Goal: Task Accomplishment & Management: Manage account settings

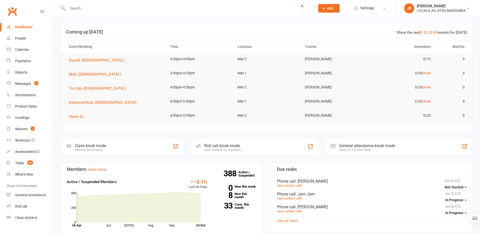
click at [136, 8] on input "text" at bounding box center [189, 8] width 246 height 7
paste input "[PERSON_NAME]"
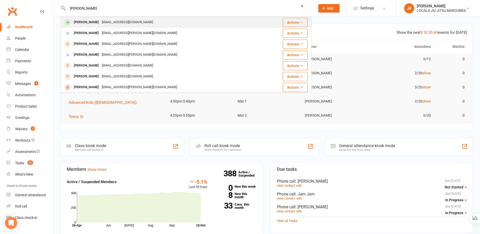
type input "Tim Robertson"
click at [138, 22] on div "timrobertson061995@gmail.com" at bounding box center [127, 22] width 54 height 7
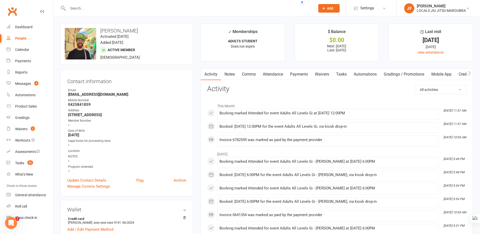
click at [140, 5] on input "text" at bounding box center [189, 8] width 246 height 7
paste input "Hi @John (Owner), all is well on my end. thanks for checking. There's some afte…"
type input "Hi @John (Owner), all is well on my end. thanks for checking. There's some afte…"
click at [149, 7] on input "text" at bounding box center [189, 8] width 246 height 7
paste input "[PERSON_NAME]"
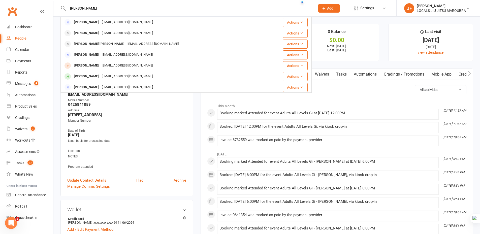
click at [149, 9] on input "[PERSON_NAME]" at bounding box center [189, 8] width 246 height 7
type input "[PERSON_NAME]"
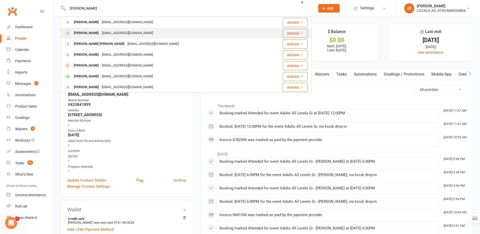
click at [104, 35] on div "morri.farrugia@gmail.com" at bounding box center [127, 33] width 54 height 7
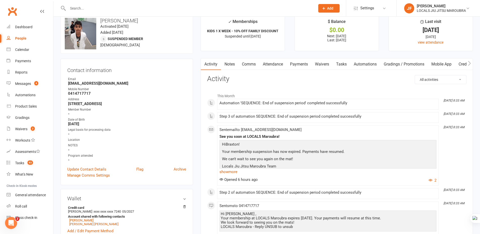
scroll to position [25, 0]
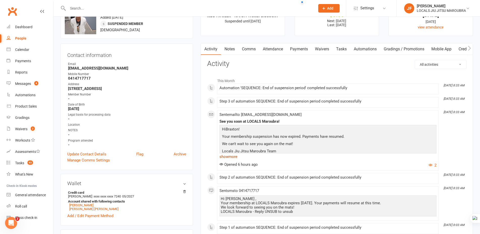
click at [234, 158] on link "show more" at bounding box center [328, 156] width 217 height 7
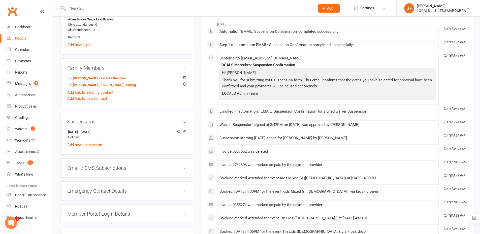
scroll to position [328, 0]
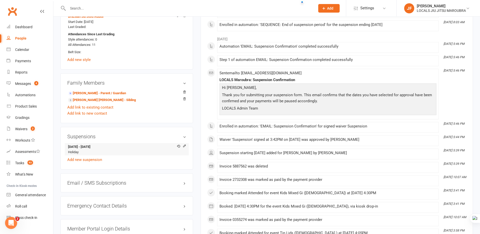
click at [77, 151] on li "30 Sep 2025 - 13 Oct 2025 Holiday" at bounding box center [126, 149] width 119 height 12
click at [183, 146] on icon at bounding box center [185, 146] width 4 height 4
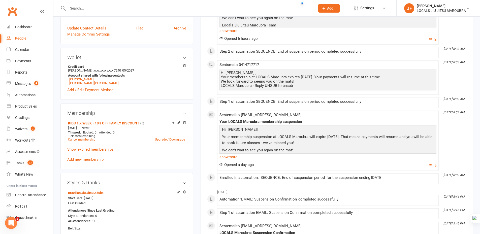
scroll to position [277, 0]
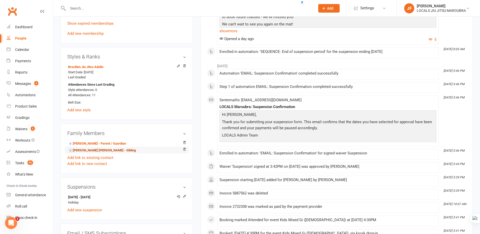
click at [97, 151] on link "Hendrix Farrugia - Sibling" at bounding box center [102, 150] width 68 height 5
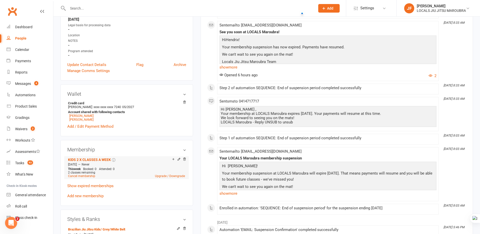
scroll to position [126, 0]
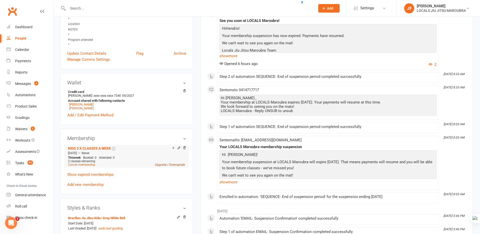
click at [166, 164] on link "Upgrade / Downgrade" at bounding box center [170, 165] width 30 height 4
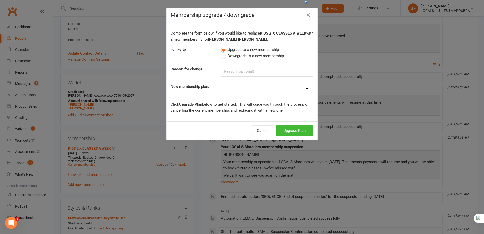
click at [221, 55] on label "Downgrade to a new membership" at bounding box center [252, 56] width 63 height 6
click at [221, 53] on input "Downgrade to a new membership" at bounding box center [222, 53] width 3 height 0
click at [232, 74] on input at bounding box center [267, 71] width 93 height 11
type input "Downgrade to 1x"
click at [305, 16] on icon "button" at bounding box center [308, 15] width 6 height 6
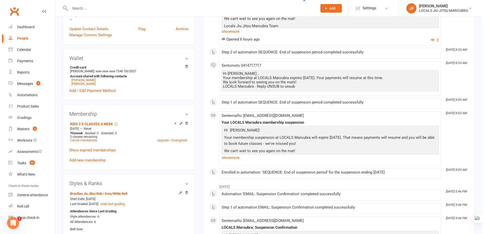
scroll to position [151, 0]
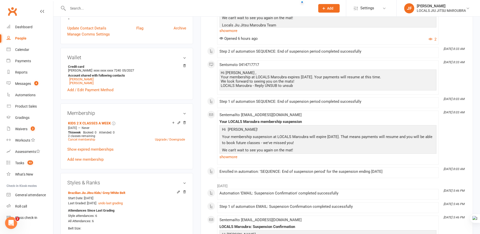
click at [198, 147] on main "✓ Memberships KIDS 2 X CLASSES A WEEK Suspended until 13 Oct 2025 $ Balance $0.…" at bounding box center [337, 174] width 280 height 604
click at [165, 139] on link "Upgrade / Downgrade" at bounding box center [170, 140] width 30 height 4
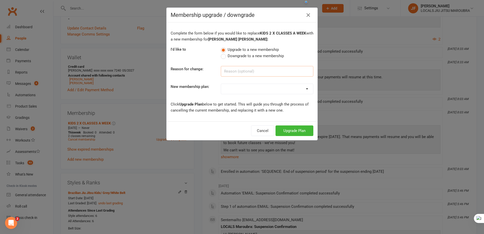
click at [234, 73] on input at bounding box center [267, 71] width 93 height 11
click at [221, 58] on label "Downgrade to a new membership" at bounding box center [252, 56] width 63 height 6
click at [221, 53] on input "Downgrade to a new membership" at bounding box center [222, 53] width 3 height 0
click at [230, 74] on input at bounding box center [267, 71] width 93 height 11
paste input "Downgrade to 1x"
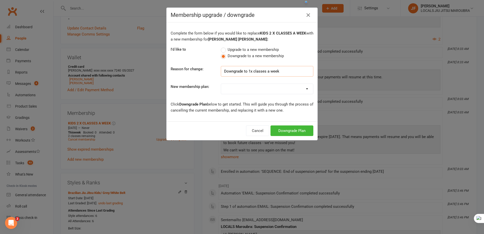
type input "Downgrade to 1x classes a week"
click at [259, 78] on div "Complete the form below if you would like to replace KIDS 2 X CLASSES A WEEK wi…" at bounding box center [242, 71] width 151 height 99
click at [234, 93] on select "ADULTS UNLIMITED ADULTS 2 X CLASSES A WEEK ADULTS STUDENT KIDS 1 X WEEK KIDS 1 …" at bounding box center [267, 89] width 92 height 10
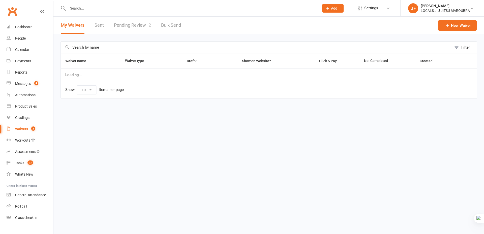
select select "100"
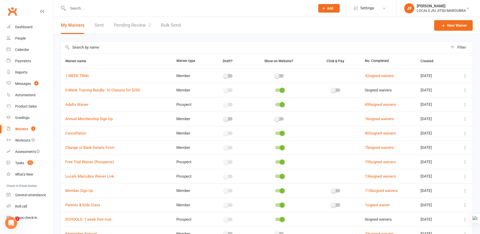
click at [129, 25] on link "Pending Review 2" at bounding box center [132, 25] width 37 height 17
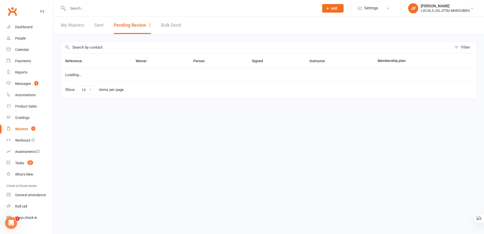
select select "50"
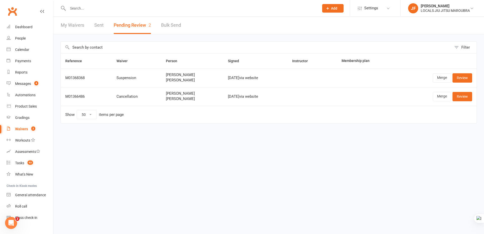
click at [185, 145] on html "Prospect Member Non-attending contact Class / event Appointment Grading event T…" at bounding box center [242, 72] width 484 height 145
click at [104, 10] on input "text" at bounding box center [190, 8] width 249 height 7
paste input "Downgrade to 1x"
type input "Downgrade to 1x"
click at [101, 11] on input "fu" at bounding box center [190, 8] width 249 height 7
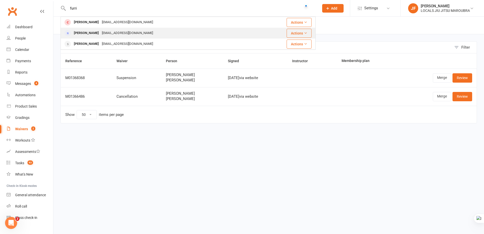
type input "furri"
click at [103, 34] on div "[EMAIL_ADDRESS][DOMAIN_NAME]" at bounding box center [127, 33] width 54 height 7
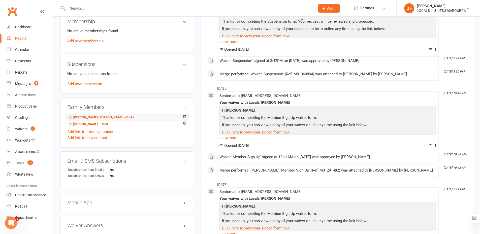
scroll to position [202, 0]
click at [84, 119] on link "Hendrix Farrugia - Child" at bounding box center [101, 118] width 66 height 5
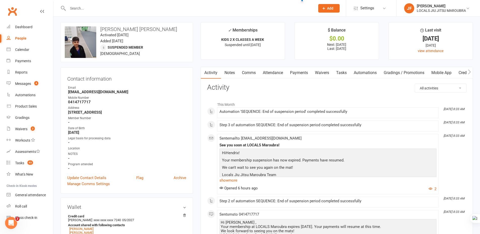
scroll to position [25, 0]
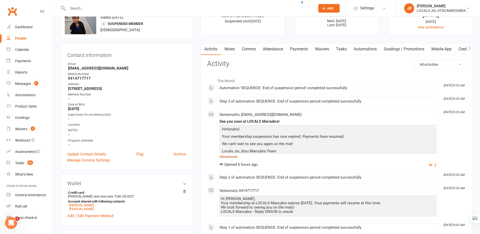
click at [230, 159] on link "show more" at bounding box center [328, 156] width 217 height 7
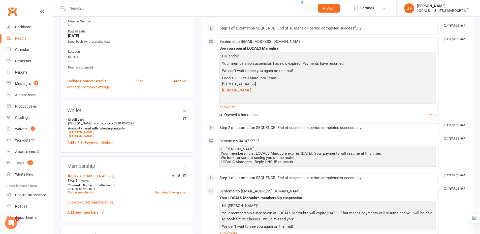
scroll to position [126, 0]
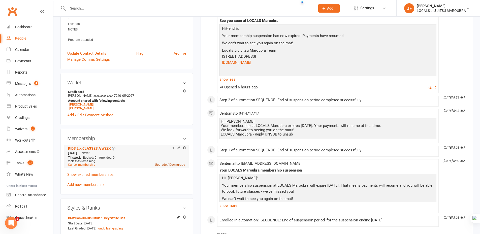
click at [168, 164] on link "Upgrade / Downgrade" at bounding box center [170, 165] width 30 height 4
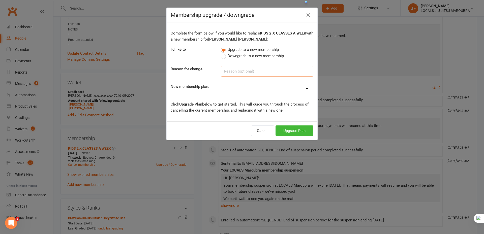
click at [267, 68] on input at bounding box center [267, 71] width 93 height 11
click at [241, 55] on span "Downgrade to a new membership" at bounding box center [256, 55] width 56 height 5
click at [224, 53] on input "Downgrade to a new membership" at bounding box center [222, 53] width 3 height 0
click at [244, 72] on input at bounding box center [267, 71] width 93 height 11
paste input "Downgrade to 1x"
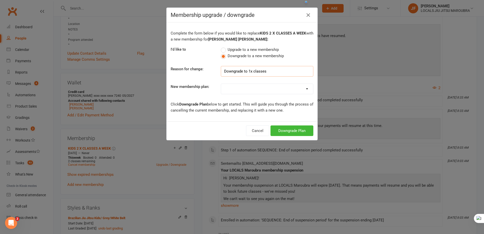
type input "Downgrade to 1x classes"
click at [265, 82] on div "Complete the form below if you would like to replace KIDS 2 X CLASSES A WEEK wi…" at bounding box center [242, 71] width 151 height 99
click at [267, 88] on select "ADULTS UNLIMITED ADULTS 2 X CLASSES A WEEK ADULTS STUDENT KIDS 1 X WEEK KIDS 1 …" at bounding box center [267, 89] width 92 height 10
click at [258, 86] on select "ADULTS UNLIMITED ADULTS 2 X CLASSES A WEEK ADULTS STUDENT KIDS 1 X WEEK KIDS 1 …" at bounding box center [267, 89] width 92 height 10
select select "3"
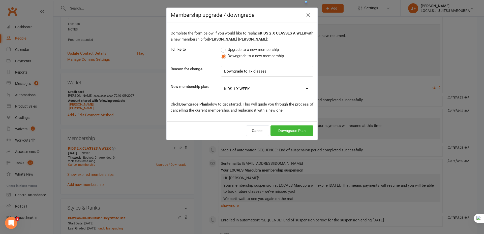
click at [221, 84] on select "ADULTS UNLIMITED ADULTS 2 X CLASSES A WEEK ADULTS STUDENT KIDS 1 X WEEK KIDS 1 …" at bounding box center [267, 89] width 92 height 10
click at [252, 93] on select "ADULTS UNLIMITED ADULTS 2 X CLASSES A WEEK ADULTS STUDENT KIDS 1 X WEEK KIDS 1 …" at bounding box center [267, 89] width 92 height 10
click at [261, 90] on select "ADULTS UNLIMITED ADULTS 2 X CLASSES A WEEK ADULTS STUDENT KIDS 1 X WEEK KIDS 1 …" at bounding box center [267, 89] width 92 height 10
click at [267, 71] on input "Downgrade to 1x classes" at bounding box center [267, 71] width 93 height 11
type input "Downgrade to 1x week"
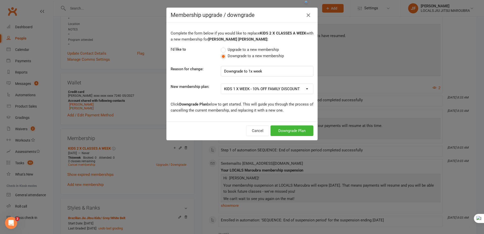
click at [309, 15] on icon "button" at bounding box center [308, 15] width 6 height 6
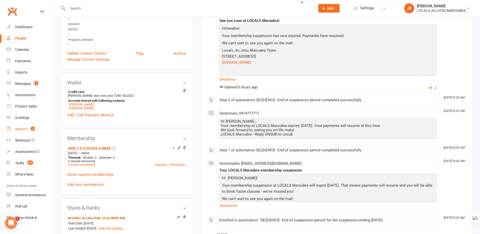
click at [22, 130] on div "Waivers" at bounding box center [21, 129] width 12 height 4
select select "100"
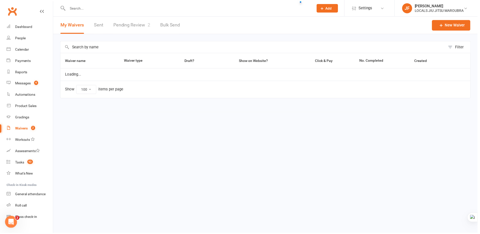
click at [129, 18] on link "Pending Review 2" at bounding box center [132, 25] width 37 height 17
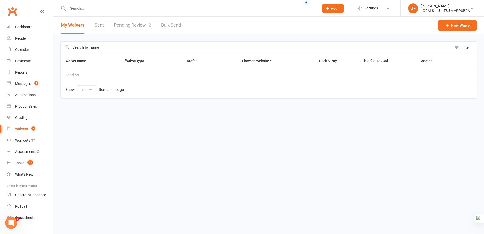
select select "50"
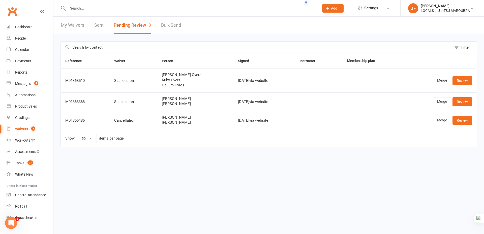
click at [175, 169] on html "Prospect Member Non-attending contact Class / event Appointment Grading event T…" at bounding box center [242, 84] width 484 height 169
click at [149, 169] on html "Prospect Member Non-attending contact Class / event Appointment Grading event T…" at bounding box center [242, 84] width 484 height 169
click at [97, 4] on div at bounding box center [188, 8] width 255 height 16
click at [101, 11] on input "text" at bounding box center [190, 8] width 249 height 7
paste input "Wrylee"
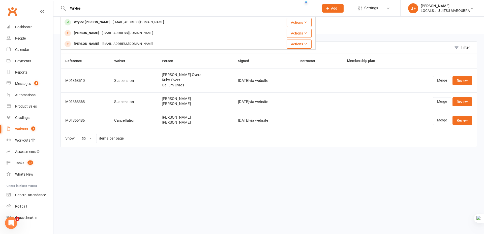
type input "Wrylee"
click at [100, 21] on div "Wrylee [PERSON_NAME]" at bounding box center [91, 22] width 39 height 7
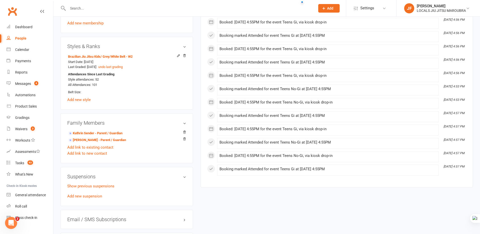
scroll to position [277, 0]
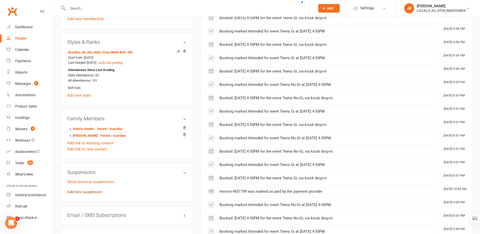
click at [97, 193] on link "Add new suspension" at bounding box center [84, 192] width 35 height 5
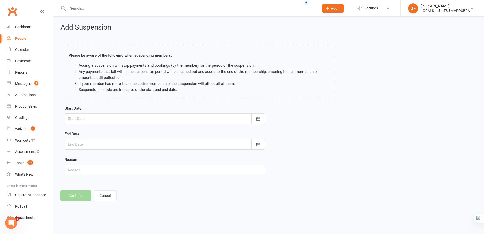
click at [135, 117] on div at bounding box center [165, 119] width 201 height 11
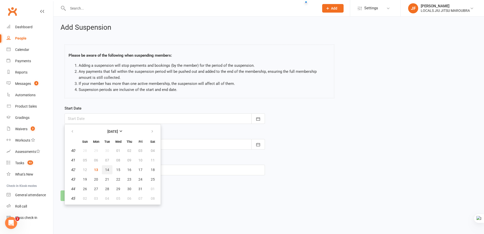
drag, startPoint x: 104, startPoint y: 170, endPoint x: 106, endPoint y: 169, distance: 2.9
click at [104, 170] on button "14" at bounding box center [107, 169] width 11 height 9
type input "14 Oct 2025"
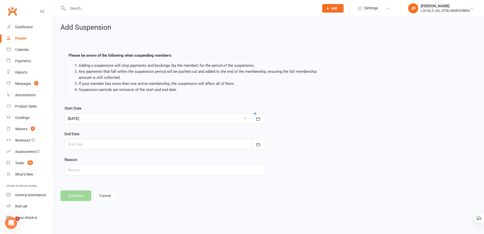
click at [133, 143] on div at bounding box center [165, 144] width 201 height 11
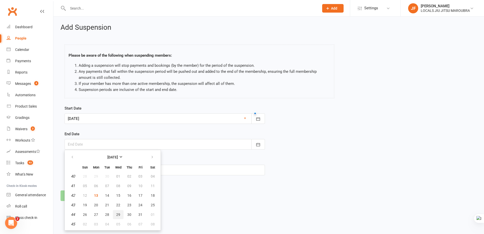
drag, startPoint x: 117, startPoint y: 216, endPoint x: 176, endPoint y: 202, distance: 60.2
click at [118, 216] on span "29" at bounding box center [118, 215] width 4 height 4
type input "29 Oct 2025"
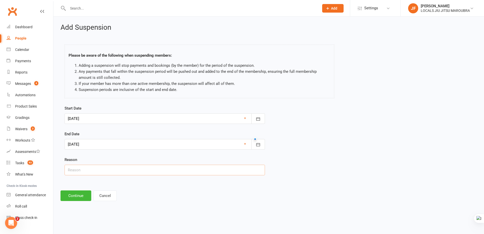
click at [133, 170] on input "text" at bounding box center [165, 170] width 201 height 11
drag, startPoint x: 127, startPoint y: 167, endPoint x: 128, endPoint y: 45, distance: 121.6
click at [127, 166] on input "text" at bounding box center [165, 170] width 201 height 11
click at [177, 173] on input "text" at bounding box center [165, 170] width 201 height 11
click at [112, 173] on input "text" at bounding box center [165, 170] width 201 height 11
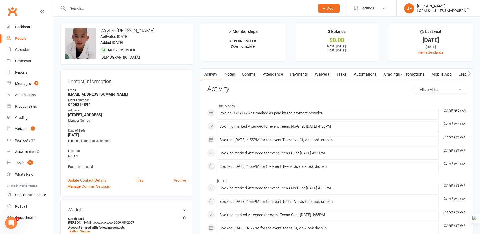
click at [294, 75] on link "Payments" at bounding box center [299, 75] width 25 height 12
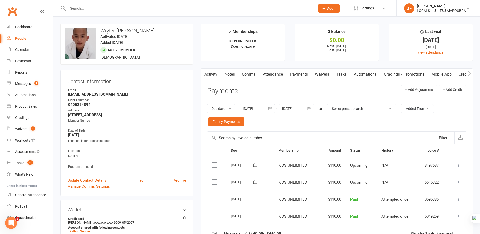
click at [303, 90] on header "Payments + Add Adjustment + Add Credit" at bounding box center [337, 92] width 260 height 14
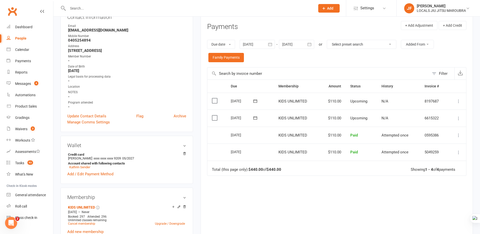
scroll to position [76, 0]
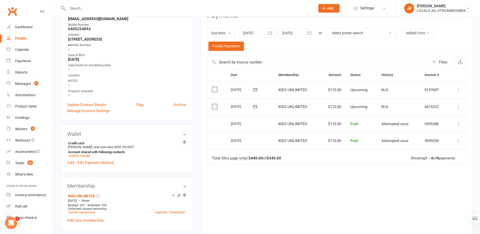
click at [329, 192] on div "Due Contact Membership Amount Status History Invoice # Select this 05 Nov 2025 …" at bounding box center [337, 149] width 260 height 162
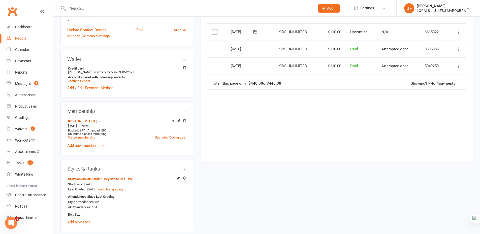
scroll to position [151, 0]
click at [323, 189] on div "upload photo change photo Wrylee Inigo Dizon Activated 17 January, 2024 Added 1…" at bounding box center [267, 165] width 420 height 586
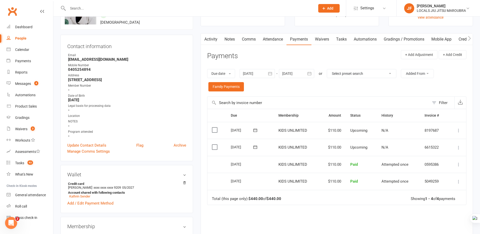
scroll to position [25, 0]
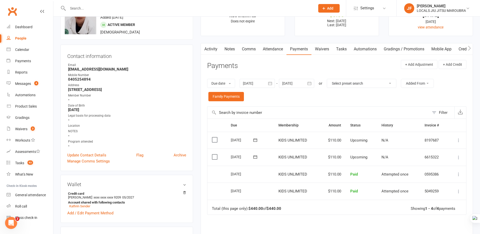
click at [309, 83] on icon "button" at bounding box center [309, 83] width 5 height 5
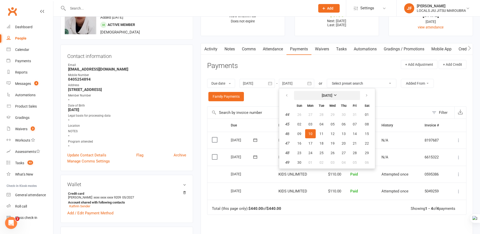
click at [333, 94] on strong "[DATE]" at bounding box center [327, 96] width 11 height 4
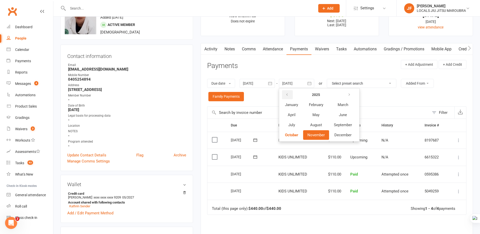
click at [289, 95] on icon "button" at bounding box center [288, 95] width 4 height 4
click at [315, 136] on span "November" at bounding box center [316, 135] width 17 height 5
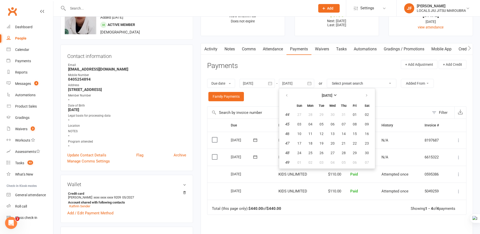
click at [269, 94] on div "Due date Due date Date paid Date failed Date settled 12 Sep 2025 September 2025…" at bounding box center [337, 90] width 260 height 33
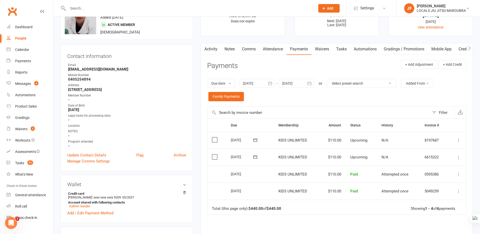
click at [309, 83] on icon "button" at bounding box center [310, 83] width 4 height 3
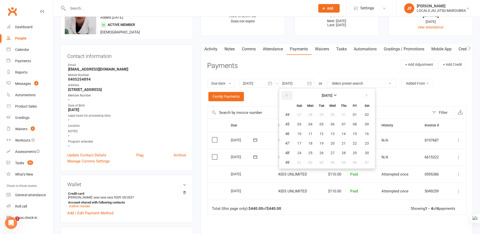
click at [290, 96] on button "button" at bounding box center [287, 95] width 11 height 9
click at [344, 153] on span "31" at bounding box center [344, 153] width 4 height 4
type input "31 Oct 2024"
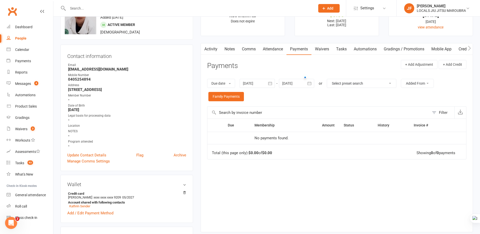
click at [272, 84] on icon "button" at bounding box center [270, 83] width 5 height 5
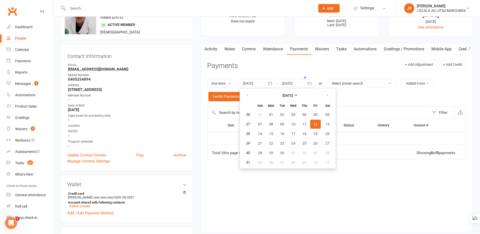
click at [275, 70] on header "Payments + Add Adjustment + Add Credit" at bounding box center [337, 67] width 260 height 14
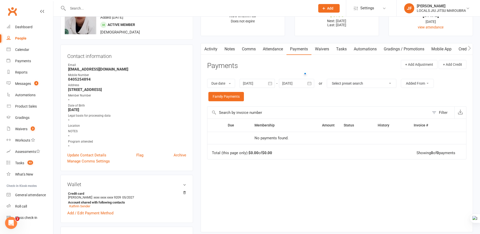
scroll to position [0, 0]
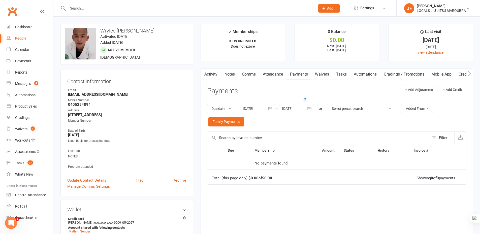
click at [266, 94] on header "Payments + Add Adjustment + Add Credit" at bounding box center [337, 92] width 260 height 14
click at [277, 95] on header "Payments + Add Adjustment + Add Credit" at bounding box center [337, 92] width 260 height 14
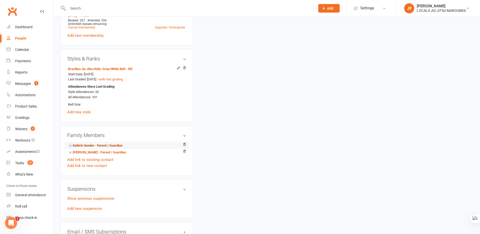
scroll to position [303, 0]
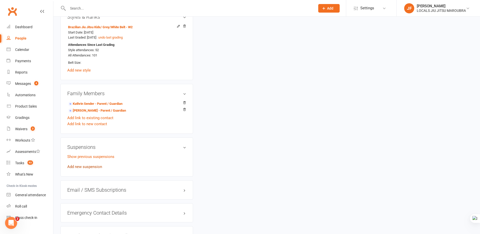
click at [98, 165] on link "Add new suspension" at bounding box center [84, 167] width 35 height 5
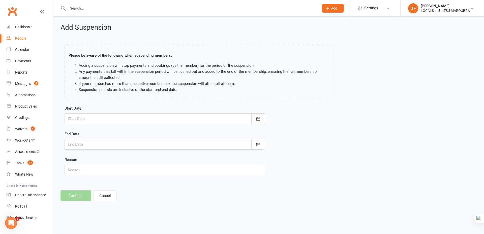
click at [253, 119] on button "button" at bounding box center [258, 119] width 14 height 11
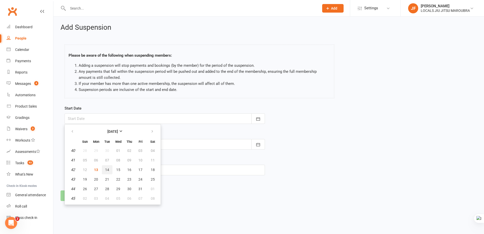
click at [107, 168] on span "14" at bounding box center [107, 170] width 4 height 4
type input "14 Oct 2025"
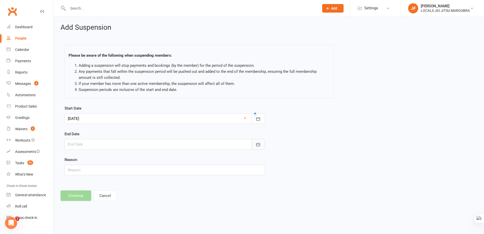
click at [257, 146] on icon "button" at bounding box center [259, 144] width 4 height 3
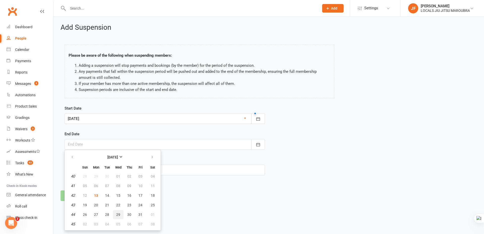
drag, startPoint x: 116, startPoint y: 215, endPoint x: 136, endPoint y: 198, distance: 26.4
click at [116, 215] on button "29" at bounding box center [118, 214] width 11 height 9
type input "29 Oct 2025"
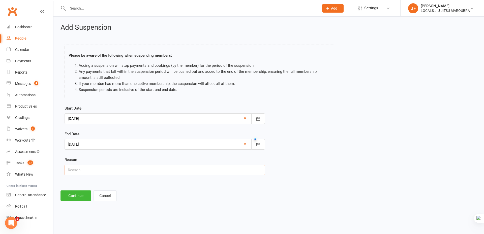
click at [153, 172] on input "text" at bounding box center [165, 170] width 201 height 11
type input "Injury/Health"
click at [80, 198] on button "Continue" at bounding box center [76, 196] width 31 height 11
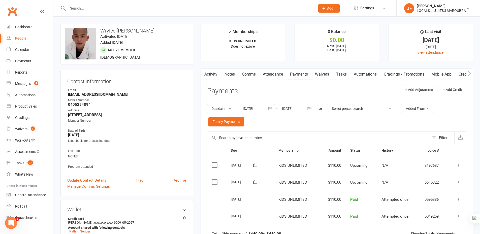
click at [310, 107] on icon "button" at bounding box center [310, 108] width 4 height 3
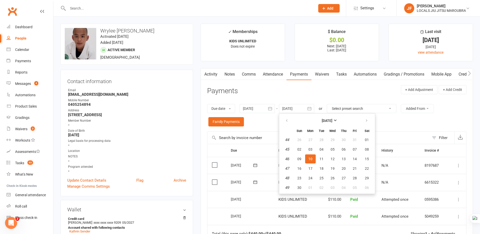
click at [265, 125] on div "Due date Due date Date paid Date failed Date settled 12 Sep 2025 September 2025…" at bounding box center [337, 115] width 260 height 33
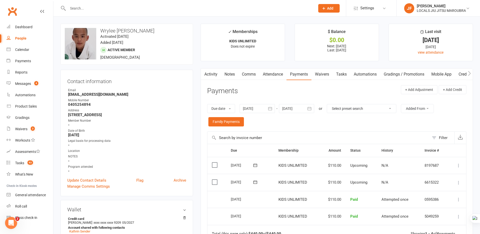
scroll to position [25, 0]
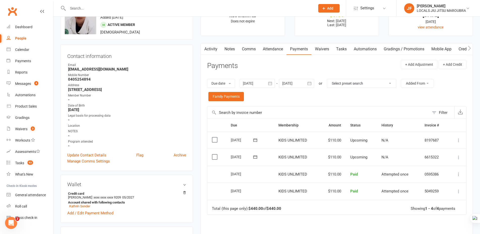
click at [307, 229] on div "Due Contact Membership Amount Status History Invoice # Select this 05 Nov 2025 …" at bounding box center [337, 200] width 260 height 162
click at [312, 221] on div "Due Contact Membership Amount Status History Invoice # Select this 05 Nov 2025 …" at bounding box center [337, 200] width 260 height 162
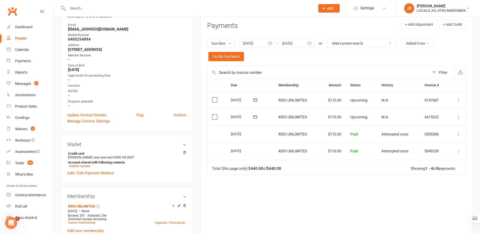
scroll to position [76, 0]
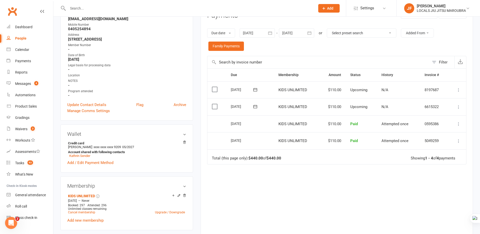
click at [258, 201] on div "Due Contact Membership Amount Status History Invoice # Select this 05 Nov 2025 …" at bounding box center [337, 149] width 260 height 162
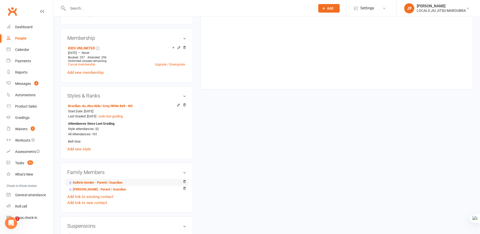
scroll to position [277, 0]
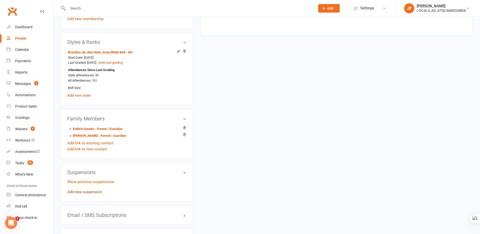
click at [97, 193] on link "Add new suspension" at bounding box center [84, 192] width 35 height 5
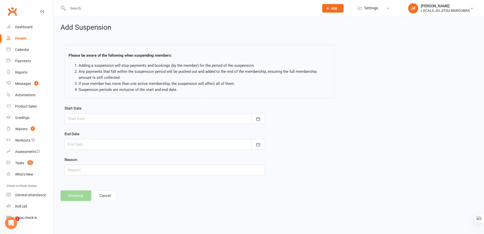
click at [141, 121] on div at bounding box center [165, 119] width 201 height 11
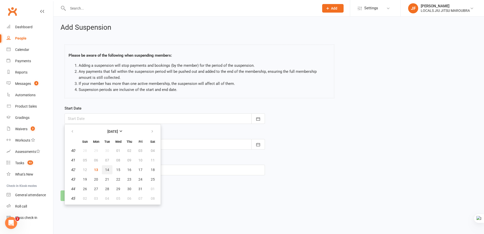
click at [108, 173] on button "14" at bounding box center [107, 169] width 11 height 9
type input "14 Oct 2025"
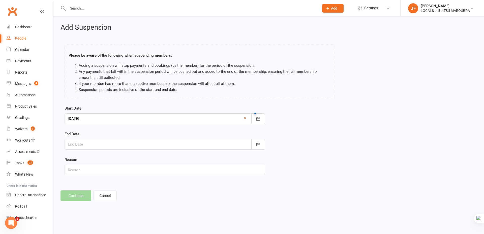
click at [225, 145] on div at bounding box center [165, 144] width 201 height 11
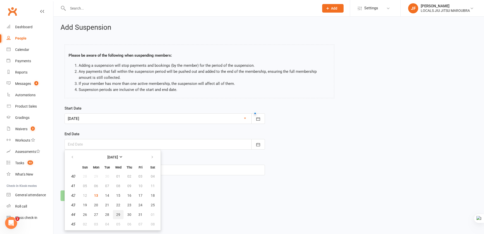
click at [120, 215] on span "29" at bounding box center [118, 215] width 4 height 4
type input "29 Oct 2025"
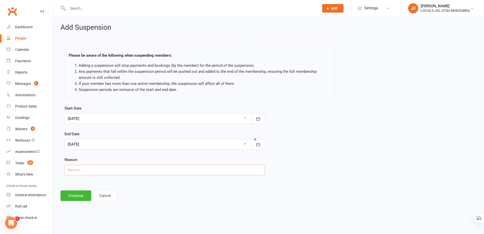
click at [135, 170] on input "text" at bounding box center [165, 170] width 201 height 11
type input "Injury/Health"
click at [81, 195] on button "Continue" at bounding box center [76, 196] width 31 height 11
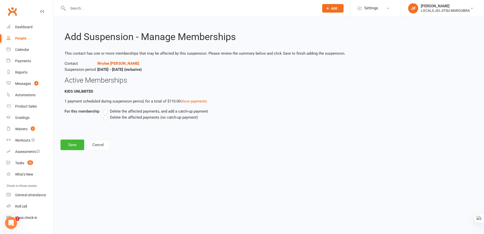
click at [126, 117] on span "Delete the affected payments (no catch-up payment)" at bounding box center [154, 117] width 88 height 5
click at [106, 115] on input "Delete the affected payments (no catch-up payment)" at bounding box center [104, 115] width 3 height 0
click at [71, 149] on button "Save" at bounding box center [73, 145] width 24 height 11
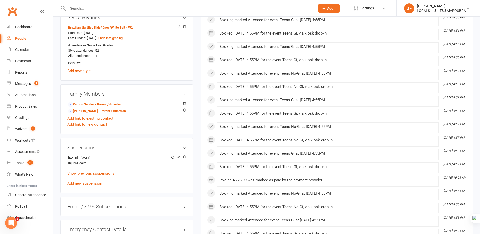
scroll to position [303, 0]
click at [178, 157] on icon at bounding box center [179, 157] width 4 height 4
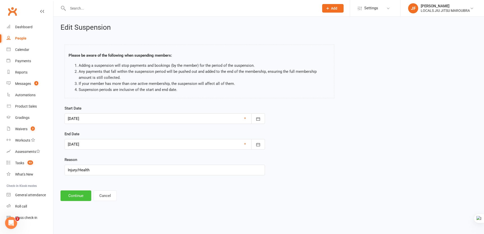
click at [75, 196] on button "Continue" at bounding box center [76, 196] width 31 height 11
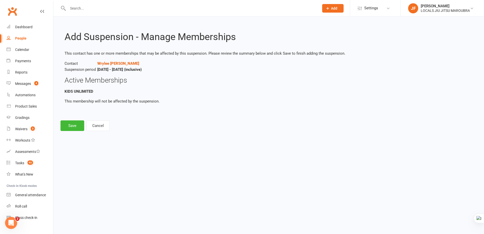
click at [124, 99] on p "This membership will not be affected by the suspension." at bounding box center [269, 101] width 409 height 6
click at [97, 126] on button "Cancel" at bounding box center [98, 126] width 23 height 11
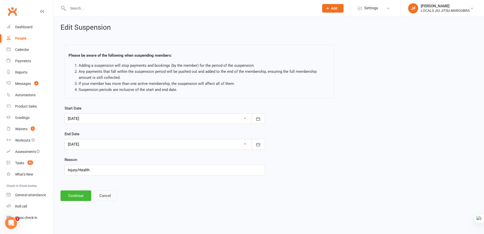
click at [105, 197] on button "Cancel" at bounding box center [105, 196] width 23 height 11
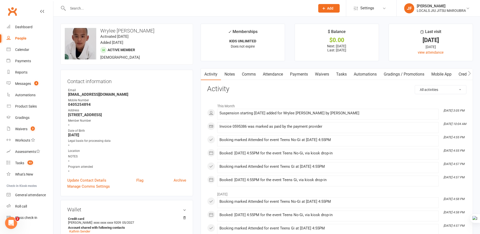
click at [269, 73] on link "Attendance" at bounding box center [273, 75] width 27 height 12
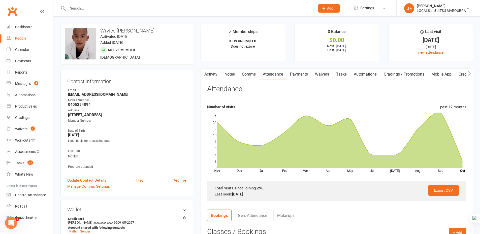
click at [300, 77] on link "Payments" at bounding box center [299, 75] width 25 height 12
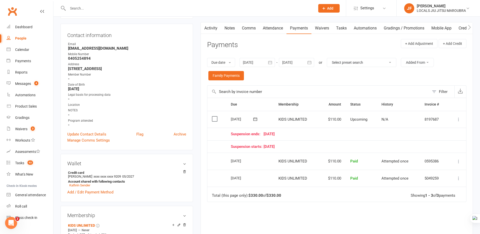
scroll to position [50, 0]
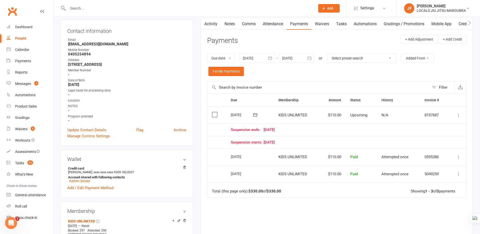
click at [460, 118] on icon at bounding box center [459, 115] width 5 height 5
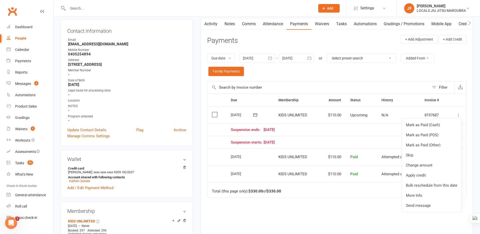
click at [341, 214] on div "Due Contact Membership Amount Status History Invoice # Select this 05 Nov 2025 …" at bounding box center [337, 178] width 260 height 169
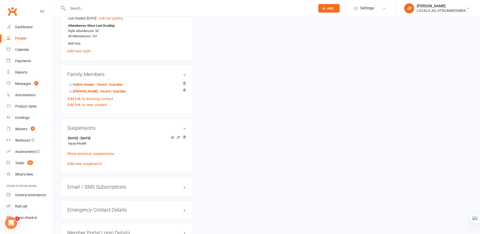
scroll to position [328, 0]
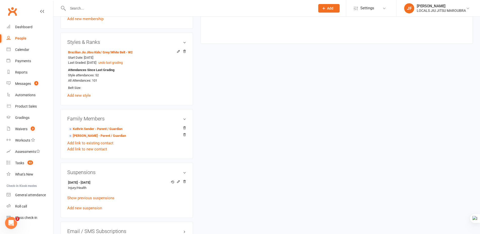
scroll to position [303, 0]
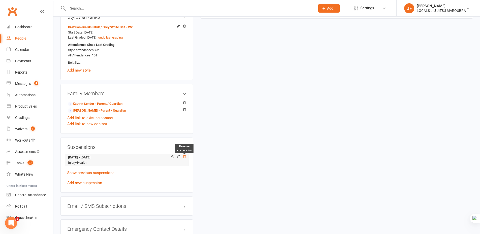
click at [183, 158] on icon at bounding box center [185, 157] width 4 height 4
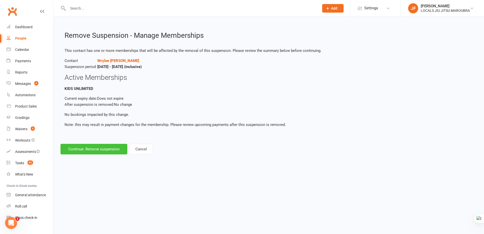
click at [108, 148] on button "Continue: Remove suspension" at bounding box center [94, 149] width 67 height 11
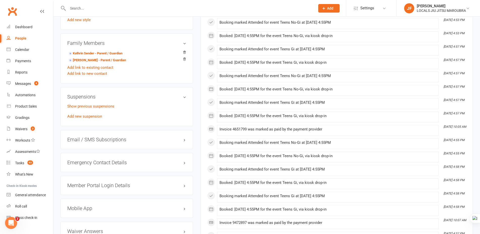
scroll to position [328, 0]
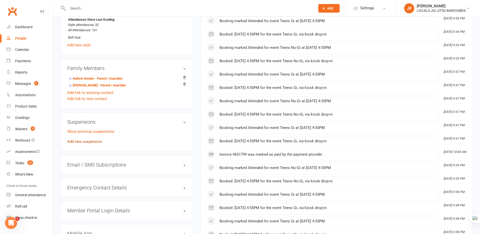
click at [94, 144] on link "Add new suspension" at bounding box center [84, 141] width 35 height 5
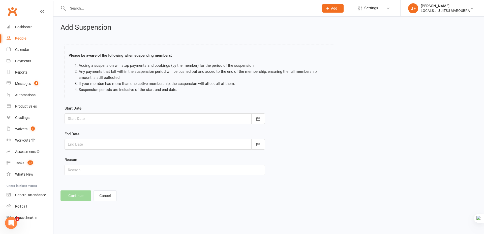
click at [114, 118] on div at bounding box center [165, 119] width 201 height 11
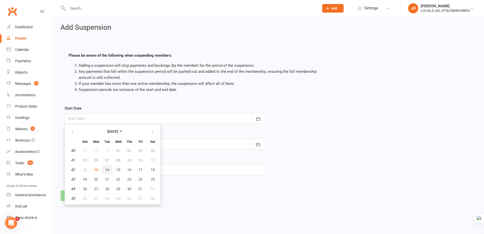
click at [108, 171] on span "14" at bounding box center [107, 170] width 4 height 4
type input "14 Oct 2025"
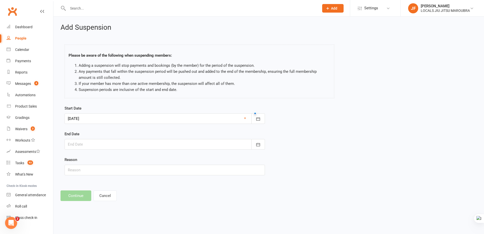
click at [184, 141] on div at bounding box center [165, 144] width 201 height 11
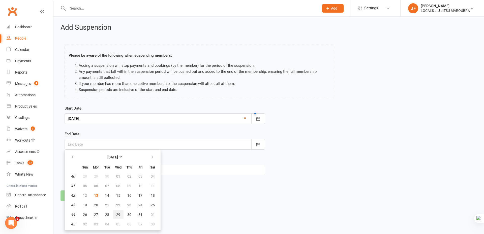
click at [115, 214] on button "29" at bounding box center [118, 214] width 11 height 9
type input "29 Oct 2025"
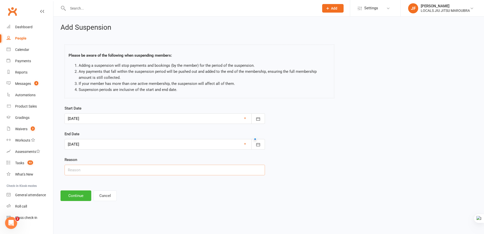
click at [110, 172] on input "text" at bounding box center [165, 170] width 201 height 11
type input "Injury/Health"
click at [83, 194] on button "Continue" at bounding box center [76, 196] width 31 height 11
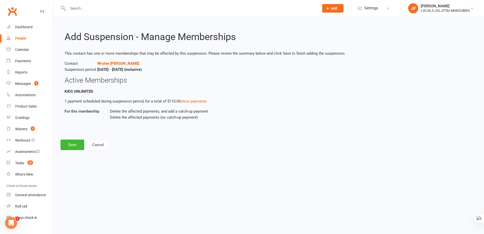
click at [122, 117] on span "Delete the affected payments (no catch-up payment)" at bounding box center [154, 117] width 88 height 5
click at [106, 115] on input "Delete the affected payments (no catch-up payment)" at bounding box center [104, 115] width 3 height 0
click at [116, 112] on span "Delete the affected payments, and add a catch-up payment" at bounding box center [159, 110] width 98 height 5
click at [106, 108] on input "Delete the affected payments, and add a catch-up payment" at bounding box center [104, 108] width 3 height 0
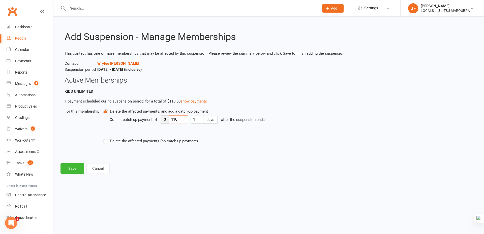
drag, startPoint x: 182, startPoint y: 119, endPoint x: 168, endPoint y: 110, distance: 16.1
click at [168, 116] on div "$ 110" at bounding box center [175, 120] width 28 height 8
type input "55"
click at [206, 188] on html "Prospect Member Non-attending contact Class / event Appointment Grading event T…" at bounding box center [242, 94] width 484 height 188
click at [67, 168] on button "Save" at bounding box center [73, 168] width 24 height 11
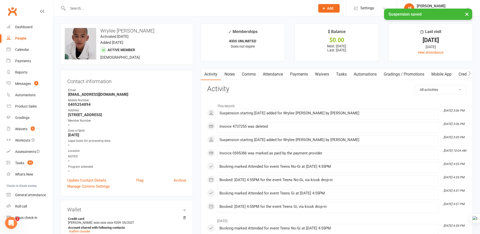
click at [293, 75] on link "Payments" at bounding box center [299, 75] width 25 height 12
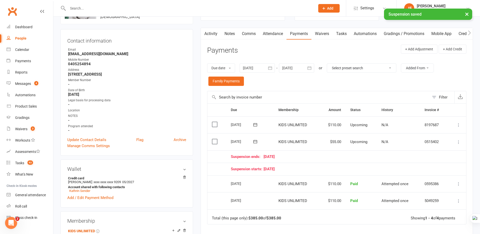
scroll to position [50, 0]
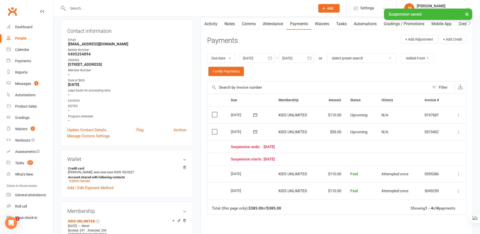
click at [330, 229] on div "Due Contact Membership Amount Status History Invoice # Select this 05 Nov 2025 …" at bounding box center [337, 187] width 260 height 187
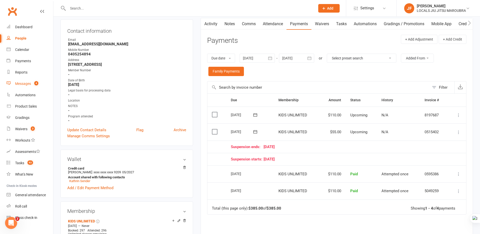
click at [18, 86] on link "Messages 4" at bounding box center [30, 83] width 47 height 11
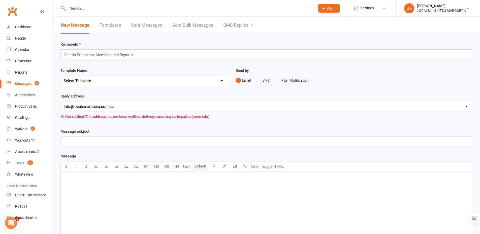
click at [231, 23] on link "SMS Replies 4" at bounding box center [238, 25] width 30 height 17
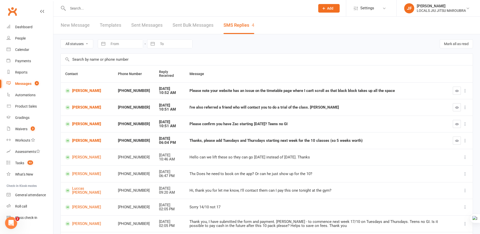
click at [232, 74] on th "Message" at bounding box center [317, 74] width 264 height 17
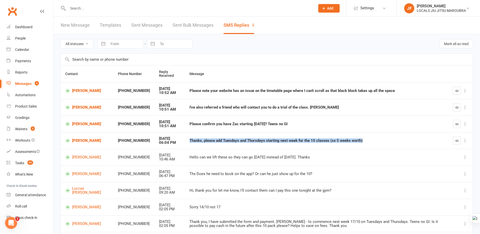
drag, startPoint x: 180, startPoint y: 138, endPoint x: 355, endPoint y: 148, distance: 175.6
click at [355, 148] on td "Thanks, please add Tuesdays and Thursdays starting next week for the 10 classes…" at bounding box center [317, 140] width 264 height 17
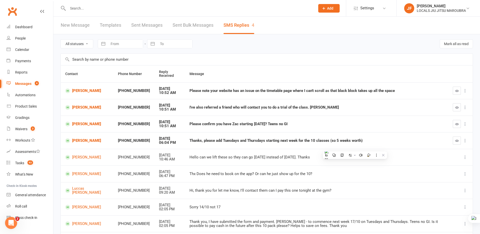
click at [203, 123] on div "Please confirm you have Zac starting tomorrow? Teens no GI" at bounding box center [317, 124] width 254 height 4
drag, startPoint x: 182, startPoint y: 123, endPoint x: 264, endPoint y: 129, distance: 82.7
click at [264, 129] on td "Please confirm you have Zac starting tomorrow? Teens no GI" at bounding box center [317, 124] width 264 height 17
drag, startPoint x: 227, startPoint y: 109, endPoint x: 201, endPoint y: 109, distance: 25.7
click at [226, 109] on div "I've also referred a friend who will contact you to do a trial of the class. Ja…" at bounding box center [317, 107] width 254 height 4
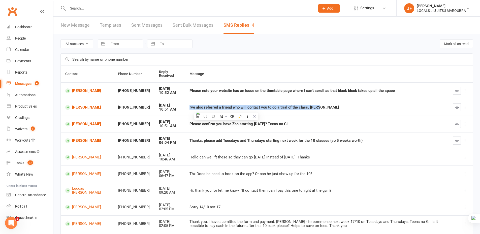
drag, startPoint x: 179, startPoint y: 108, endPoint x: 316, endPoint y: 113, distance: 137.3
click at [316, 113] on td "I've also referred a friend who will contact you to do a trial of the class. Ja…" at bounding box center [317, 107] width 264 height 17
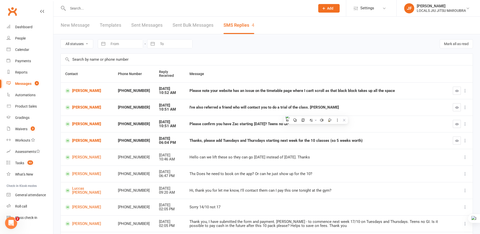
click at [245, 96] on td "Please note your website has an issue on the timetable page where I can't scrol…" at bounding box center [317, 90] width 264 height 17
drag, startPoint x: 182, startPoint y: 91, endPoint x: 308, endPoint y: 93, distance: 126.1
click at [308, 93] on td "Please note your website has an issue on the timetable page where I can't scrol…" at bounding box center [317, 90] width 264 height 17
click at [376, 72] on th "Message" at bounding box center [317, 74] width 264 height 17
drag, startPoint x: 180, startPoint y: 124, endPoint x: 291, endPoint y: 131, distance: 111.5
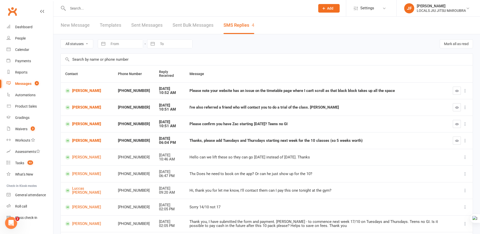
click at [291, 131] on td "Please confirm you have Zac starting tomorrow? Teens no GI" at bounding box center [317, 124] width 264 height 17
click at [277, 60] on input "text" at bounding box center [267, 60] width 412 height 12
click at [275, 48] on div "All statuses Read only Unread only Navigate forward to interact with the calend…" at bounding box center [267, 43] width 413 height 19
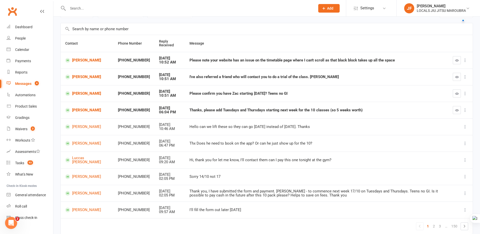
scroll to position [52, 0]
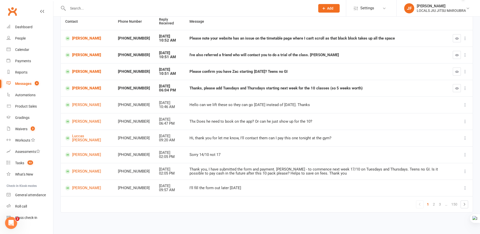
click at [288, 211] on td "1 2 3 … 150" at bounding box center [267, 204] width 412 height 16
click at [291, 228] on html "Prospect Member Non-attending contact Class / event Appointment Grading event T…" at bounding box center [240, 91] width 480 height 287
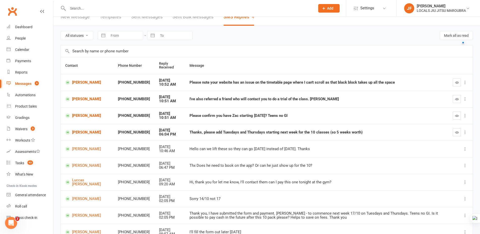
scroll to position [0, 0]
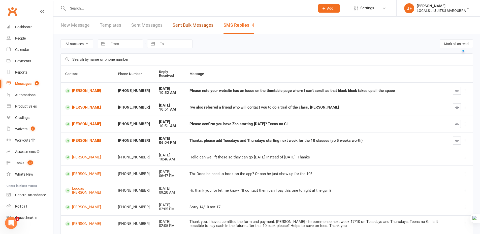
drag, startPoint x: 198, startPoint y: 25, endPoint x: 207, endPoint y: 24, distance: 9.1
click at [198, 25] on link "Sent Bulk Messages" at bounding box center [193, 25] width 41 height 17
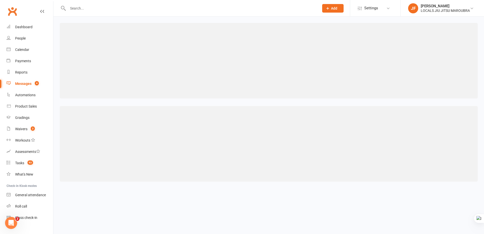
click at [233, 26] on div at bounding box center [269, 61] width 418 height 76
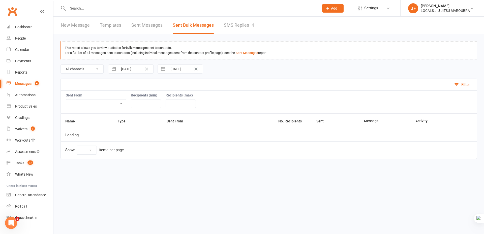
select select "10"
click at [236, 25] on link "SMS Replies 4" at bounding box center [239, 25] width 30 height 17
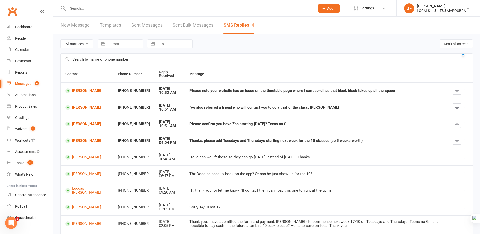
click at [252, 65] on input "text" at bounding box center [267, 60] width 412 height 12
click at [253, 49] on div "All statuses Read only Unread only Navigate forward to interact with the calend…" at bounding box center [267, 43] width 413 height 19
click at [24, 129] on div "Waivers" at bounding box center [21, 129] width 12 height 4
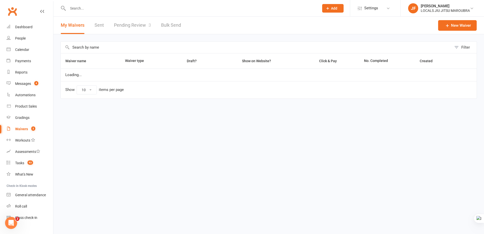
select select "100"
click at [22, 48] on div "Calendar" at bounding box center [22, 50] width 14 height 4
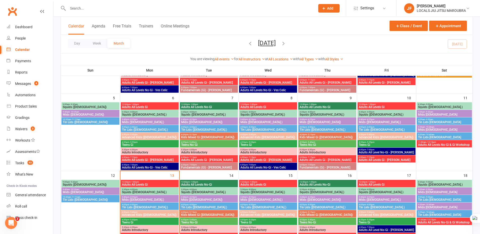
scroll to position [126, 0]
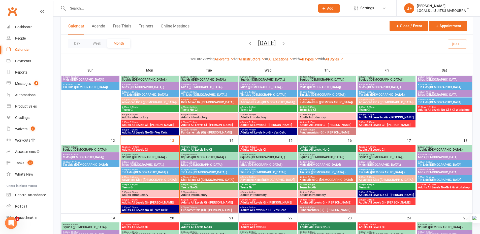
click at [166, 161] on span "3:40pm - 4:25pm" at bounding box center [150, 162] width 56 height 2
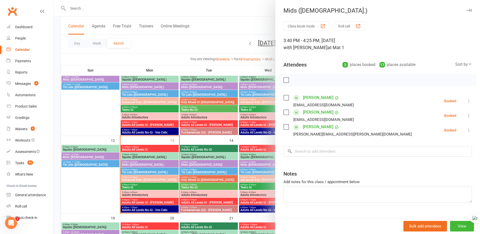
click at [164, 157] on div at bounding box center [266, 117] width 427 height 234
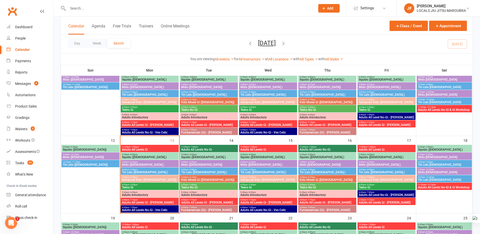
click at [166, 156] on span "Squids ([DEMOGRAPHIC_DATA].)" at bounding box center [150, 157] width 56 height 3
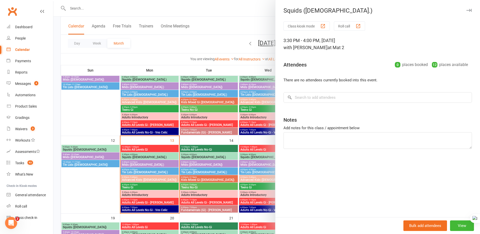
click at [219, 148] on div at bounding box center [266, 117] width 427 height 234
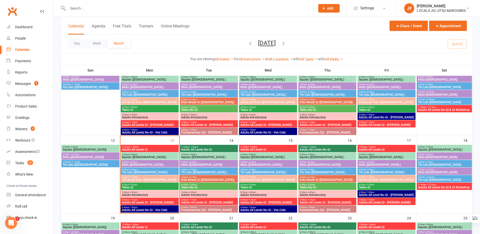
click at [219, 150] on span "Adults All Levels No-Gi" at bounding box center [209, 149] width 56 height 3
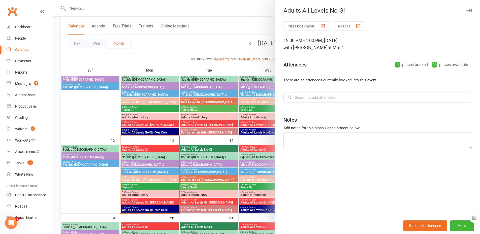
click at [219, 158] on div at bounding box center [266, 117] width 427 height 234
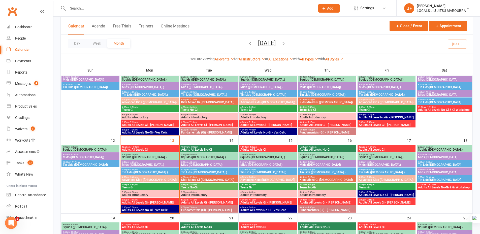
click at [221, 156] on span "Squids ([DEMOGRAPHIC_DATA].)" at bounding box center [209, 157] width 56 height 3
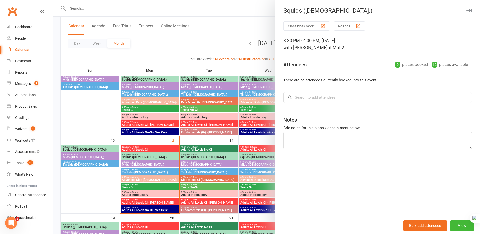
click at [218, 163] on div at bounding box center [266, 117] width 427 height 234
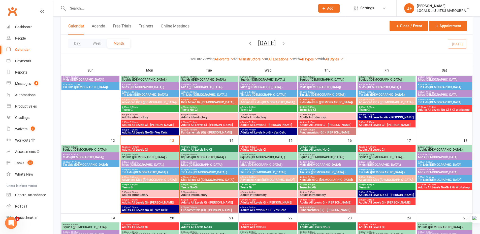
click at [221, 163] on span "3:40pm - 4:25pm" at bounding box center [209, 162] width 56 height 2
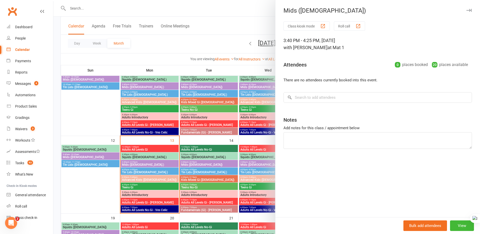
click at [220, 168] on div at bounding box center [266, 117] width 427 height 234
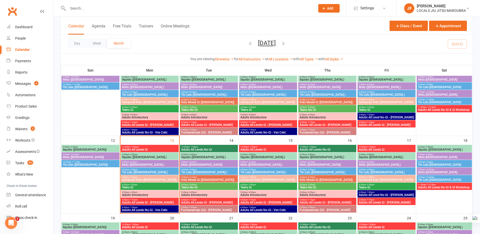
click at [220, 171] on span "Tin Lids ([DEMOGRAPHIC_DATA].)" at bounding box center [209, 172] width 56 height 3
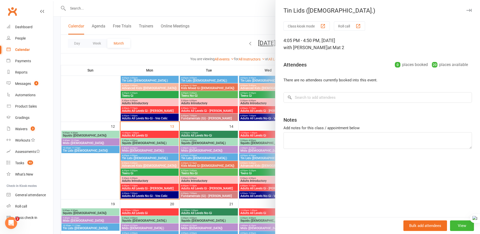
scroll to position [202, 0]
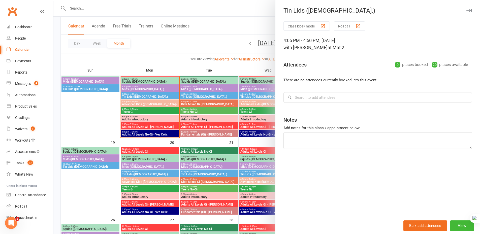
click at [467, 10] on icon "button" at bounding box center [469, 10] width 5 height 3
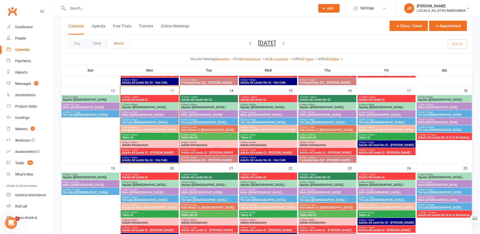
scroll to position [151, 0]
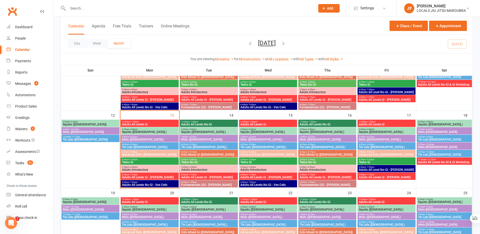
click at [198, 160] on span "4:55pm - 5:40pm" at bounding box center [209, 160] width 56 height 2
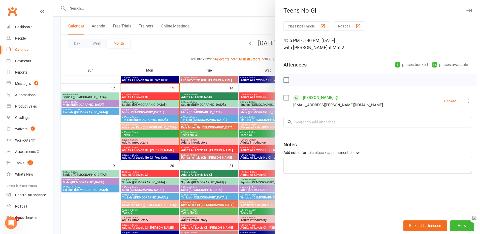
scroll to position [177, 0]
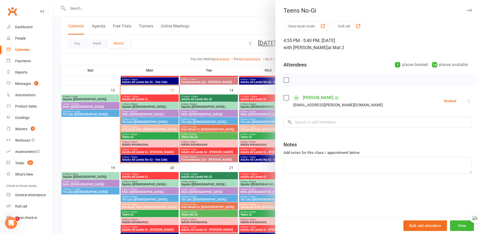
click at [306, 192] on div "Class kiosk mode Roll call 4:55 PM - 5:40 PM, Tuesday, October, 14, 2025 with V…" at bounding box center [378, 119] width 205 height 196
click at [466, 7] on div "Teens No-Gi" at bounding box center [378, 10] width 205 height 7
click at [467, 11] on icon "button" at bounding box center [469, 10] width 5 height 3
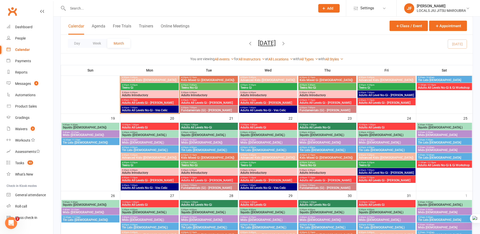
scroll to position [227, 0]
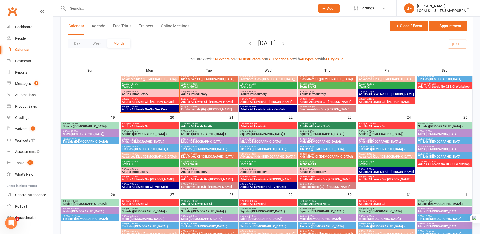
click at [167, 111] on span "Adults All Levels No-Gi - Ves Celic" at bounding box center [150, 109] width 56 height 3
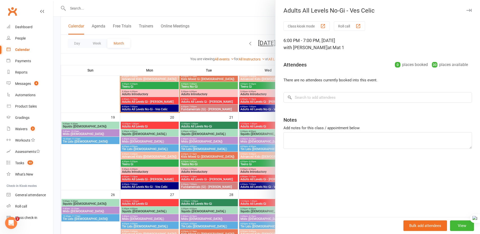
click at [467, 10] on icon "button" at bounding box center [469, 10] width 5 height 3
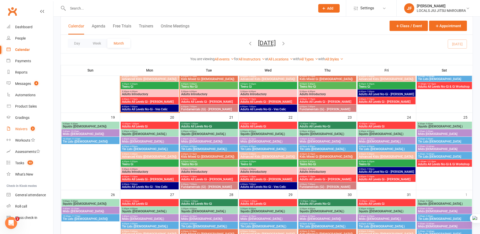
click at [32, 130] on span "3" at bounding box center [33, 129] width 4 height 4
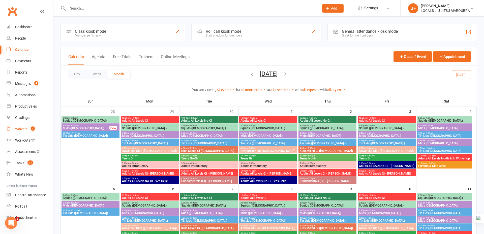
select select "100"
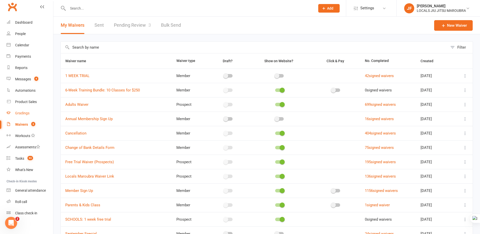
scroll to position [8, 0]
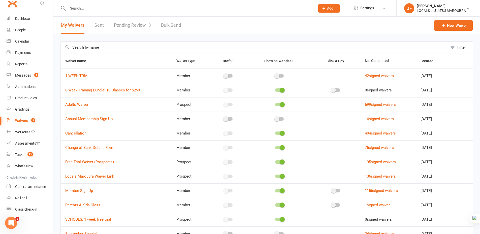
click at [126, 35] on div "Filter Waiver name Waiver type Draft? Show on Website? Click & Pay No. Complete…" at bounding box center [266, 182] width 427 height 296
click at [132, 26] on link "Pending Review 3" at bounding box center [132, 25] width 37 height 17
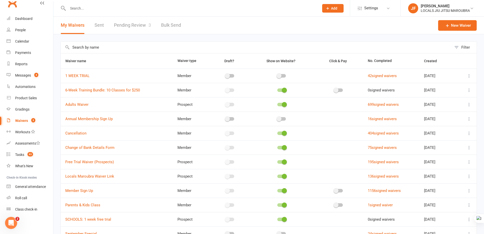
select select "50"
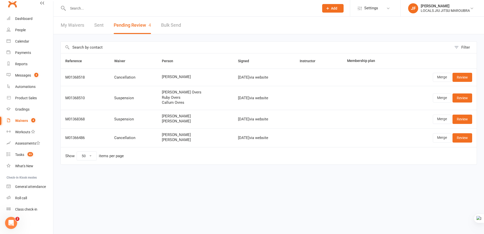
click at [172, 27] on link "Bulk Send" at bounding box center [171, 25] width 20 height 17
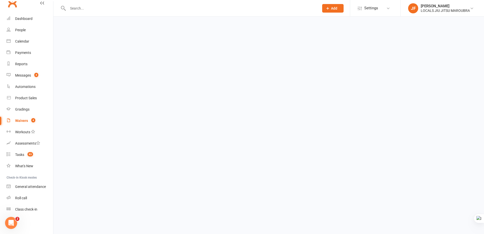
select select "active_members"
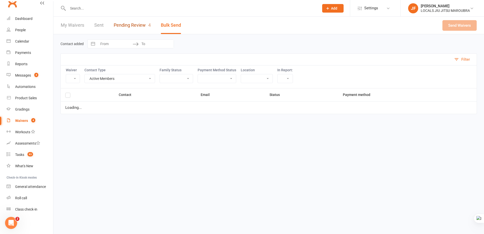
click at [142, 28] on link "Pending Review 4" at bounding box center [132, 25] width 37 height 17
select select "50"
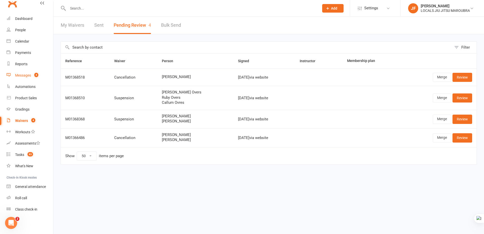
click at [23, 79] on link "Messages 4" at bounding box center [30, 75] width 47 height 11
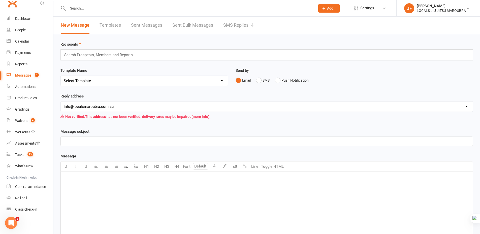
click at [143, 7] on input "text" at bounding box center [189, 8] width 246 height 7
paste input "Wrylee"
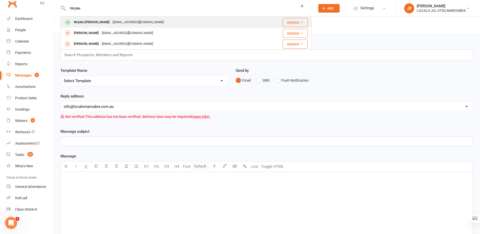
type input "Wrylee"
click at [137, 20] on div "katereyesgrant@gmail.com" at bounding box center [138, 22] width 54 height 7
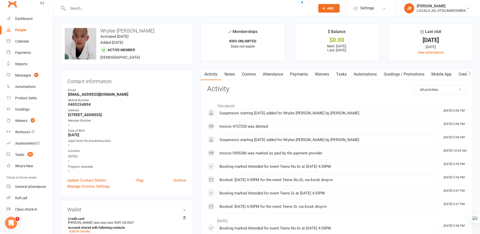
scroll to position [8, 0]
click at [124, 7] on input "text" at bounding box center [189, 8] width 246 height 7
paste input "Hendrix Farrugia"
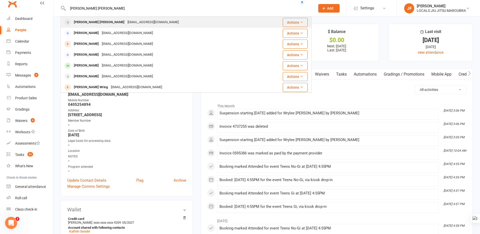
type input "Hendrix Farrugia"
click at [126, 21] on div "morri.seifoor@gmail.com" at bounding box center [153, 22] width 54 height 7
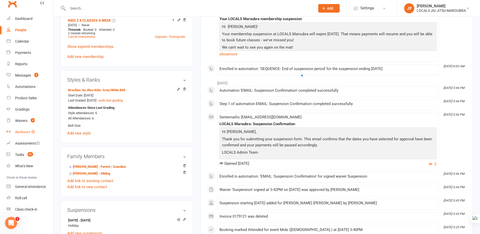
scroll to position [202, 0]
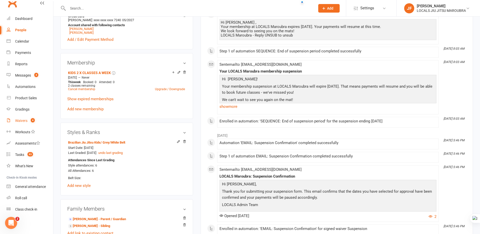
click at [18, 120] on div "Waivers" at bounding box center [21, 121] width 12 height 4
select select "100"
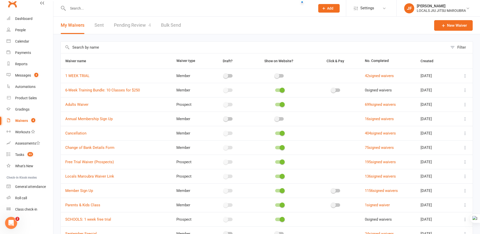
click at [128, 28] on link "Pending Review 4" at bounding box center [132, 25] width 37 height 17
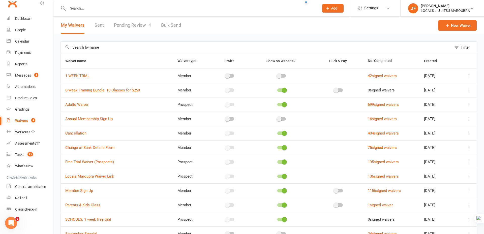
select select "50"
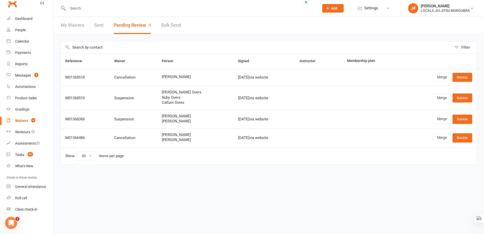
click at [186, 160] on td "Show 10 25 50 100 items per page" at bounding box center [269, 155] width 416 height 17
click at [99, 5] on input "text" at bounding box center [190, 8] width 249 height 7
paste input "Fernanda de Faria Lopes"
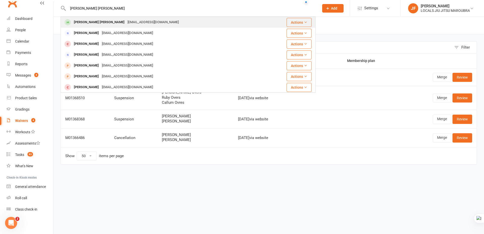
type input "Fernanda de Faria Lopes"
click at [99, 21] on div "Fernanda de Faria Lopes" at bounding box center [99, 22] width 54 height 7
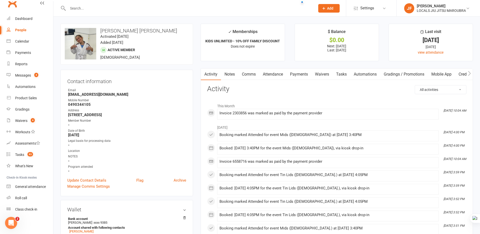
click at [124, 11] on input "text" at bounding box center [189, 8] width 246 height 7
paste input "Alexander Goossens"
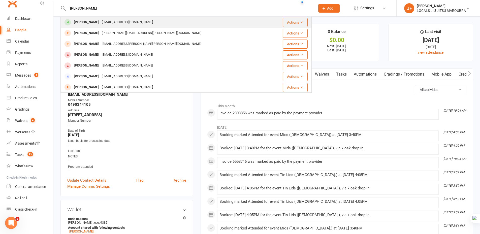
type input "Alexander Goossens"
click at [120, 21] on div "akkigoo@gmx.de" at bounding box center [127, 22] width 54 height 7
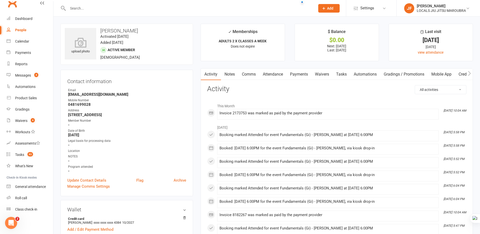
click at [303, 73] on link "Payments" at bounding box center [299, 75] width 25 height 12
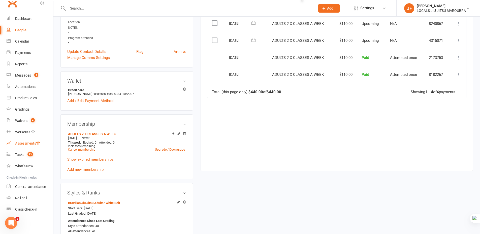
scroll to position [126, 0]
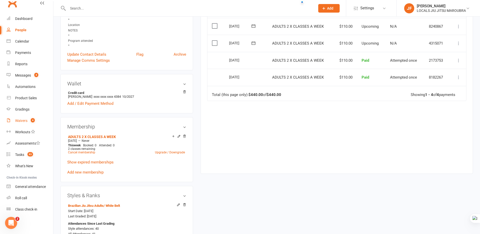
click at [25, 125] on link "Waivers 4" at bounding box center [30, 120] width 47 height 11
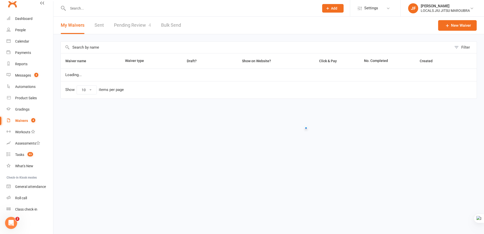
select select "100"
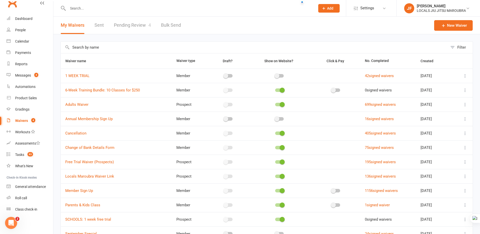
click at [133, 26] on link "Pending Review 4" at bounding box center [132, 25] width 37 height 17
select select "50"
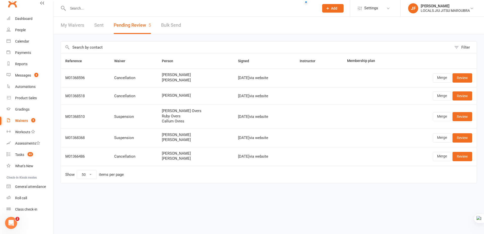
click at [212, 204] on html "Prospect Member Non-attending contact Class / event Appointment Grading event T…" at bounding box center [242, 102] width 484 height 205
drag, startPoint x: 159, startPoint y: 158, endPoint x: 185, endPoint y: 158, distance: 25.5
click at [185, 158] on span "Zac Hickman" at bounding box center [195, 159] width 67 height 4
click at [457, 158] on link "Review" at bounding box center [463, 156] width 20 height 9
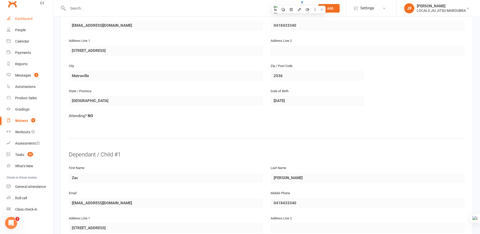
scroll to position [151, 0]
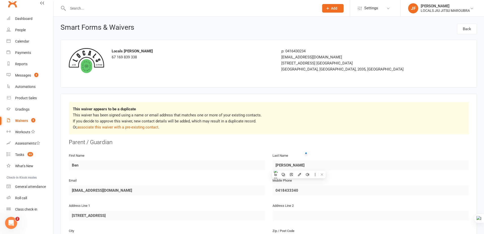
select select "50"
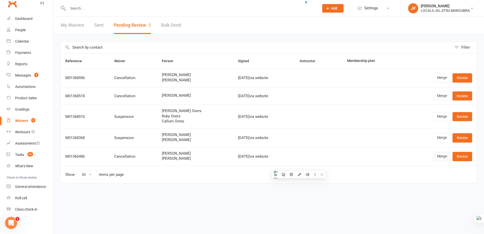
click at [437, 159] on link "Merge" at bounding box center [442, 156] width 18 height 9
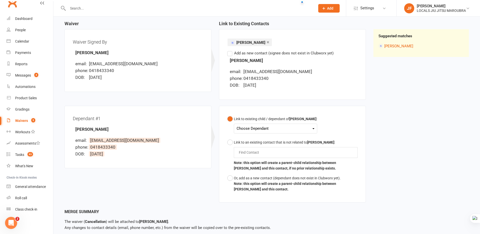
scroll to position [76, 0]
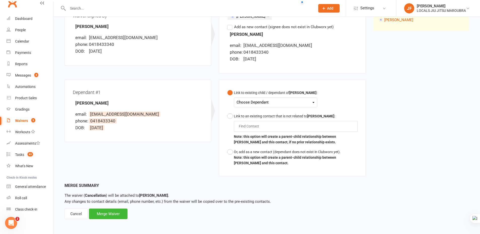
click at [261, 99] on div "Choose Dependant" at bounding box center [276, 102] width 78 height 7
click at [264, 111] on link "Zac HICKMAN" at bounding box center [262, 114] width 50 height 11
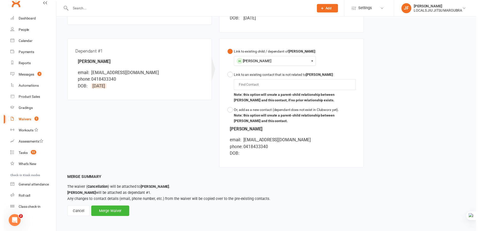
scroll to position [117, 0]
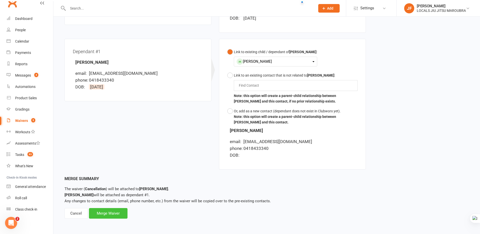
click at [119, 211] on div "Merge Waiver" at bounding box center [108, 213] width 39 height 11
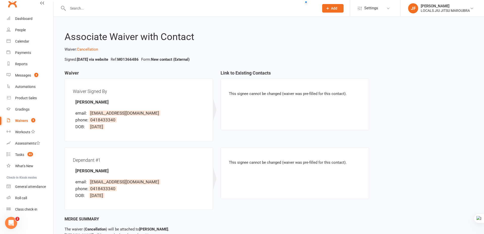
select select "50"
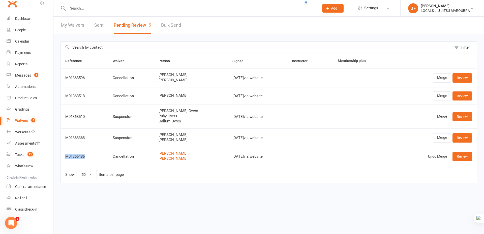
copy div "M01366486"
drag, startPoint x: 64, startPoint y: 158, endPoint x: 94, endPoint y: 157, distance: 30.0
click at [94, 157] on td "M01366486" at bounding box center [84, 156] width 47 height 19
click at [181, 179] on td "Show 10 25 50 100 items per page" at bounding box center [269, 174] width 416 height 17
copy link "Zac Hickman"
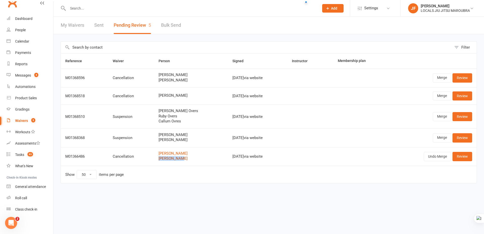
drag, startPoint x: 154, startPoint y: 158, endPoint x: 182, endPoint y: 160, distance: 28.1
click at [182, 160] on td "Ben Hickman Zac Hickman" at bounding box center [191, 156] width 74 height 19
click at [240, 200] on html "Prospect Member Non-attending contact Class / event Appointment Grading event T…" at bounding box center [242, 102] width 484 height 205
click at [231, 205] on html "Prospect Member Non-attending contact Class / event Appointment Grading event T…" at bounding box center [242, 102] width 484 height 205
copy div "[DATE]"
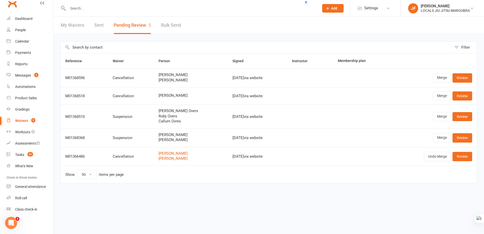
drag, startPoint x: 217, startPoint y: 157, endPoint x: 242, endPoint y: 156, distance: 25.0
click at [242, 156] on td "Oct 09, 2025 via website" at bounding box center [258, 156] width 60 height 19
click at [250, 202] on html "Prospect Member Non-attending contact Class / event Appointment Grading event T…" at bounding box center [242, 102] width 484 height 205
click at [221, 178] on td "Show 10 25 50 100 items per page" at bounding box center [269, 174] width 416 height 17
click at [470, 156] on link "Review" at bounding box center [463, 156] width 20 height 9
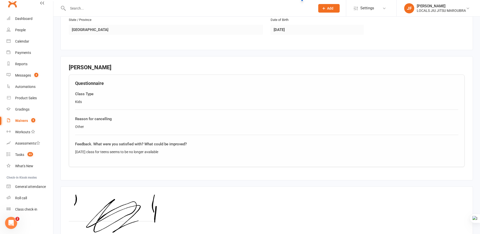
scroll to position [378, 0]
copy div "Thursday class for teens seems to be no longer available"
drag, startPoint x: 75, startPoint y: 151, endPoint x: 182, endPoint y: 151, distance: 106.9
click at [182, 151] on div "Questionnaire Class Type Kids Reason for cancelling Other Feedback. What were y…" at bounding box center [267, 120] width 396 height 93
copy div "Other"
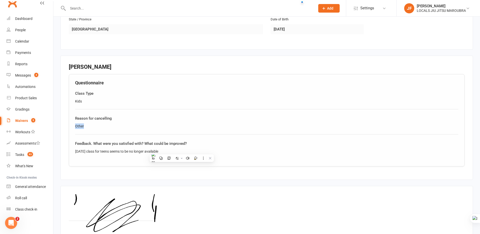
drag, startPoint x: 76, startPoint y: 124, endPoint x: 86, endPoint y: 127, distance: 10.5
click at [86, 127] on div "Other" at bounding box center [267, 127] width 384 height 6
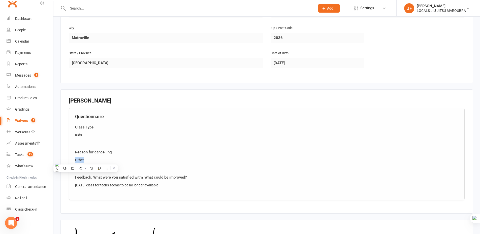
scroll to position [426, 0]
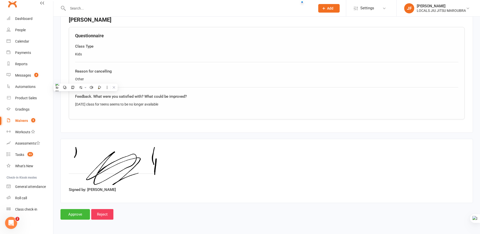
click at [332, 195] on div "Signed by: Ben Hickman" at bounding box center [267, 171] width 413 height 64
drag, startPoint x: 81, startPoint y: 216, endPoint x: 101, endPoint y: 95, distance: 123.2
click at [81, 216] on input "Approve" at bounding box center [76, 214] width 30 height 11
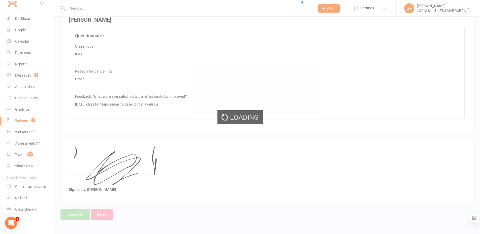
select select "50"
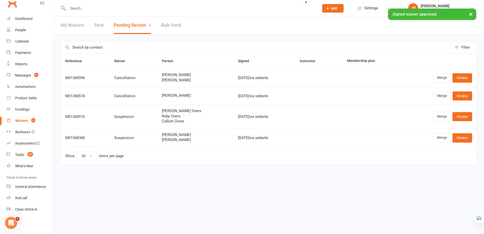
click at [170, 186] on html "Prospect Member Non-attending contact Class / event Appointment Grading event T…" at bounding box center [242, 93] width 484 height 186
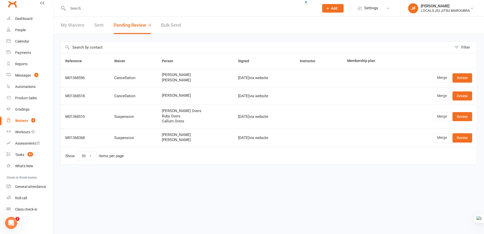
click at [243, 177] on div "Filter Reference Waiver Person Signed Instructor Membership plan M01368596 Canc…" at bounding box center [268, 106] width 431 height 145
drag, startPoint x: 65, startPoint y: 137, endPoint x: 94, endPoint y: 137, distance: 29.0
click at [94, 137] on div "M01368368" at bounding box center [85, 138] width 40 height 4
copy div "M01368368"
click at [176, 186] on html "Prospect Member Non-attending contact Class / event Appointment Grading event T…" at bounding box center [242, 93] width 484 height 186
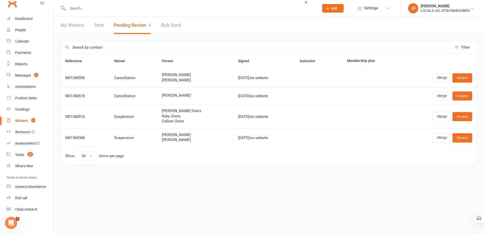
copy span "[PERSON_NAME]"
drag, startPoint x: 157, startPoint y: 140, endPoint x: 255, endPoint y: 14, distance: 160.2
click at [192, 146] on td "Morri Farrugia Braxton Farrugia" at bounding box center [195, 138] width 76 height 19
click at [173, 186] on html "Prospect Member Non-attending contact Class / event Appointment Grading event T…" at bounding box center [242, 93] width 484 height 186
click at [224, 186] on html "Prospect Member Non-attending contact Class / event Appointment Grading event T…" at bounding box center [242, 93] width 484 height 186
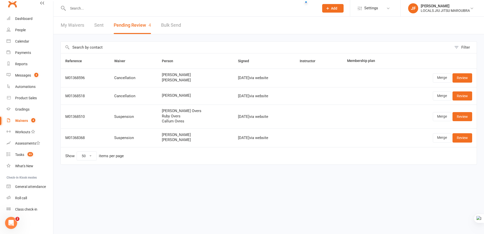
copy div "[DATE]"
drag, startPoint x: 222, startPoint y: 140, endPoint x: 255, endPoint y: 26, distance: 118.4
click at [247, 132] on td "[DATE] via website" at bounding box center [265, 138] width 62 height 19
click at [241, 186] on html "Prospect Member Non-attending contact Class / event Appointment Grading event T…" at bounding box center [242, 93] width 484 height 186
click at [464, 142] on link "Review" at bounding box center [463, 137] width 20 height 9
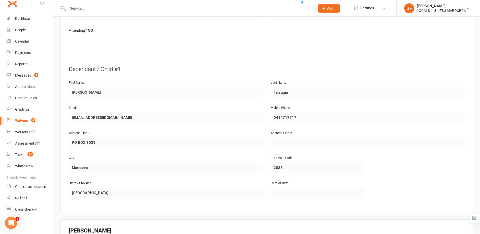
scroll to position [303, 0]
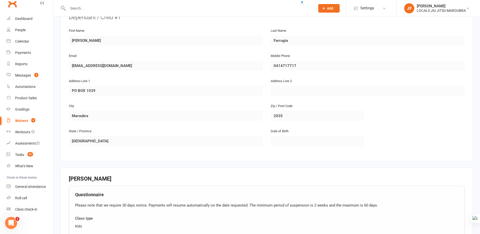
select select "50"
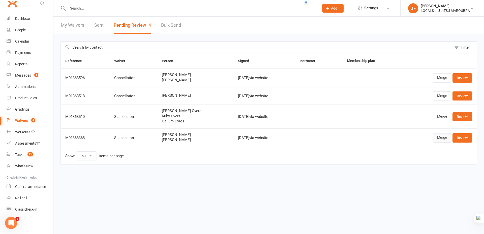
click at [436, 138] on link "Merge" at bounding box center [442, 137] width 18 height 9
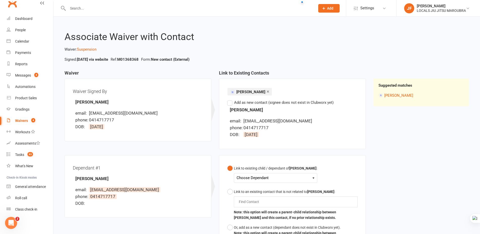
click at [297, 140] on div "× Morri Farrugia Find Contact Add as new contact (signee does not exist in Club…" at bounding box center [293, 114] width 130 height 54
click at [301, 145] on div "× Morri Farrugia Find Contact Add as new contact (signee does not exist in Club…" at bounding box center [292, 114] width 147 height 71
click at [391, 134] on div "Waiver Waiver Signed By Morri Farrugia email: morri.farrugia@gmail.com phone: 0…" at bounding box center [267, 165] width 412 height 188
click at [394, 94] on link "[PERSON_NAME]" at bounding box center [399, 95] width 29 height 5
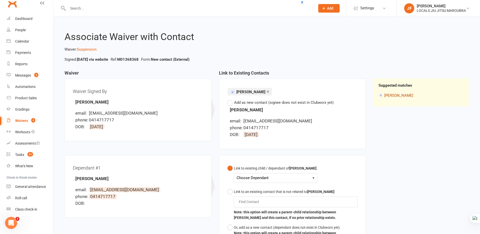
click at [390, 97] on link "[PERSON_NAME]" at bounding box center [399, 95] width 29 height 5
click at [376, 141] on div "Waiver Waiver Signed By Morri Farrugia email: morri.farrugia@gmail.com phone: 0…" at bounding box center [267, 165] width 412 height 188
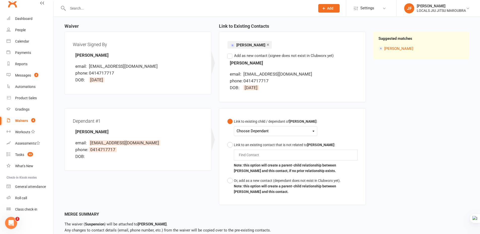
scroll to position [50, 0]
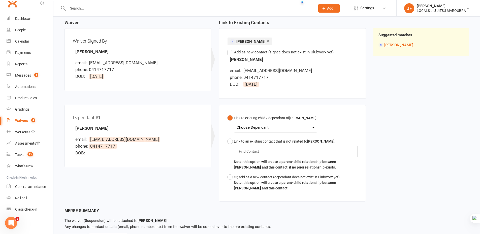
click at [258, 126] on div "Choose Dependant" at bounding box center [276, 127] width 78 height 7
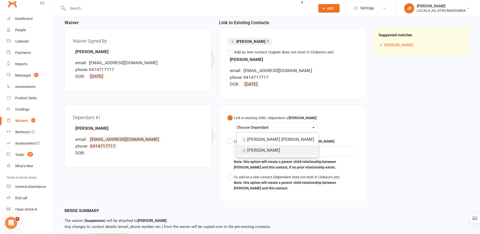
click at [256, 151] on link "[PERSON_NAME]" at bounding box center [277, 150] width 81 height 11
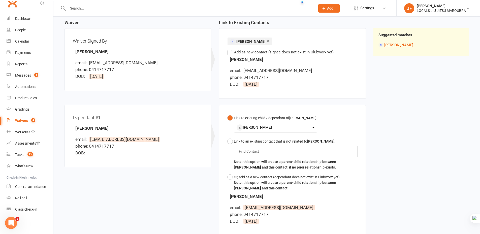
click at [364, 140] on div "Link to existing child / dependant of Morri Farrugia : Braxton Farrugia Hendrix…" at bounding box center [292, 170] width 147 height 131
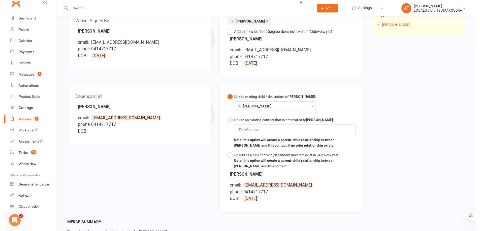
scroll to position [101, 0]
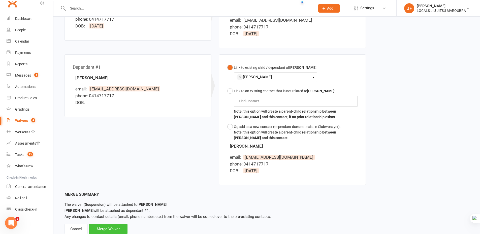
click at [122, 226] on div "Merge Waiver" at bounding box center [108, 229] width 39 height 11
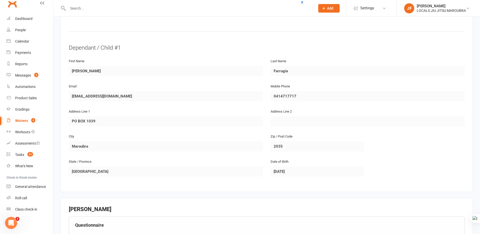
scroll to position [227, 0]
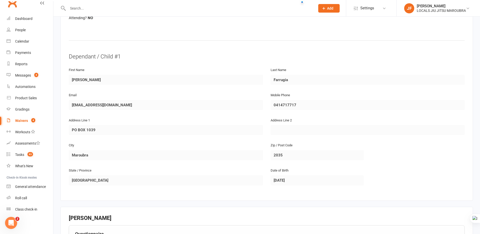
click at [90, 81] on div "First Name Braxton" at bounding box center [166, 79] width 202 height 25
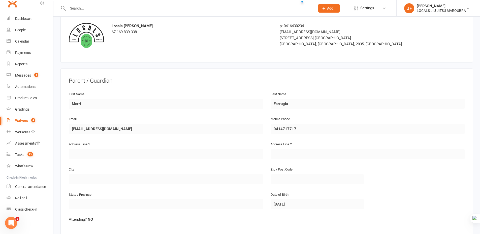
scroll to position [0, 0]
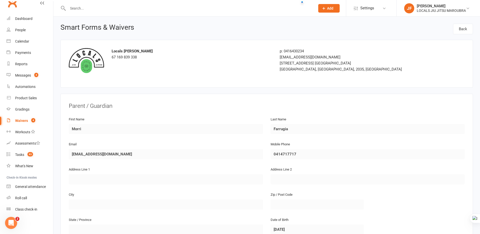
click at [21, 123] on link "Waivers 4" at bounding box center [30, 120] width 47 height 11
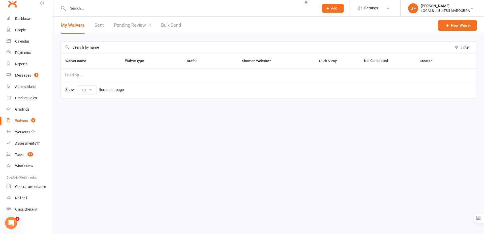
select select "100"
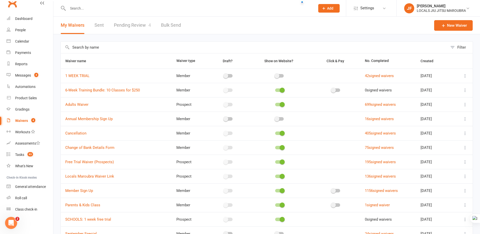
click at [136, 24] on link "Pending Review 4" at bounding box center [132, 25] width 37 height 17
select select "50"
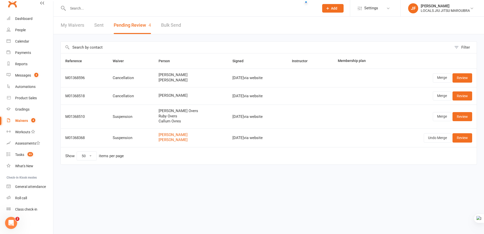
click at [187, 171] on div "Reference Waiver Person Signed Instructor Membership plan M01368596 Cancellatio…" at bounding box center [269, 112] width 417 height 119
click at [297, 185] on html "Prospect Member Non-attending contact Class / event Appointment Grading event T…" at bounding box center [242, 93] width 484 height 186
click at [458, 136] on link "Review" at bounding box center [463, 137] width 20 height 9
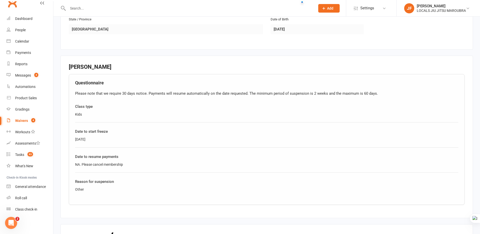
scroll to position [404, 0]
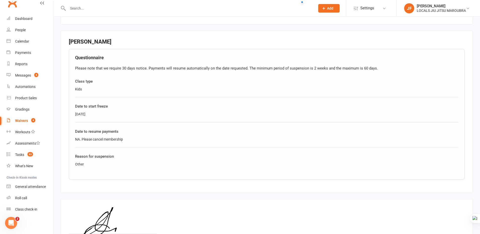
drag, startPoint x: 76, startPoint y: 114, endPoint x: 112, endPoint y: 116, distance: 36.1
click at [112, 116] on div "13/10/2025" at bounding box center [267, 114] width 384 height 6
click at [87, 144] on div "Date to resume payments NA. Please cancel membership" at bounding box center [267, 138] width 384 height 19
drag, startPoint x: 83, startPoint y: 138, endPoint x: 157, endPoint y: 140, distance: 74.4
click at [157, 140] on div "NA. Please cancel membership" at bounding box center [267, 140] width 384 height 6
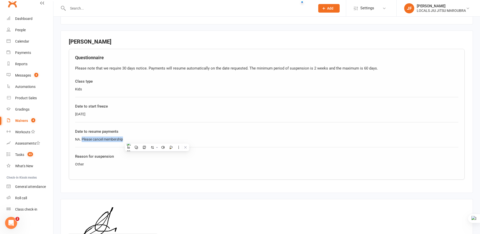
click at [265, 140] on div "NA. Please cancel membership" at bounding box center [267, 140] width 384 height 6
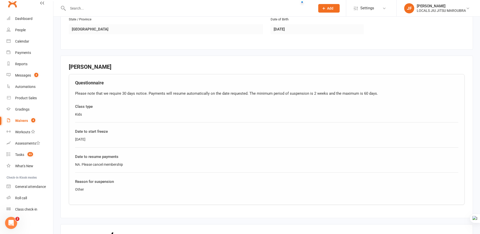
click at [374, 182] on div "Reason for suspension" at bounding box center [267, 182] width 384 height 6
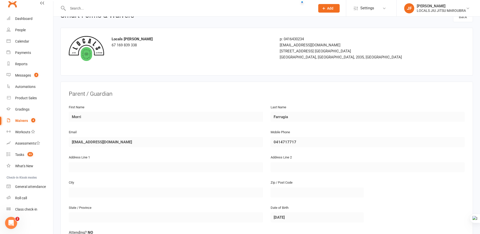
scroll to position [0, 0]
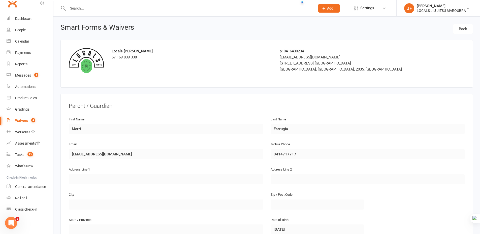
select select "50"
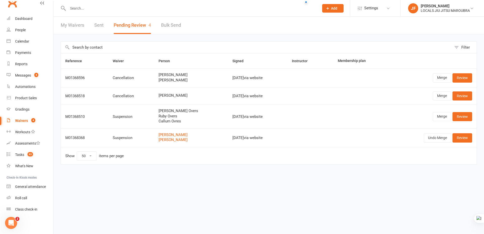
click at [266, 186] on html "Prospect Member Non-attending contact Class / event Appointment Grading event T…" at bounding box center [242, 93] width 484 height 186
click at [361, 186] on html "Prospect Member Non-attending contact Class / event Appointment Grading event T…" at bounding box center [242, 93] width 484 height 186
click at [146, 186] on html "Prospect Member Non-attending contact Class / event Appointment Grading event T…" at bounding box center [242, 93] width 484 height 186
drag, startPoint x: 84, startPoint y: 116, endPoint x: 91, endPoint y: 116, distance: 6.3
click at [91, 116] on td "M01368510" at bounding box center [84, 117] width 47 height 24
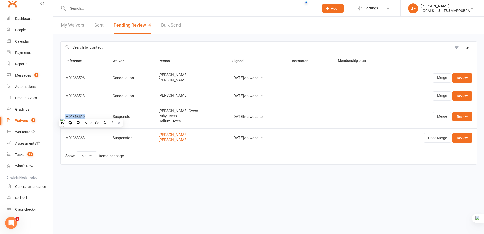
copy div "M01368510"
click at [171, 180] on html "Prospect Member Non-attending contact Class / event Appointment Grading event T…" at bounding box center [242, 93] width 484 height 186
drag, startPoint x: 170, startPoint y: 118, endPoint x: 180, endPoint y: 123, distance: 11.5
click at [180, 123] on div "Jacob Overs Ruby Overs Callum Ovres" at bounding box center [191, 116] width 65 height 15
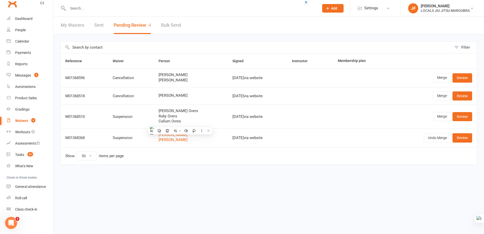
click at [170, 166] on div "Reference Waiver Person Signed Instructor Membership plan M01368596 Cancellatio…" at bounding box center [269, 112] width 417 height 119
drag, startPoint x: 165, startPoint y: 118, endPoint x: 139, endPoint y: 9, distance: 111.2
click at [181, 116] on span "Ruby Overs" at bounding box center [191, 116] width 65 height 4
click at [196, 179] on div "Filter Reference Waiver Person Signed Instructor Membership plan M01368596 Canc…" at bounding box center [268, 106] width 431 height 145
click at [459, 118] on link "Review" at bounding box center [463, 116] width 20 height 9
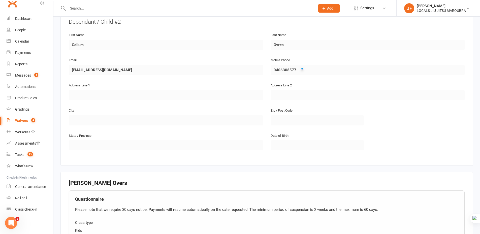
scroll to position [404, 0]
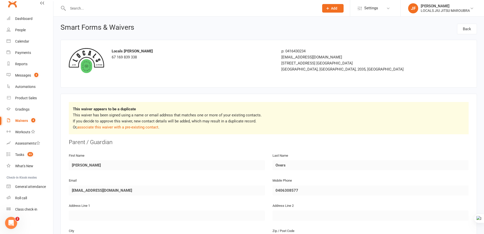
select select "50"
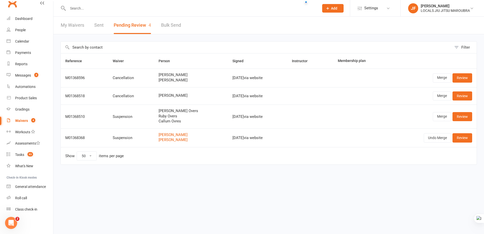
click at [205, 167] on div "Reference Waiver Person Signed Instructor Membership plan M01368596 Cancellatio…" at bounding box center [269, 112] width 417 height 119
click at [438, 116] on link "Merge" at bounding box center [442, 116] width 18 height 9
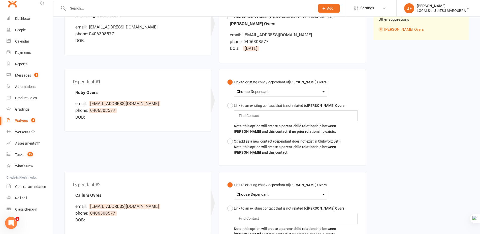
scroll to position [101, 0]
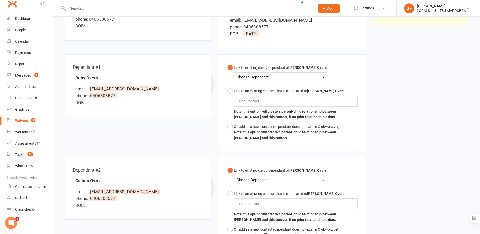
click at [257, 78] on div "Choose Dependant" at bounding box center [281, 77] width 88 height 7
click at [257, 99] on link "Ruby Overs" at bounding box center [262, 100] width 50 height 11
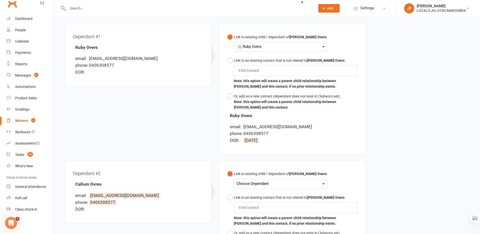
scroll to position [177, 0]
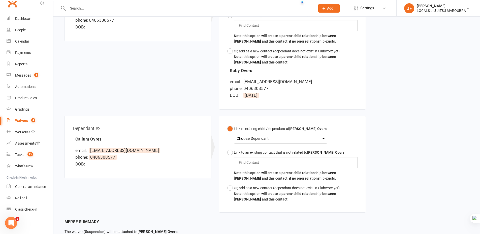
click at [264, 136] on div "Choose Dependant" at bounding box center [281, 138] width 88 height 7
click at [266, 152] on link "Callum Overs" at bounding box center [262, 150] width 50 height 11
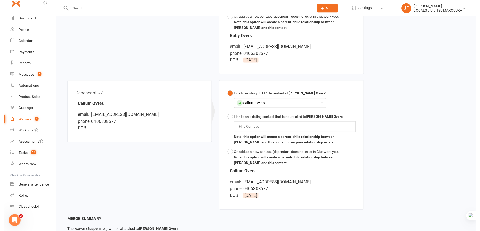
scroll to position [260, 0]
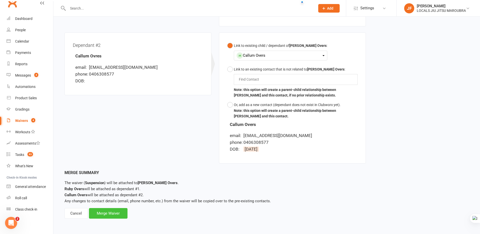
click at [125, 215] on div "Merge Waiver" at bounding box center [108, 213] width 39 height 11
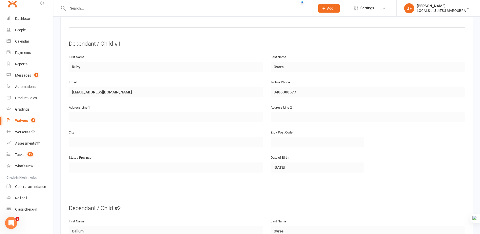
scroll to position [202, 0]
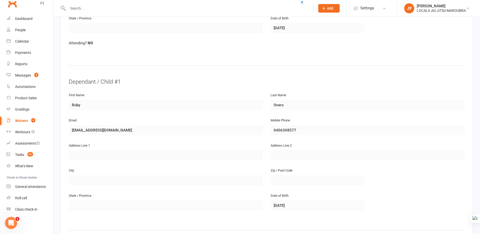
click at [22, 119] on div "Waivers" at bounding box center [21, 121] width 13 height 4
select select "100"
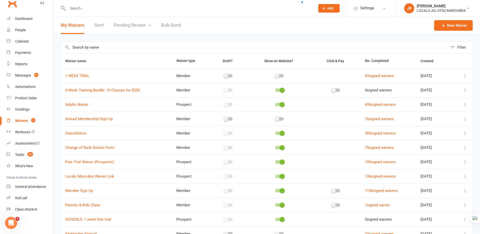
click at [137, 24] on link "Pending Review 4" at bounding box center [132, 25] width 37 height 17
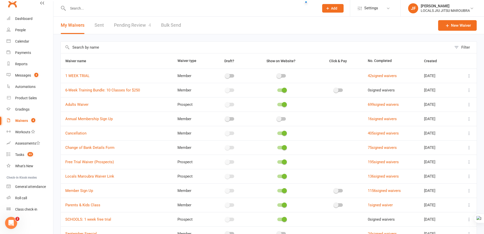
select select "50"
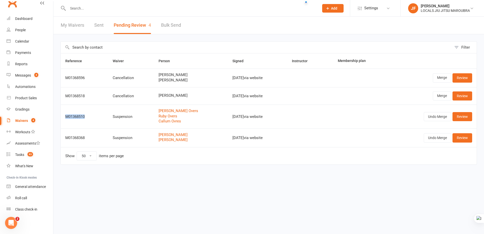
drag, startPoint x: 64, startPoint y: 118, endPoint x: 85, endPoint y: 116, distance: 20.7
click at [85, 116] on td "M01368510" at bounding box center [84, 117] width 47 height 24
drag, startPoint x: 214, startPoint y: 114, endPoint x: 242, endPoint y: 118, distance: 29.0
click at [242, 118] on tr "M01368510 Suspension Jacob Overs Ruby Overs Callum Ovres Oct 13, 2025 via websi…" at bounding box center [269, 117] width 416 height 24
click at [259, 168] on div "Reference Waiver Person Signed Instructor Membership plan M01368596 Cancellatio…" at bounding box center [269, 112] width 417 height 119
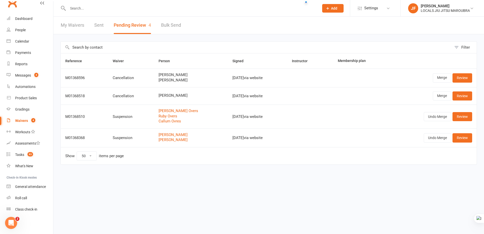
drag, startPoint x: 219, startPoint y: 119, endPoint x: 241, endPoint y: 118, distance: 21.7
click at [241, 118] on td "Oct 13, 2025 via website" at bounding box center [258, 117] width 60 height 24
click at [235, 179] on div "Filter Reference Waiver Person Signed Instructor Membership plan M01368596 Canc…" at bounding box center [268, 106] width 431 height 145
drag, startPoint x: 155, startPoint y: 117, endPoint x: 181, endPoint y: 122, distance: 26.9
click at [181, 122] on td "Jacob Overs Ruby Overs Callum Ovres" at bounding box center [191, 117] width 74 height 24
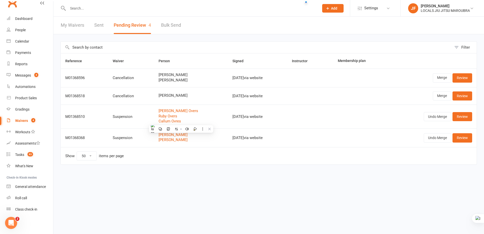
click at [296, 174] on div "Filter Reference Waiver Person Signed Instructor Membership plan M01368596 Canc…" at bounding box center [268, 106] width 431 height 145
click at [462, 120] on link "Review" at bounding box center [463, 116] width 20 height 9
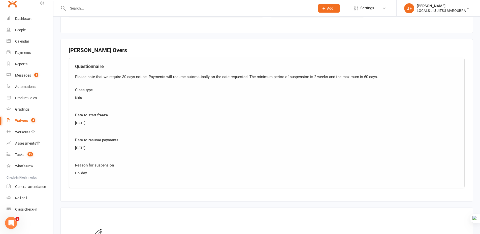
scroll to position [628, 0]
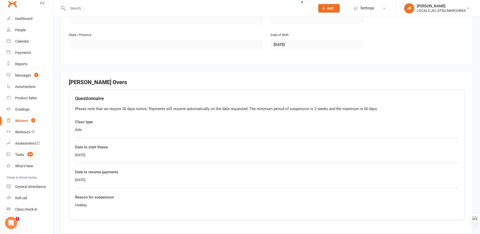
click at [82, 153] on div "10/11/2025" at bounding box center [267, 155] width 384 height 6
click at [82, 181] on div "24/11/2025" at bounding box center [267, 180] width 384 height 6
click at [142, 174] on div "Date to resume payments" at bounding box center [267, 172] width 384 height 6
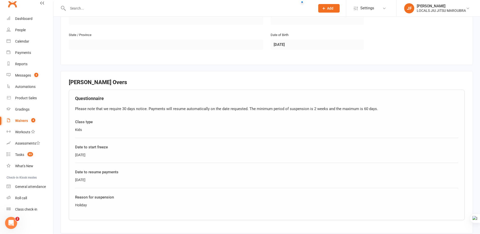
click at [198, 90] on div "Questionnaire Please note that we require 30 days notice. Payments will resume …" at bounding box center [267, 155] width 396 height 131
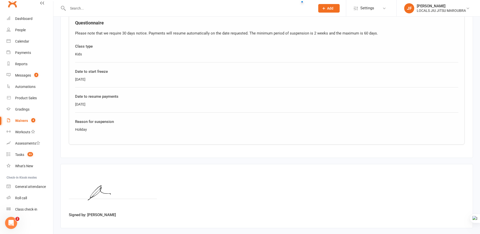
scroll to position [553, 0]
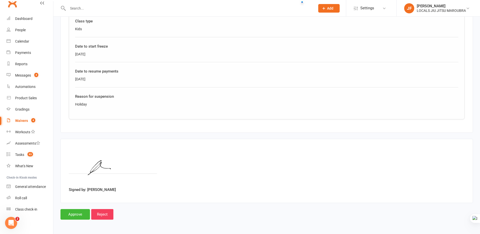
click at [234, 155] on div "Signed by: Jacob Overs" at bounding box center [267, 171] width 396 height 48
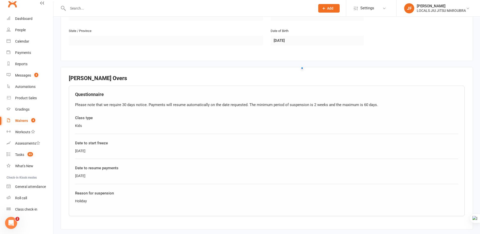
scroll to position [527, 0]
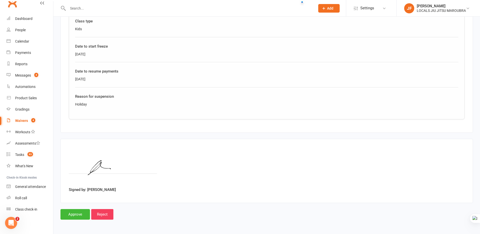
click at [304, 178] on div "Signed by: Jacob Overs" at bounding box center [267, 171] width 396 height 48
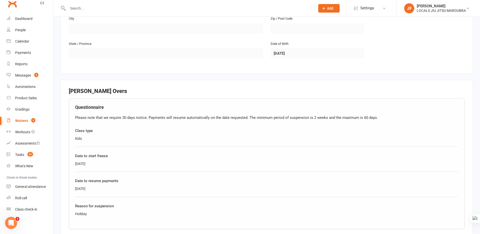
scroll to position [553, 0]
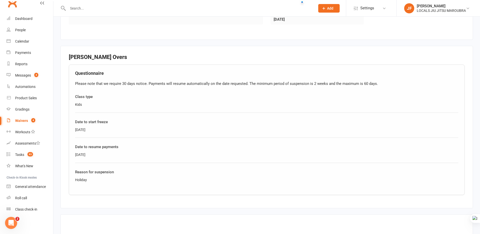
click at [78, 129] on div "10/11/2025" at bounding box center [267, 130] width 384 height 6
click at [80, 130] on div "10/11/2025" at bounding box center [267, 130] width 384 height 6
drag, startPoint x: 75, startPoint y: 179, endPoint x: 96, endPoint y: 181, distance: 20.5
click at [96, 181] on div "Holiday" at bounding box center [267, 180] width 384 height 6
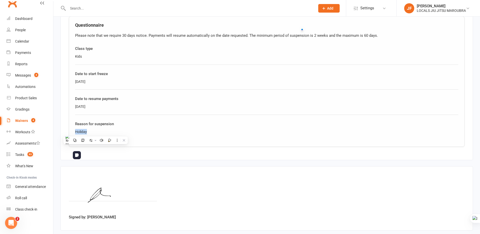
scroll to position [628, 0]
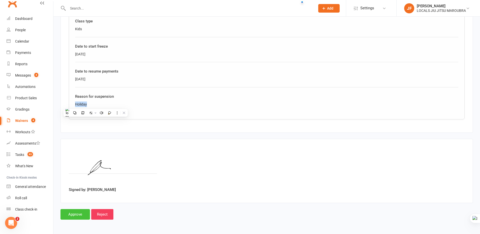
click at [70, 213] on input "Approve" at bounding box center [76, 214] width 30 height 11
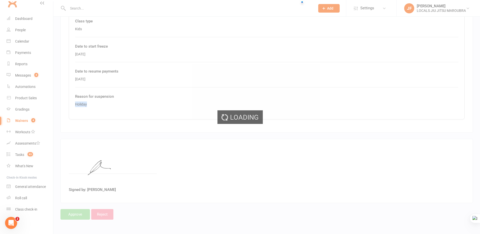
select select "50"
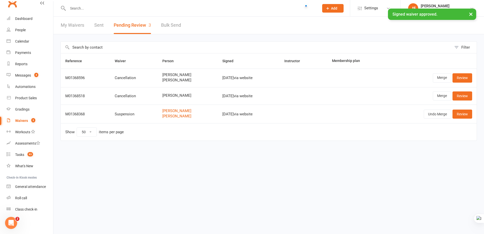
drag, startPoint x: 261, startPoint y: 185, endPoint x: 256, endPoint y: 182, distance: 6.2
click at [261, 162] on html "Prospect Member Non-attending contact Class / event Appointment Grading event T…" at bounding box center [242, 81] width 484 height 162
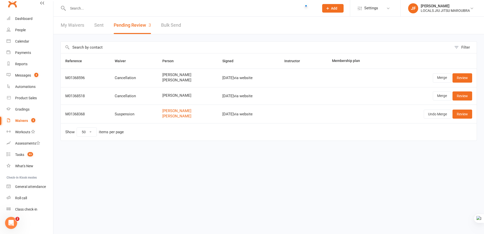
click at [253, 162] on html "Prospect Member Non-attending contact Class / event Appointment Grading event T…" at bounding box center [242, 81] width 484 height 162
click at [157, 162] on html "Prospect Member Non-attending contact Class / event Appointment Grading event T…" at bounding box center [242, 81] width 484 height 162
click at [156, 162] on html "Prospect Member Non-attending contact Class / event Appointment Grading event T…" at bounding box center [242, 81] width 484 height 162
click at [105, 162] on html "Prospect Member Non-attending contact Class / event Appointment Grading event T…" at bounding box center [242, 81] width 484 height 162
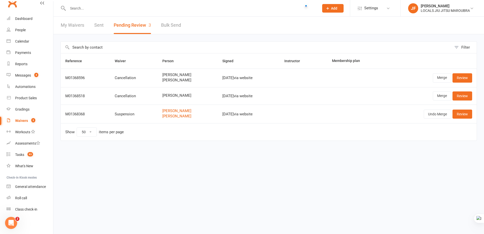
click at [210, 162] on html "Prospect Member Non-attending contact Class / event Appointment Grading event T…" at bounding box center [242, 81] width 484 height 162
click at [165, 162] on html "Prospect Member Non-attending contact Class / event Appointment Grading event T…" at bounding box center [242, 81] width 484 height 162
click at [221, 162] on html "Prospect Member Non-attending contact Class / event Appointment Grading event T…" at bounding box center [242, 81] width 484 height 162
click at [204, 162] on html "Prospect Member Non-attending contact Class / event Appointment Grading event T…" at bounding box center [242, 81] width 484 height 162
drag, startPoint x: 64, startPoint y: 96, endPoint x: 93, endPoint y: 93, distance: 29.6
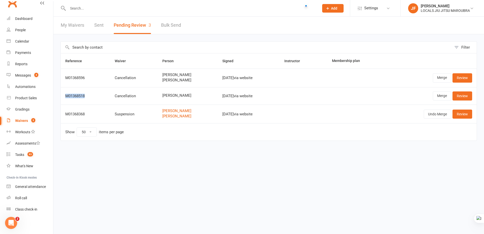
click at [93, 93] on td "M01368518" at bounding box center [85, 95] width 49 height 17
drag, startPoint x: 163, startPoint y: 197, endPoint x: 129, endPoint y: 121, distance: 84.0
click at [163, 162] on html "Prospect Member Non-attending contact Class / event Appointment Grading event T…" at bounding box center [242, 81] width 484 height 162
drag, startPoint x: 111, startPoint y: 95, endPoint x: 133, endPoint y: 96, distance: 22.0
click at [133, 96] on td "Cancellation" at bounding box center [134, 95] width 48 height 17
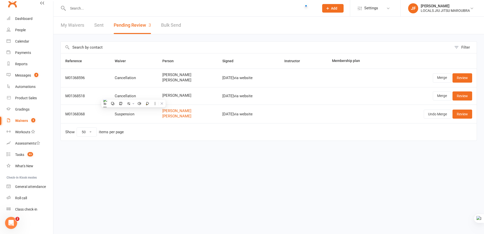
click at [194, 162] on html "Prospect Member Non-attending contact Class / event Appointment Grading event T…" at bounding box center [242, 81] width 484 height 162
drag, startPoint x: 154, startPoint y: 94, endPoint x: 191, endPoint y: 101, distance: 37.6
click at [191, 101] on td "Timothy Robertson" at bounding box center [188, 95] width 60 height 17
click at [253, 161] on html "Prospect Member Non-attending contact Class / event Appointment Grading event T…" at bounding box center [242, 81] width 484 height 162
drag, startPoint x: 221, startPoint y: 96, endPoint x: 243, endPoint y: 100, distance: 22.0
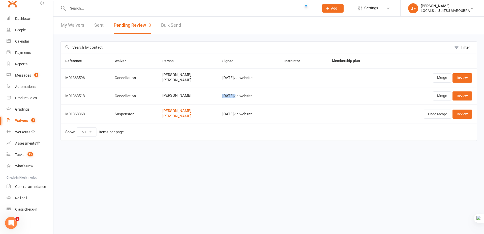
click at [243, 100] on td "Oct 13, 2025 via website" at bounding box center [249, 95] width 62 height 17
click at [303, 162] on html "Prospect Member Non-attending contact Class / event Appointment Grading event T…" at bounding box center [242, 81] width 484 height 162
click at [462, 97] on link "Review" at bounding box center [463, 96] width 20 height 9
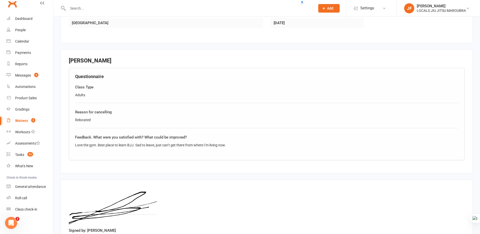
scroll to position [202, 0]
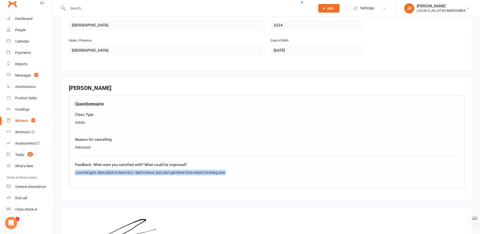
drag, startPoint x: 87, startPoint y: 169, endPoint x: 238, endPoint y: 172, distance: 150.9
click at [238, 172] on div "Love the gym. Best place to learn BJJ. Sad to leave, just can’t get there from …" at bounding box center [267, 173] width 384 height 6
click at [164, 196] on fieldset "Timothy Robertson Questionnaire Class Type Adults Reason for cancelling Relocat…" at bounding box center [267, 139] width 413 height 124
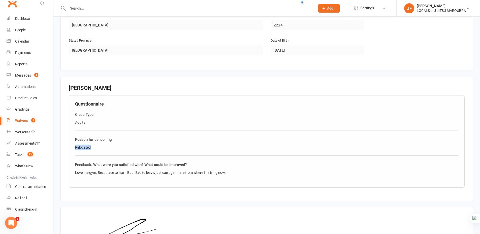
drag, startPoint x: 73, startPoint y: 148, endPoint x: 100, endPoint y: 148, distance: 26.7
click at [100, 148] on div "Questionnaire Class Type Adults Reason for cancelling Relocated Feedback. What …" at bounding box center [267, 141] width 396 height 93
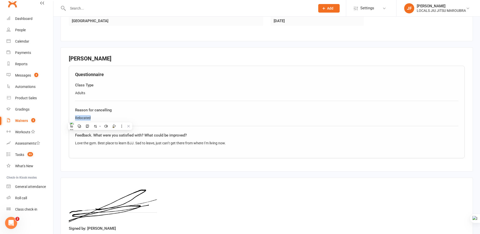
scroll to position [194, 0]
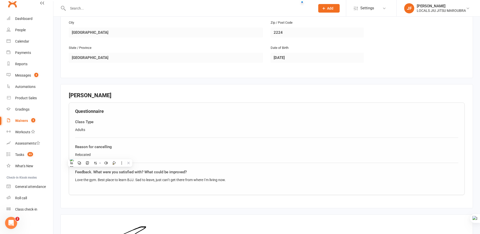
click at [233, 165] on div "Questionnaire Class Type Adults Reason for cancelling Relocated Feedback. What …" at bounding box center [267, 149] width 396 height 93
click at [118, 134] on div "Class Type Adults" at bounding box center [267, 128] width 384 height 19
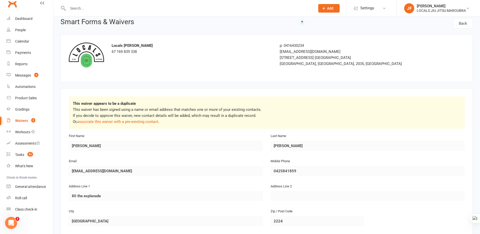
scroll to position [0, 0]
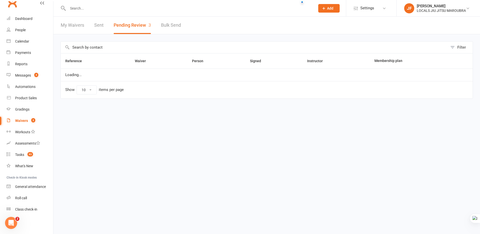
select select "50"
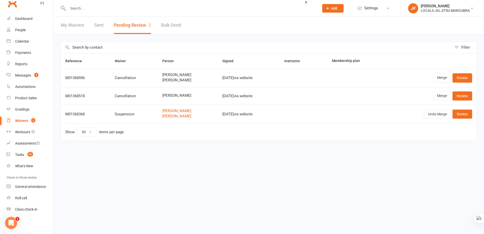
drag, startPoint x: 154, startPoint y: 95, endPoint x: 195, endPoint y: 94, distance: 40.6
click at [195, 94] on td "Timothy Robertson" at bounding box center [188, 95] width 60 height 17
click at [186, 157] on html "Prospect Member Non-attending contact Class / event Appointment Grading event T…" at bounding box center [242, 81] width 484 height 162
drag, startPoint x: 65, startPoint y: 96, endPoint x: 102, endPoint y: 96, distance: 37.3
click at [102, 96] on td "M01368518" at bounding box center [85, 95] width 49 height 17
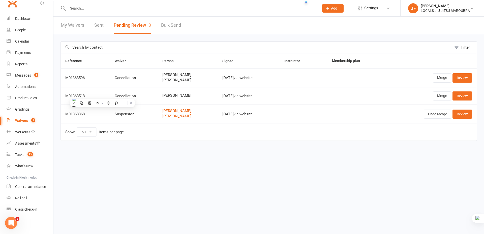
click at [185, 149] on div "Filter Reference Waiver Person Signed Instructor Membership plan M01368596 Canc…" at bounding box center [268, 94] width 431 height 121
drag, startPoint x: 160, startPoint y: 94, endPoint x: 191, endPoint y: 93, distance: 31.3
click at [191, 93] on td "Timothy Robertson" at bounding box center [188, 95] width 60 height 17
click at [252, 132] on td "Show 10 25 50 100 items per page" at bounding box center [269, 131] width 416 height 17
click at [445, 96] on link "Merge" at bounding box center [442, 96] width 18 height 9
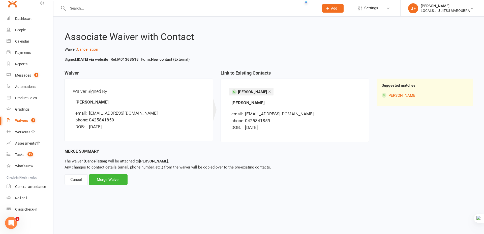
click at [253, 95] on li "× timothy robertson" at bounding box center [251, 92] width 44 height 8
click at [287, 150] on div "Merge Summary" at bounding box center [269, 151] width 409 height 7
drag, startPoint x: 118, startPoint y: 182, endPoint x: 143, endPoint y: 180, distance: 25.1
click at [118, 182] on div "Merge Waiver" at bounding box center [108, 180] width 39 height 11
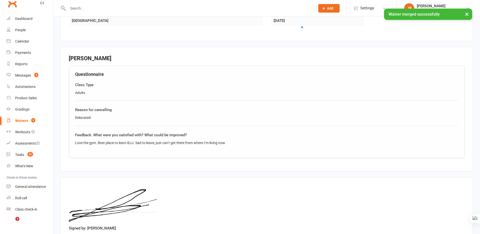
scroll to position [183, 0]
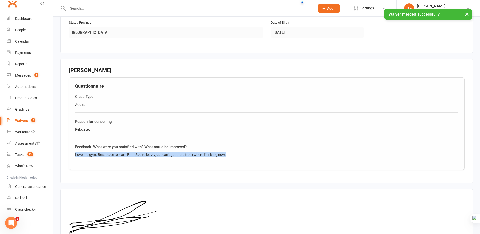
drag, startPoint x: 75, startPoint y: 155, endPoint x: 256, endPoint y: 153, distance: 180.6
click at [256, 153] on div "Love the gym. Best place to learn BJJ. Sad to leave, just can’t get there from …" at bounding box center [267, 155] width 384 height 6
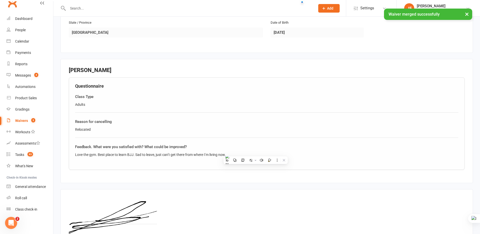
drag, startPoint x: 105, startPoint y: 132, endPoint x: 134, endPoint y: 131, distance: 29.3
click at [105, 132] on div "Relocated" at bounding box center [267, 130] width 384 height 6
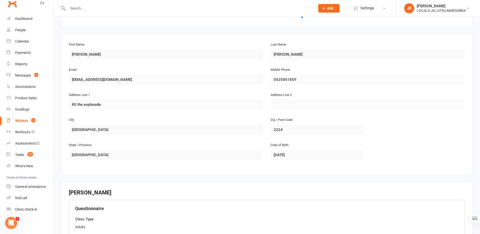
scroll to position [126, 0]
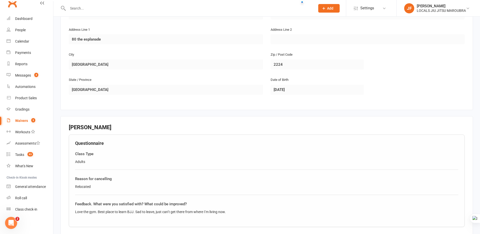
click at [241, 126] on h3 "Timothy Robertson" at bounding box center [267, 128] width 396 height 6
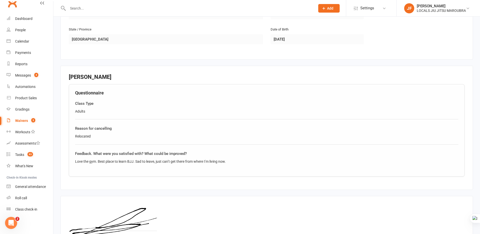
scroll to position [234, 0]
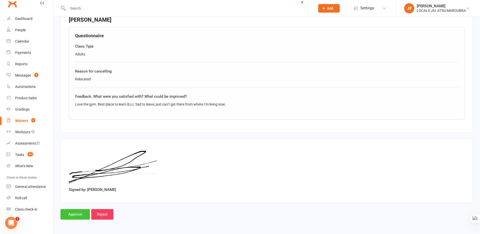
click at [71, 212] on input "Approve" at bounding box center [76, 214] width 30 height 11
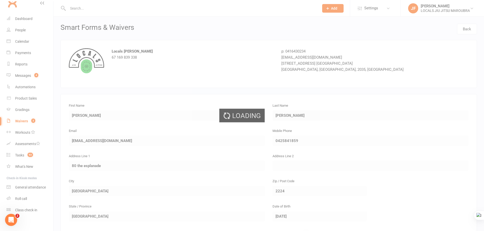
select select "50"
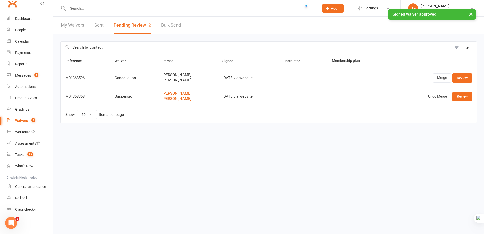
drag, startPoint x: 209, startPoint y: 144, endPoint x: 123, endPoint y: 115, distance: 91.3
click at [209, 144] on html "Prospect Member Non-attending contact Class / event Appointment Grading event T…" at bounding box center [242, 72] width 484 height 145
drag, startPoint x: 66, startPoint y: 77, endPoint x: 90, endPoint y: 78, distance: 23.7
click at [90, 78] on div "M01368596" at bounding box center [85, 78] width 40 height 4
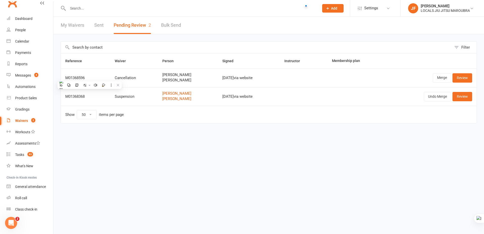
click at [158, 145] on html "Prospect Member Non-attending contact Class / event Appointment Grading event T…" at bounding box center [242, 72] width 484 height 145
drag, startPoint x: 65, startPoint y: 79, endPoint x: 88, endPoint y: 77, distance: 22.8
click at [88, 77] on td "M01368596" at bounding box center [85, 78] width 49 height 19
click at [97, 145] on html "Prospect Member Non-attending contact Class / event Appointment Grading event T…" at bounding box center [242, 72] width 484 height 145
drag, startPoint x: 110, startPoint y: 77, endPoint x: 133, endPoint y: 80, distance: 22.4
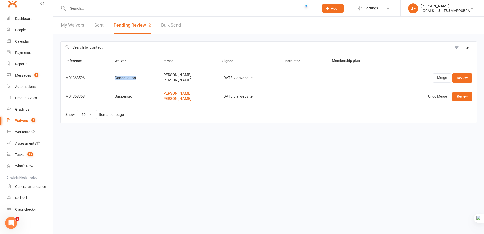
click at [133, 80] on td "Cancellation" at bounding box center [134, 78] width 48 height 19
click at [193, 145] on html "Prospect Member Non-attending contact Class / event Appointment Grading event T…" at bounding box center [242, 72] width 484 height 145
drag, startPoint x: 157, startPoint y: 80, endPoint x: 202, endPoint y: 81, distance: 45.2
click at [202, 81] on span "Francesca Leedham" at bounding box center [187, 80] width 51 height 4
click at [205, 145] on html "Prospect Member Non-attending contact Class / event Appointment Grading event T…" at bounding box center [242, 72] width 484 height 145
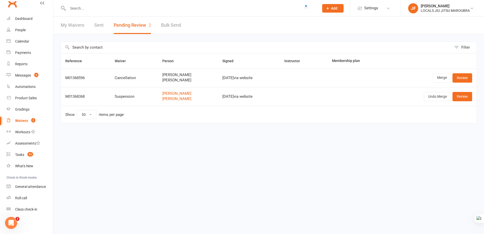
drag, startPoint x: 225, startPoint y: 78, endPoint x: 241, endPoint y: 77, distance: 16.1
click at [241, 77] on td "Oct 13, 2025 via website" at bounding box center [249, 78] width 62 height 19
click at [184, 145] on html "Prospect Member Non-attending contact Class / event Appointment Grading event T…" at bounding box center [242, 72] width 484 height 145
click at [182, 145] on html "Prospect Member Non-attending contact Class / event Appointment Grading event T…" at bounding box center [242, 72] width 484 height 145
drag, startPoint x: 64, startPoint y: 79, endPoint x: 90, endPoint y: 78, distance: 26.5
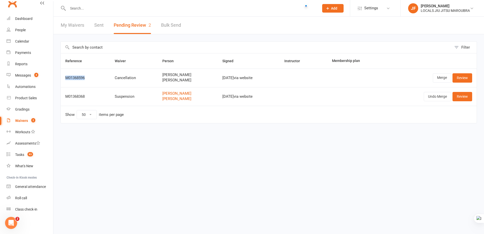
click at [90, 78] on td "M01368596" at bounding box center [85, 78] width 49 height 19
click at [280, 145] on html "Prospect Member Non-attending contact Class / event Appointment Grading event T…" at bounding box center [242, 72] width 484 height 145
drag, startPoint x: 64, startPoint y: 80, endPoint x: 97, endPoint y: 79, distance: 32.5
click at [97, 79] on td "M01368596" at bounding box center [85, 78] width 49 height 19
click at [248, 141] on html "Prospect Member Non-attending contact Class / event Appointment Grading event T…" at bounding box center [242, 72] width 484 height 145
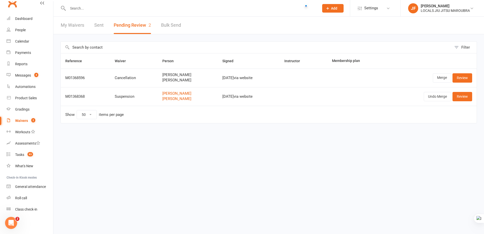
drag, startPoint x: 222, startPoint y: 79, endPoint x: 242, endPoint y: 80, distance: 19.2
click at [242, 80] on td "Oct 13, 2025 via website" at bounding box center [249, 78] width 62 height 19
drag, startPoint x: 405, startPoint y: 147, endPoint x: 408, endPoint y: 140, distance: 6.8
click at [405, 145] on html "Prospect Member Non-attending contact Class / event Appointment Grading event T…" at bounding box center [242, 72] width 484 height 145
click at [437, 79] on link "Merge" at bounding box center [442, 77] width 18 height 9
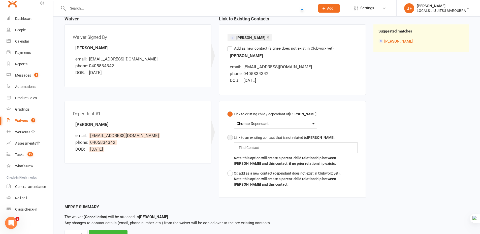
scroll to position [76, 0]
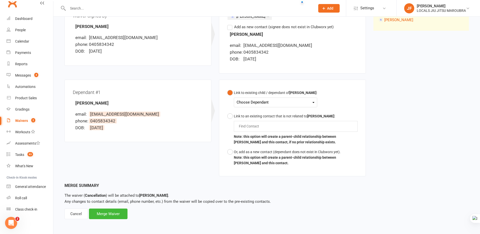
click at [260, 104] on div "Choose Dependant" at bounding box center [276, 102] width 78 height 7
click at [261, 116] on link "Francesca Leedham" at bounding box center [262, 114] width 50 height 11
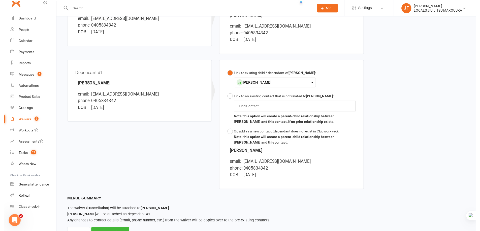
scroll to position [117, 0]
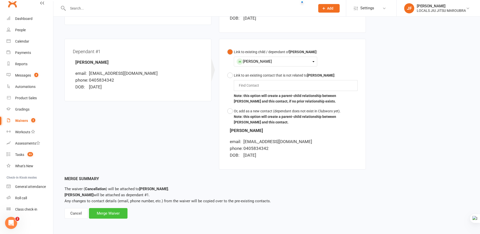
click at [111, 214] on div "Merge Waiver" at bounding box center [108, 213] width 39 height 11
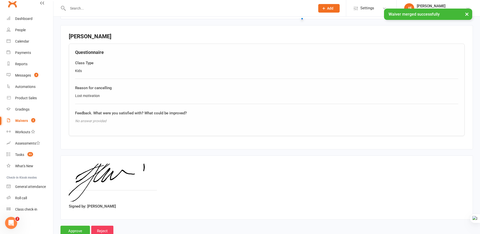
scroll to position [375, 0]
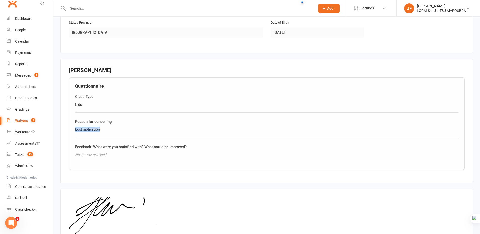
drag, startPoint x: 74, startPoint y: 129, endPoint x: 101, endPoint y: 131, distance: 27.1
click at [101, 131] on div "Questionnaire Class Type Kids Reason for cancelling Lost motivation Feedback. W…" at bounding box center [267, 123] width 396 height 93
click at [199, 182] on fieldset "Julia Leedham Questionnaire Class Type Kids Reason for cancelling Lost motivati…" at bounding box center [267, 121] width 413 height 124
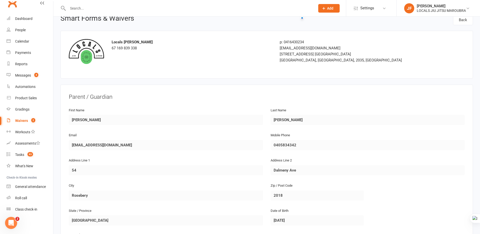
scroll to position [0, 0]
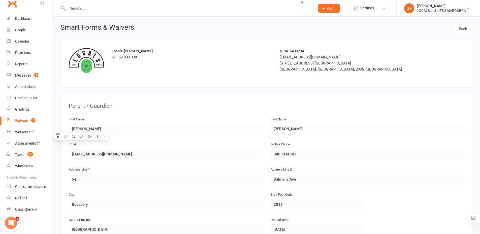
click at [218, 112] on fieldset "Parent / Guardian First Name Julia Last Name Leedham Email juliaaleedham@gmail.…" at bounding box center [267, 191] width 396 height 178
click at [296, 132] on div "Last Name Leedham" at bounding box center [368, 128] width 202 height 25
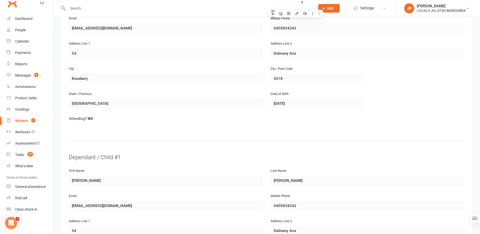
scroll to position [151, 0]
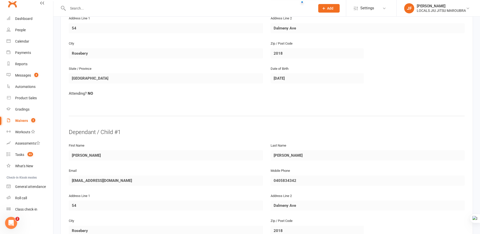
click at [297, 157] on div "Last Name Leedham" at bounding box center [368, 155] width 202 height 25
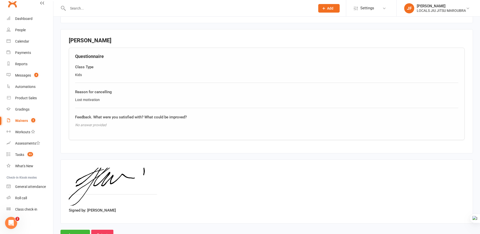
scroll to position [426, 0]
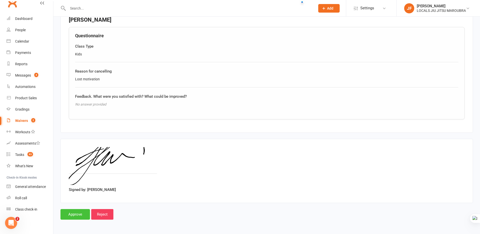
click at [75, 214] on input "Approve" at bounding box center [76, 214] width 30 height 11
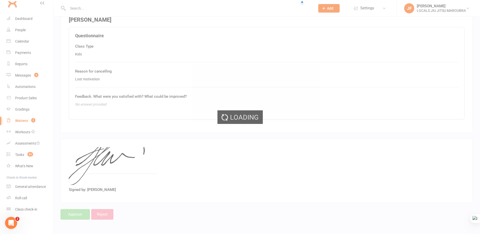
select select "50"
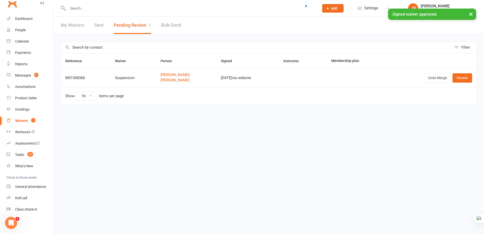
click at [161, 126] on html "Prospect Member Non-attending contact Class / event Appointment Grading event T…" at bounding box center [242, 63] width 484 height 126
click at [167, 125] on html "Prospect Member Non-attending contact Class / event Appointment Grading event T…" at bounding box center [242, 63] width 484 height 126
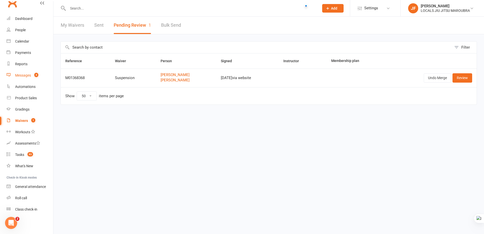
click at [19, 76] on div "Messages" at bounding box center [23, 75] width 16 height 4
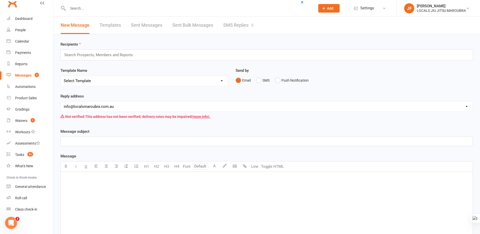
click at [238, 26] on link "SMS Replies 4" at bounding box center [238, 25] width 30 height 17
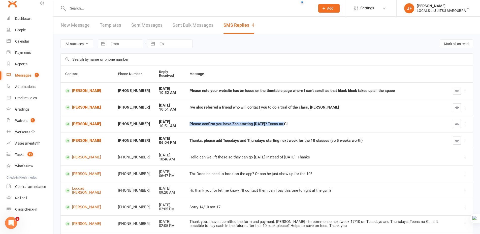
drag, startPoint x: 179, startPoint y: 123, endPoint x: 276, endPoint y: 124, distance: 97.1
click at [276, 124] on td "Please confirm you have Zac starting tomorrow? Teens no GI" at bounding box center [317, 124] width 264 height 17
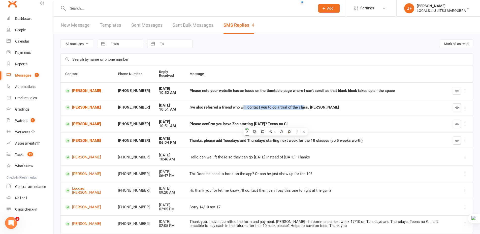
drag, startPoint x: 234, startPoint y: 107, endPoint x: 294, endPoint y: 107, distance: 59.8
click at [294, 107] on div "I've also referred a friend who will contact you to do a trial of the class. Ja…" at bounding box center [317, 107] width 254 height 4
click at [208, 92] on div "Please note your website has an issue on the timetable page where I can't scrol…" at bounding box center [317, 91] width 254 height 4
drag, startPoint x: 289, startPoint y: 91, endPoint x: 328, endPoint y: 90, distance: 39.3
click at [328, 90] on div "Please note your website has an issue on the timetable page where I can't scrol…" at bounding box center [317, 91] width 254 height 4
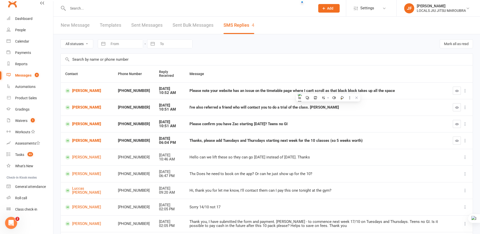
click at [287, 90] on div "Please note your website has an issue on the timetable page where I can't scrol…" at bounding box center [317, 91] width 254 height 4
drag, startPoint x: 318, startPoint y: 90, endPoint x: 329, endPoint y: 90, distance: 11.1
click at [329, 90] on div "Please note your website has an issue on the timetable page where I can't scrol…" at bounding box center [317, 91] width 254 height 4
click at [335, 90] on div "Please note your website has an issue on the timetable page where I can't scrol…" at bounding box center [317, 91] width 254 height 4
drag, startPoint x: 348, startPoint y: 90, endPoint x: 365, endPoint y: 90, distance: 16.9
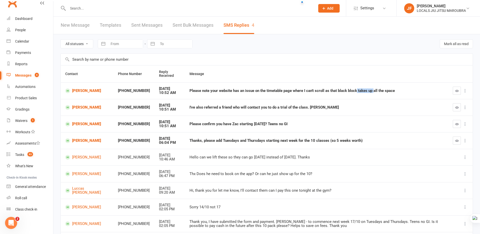
click at [365, 90] on div "Please note your website has an issue on the timetable page where I can't scrol…" at bounding box center [317, 91] width 254 height 4
click at [351, 88] on td "Please note your website has an issue on the timetable page where I can't scrol…" at bounding box center [317, 90] width 264 height 17
drag, startPoint x: 185, startPoint y: 141, endPoint x: 219, endPoint y: 143, distance: 34.1
click at [219, 143] on div "Thanks, please add Tuesdays and Thursdays starting next week for the 10 classes…" at bounding box center [317, 141] width 254 height 4
click at [243, 138] on td "Thanks, please add Tuesdays and Thursdays starting next week for the 10 classes…" at bounding box center [317, 140] width 264 height 17
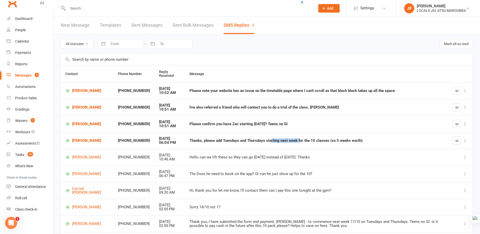
drag, startPoint x: 261, startPoint y: 141, endPoint x: 291, endPoint y: 143, distance: 30.0
click at [291, 143] on div "Thanks, please add Tuesdays and Thursdays starting next week for the 10 classes…" at bounding box center [317, 141] width 254 height 4
click at [305, 143] on div "Thanks, please add Tuesdays and Thursdays starting next week for the 10 classes…" at bounding box center [317, 141] width 254 height 4
click at [98, 142] on link "Zachary Bernstein" at bounding box center [87, 140] width 44 height 5
drag, startPoint x: 290, startPoint y: 91, endPoint x: 384, endPoint y: 88, distance: 94.1
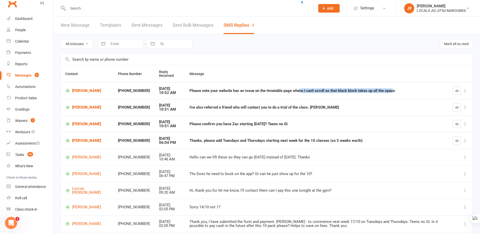
click at [384, 88] on td "Please note your website has an issue on the timetable page where I can't scrol…" at bounding box center [317, 90] width 264 height 17
drag, startPoint x: 242, startPoint y: 52, endPoint x: 234, endPoint y: 50, distance: 8.3
click at [242, 52] on div "All statuses Read only Unread only Navigate forward to interact with the calend…" at bounding box center [267, 43] width 413 height 19
drag, startPoint x: 458, startPoint y: 139, endPoint x: 264, endPoint y: 16, distance: 230.4
click at [458, 139] on icon "button" at bounding box center [458, 141] width 4 height 4
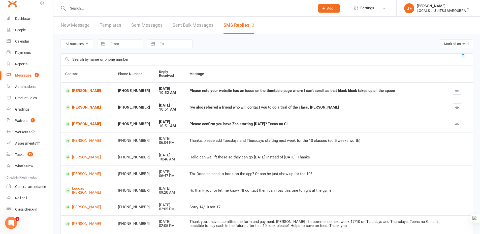
click at [266, 60] on input "text" at bounding box center [267, 60] width 412 height 12
click at [238, 48] on div "All statuses Read only Unread only Navigate forward to interact with the calend…" at bounding box center [267, 43] width 413 height 19
click at [458, 125] on icon "button" at bounding box center [458, 124] width 4 height 4
click at [457, 107] on icon "button" at bounding box center [458, 108] width 4 height 4
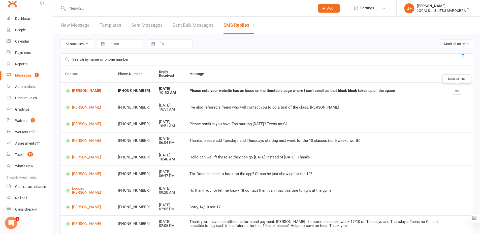
click at [458, 92] on icon "button" at bounding box center [458, 91] width 4 height 4
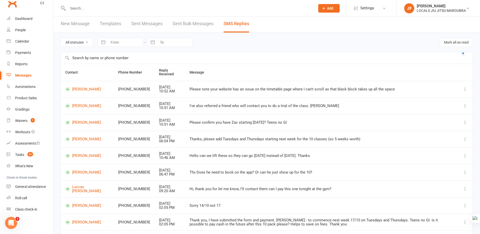
scroll to position [52, 0]
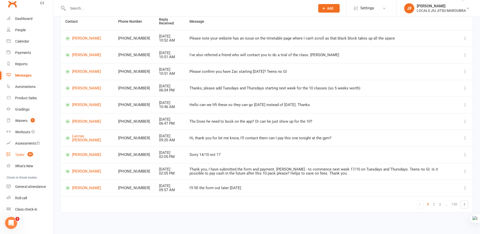
drag, startPoint x: 23, startPoint y: 154, endPoint x: 40, endPoint y: 150, distance: 17.0
click at [23, 154] on div "Tasks" at bounding box center [19, 155] width 9 height 4
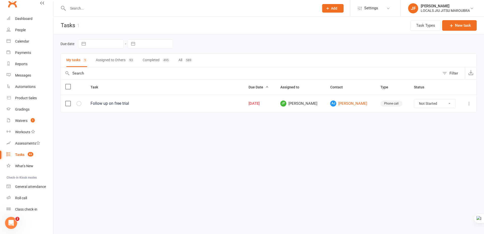
click at [260, 134] on html "Prospect Member Non-attending contact Class / event Appointment Grading event T…" at bounding box center [242, 67] width 484 height 134
click at [354, 103] on link "AJ Alan Jiang" at bounding box center [350, 104] width 41 height 6
click at [422, 101] on select "Not Started In Progress Waiting Complete" at bounding box center [434, 103] width 41 height 9
click at [414, 99] on select "Not Started In Progress Waiting Complete" at bounding box center [434, 103] width 41 height 9
select select "unstarted"
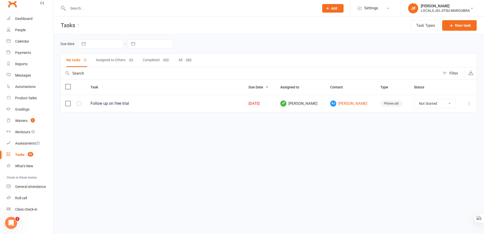
select select "started"
click at [470, 103] on icon at bounding box center [469, 103] width 5 height 5
click at [450, 121] on link "Edit" at bounding box center [447, 123] width 50 height 10
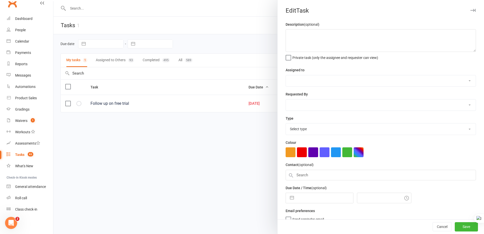
type textarea "Follow up on free trial"
select select "51198"
type input "[DATE]"
type input "8:45am"
select select "3518"
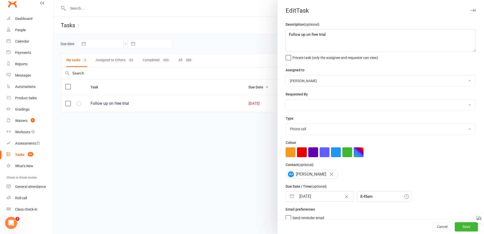
drag, startPoint x: 323, startPoint y: 84, endPoint x: 324, endPoint y: 86, distance: 2.6
click at [323, 83] on select "John Walton Veselin Celic Daniel Moeller Ben Walton Amanda Buralli Jocelyn Fern…" at bounding box center [381, 80] width 190 height 11
select select "31776"
click at [286, 76] on select "John Walton Veselin Celic Daniel Moeller Ben Walton Amanda Buralli Jocelyn Fern…" at bounding box center [381, 80] width 190 height 11
drag, startPoint x: 329, startPoint y: 102, endPoint x: 329, endPoint y: 106, distance: 4.1
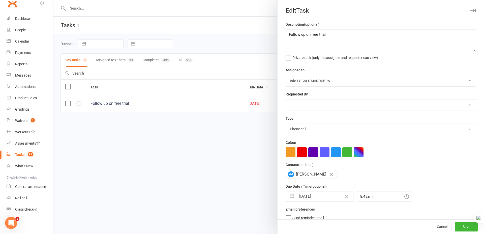
click at [329, 102] on select "John Walton Veselin Celic Daniel Moeller Ben Walton Amanda Buralli Jocelyn Fern…" at bounding box center [381, 105] width 190 height 11
select select "51198"
click at [286, 100] on select "John Walton Veselin Celic Daniel Moeller Ben Walton Amanda Buralli Jocelyn Fern…" at bounding box center [381, 105] width 190 height 11
click at [458, 228] on button "Save" at bounding box center [466, 227] width 23 height 9
select select "started"
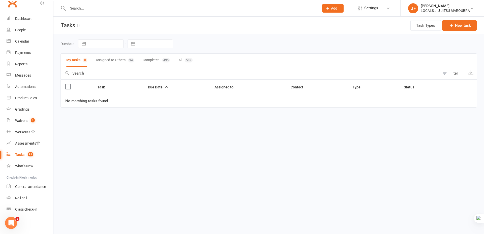
click at [205, 129] on html "Prospect Member Non-attending contact Class / event Appointment Grading event T…" at bounding box center [242, 64] width 484 height 129
click at [20, 121] on div "Waivers" at bounding box center [21, 121] width 12 height 4
select select "100"
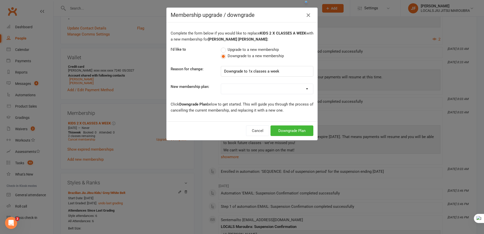
click at [305, 17] on icon "button" at bounding box center [308, 15] width 6 height 6
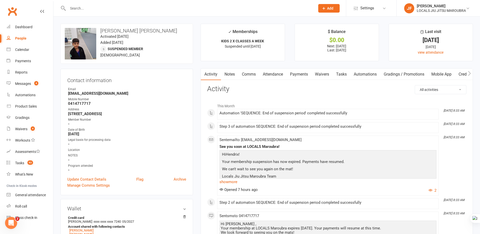
click at [281, 77] on link "Attendance" at bounding box center [273, 75] width 27 height 12
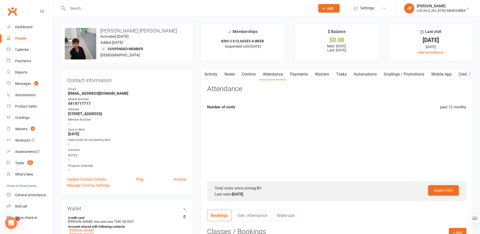
scroll to position [25, 0]
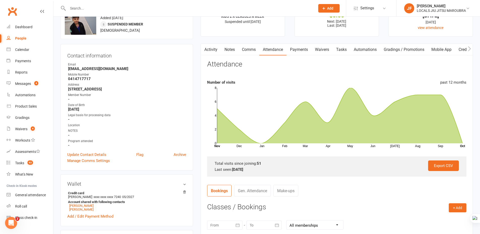
click at [300, 49] on link "Payments" at bounding box center [299, 50] width 25 height 12
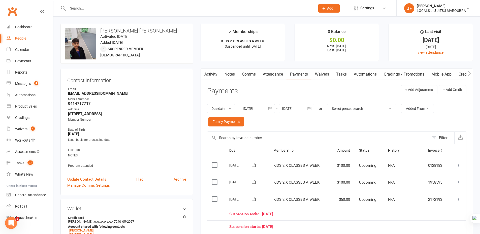
click at [199, 146] on main "✓ Memberships KIDS 2 X CLASSES A WEEK Suspended until 13 Oct 2025 $ Balance $0.…" at bounding box center [337, 184] width 280 height 320
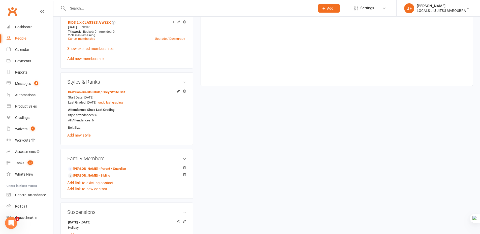
click at [200, 166] on div "upload photo change photo Hendrix Farrugia Activated 5 November, 2024 Added 5 N…" at bounding box center [267, 73] width 420 height 605
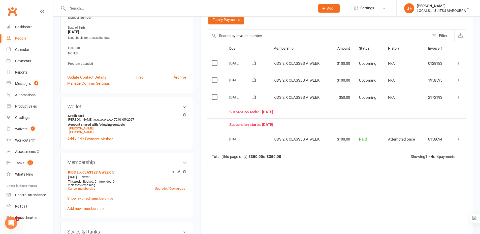
scroll to position [101, 0]
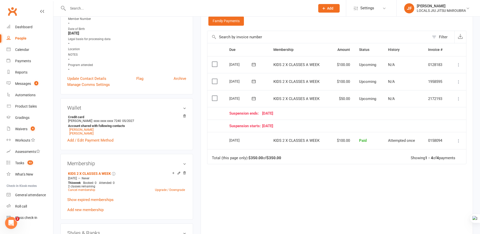
click at [199, 161] on main "✓ Memberships KIDS 2 X CLASSES A WEEK Suspended until 13 Oct 2025 $ Balance $0.…" at bounding box center [337, 83] width 280 height 320
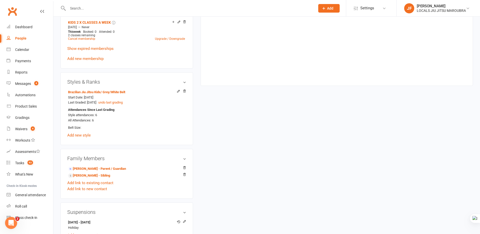
click at [201, 160] on div "upload photo change photo Hendrix Farrugia Activated 5 November, 2024 Added 5 N…" at bounding box center [267, 73] width 420 height 605
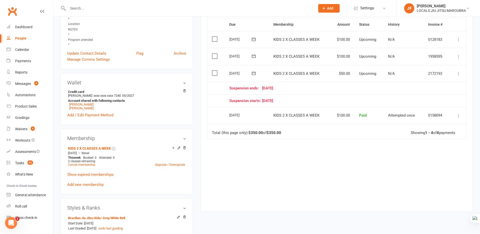
scroll to position [227, 0]
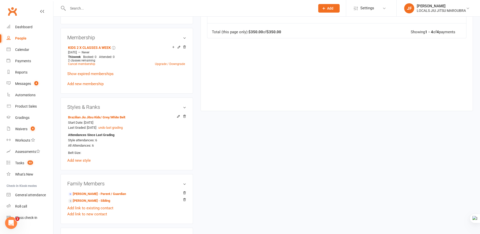
click at [257, 201] on div "upload photo change photo Hendrix Farrugia Activated 5 November, 2024 Added 5 N…" at bounding box center [267, 99] width 420 height 605
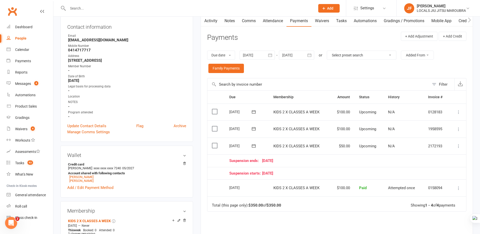
scroll to position [0, 0]
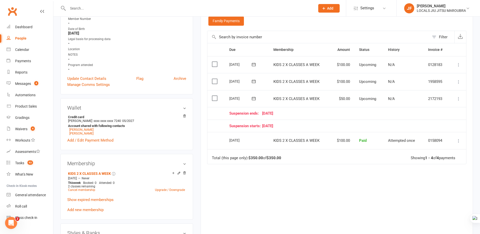
click at [257, 217] on div "Due Contact Membership Amount Status History Invoice # Select this 03 Nov 2025 …" at bounding box center [337, 136] width 260 height 187
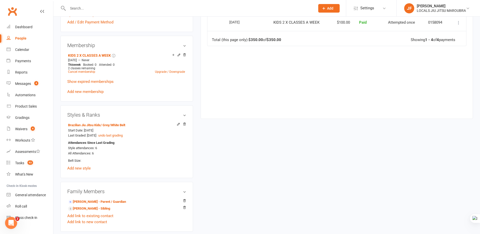
scroll to position [227, 0]
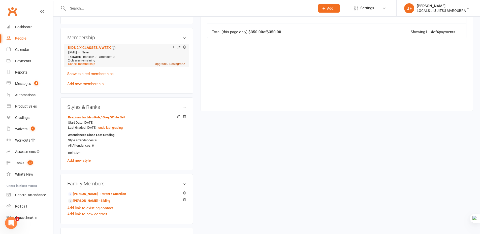
click at [165, 63] on link "Upgrade / Downgrade" at bounding box center [170, 64] width 30 height 4
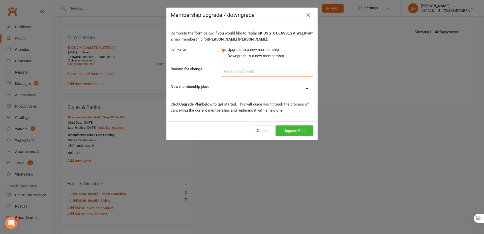
click at [264, 71] on input at bounding box center [267, 71] width 93 height 11
click at [260, 59] on label "Downgrade to a new membership" at bounding box center [252, 56] width 63 height 6
click at [224, 53] on input "Downgrade to a new membership" at bounding box center [222, 53] width 3 height 0
click at [262, 70] on input at bounding box center [267, 71] width 93 height 11
type input "d"
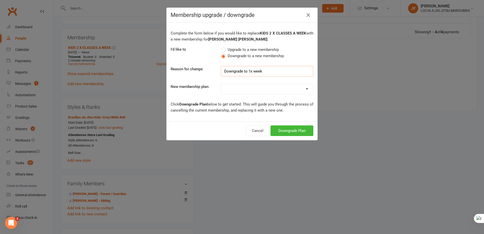
type input "Downgrade to 1x week"
click at [269, 88] on select "ADULTS UNLIMITED ADULTS 2 X CLASSES A WEEK ADULTS STUDENT KIDS 1 X WEEK KIDS 1 …" at bounding box center [267, 89] width 92 height 10
select select "3"
click at [221, 84] on select "ADULTS UNLIMITED ADULTS 2 X CLASSES A WEEK ADULTS STUDENT KIDS 1 X WEEK KIDS 1 …" at bounding box center [267, 89] width 92 height 10
click at [285, 133] on button "Downgrade Plan" at bounding box center [292, 131] width 43 height 11
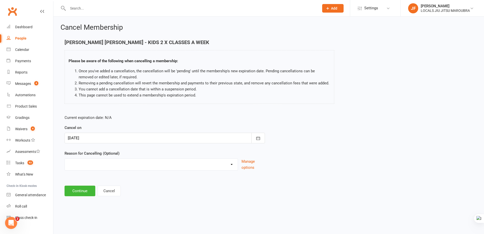
click at [232, 166] on select "Downgrade Financial Holiday Injury Lost motivation Relocation Schedule school c…" at bounding box center [151, 164] width 173 height 10
select select "0"
click at [65, 159] on select "Downgrade Financial Holiday Injury Lost motivation Relocation Schedule school c…" at bounding box center [151, 164] width 173 height 10
click at [88, 189] on button "Continue" at bounding box center [80, 191] width 31 height 11
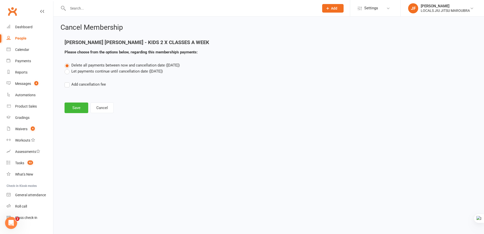
click at [101, 71] on label "Let payments continue until cancellation date (Oct 13, 2025)" at bounding box center [114, 71] width 98 height 6
click at [68, 68] on input "Let payments continue until cancellation date (Oct 13, 2025)" at bounding box center [66, 68] width 3 height 0
click at [69, 110] on button "Save" at bounding box center [77, 108] width 24 height 11
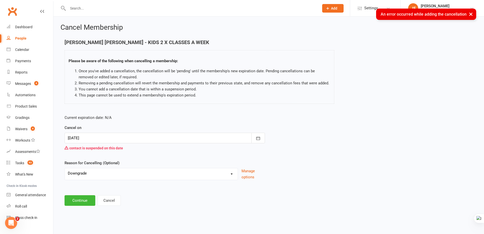
click at [156, 139] on div at bounding box center [165, 138] width 201 height 11
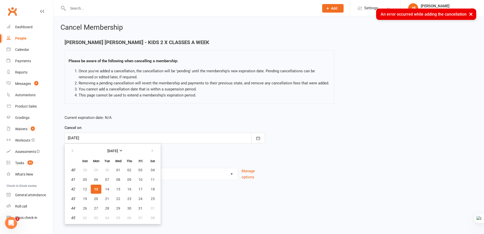
click at [195, 155] on form "Current expiration date: N/A Cancel on 13 Oct 2025 October 2025 Sun Mon Tue Wed…" at bounding box center [165, 148] width 201 height 66
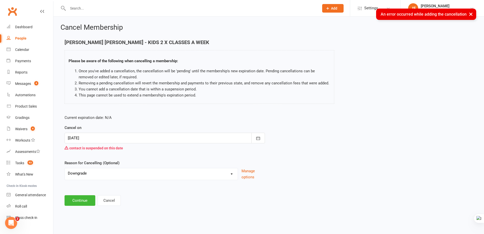
click at [162, 137] on div at bounding box center [165, 138] width 201 height 11
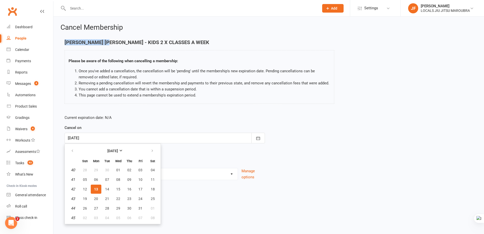
copy h4 "[PERSON_NAME] [PERSON_NAME]"
drag, startPoint x: 63, startPoint y: 41, endPoint x: 102, endPoint y: 43, distance: 39.2
click at [102, 43] on div "Hendrix Farrugia - KIDS 2 X CLASSES A WEEK Please be aware of the following whe…" at bounding box center [199, 75] width 277 height 71
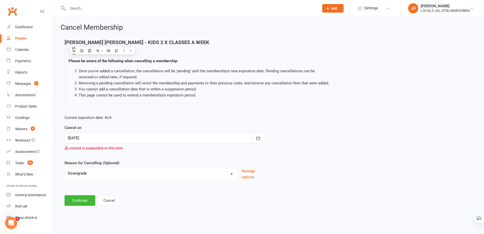
click at [133, 138] on div at bounding box center [165, 138] width 201 height 11
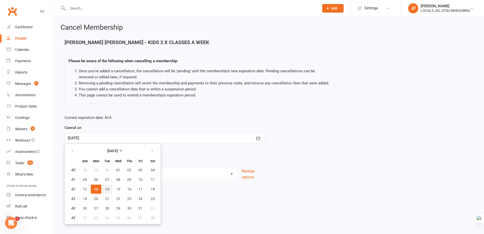
click at [103, 188] on button "14" at bounding box center [107, 189] width 11 height 9
type input "14 Oct 2025"
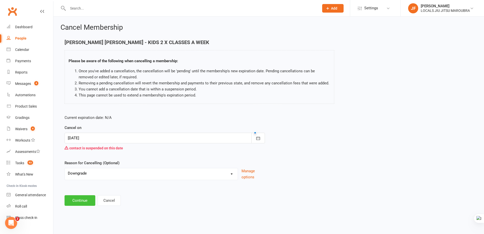
click at [81, 199] on button "Continue" at bounding box center [80, 200] width 31 height 11
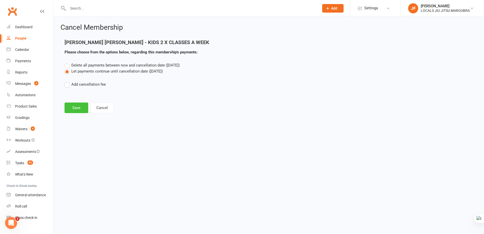
click at [76, 104] on button "Save" at bounding box center [77, 108] width 24 height 11
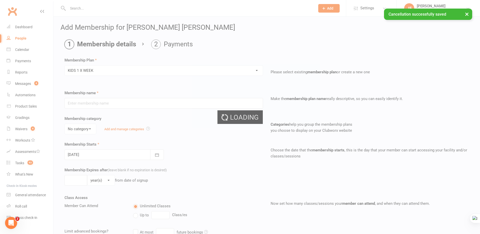
type input "KIDS 1 X WEEK"
select select "1"
type input "0"
type input "1"
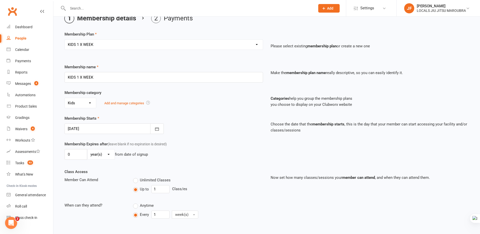
scroll to position [101, 0]
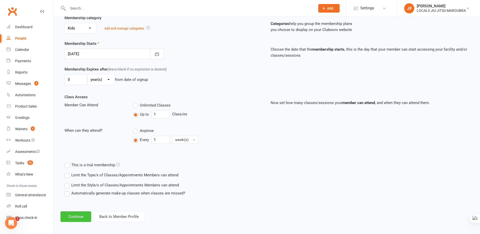
click at [83, 218] on button "Continue" at bounding box center [76, 217] width 31 height 11
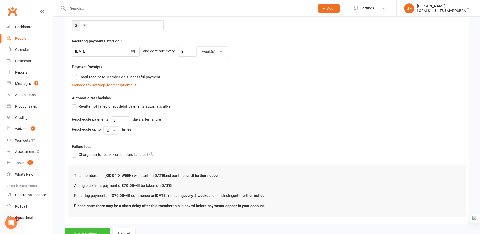
scroll to position [122, 0]
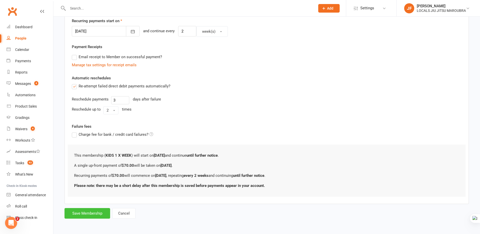
click at [94, 211] on button "Save Membership" at bounding box center [88, 213] width 46 height 11
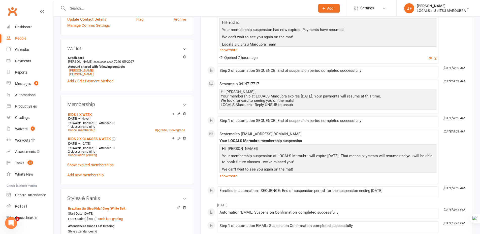
scroll to position [177, 0]
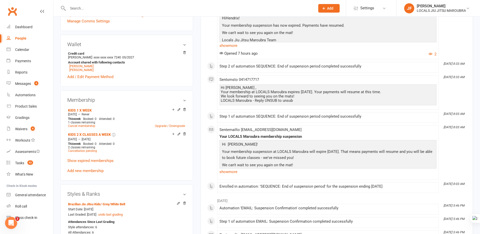
click at [197, 155] on main "✓ Memberships KIDS 2 X CLASSES A WEEK Suspended until 13 Oct 2025 $ Balance $0.…" at bounding box center [337, 149] width 280 height 604
click at [197, 154] on main "✓ Memberships KIDS 2 X CLASSES A WEEK Suspended until 13 Oct 2025 $ Balance $0.…" at bounding box center [337, 149] width 280 height 604
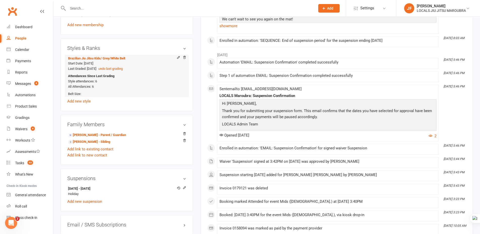
scroll to position [328, 0]
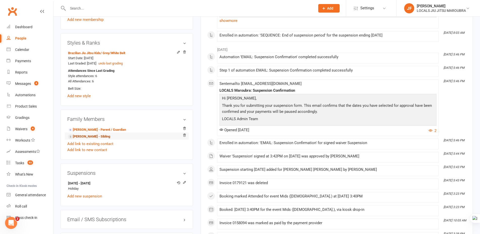
click at [100, 136] on link "[PERSON_NAME] - Sibling" at bounding box center [89, 136] width 42 height 5
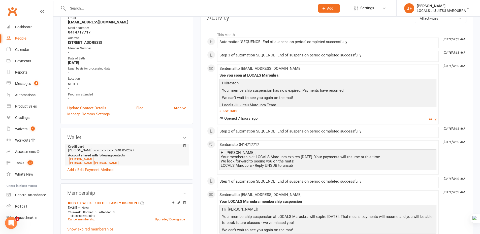
scroll to position [101, 0]
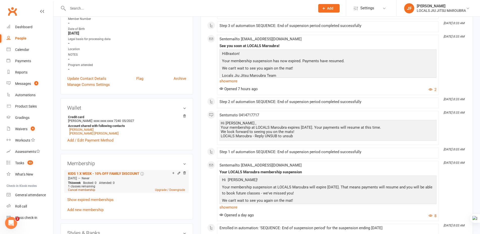
click at [83, 191] on link "Cancel membership" at bounding box center [81, 190] width 27 height 4
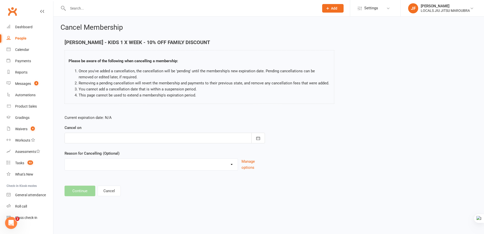
click at [151, 140] on div at bounding box center [165, 138] width 201 height 11
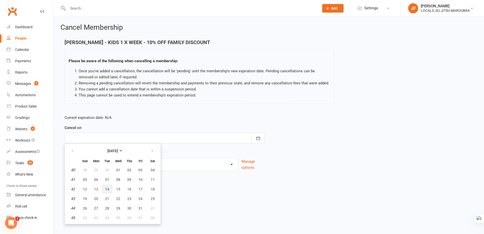
click at [107, 187] on span "14" at bounding box center [107, 189] width 4 height 4
type input "14 Oct 2025"
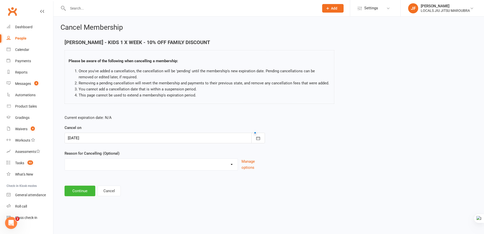
click at [143, 162] on select "Downgrade Financial Holiday Injury Lost motivation Relocation Schedule school c…" at bounding box center [151, 164] width 173 height 10
select select "9"
click at [65, 165] on select "Downgrade Financial Holiday Injury Lost motivation Relocation Schedule school c…" at bounding box center [151, 164] width 173 height 10
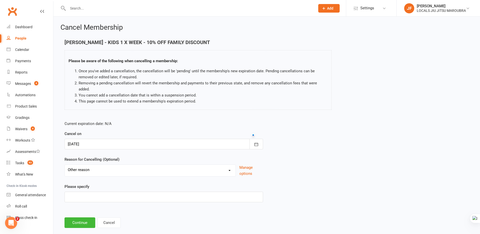
click at [305, 171] on div "Current expiration date: N/A Cancel on 14 Oct 2025 October 2025 Sun Mon Tue Wed…" at bounding box center [267, 163] width 412 height 93
click at [153, 191] on div "Please specify" at bounding box center [164, 193] width 199 height 19
click at [148, 194] on input at bounding box center [164, 197] width 199 height 11
click at [98, 178] on form "Current expiration date: N/A Cancel on 14 Oct 2025 October 2025 Sun Mon Tue Wed…" at bounding box center [164, 162] width 199 height 82
click at [105, 172] on select "Downgrade Financial Holiday Injury Lost motivation Relocation Schedule school c…" at bounding box center [150, 170] width 171 height 10
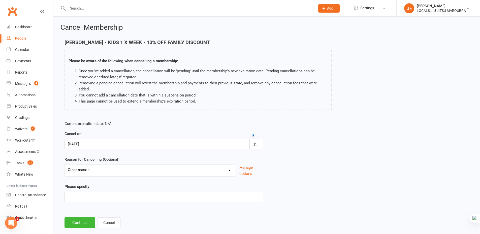
click at [118, 182] on form "Current expiration date: N/A Cancel on 14 Oct 2025 October 2025 Sun Mon Tue Wed…" at bounding box center [164, 162] width 199 height 82
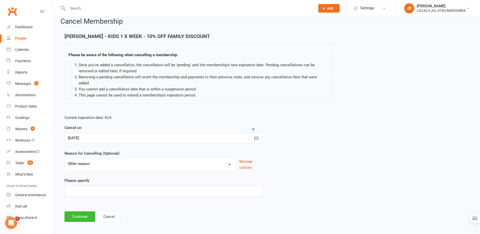
scroll to position [9, 0]
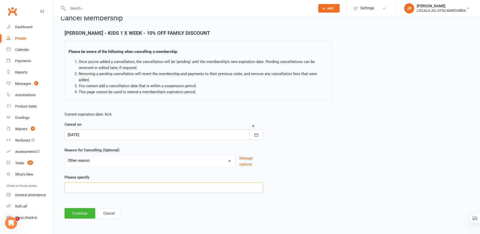
click at [118, 187] on input at bounding box center [164, 188] width 199 height 11
click at [324, 157] on div "Current expiration date: N/A Cancel on 14 Oct 2025 October 2025 Sun Mon Tue Wed…" at bounding box center [267, 154] width 412 height 93
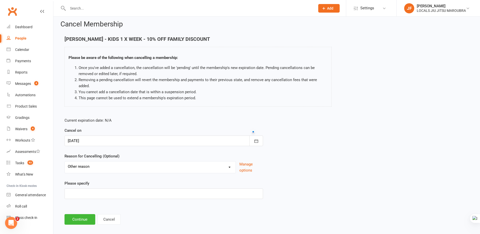
scroll to position [0, 0]
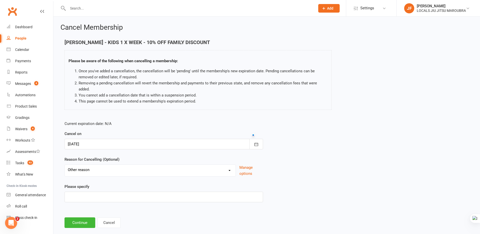
click at [150, 10] on input "text" at bounding box center [189, 8] width 246 height 7
paste input "Hickman"
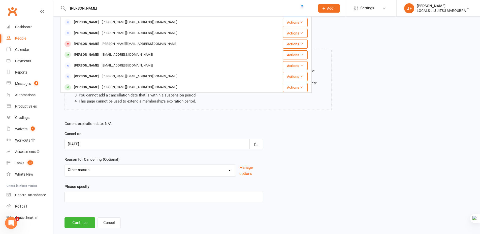
type input "Hickman"
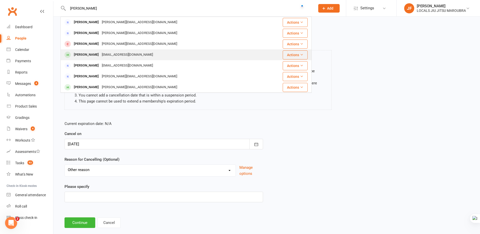
click at [137, 54] on div "ben@amazingcleanbondi.com" at bounding box center [127, 54] width 54 height 7
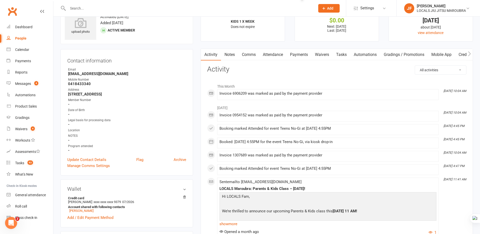
scroll to position [25, 0]
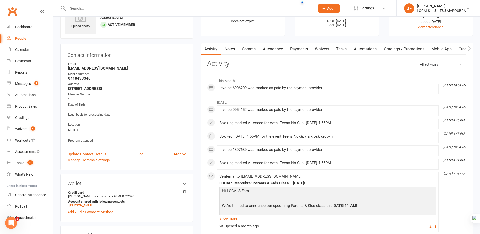
click at [300, 46] on link "Payments" at bounding box center [299, 49] width 25 height 12
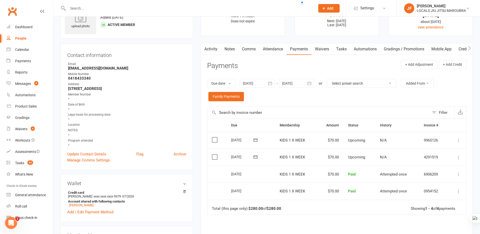
scroll to position [50, 0]
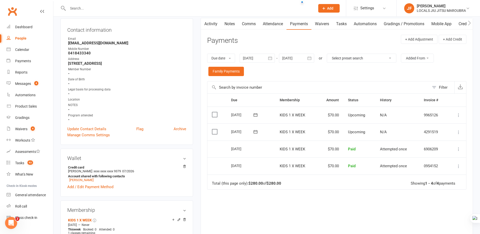
click at [310, 58] on icon "button" at bounding box center [309, 58] width 5 height 5
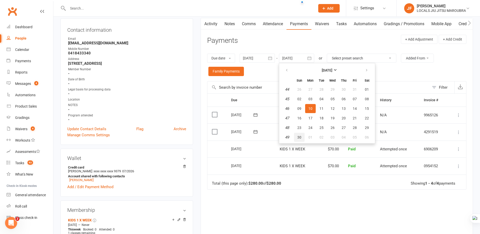
click at [301, 140] on button "30" at bounding box center [299, 137] width 11 height 9
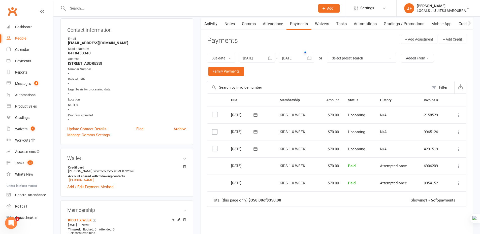
click at [312, 60] on icon "button" at bounding box center [309, 58] width 5 height 5
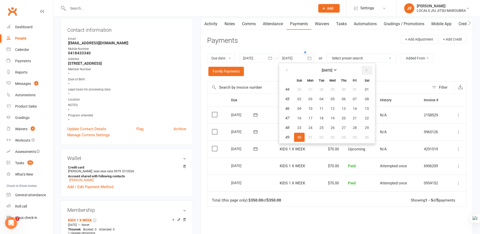
click at [367, 70] on icon "button" at bounding box center [367, 70] width 4 height 4
click at [334, 127] on span "31" at bounding box center [333, 128] width 4 height 4
type input "31 Dec 2025"
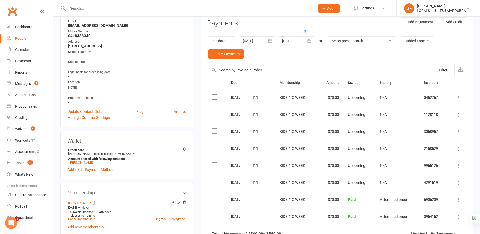
scroll to position [76, 0]
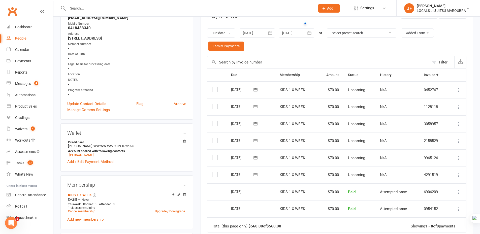
click at [460, 106] on icon at bounding box center [459, 107] width 5 height 5
click at [475, 113] on main "✓ Memberships KIDS 1 X WEEK Does not expire $ Balance $0.00 Next: 21 Oct 2025 L…" at bounding box center [337, 129] width 280 height 363
click at [320, 225] on td "Total (this page only): $560.00 of $560.00 Showing 1 - 8 of 8 payments" at bounding box center [337, 225] width 259 height 15
click at [459, 107] on icon at bounding box center [459, 107] width 5 height 5
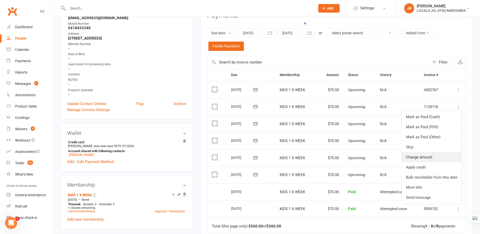
click at [421, 159] on link "Change amount" at bounding box center [432, 157] width 60 height 10
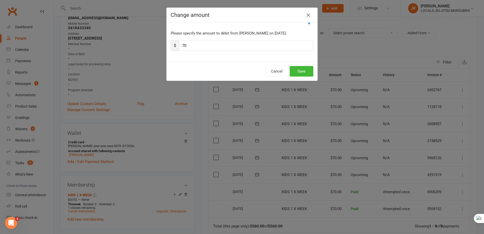
click at [306, 16] on icon "button" at bounding box center [308, 15] width 6 height 6
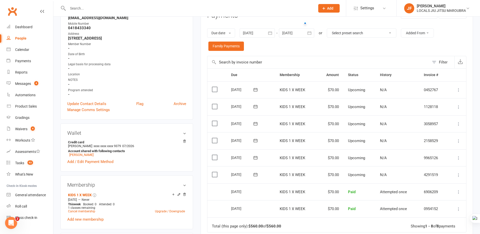
click at [459, 108] on icon at bounding box center [459, 107] width 5 height 5
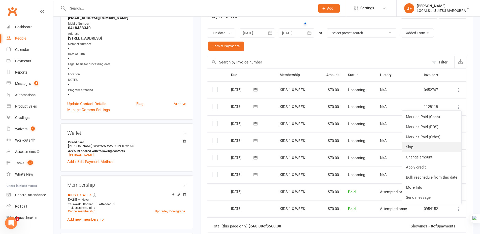
click at [431, 150] on link "Skip" at bounding box center [432, 147] width 60 height 10
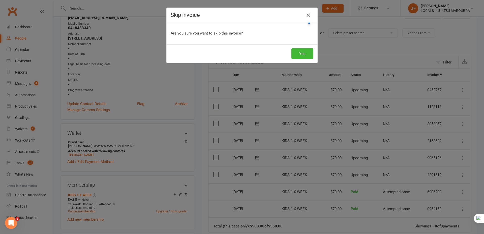
click at [306, 14] on icon "button" at bounding box center [308, 15] width 6 height 6
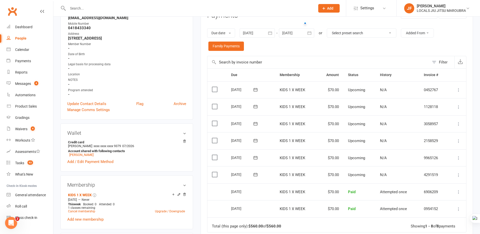
click at [459, 107] on icon at bounding box center [459, 107] width 5 height 5
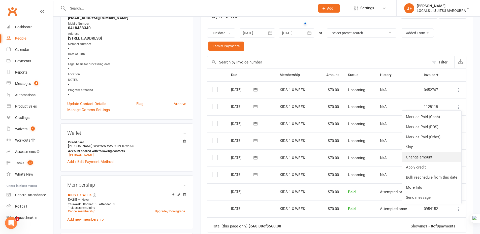
click at [444, 156] on link "Change amount" at bounding box center [432, 157] width 60 height 10
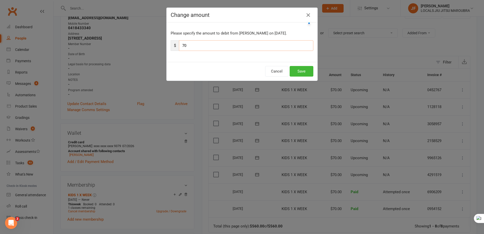
click at [214, 45] on input "70" at bounding box center [246, 45] width 134 height 11
type input "35"
click at [306, 16] on icon "button" at bounding box center [308, 15] width 6 height 6
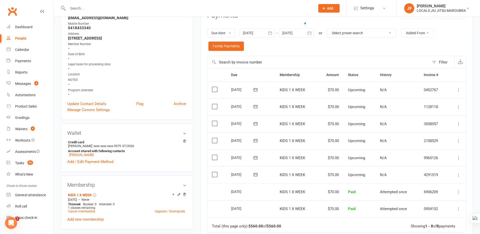
click at [459, 124] on icon at bounding box center [459, 124] width 5 height 5
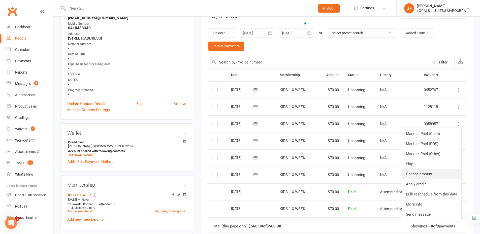
click at [422, 176] on link "Change amount" at bounding box center [432, 174] width 60 height 10
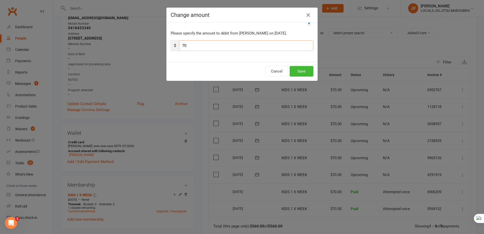
drag, startPoint x: 202, startPoint y: 45, endPoint x: 199, endPoint y: 41, distance: 5.7
click at [202, 45] on input "70" at bounding box center [246, 45] width 134 height 11
type input "35"
click at [197, 61] on div "Please specify the amount to debit from Zac HICKMAN on Dec 2, 2025. $ 35" at bounding box center [242, 42] width 151 height 40
click at [294, 71] on button "Save" at bounding box center [302, 71] width 24 height 11
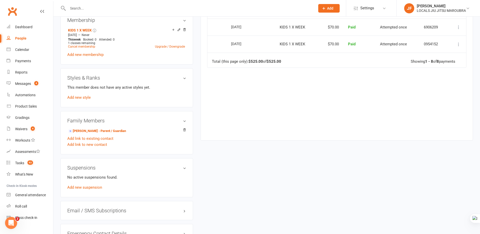
scroll to position [252, 0]
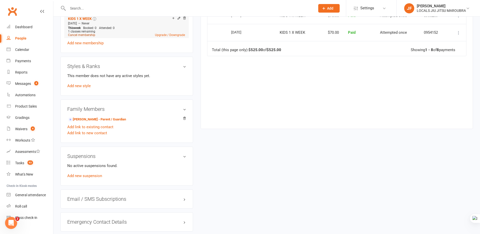
click at [87, 35] on link "Cancel membership" at bounding box center [81, 35] width 27 height 4
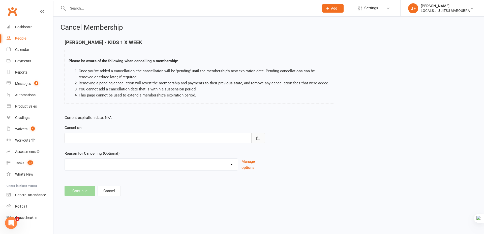
click at [256, 138] on icon "button" at bounding box center [258, 138] width 5 height 5
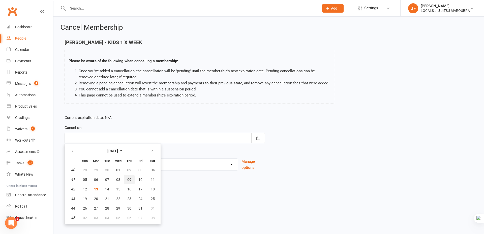
click at [131, 182] on button "09" at bounding box center [129, 179] width 11 height 9
type input "09 Oct 2025"
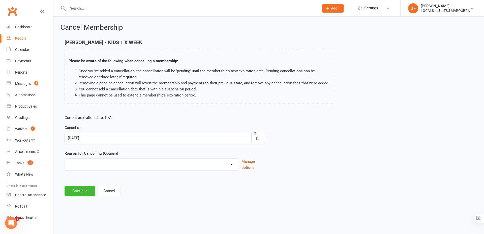
click at [164, 162] on select "Downgrade Financial Holiday Injury Lost motivation Relocation Schedule school c…" at bounding box center [151, 164] width 173 height 10
click at [95, 161] on select "Downgrade Financial Holiday Injury Lost motivation Relocation Schedule school c…" at bounding box center [151, 164] width 173 height 10
select select "9"
click at [65, 165] on select "Downgrade Financial Holiday Injury Lost motivation Relocation Schedule school c…" at bounding box center [151, 164] width 173 height 10
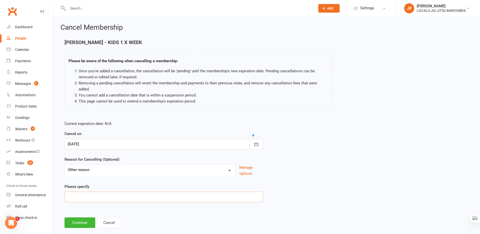
click at [150, 201] on input at bounding box center [164, 197] width 199 height 11
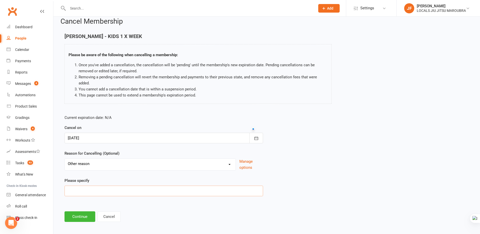
scroll to position [9, 0]
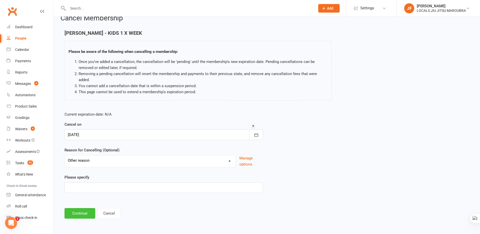
click at [80, 210] on button "Continue" at bounding box center [80, 213] width 31 height 11
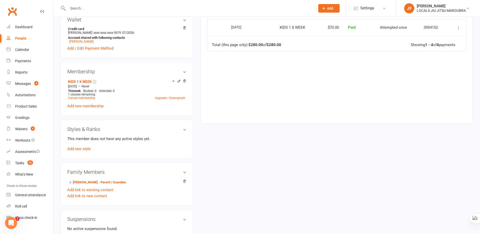
scroll to position [77, 0]
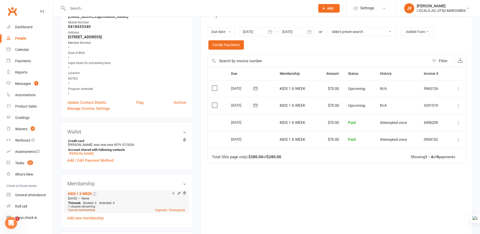
click at [89, 210] on link "Cancel membership" at bounding box center [81, 211] width 27 height 4
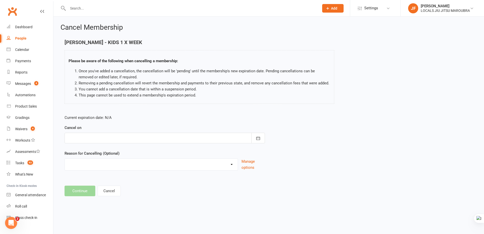
click at [106, 141] on div at bounding box center [165, 138] width 201 height 11
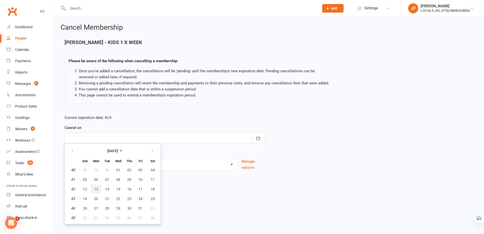
click at [95, 190] on span "13" at bounding box center [96, 189] width 4 height 4
type input "[DATE]"
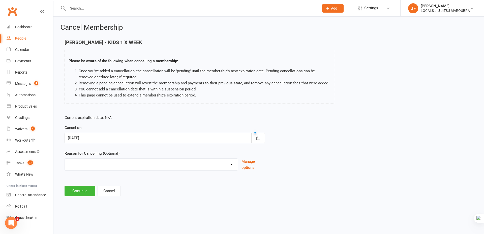
click at [111, 164] on select "Downgrade Financial Holiday Injury Lost motivation Relocation Schedule school c…" at bounding box center [151, 164] width 173 height 10
select select "9"
click at [65, 165] on select "Downgrade Financial Holiday Injury Lost motivation Relocation Schedule school c…" at bounding box center [151, 164] width 173 height 10
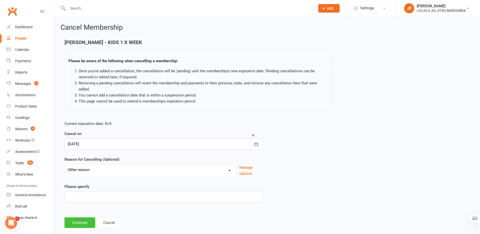
click at [84, 227] on button "Continue" at bounding box center [80, 223] width 31 height 11
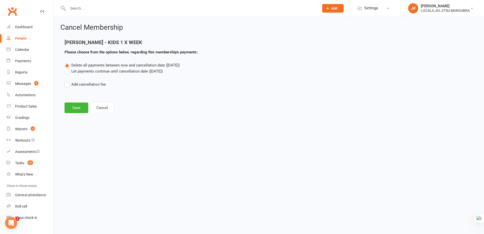
click at [90, 72] on label "Let payments continue until cancellation date (Oct 13, 2025)" at bounding box center [114, 71] width 98 height 6
click at [68, 68] on input "Let payments continue until cancellation date (Oct 13, 2025)" at bounding box center [66, 68] width 3 height 0
click at [74, 107] on button "Save" at bounding box center [77, 108] width 24 height 11
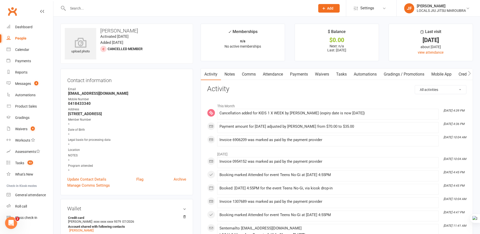
click at [295, 76] on link "Payments" at bounding box center [299, 75] width 25 height 12
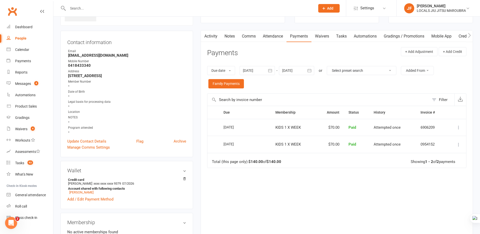
scroll to position [50, 0]
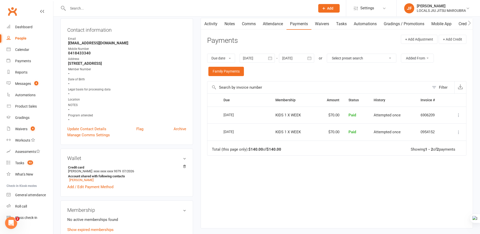
click at [302, 174] on div "Due Contact Membership Amount Status History Invoice # Select this 07 Oct 2025 …" at bounding box center [337, 158] width 260 height 128
click at [308, 56] on icon "button" at bounding box center [309, 58] width 5 height 5
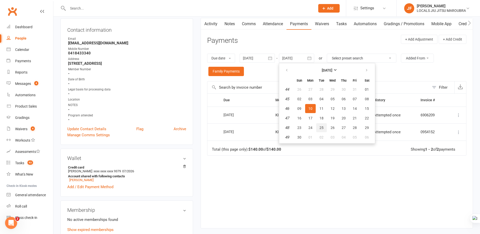
click at [323, 128] on span "25" at bounding box center [322, 128] width 4 height 4
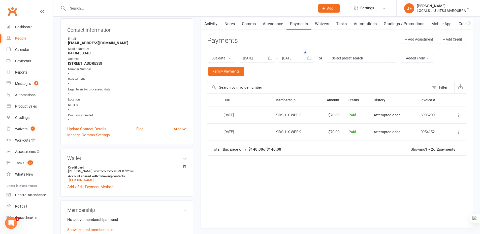
click at [312, 60] on icon "button" at bounding box center [309, 58] width 5 height 5
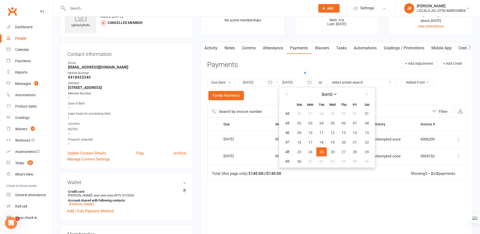
scroll to position [0, 0]
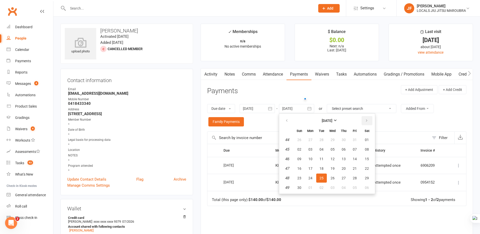
click at [366, 121] on icon "button" at bounding box center [367, 121] width 4 height 4
click at [322, 179] on span "30" at bounding box center [322, 178] width 4 height 4
type input "30 Dec 2025"
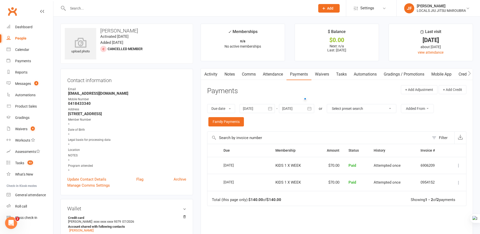
click at [317, 215] on div "Due Contact Membership Amount Status History Invoice # Select this 07 Oct 2025 …" at bounding box center [337, 208] width 260 height 128
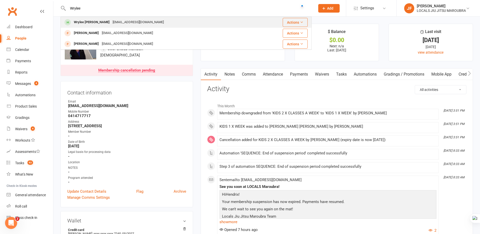
type input "Wrylee"
click at [145, 24] on div "[EMAIL_ADDRESS][DOMAIN_NAME]" at bounding box center [138, 22] width 54 height 7
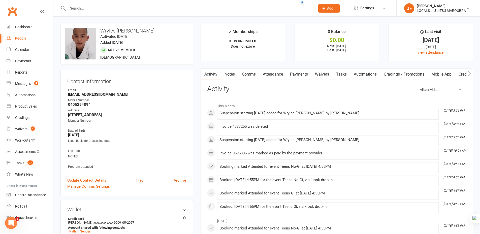
click at [302, 70] on link "Payments" at bounding box center [299, 75] width 25 height 12
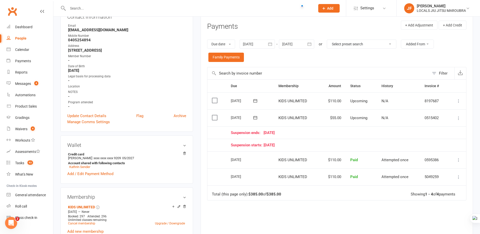
scroll to position [76, 0]
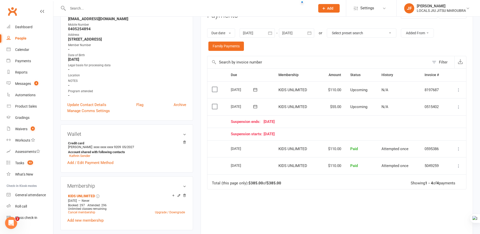
drag, startPoint x: 345, startPoint y: 200, endPoint x: 342, endPoint y: 199, distance: 2.8
click at [345, 200] on div "Due Contact Membership Amount Status History Invoice # Select this [DATE] Wryle…" at bounding box center [337, 161] width 260 height 187
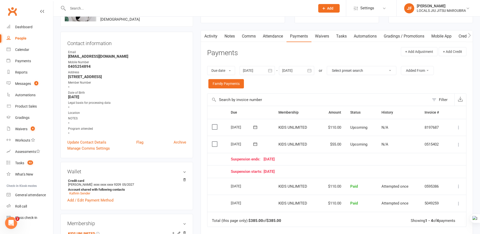
scroll to position [0, 0]
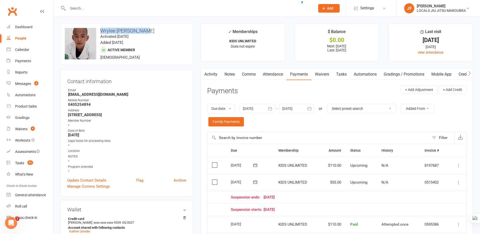
copy h3 "Wrylee [PERSON_NAME]"
drag, startPoint x: 104, startPoint y: 31, endPoint x: 151, endPoint y: 31, distance: 47.2
click at [151, 31] on h3 "Wrylee [PERSON_NAME]" at bounding box center [127, 31] width 124 height 6
click at [168, 7] on input "text" at bounding box center [189, 8] width 246 height 7
paste input "[PERSON_NAME]"
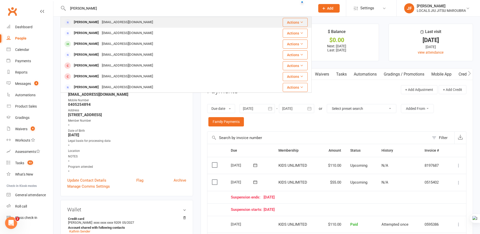
type input "[PERSON_NAME]"
click at [156, 20] on div "[PERSON_NAME] [EMAIL_ADDRESS][DOMAIN_NAME]" at bounding box center [165, 22] width 209 height 10
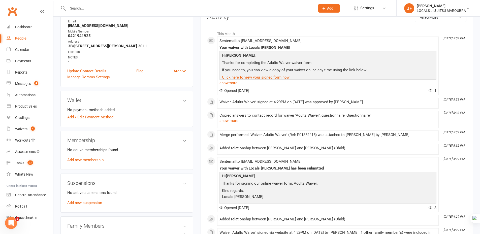
scroll to position [151, 0]
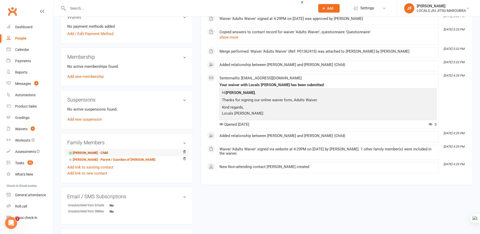
click at [91, 152] on link "[PERSON_NAME] - Child" at bounding box center [88, 153] width 40 height 5
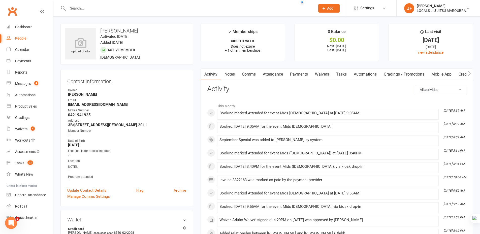
click at [296, 74] on link "Payments" at bounding box center [299, 75] width 25 height 12
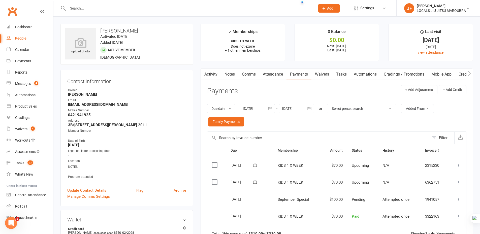
click at [273, 73] on link "Attendance" at bounding box center [273, 75] width 27 height 12
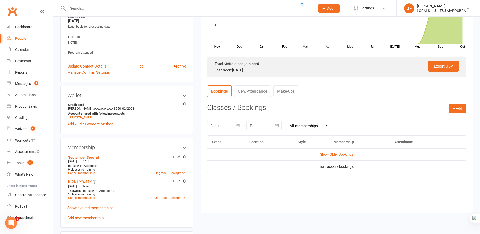
scroll to position [126, 0]
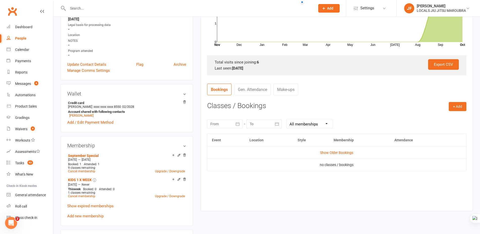
click at [334, 155] on td "Show Older Bookings" at bounding box center [337, 153] width 259 height 12
click at [335, 154] on link "Show Older Bookings" at bounding box center [336, 153] width 33 height 4
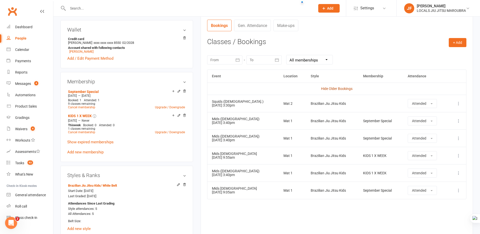
scroll to position [202, 0]
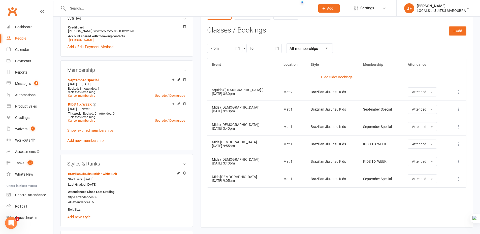
drag, startPoint x: 400, startPoint y: 202, endPoint x: 367, endPoint y: 200, distance: 33.6
click at [400, 202] on div "Event Location Style Membership Attendance Hide Older Bookings Squids ([DEMOGRA…" at bounding box center [337, 139] width 260 height 162
click at [278, 207] on div "Event Location Style Membership Attendance Hide Older Bookings Squids ([DEMOGRA…" at bounding box center [337, 139] width 260 height 162
click at [222, 214] on div "Event Location Style Membership Attendance Hide Older Bookings Squids ([DEMOGRA…" at bounding box center [337, 139] width 260 height 162
click at [256, 196] on div "Event Location Style Membership Attendance Hide Older Bookings Squids ([DEMOGRA…" at bounding box center [337, 139] width 260 height 162
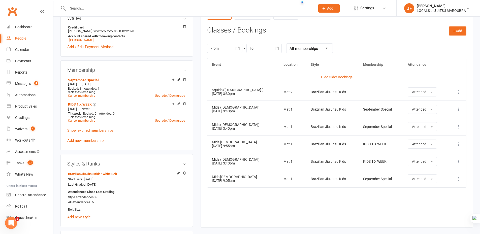
click at [351, 197] on div "Event Location Style Membership Attendance Hide Older Bookings Squids ([DEMOGRA…" at bounding box center [337, 139] width 260 height 162
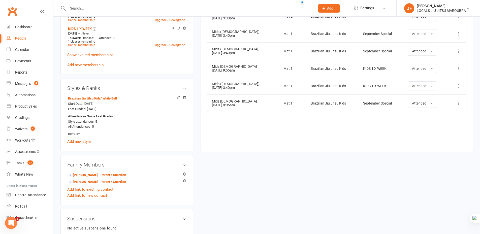
click at [290, 177] on div "upload photo [PERSON_NAME] Activated [DATE] Added [DATE] Active member [DEMOGRA…" at bounding box center [267, 62] width 420 height 633
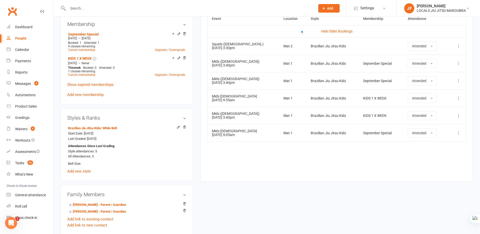
scroll to position [177, 0]
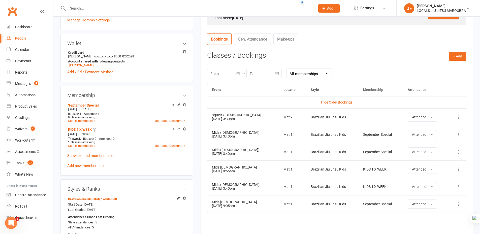
click at [288, 224] on div "Event Location Style Membership Attendance Hide Older Bookings Squids ([DEMOGRA…" at bounding box center [337, 164] width 260 height 162
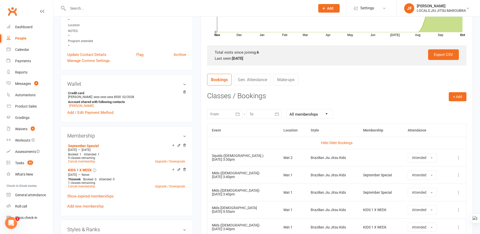
scroll to position [202, 0]
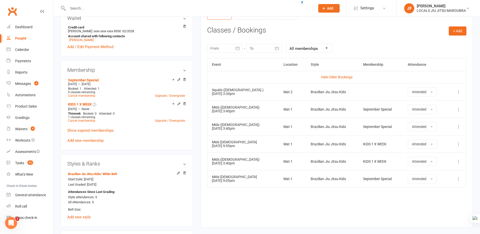
drag, startPoint x: 387, startPoint y: 210, endPoint x: 228, endPoint y: 125, distance: 181.1
click at [385, 210] on div "Event Location Style Membership Attendance Hide Older Bookings Squids ([DEMOGRA…" at bounding box center [337, 139] width 260 height 162
click at [333, 203] on div "Event Location Style Membership Attendance Hide Older Bookings Squids ([DEMOGRA…" at bounding box center [337, 139] width 260 height 162
click at [333, 204] on div "Event Location Style Membership Attendance Hide Older Bookings Squids ([DEMOGRA…" at bounding box center [337, 139] width 260 height 162
click at [332, 204] on div "Event Location Style Membership Attendance Hide Older Bookings Squids ([DEMOGRA…" at bounding box center [337, 139] width 260 height 162
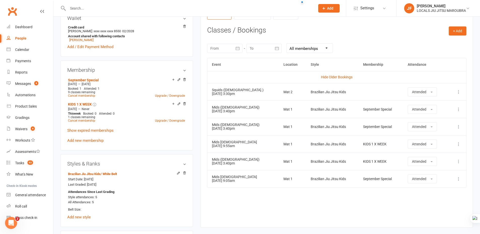
click at [332, 204] on div "Event Location Style Membership Attendance Hide Older Bookings Squids ([DEMOGRA…" at bounding box center [337, 139] width 260 height 162
click at [456, 34] on button "+ Add" at bounding box center [458, 30] width 18 height 9
click at [446, 40] on link "Book Event" at bounding box center [442, 42] width 50 height 10
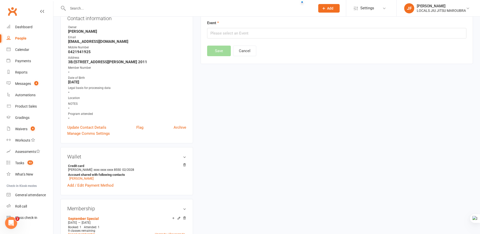
scroll to position [43, 0]
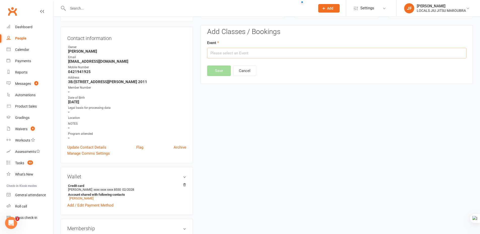
click at [305, 54] on input "text" at bounding box center [337, 53] width 260 height 11
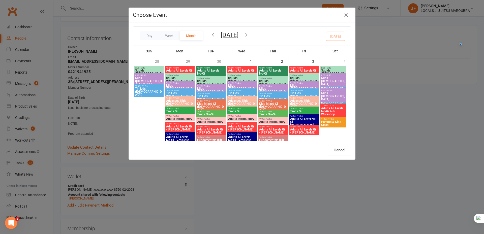
click at [346, 17] on icon "button" at bounding box center [346, 15] width 6 height 6
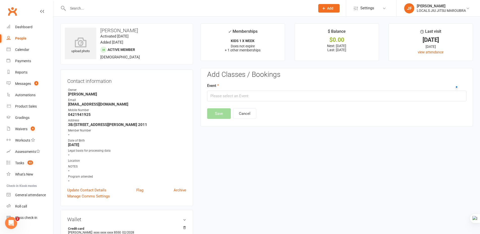
scroll to position [0, 0]
click at [248, 113] on button "Cancel" at bounding box center [244, 114] width 23 height 11
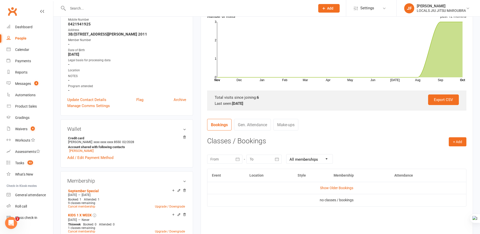
scroll to position [101, 0]
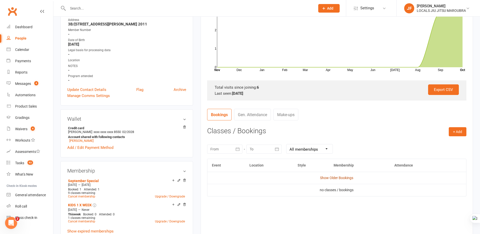
click at [340, 177] on link "Show Older Bookings" at bounding box center [336, 178] width 33 height 4
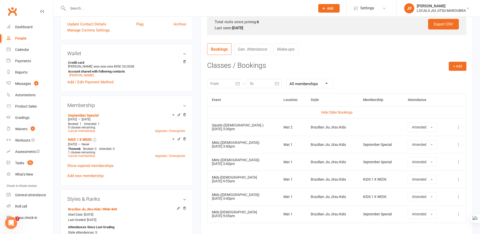
scroll to position [177, 0]
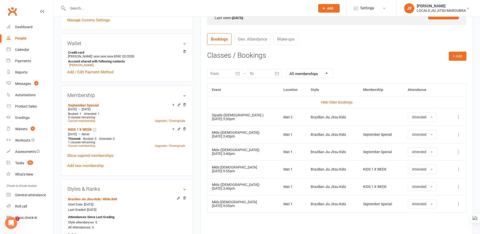
click at [275, 222] on div "Event Location Style Membership Attendance Hide Older Bookings Squids ([DEMOGRA…" at bounding box center [337, 164] width 260 height 162
click at [264, 215] on div "Event Location Style Membership Attendance Hide Older Bookings Squids ([DEMOGRA…" at bounding box center [337, 164] width 260 height 162
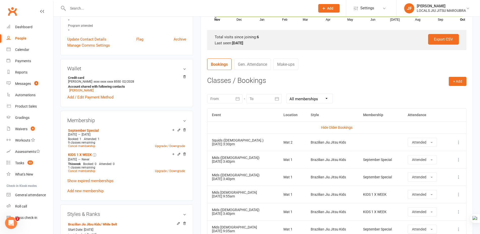
scroll to position [202, 0]
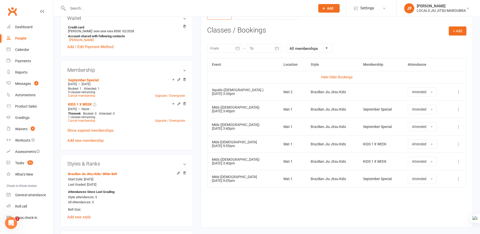
click at [269, 202] on div "Event Location Style Membership Attendance Hide Older Bookings Squids ([DEMOGRA…" at bounding box center [337, 139] width 260 height 162
click at [345, 200] on div "Event Location Style Membership Attendance Hide Older Bookings Squids ([DEMOGRA…" at bounding box center [337, 139] width 260 height 162
click at [304, 210] on div "Event Location Style Membership Attendance Hide Older Bookings Squids ([DEMOGRA…" at bounding box center [337, 139] width 260 height 162
click at [281, 205] on div "Event Location Style Membership Attendance Hide Older Bookings Squids ([DEMOGRA…" at bounding box center [337, 139] width 260 height 162
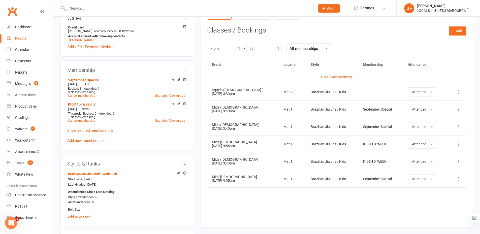
click at [332, 208] on div "Event Location Style Membership Attendance Hide Older Bookings Squids ([DEMOGRA…" at bounding box center [337, 139] width 260 height 162
click at [393, 223] on div "Activity Notes Comms Attendance Payments Waivers Tasks Automations Gradings / P…" at bounding box center [337, 47] width 273 height 361
click at [345, 209] on div "Event Location Style Membership Attendance Hide Older Bookings Squids ([DEMOGRA…" at bounding box center [337, 139] width 260 height 162
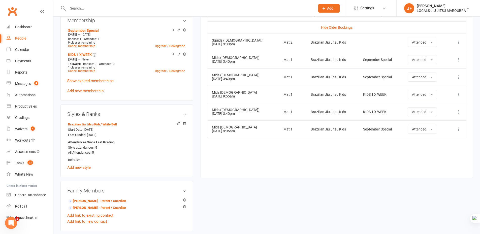
scroll to position [252, 0]
click at [321, 209] on div "upload photo [PERSON_NAME] Activated [DATE] Added [DATE] Active member [DEMOGRA…" at bounding box center [267, 87] width 420 height 633
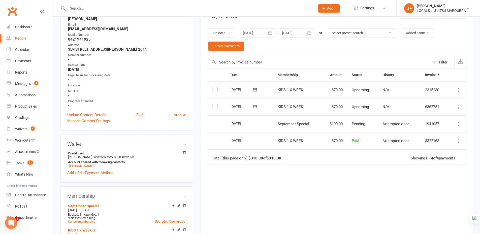
click at [350, 208] on div "Due Contact Membership Amount Status History Invoice # Select this [DATE] [PERS…" at bounding box center [337, 149] width 260 height 162
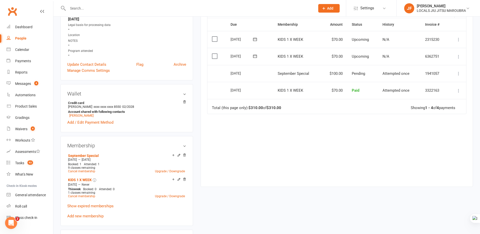
click at [329, 192] on div "upload photo [PERSON_NAME] Activated [DATE] Added [DATE] Active member [DEMOGRA…" at bounding box center [267, 214] width 420 height 633
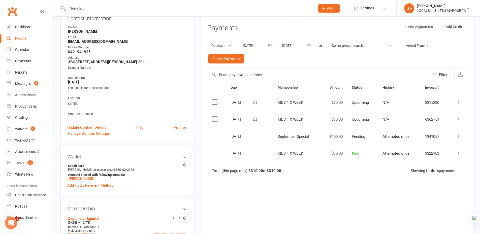
scroll to position [25, 0]
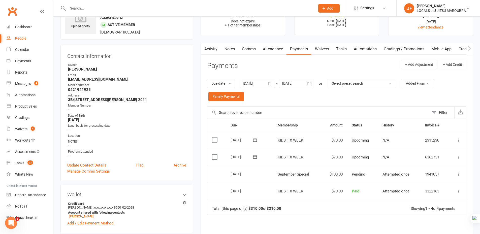
click at [275, 51] on link "Attendance" at bounding box center [273, 49] width 27 height 12
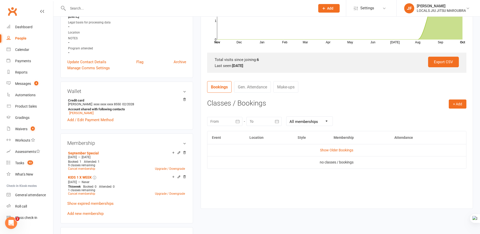
scroll to position [151, 0]
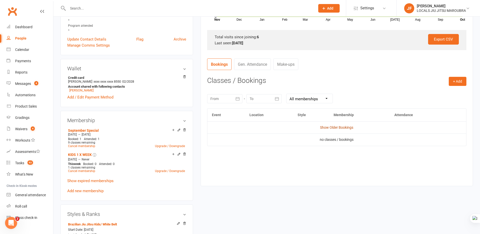
click at [347, 129] on link "Show Older Bookings" at bounding box center [336, 128] width 33 height 4
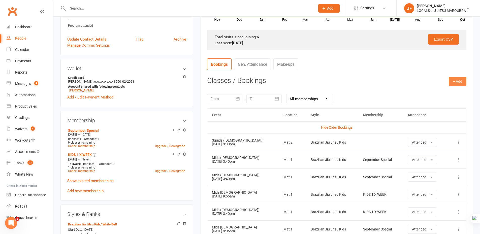
click at [466, 81] on button "+ Add" at bounding box center [458, 81] width 18 height 9
click at [446, 94] on link "Book Event" at bounding box center [442, 93] width 50 height 10
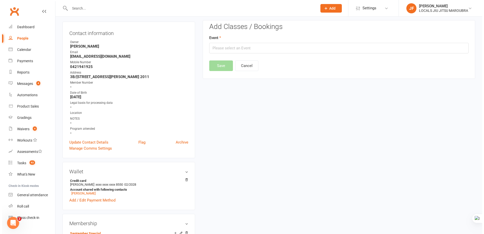
scroll to position [43, 0]
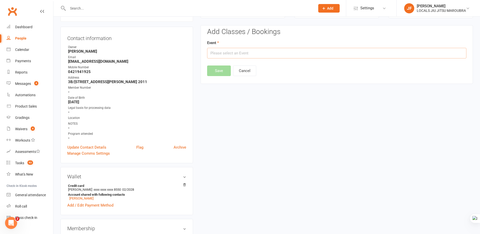
click at [278, 56] on input "text" at bounding box center [337, 53] width 260 height 11
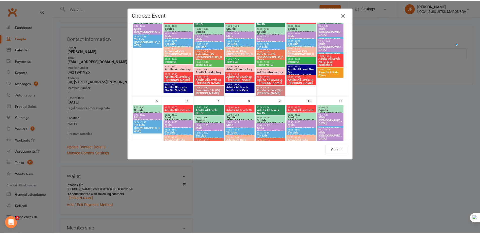
scroll to position [50, 0]
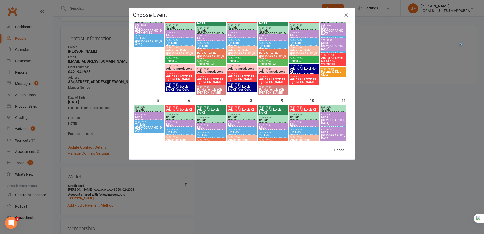
click at [344, 13] on icon "button" at bounding box center [346, 15] width 6 height 6
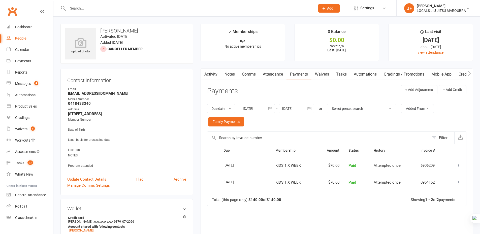
click at [312, 107] on icon "button" at bounding box center [309, 108] width 5 height 5
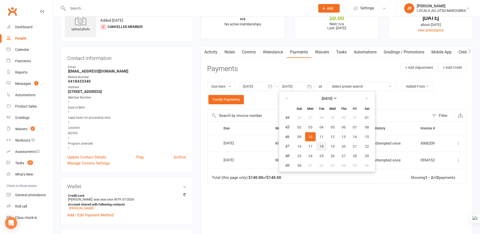
scroll to position [25, 0]
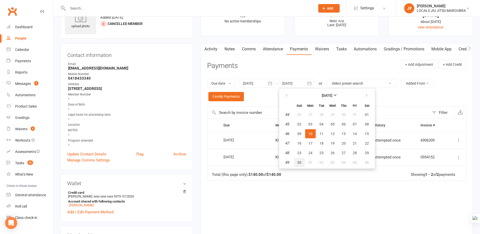
click at [299, 163] on span "30" at bounding box center [300, 163] width 4 height 4
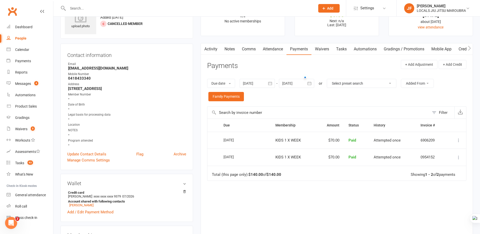
scroll to position [0, 0]
click at [311, 84] on icon "button" at bounding box center [309, 83] width 5 height 5
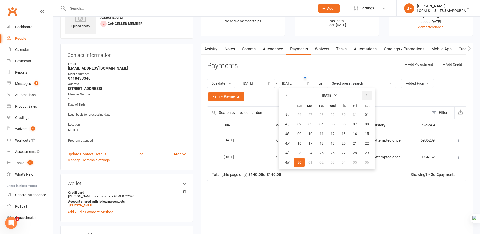
click at [366, 94] on icon "button" at bounding box center [367, 96] width 4 height 4
click at [336, 151] on button "31" at bounding box center [333, 153] width 11 height 9
type input "[DATE]"
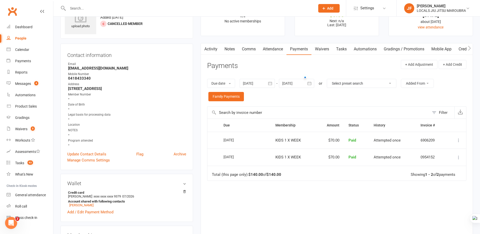
click at [321, 195] on div "Due Contact Membership Amount Status History Invoice # Select this [DATE] [PERS…" at bounding box center [337, 183] width 260 height 128
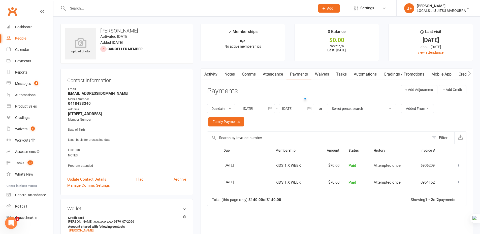
click at [273, 108] on icon "button" at bounding box center [270, 108] width 5 height 5
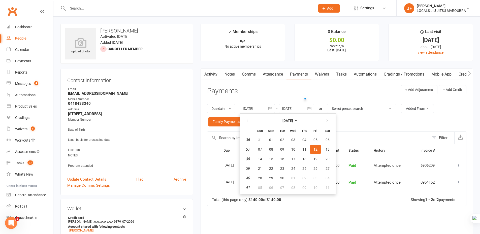
click at [347, 127] on div "Due date Due date Date paid Date failed Date settled [DATE] [DATE] Sun Mon Tue …" at bounding box center [337, 115] width 260 height 33
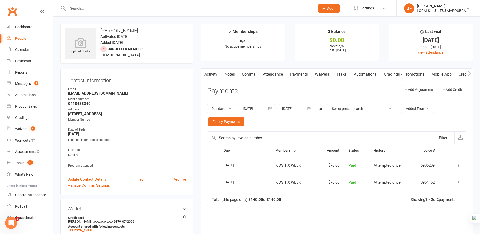
click at [288, 227] on div "Due Contact Membership Amount Status History Invoice # Select this [DATE] [PERS…" at bounding box center [337, 208] width 260 height 128
click at [312, 108] on icon "button" at bounding box center [309, 108] width 5 height 5
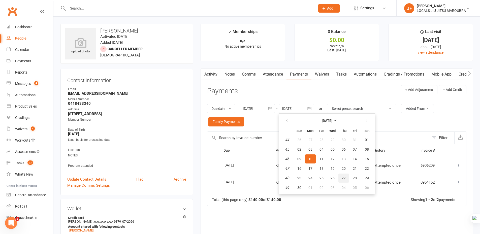
click at [345, 177] on span "27" at bounding box center [344, 178] width 4 height 4
type input "27 Nov 2025"
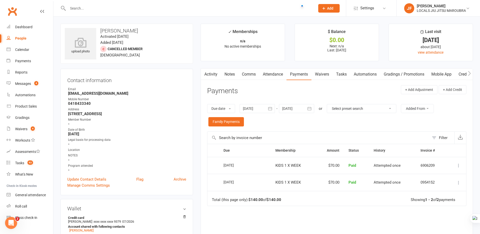
click at [149, 9] on input "text" at bounding box center [189, 8] width 246 height 7
paste input "Braxton"
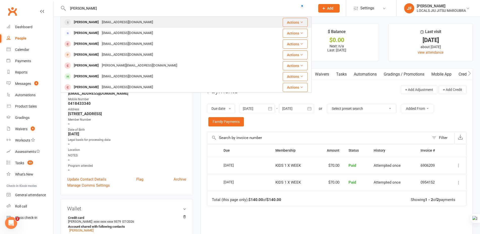
type input "Braxton"
click at [140, 21] on div "morri.farrugia@gmail.com" at bounding box center [127, 22] width 54 height 7
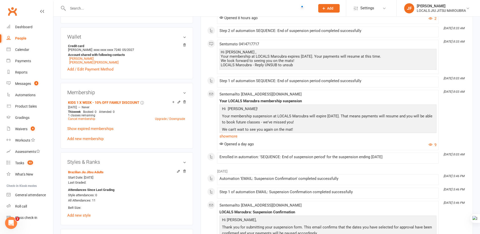
scroll to position [50, 0]
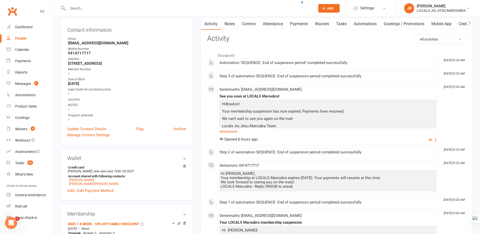
click at [102, 10] on input "text" at bounding box center [189, 8] width 246 height 7
paste input "Ruby Overs"
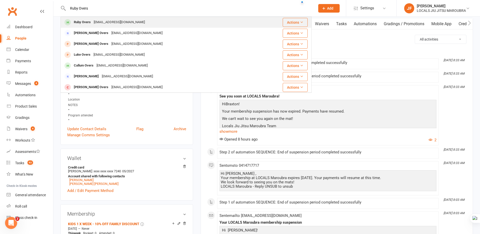
type input "Ruby Overs"
click at [104, 22] on div "jacobovers@gmail.com" at bounding box center [119, 22] width 54 height 7
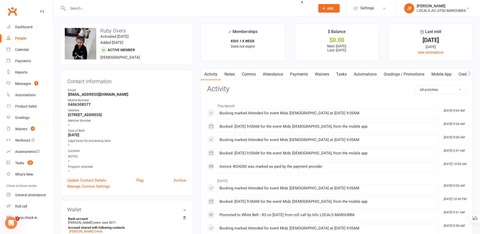
click at [297, 73] on link "Payments" at bounding box center [299, 75] width 25 height 12
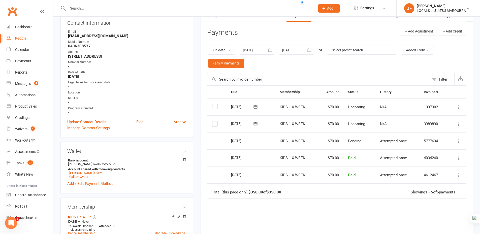
scroll to position [50, 0]
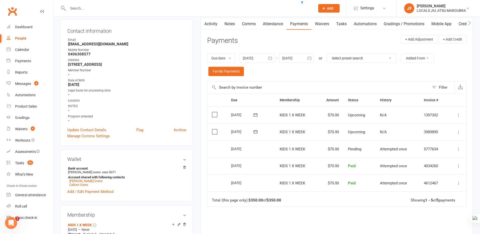
click at [308, 58] on icon "button" at bounding box center [309, 58] width 5 height 5
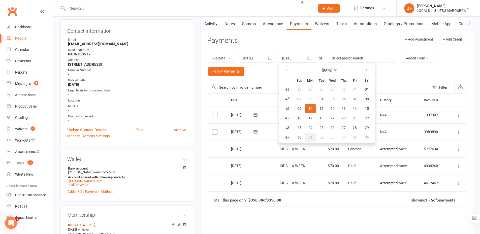
click at [314, 139] on button "01" at bounding box center [310, 137] width 11 height 9
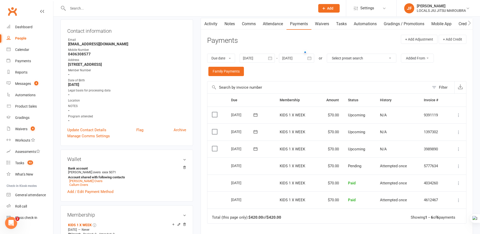
click at [314, 57] on button "button" at bounding box center [309, 58] width 9 height 9
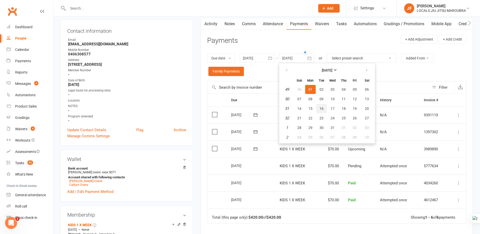
click at [322, 111] on span "16" at bounding box center [322, 109] width 4 height 4
type input "16 Dec 2025"
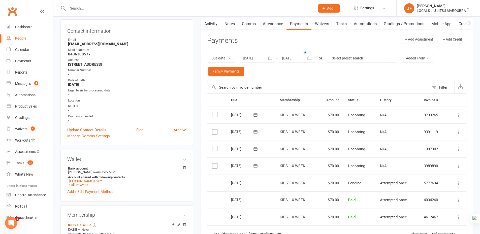
click at [199, 141] on main "✓ Memberships KIDS 1 X WEEK Does not expire $ Balance $0.00 Next: 25 Oct 2025 L…" at bounding box center [337, 146] width 280 height 346
click at [198, 139] on main "✓ Memberships KIDS 1 X WEEK Does not expire $ Balance $0.00 Next: 25 Oct 2025 L…" at bounding box center [337, 146] width 280 height 346
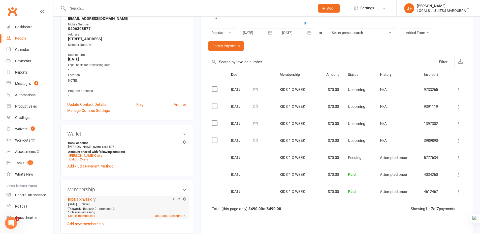
scroll to position [126, 0]
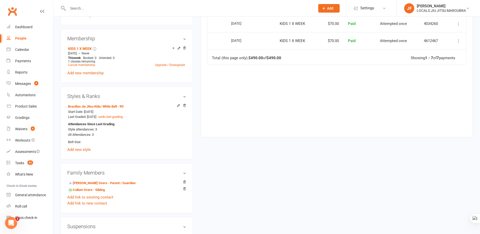
click at [282, 179] on div "upload photo change photo Ruby Overs Activated 13 April, 2024 Added 13 April, 2…" at bounding box center [267, 92] width 420 height 590
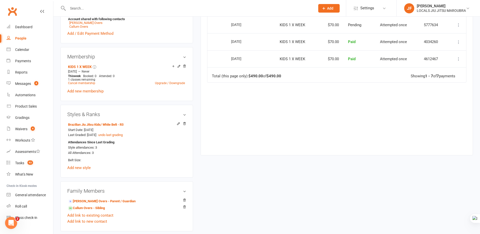
scroll to position [277, 0]
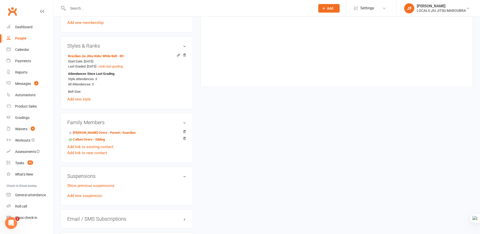
click at [274, 169] on div "upload photo change photo Ruby Overs Activated 13 April, 2024 Added 13 April, 2…" at bounding box center [267, 41] width 420 height 590
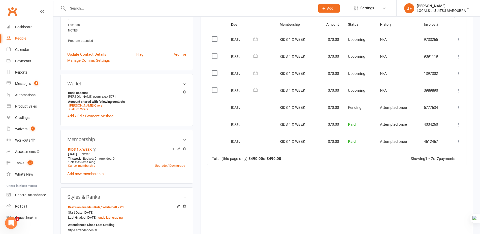
scroll to position [0, 0]
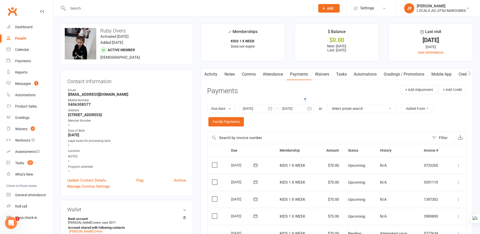
click at [259, 89] on header "Payments + Add Adjustment + Add Credit" at bounding box center [337, 92] width 260 height 14
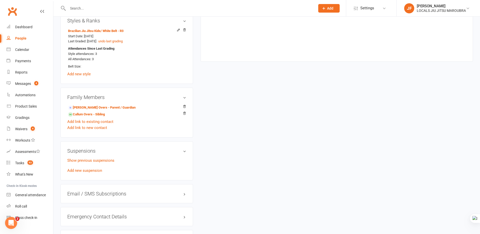
click at [236, 154] on div "upload photo change photo Ruby Overs Activated 13 April, 2024 Added 13 April, 2…" at bounding box center [267, 16] width 420 height 590
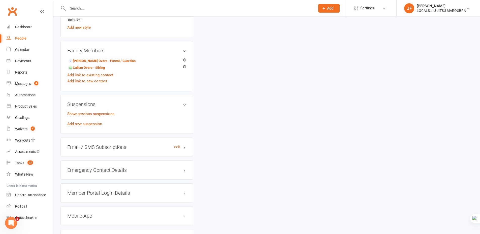
scroll to position [353, 0]
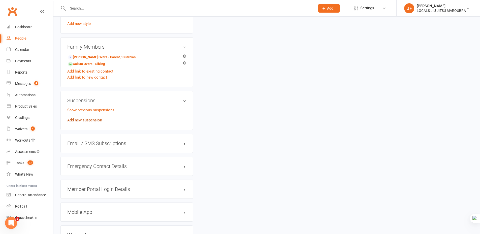
click at [98, 120] on link "Add new suspension" at bounding box center [84, 120] width 35 height 5
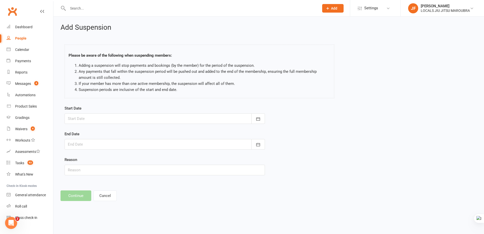
click at [177, 115] on div at bounding box center [165, 119] width 201 height 11
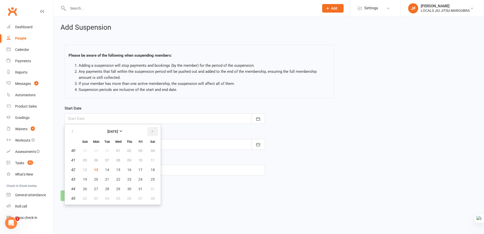
click at [153, 132] on icon "button" at bounding box center [153, 132] width 4 height 4
drag, startPoint x: 96, startPoint y: 168, endPoint x: 93, endPoint y: 5, distance: 163.2
click at [95, 168] on span "10" at bounding box center [96, 170] width 4 height 4
type input "[DATE]"
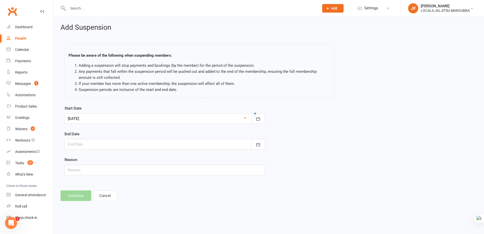
click at [163, 144] on div at bounding box center [165, 144] width 201 height 11
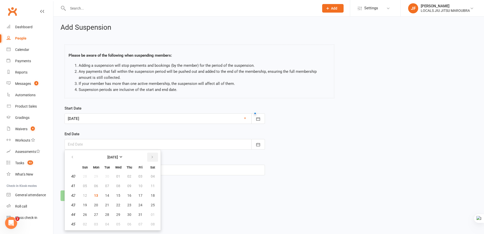
click at [152, 160] on button "button" at bounding box center [152, 157] width 11 height 9
click at [99, 215] on button "24" at bounding box center [96, 214] width 11 height 9
type input "24 Nov 2025"
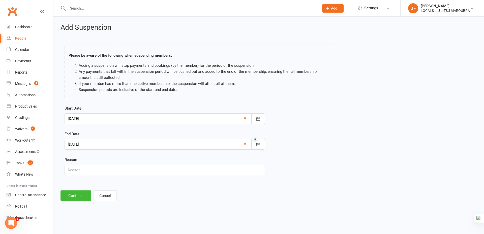
click at [345, 185] on div "Add Suspension Please be aware of the following when suspending members: Adding…" at bounding box center [268, 113] width 431 height 192
click at [143, 170] on input "text" at bounding box center [165, 170] width 201 height 11
drag, startPoint x: 103, startPoint y: 172, endPoint x: 102, endPoint y: 176, distance: 3.6
click at [103, 172] on input "text" at bounding box center [165, 170] width 201 height 11
type input "Holiday"
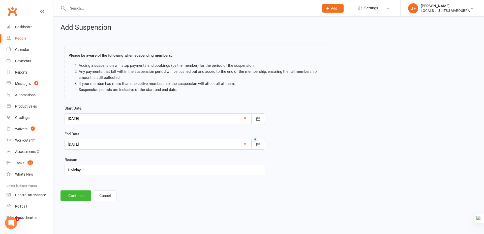
click at [269, 156] on div "Start Date 10 Nov 2025 November 2025 Sun Mon Tue Wed Thu Fri Sat 44 26 27 28 29…" at bounding box center [269, 143] width 416 height 77
click at [300, 146] on div "Start Date 10 Nov 2025 November 2025 Sun Mon Tue Wed Thu Fri Sat 44 26 27 28 29…" at bounding box center [269, 143] width 416 height 77
click at [82, 198] on button "Continue" at bounding box center [76, 196] width 31 height 11
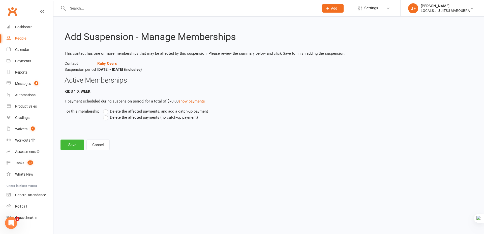
click at [107, 111] on label "Delete the affected payments, and add a catch-up payment" at bounding box center [155, 111] width 105 height 6
click at [106, 108] on input "Delete the affected payments, and add a catch-up payment" at bounding box center [104, 108] width 3 height 0
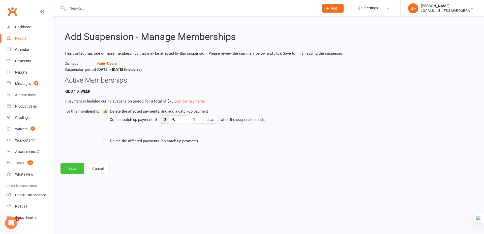
click at [77, 172] on button "Save" at bounding box center [73, 168] width 24 height 11
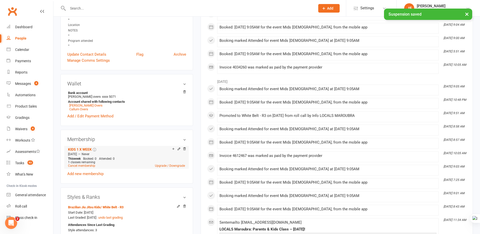
scroll to position [252, 0]
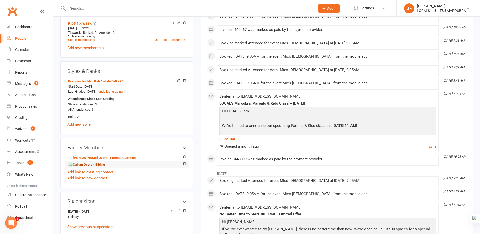
click at [90, 165] on link "Callum Overs - Sibling" at bounding box center [86, 164] width 37 height 5
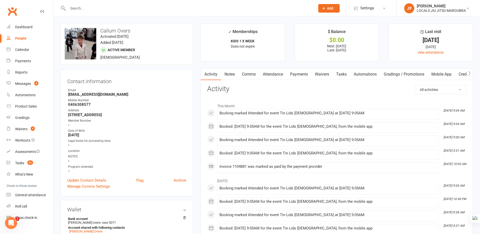
click at [279, 71] on link "Attendance" at bounding box center [273, 75] width 27 height 12
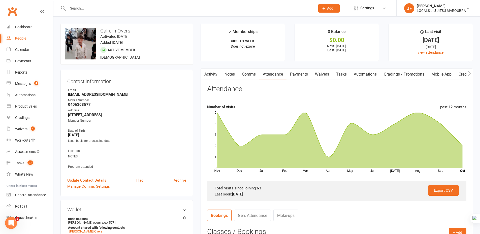
click at [299, 75] on link "Payments" at bounding box center [299, 75] width 25 height 12
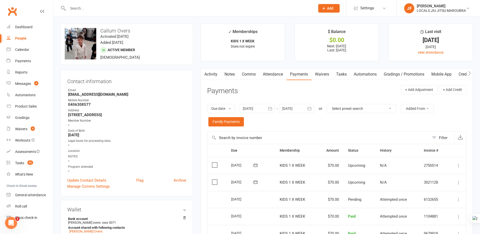
click at [310, 107] on icon "button" at bounding box center [309, 108] width 5 height 5
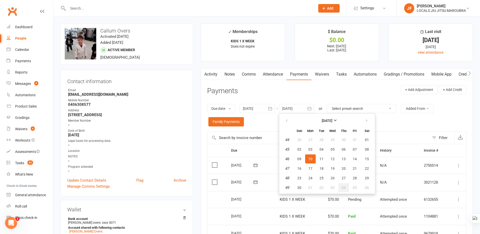
click at [346, 187] on span "04" at bounding box center [344, 188] width 4 height 4
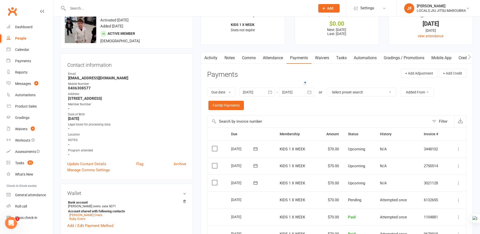
scroll to position [25, 0]
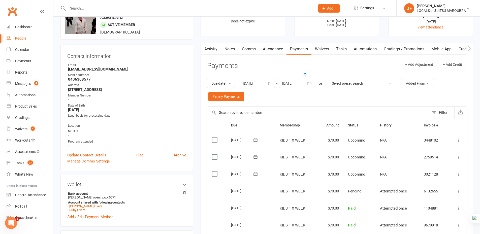
click at [312, 85] on icon "button" at bounding box center [310, 83] width 4 height 3
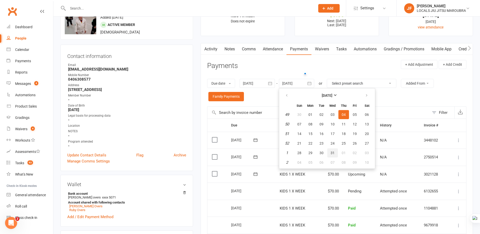
click at [334, 151] on button "31" at bounding box center [333, 153] width 11 height 9
type input "31 Dec 2025"
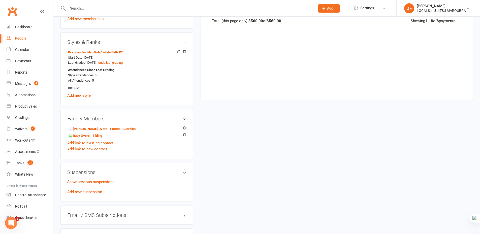
scroll to position [328, 0]
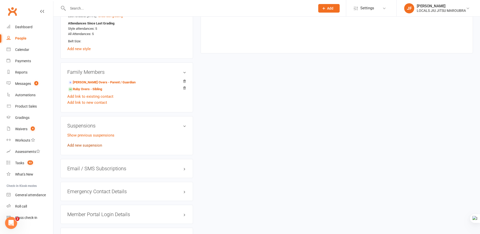
click at [91, 145] on link "Add new suspension" at bounding box center [84, 145] width 35 height 5
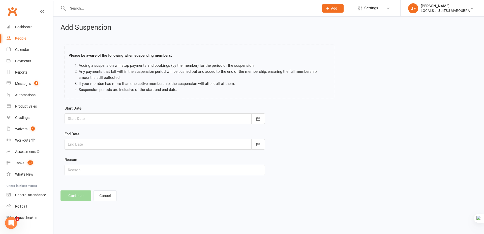
click at [94, 116] on div at bounding box center [165, 119] width 201 height 11
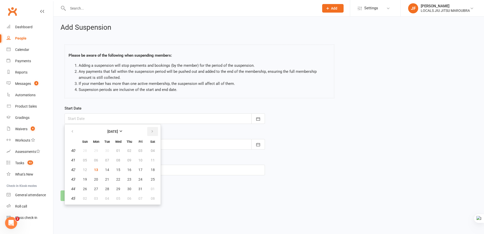
click at [151, 132] on icon "button" at bounding box center [153, 132] width 4 height 4
click at [97, 171] on span "10" at bounding box center [96, 170] width 4 height 4
type input "10 Nov 2025"
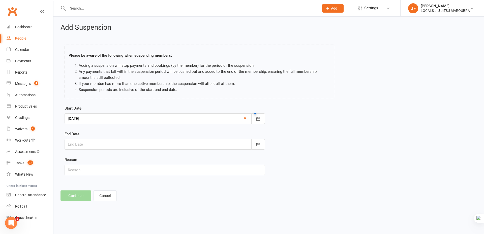
click at [136, 142] on div at bounding box center [165, 144] width 201 height 11
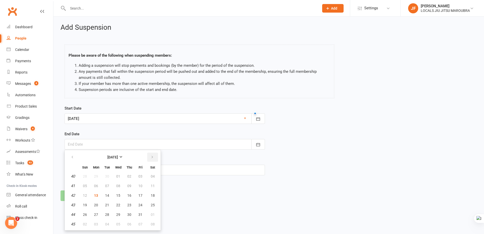
click at [151, 157] on icon "button" at bounding box center [153, 157] width 4 height 4
drag, startPoint x: 98, startPoint y: 214, endPoint x: 106, endPoint y: 211, distance: 8.1
click at [98, 214] on button "24" at bounding box center [96, 214] width 11 height 9
type input "24 Nov 2025"
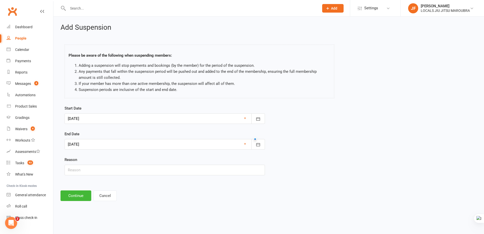
click at [323, 157] on div "Start Date 10 Nov 2025 November 2025 Sun Mon Tue Wed Thu Fri Sat 44 26 27 28 29…" at bounding box center [269, 143] width 416 height 77
drag, startPoint x: 114, startPoint y: 169, endPoint x: 115, endPoint y: 173, distance: 3.5
click at [114, 169] on input "text" at bounding box center [165, 170] width 201 height 11
type input "Holiday"
click at [183, 193] on footer "Continue Cancel" at bounding box center [269, 196] width 417 height 11
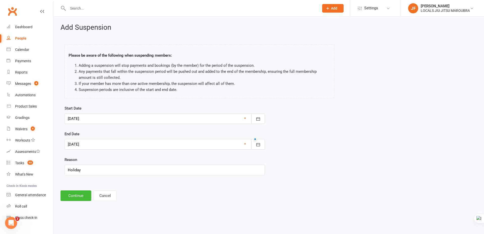
click at [184, 193] on footer "Continue Cancel" at bounding box center [269, 196] width 417 height 11
click at [81, 196] on button "Continue" at bounding box center [76, 196] width 31 height 11
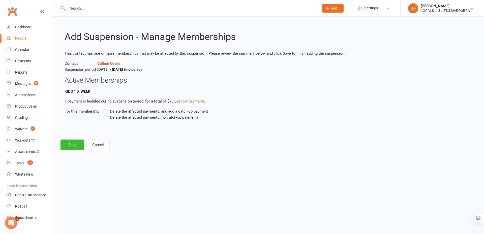
click at [104, 111] on label "Delete the affected payments, and add a catch-up payment" at bounding box center [155, 111] width 105 height 6
click at [104, 108] on input "Delete the affected payments, and add a catch-up payment" at bounding box center [104, 108] width 3 height 0
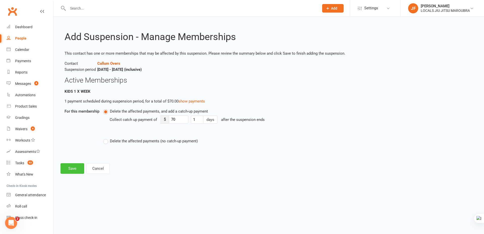
click at [66, 169] on button "Save" at bounding box center [73, 168] width 24 height 11
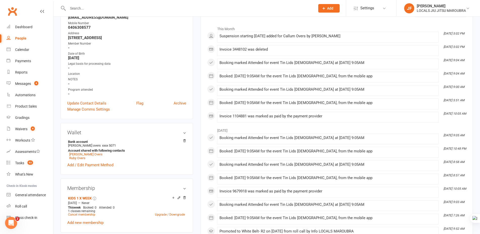
scroll to position [25, 0]
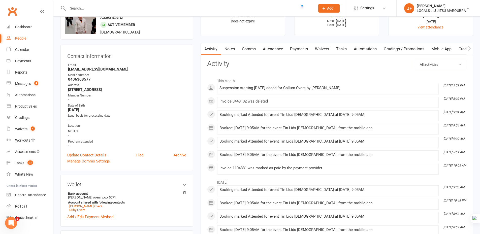
click at [171, 8] on input "text" at bounding box center [189, 8] width 246 height 7
paste input "Timothy Robertson"
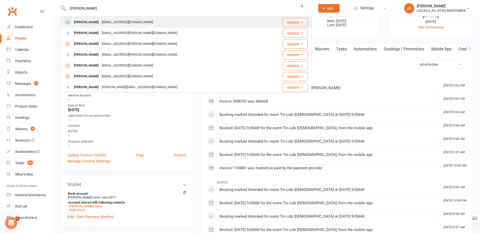
type input "Timothy Robertson"
click at [158, 19] on div "timothy robertson timrobertson061995@gmail.com" at bounding box center [162, 22] width 202 height 10
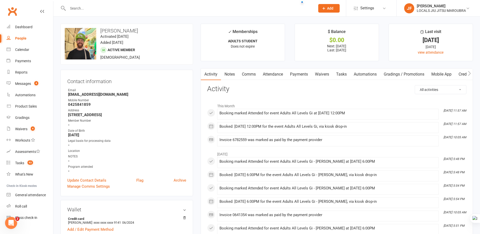
click at [302, 74] on link "Payments" at bounding box center [299, 75] width 25 height 12
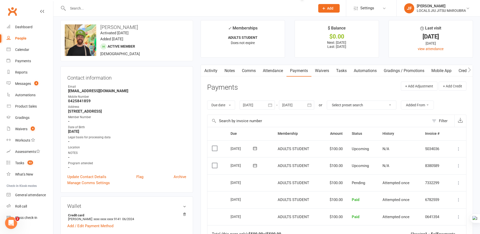
scroll to position [25, 0]
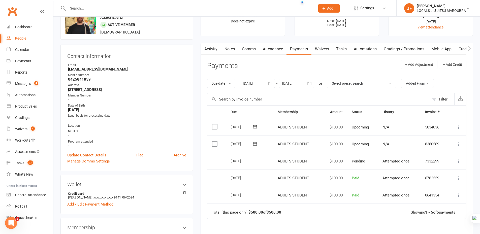
click at [311, 83] on icon "button" at bounding box center [309, 83] width 5 height 5
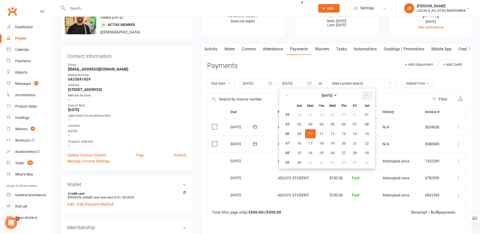
click at [366, 95] on icon "button" at bounding box center [367, 96] width 4 height 4
click at [313, 153] on span "29" at bounding box center [311, 153] width 4 height 4
type input "29 Dec 2025"
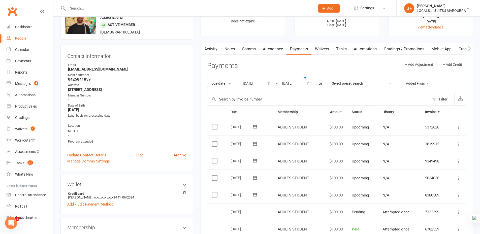
click at [460, 143] on icon at bounding box center [459, 144] width 5 height 5
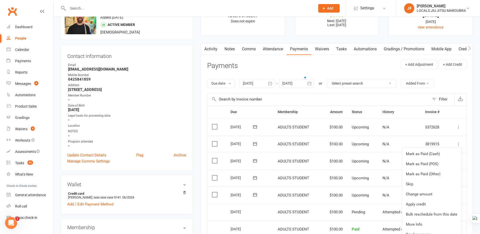
click at [468, 141] on div "Activity Notes Comms Attendance Payments Waivers Tasks Automations Gradings / P…" at bounding box center [337, 193] width 273 height 300
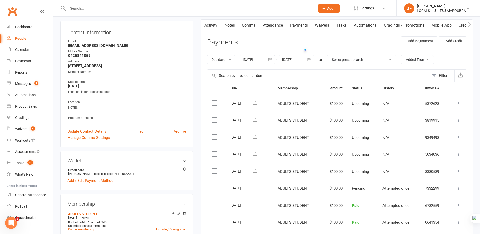
scroll to position [50, 0]
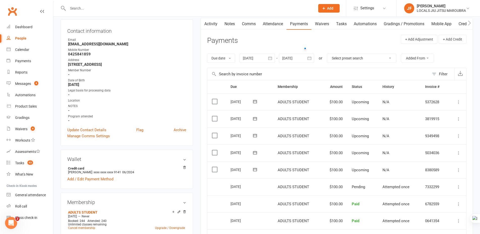
click at [459, 118] on icon at bounding box center [459, 119] width 5 height 5
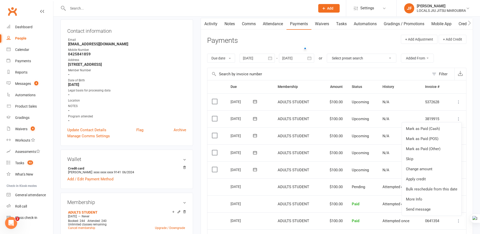
click at [459, 103] on icon at bounding box center [459, 102] width 5 height 5
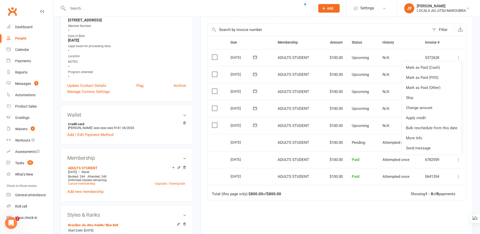
scroll to position [25, 0]
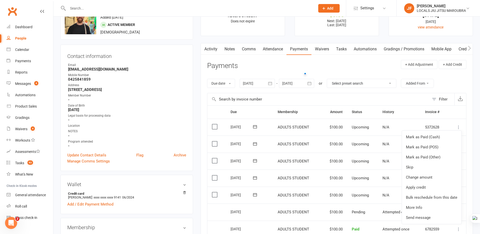
click at [448, 86] on div "Due date Due date Date paid Date failed Date settled 12 Sep 2025 September 2025…" at bounding box center [337, 83] width 260 height 19
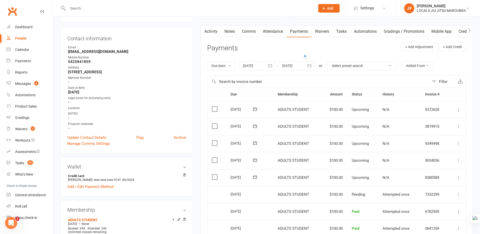
scroll to position [50, 0]
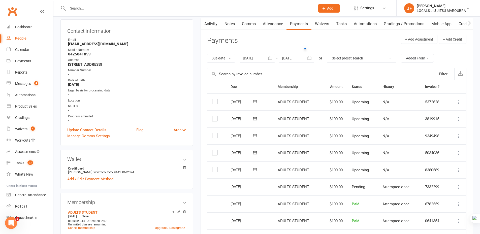
click at [458, 119] on icon at bounding box center [459, 119] width 5 height 5
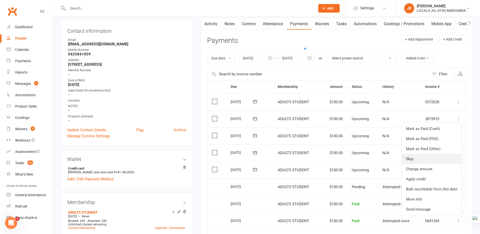
click at [435, 157] on link "Skip" at bounding box center [432, 159] width 60 height 10
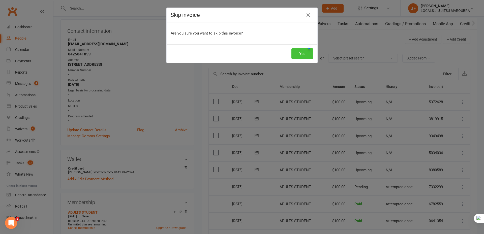
click at [305, 55] on button "Yes" at bounding box center [303, 53] width 22 height 11
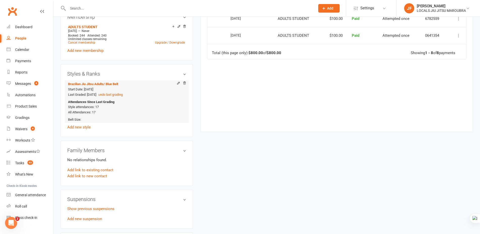
scroll to position [227, 0]
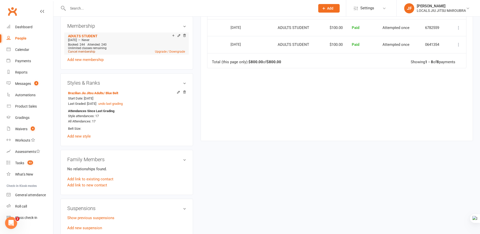
click at [87, 50] on link "Cancel membership" at bounding box center [81, 52] width 27 height 4
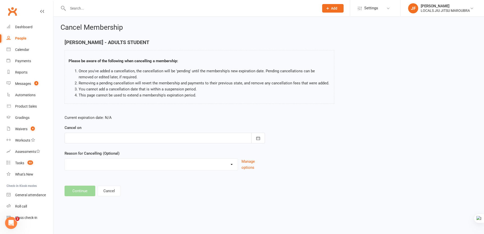
click at [116, 137] on div at bounding box center [165, 138] width 201 height 11
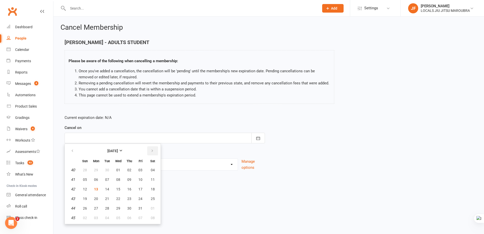
click at [151, 153] on icon "button" at bounding box center [153, 151] width 4 height 4
click at [150, 154] on button "button" at bounding box center [152, 151] width 11 height 9
click at [73, 150] on icon "button" at bounding box center [73, 151] width 4 height 4
click at [163, 125] on div "Cancel on December 2025 Sun Mon Tue Wed Thu Fri Sat 49 30 01 02 03 04 05 06 50 …" at bounding box center [165, 134] width 201 height 19
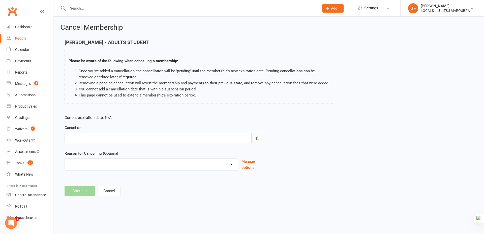
click at [258, 138] on icon "button" at bounding box center [258, 138] width 5 height 5
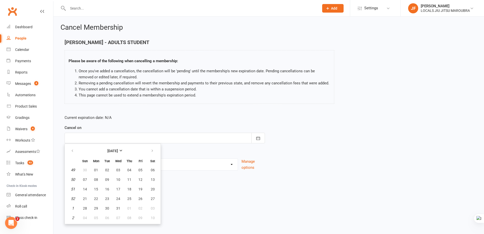
click at [129, 123] on form "Current expiration date: N/A Cancel on December 2025 Sun Mon Tue Wed Thu Fri Sa…" at bounding box center [165, 143] width 201 height 56
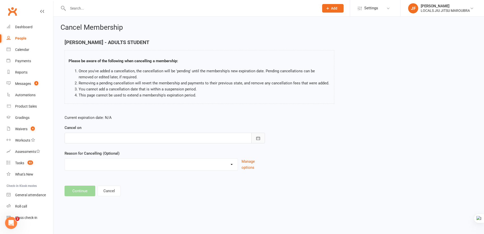
click at [254, 137] on button "button" at bounding box center [258, 138] width 14 height 11
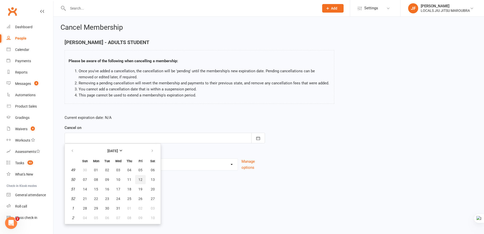
click at [142, 179] on span "12" at bounding box center [140, 180] width 4 height 4
type input "12 Dec 2025"
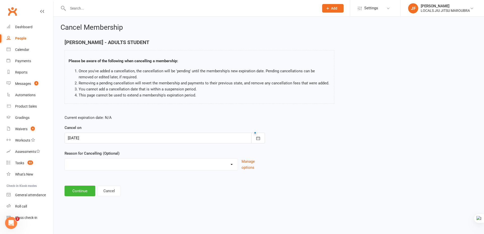
click at [184, 165] on select "Downgrade Financial Holiday Injury Lost motivation Relocation Schedule school c…" at bounding box center [151, 164] width 173 height 10
select select "5"
click at [65, 159] on select "Downgrade Financial Holiday Injury Lost motivation Relocation Schedule school c…" at bounding box center [151, 164] width 173 height 10
click at [182, 192] on footer "Continue Cancel" at bounding box center [269, 191] width 409 height 11
click at [180, 151] on div "Reason for Cancelling (Optional) Downgrade Financial Holiday Injury Lost motiva…" at bounding box center [165, 161] width 201 height 20
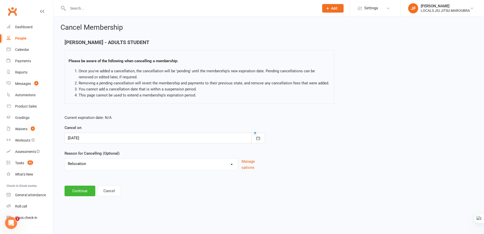
click at [121, 126] on div "Cancel on 12 Dec 2025 December 2025 Sun Mon Tue Wed Thu Fri Sat 49 30 01 02 03 …" at bounding box center [165, 134] width 201 height 19
click at [91, 139] on div at bounding box center [165, 138] width 201 height 11
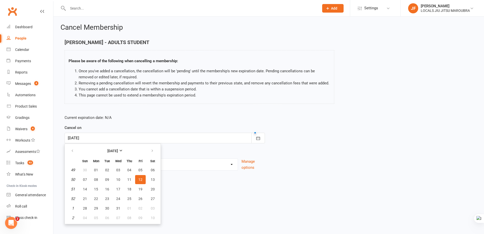
click at [166, 121] on form "Current expiration date: N/A Cancel on 12 Dec 2025 December 2025 Sun Mon Tue We…" at bounding box center [165, 143] width 201 height 56
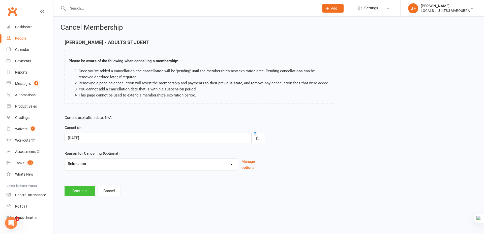
click at [89, 191] on button "Continue" at bounding box center [80, 191] width 31 height 11
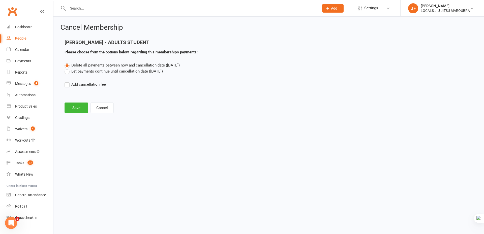
click at [108, 73] on label "Let payments continue until cancellation date (Dec 12, 2025)" at bounding box center [114, 71] width 98 height 6
click at [68, 68] on input "Let payments continue until cancellation date (Dec 12, 2025)" at bounding box center [66, 68] width 3 height 0
click at [73, 111] on button "Save" at bounding box center [77, 108] width 24 height 11
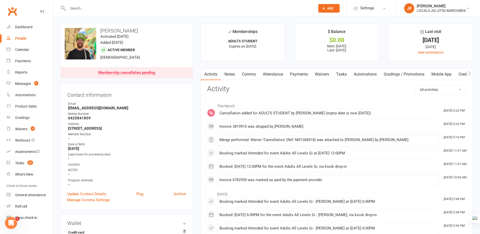
click at [131, 6] on input "text" at bounding box center [189, 8] width 246 height 7
paste input "Zac Hickman"
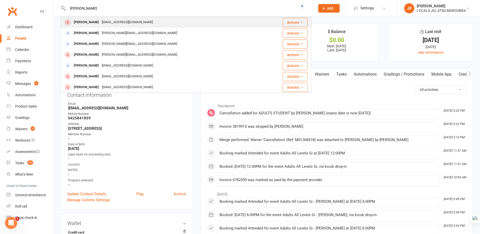
type input "Zac Hickman"
click at [103, 22] on div "ben@amazingcleanbondi.com" at bounding box center [127, 22] width 54 height 7
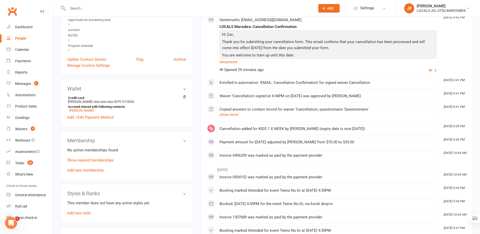
scroll to position [126, 0]
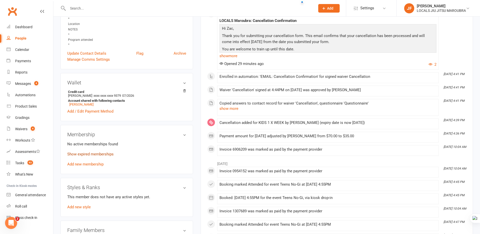
click at [109, 155] on link "Show expired memberships" at bounding box center [90, 154] width 46 height 5
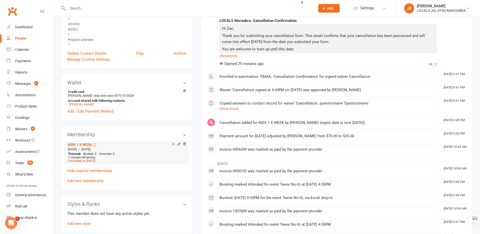
click at [95, 161] on span "Cancelled on Oct 13, 2025" at bounding box center [81, 161] width 27 height 4
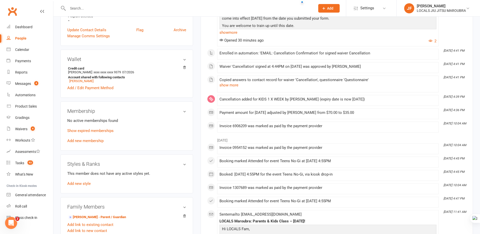
scroll to position [151, 0]
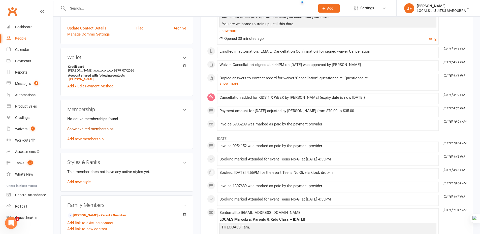
click at [99, 130] on link "Show expired memberships" at bounding box center [90, 129] width 46 height 5
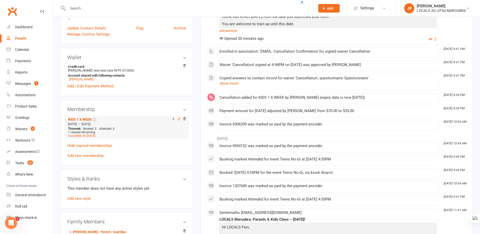
click at [179, 120] on icon at bounding box center [179, 119] width 2 height 2
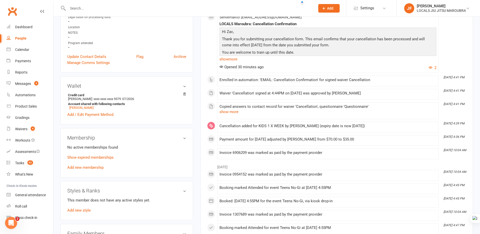
scroll to position [151, 0]
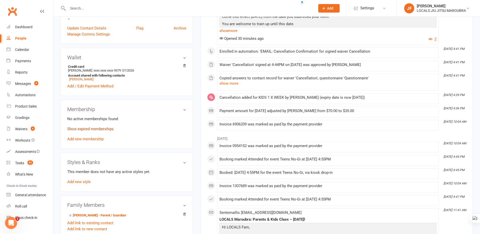
click at [96, 130] on link "Show expired memberships" at bounding box center [90, 129] width 46 height 5
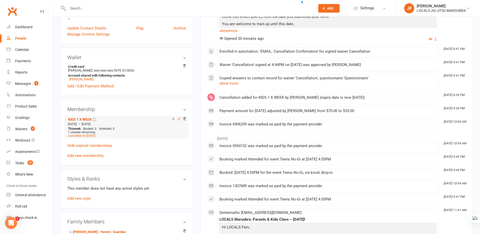
click at [178, 120] on icon at bounding box center [179, 119] width 4 height 4
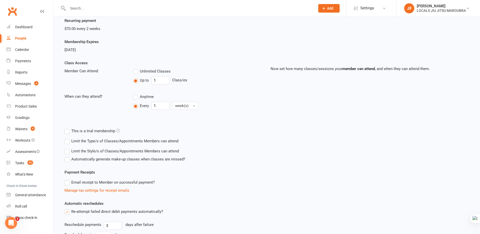
scroll to position [151, 0]
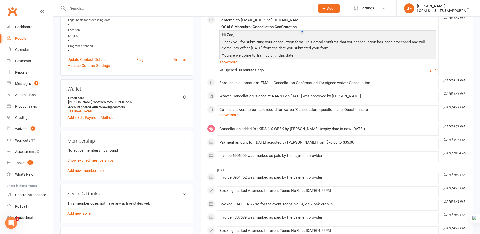
scroll to position [151, 0]
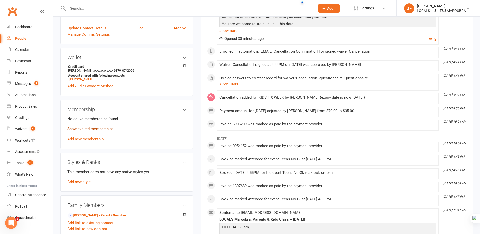
click at [91, 130] on link "Show expired memberships" at bounding box center [90, 129] width 46 height 5
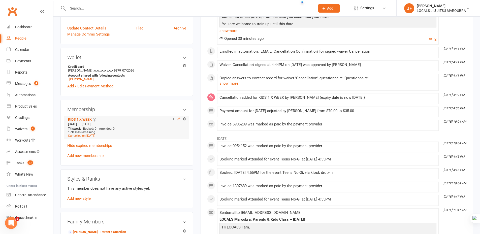
click at [178, 119] on icon at bounding box center [179, 119] width 2 height 2
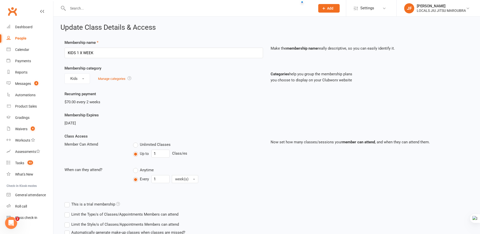
click at [76, 122] on span "Oct 12, 2025" at bounding box center [70, 123] width 11 height 5
click at [107, 120] on div "Membership Expires Oct 12, 2025" at bounding box center [164, 119] width 206 height 14
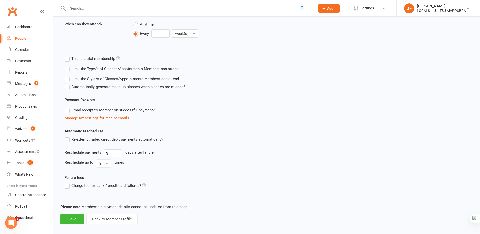
scroll to position [151, 0]
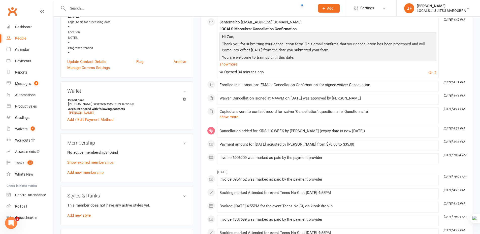
scroll to position [126, 0]
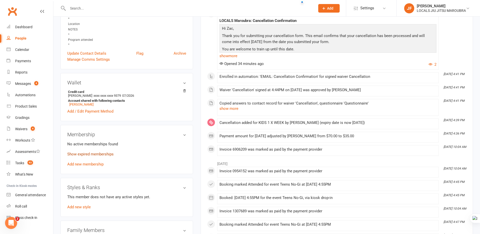
click at [97, 154] on link "Show expired memberships" at bounding box center [90, 154] width 46 height 5
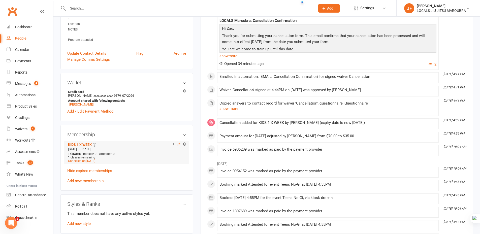
click at [179, 144] on icon at bounding box center [179, 145] width 4 height 4
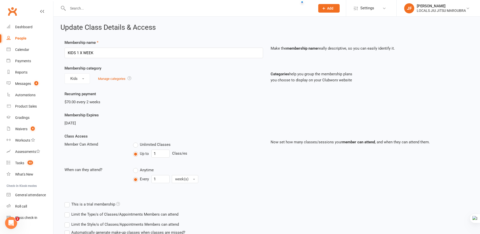
click at [122, 115] on div "Membership Expires Oct 12, 2025" at bounding box center [164, 119] width 206 height 14
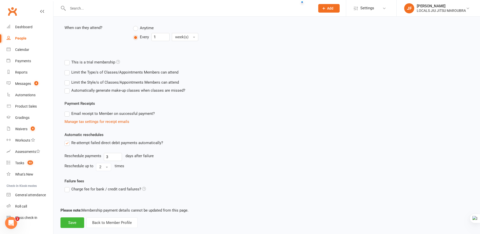
scroll to position [151, 0]
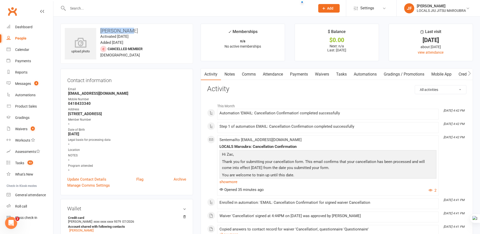
copy h3 "Zac Hickman"
drag, startPoint x: 98, startPoint y: 28, endPoint x: 135, endPoint y: 32, distance: 36.5
click at [135, 32] on h3 "Zac Hickman" at bounding box center [127, 31] width 124 height 6
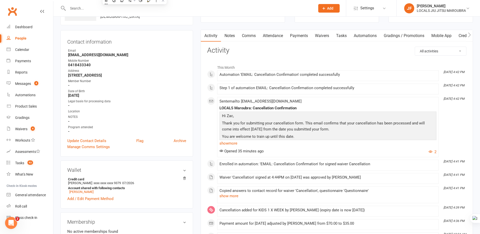
scroll to position [101, 0]
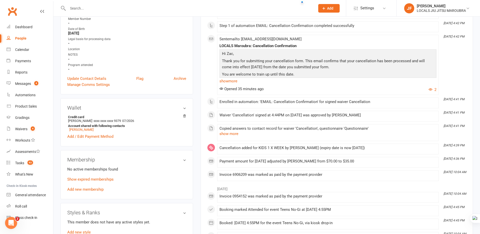
click at [92, 190] on link "Add new membership" at bounding box center [85, 189] width 36 height 5
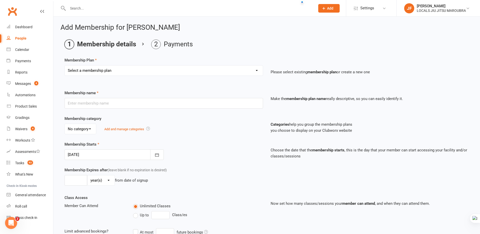
click at [130, 84] on div "Membership Plan Select a membership plan Create new Membership Plan ADULTS UNLI…" at bounding box center [267, 177] width 405 height 240
click at [135, 72] on select "Select a membership plan Create new Membership Plan ADULTS UNLIMITED ADULTS 2 X…" at bounding box center [164, 71] width 198 height 10
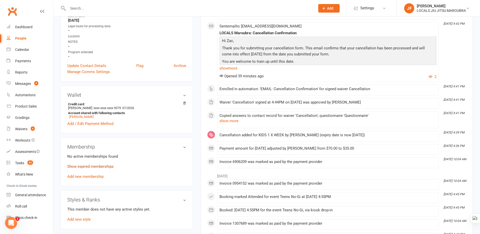
scroll to position [126, 0]
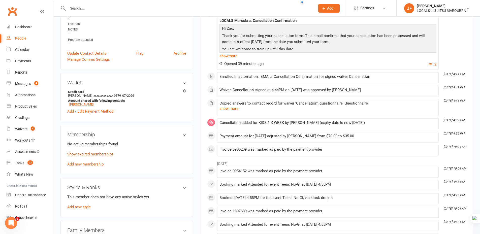
click at [94, 156] on link "Show expired memberships" at bounding box center [90, 154] width 46 height 5
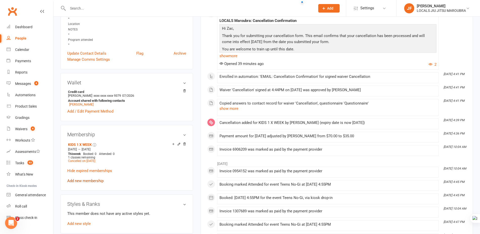
click at [91, 181] on link "Add new membership" at bounding box center [85, 181] width 36 height 5
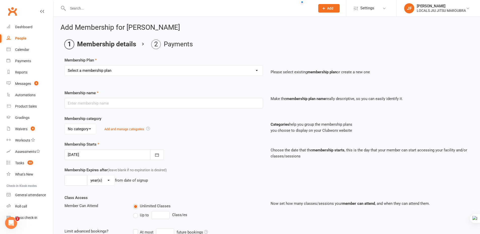
click at [125, 73] on select "Select a membership plan Create new Membership Plan ADULTS UNLIMITED ADULTS 2 X…" at bounding box center [164, 71] width 198 height 10
select select "4"
click at [65, 66] on select "Select a membership plan Create new Membership Plan ADULTS UNLIMITED ADULTS 2 X…" at bounding box center [164, 71] width 198 height 10
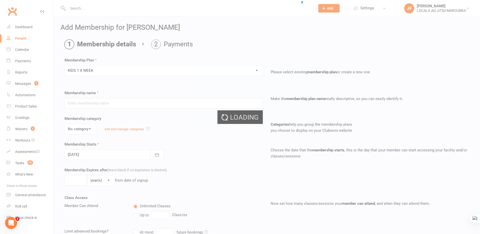
type input "KIDS 1 X WEEK"
select select "1"
type input "0"
type input "1"
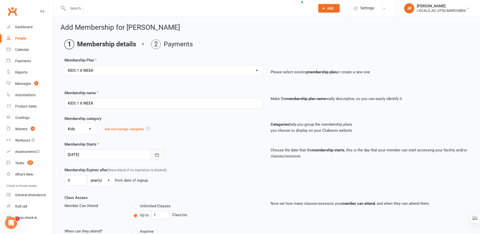
click at [155, 154] on icon "button" at bounding box center [157, 155] width 5 height 5
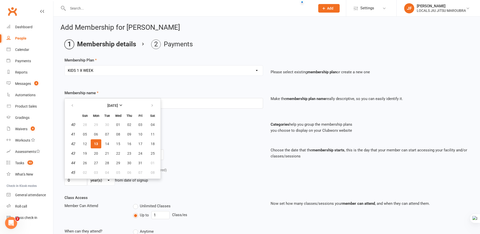
click at [202, 140] on div "Membership category No category Adults Kids Add and manage categories Categorie…" at bounding box center [267, 129] width 412 height 26
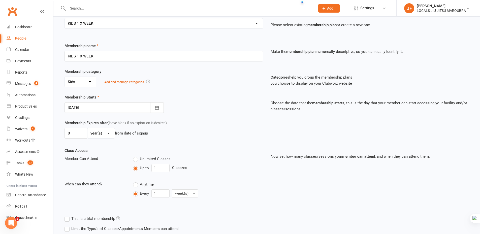
scroll to position [50, 0]
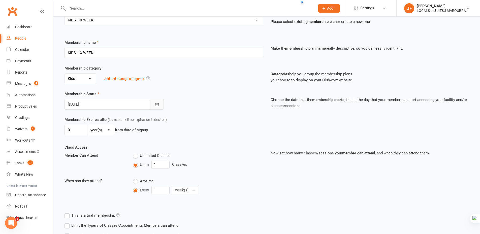
click at [154, 106] on button "button" at bounding box center [157, 104] width 14 height 11
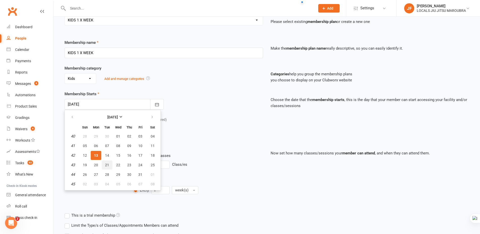
click at [107, 164] on span "21" at bounding box center [107, 165] width 4 height 4
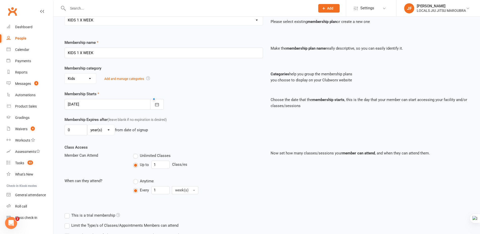
click at [205, 122] on div "Membership Expires after (leave blank if no expiration is desired) 0 day(s) wee…" at bounding box center [164, 127] width 206 height 21
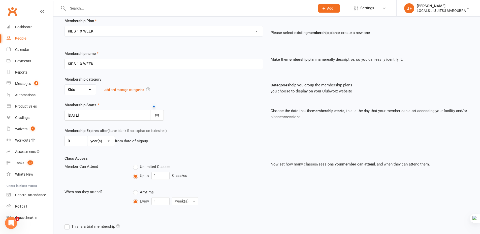
scroll to position [29, 0]
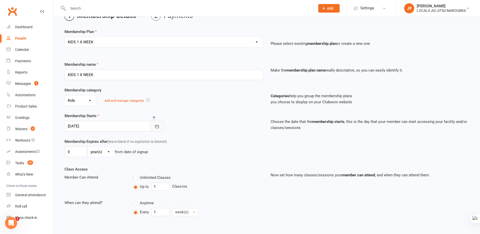
click at [155, 128] on icon "button" at bounding box center [157, 126] width 4 height 3
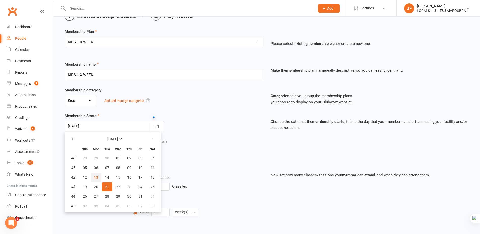
click at [95, 177] on span "13" at bounding box center [96, 178] width 4 height 4
type input "13 Oct 2025"
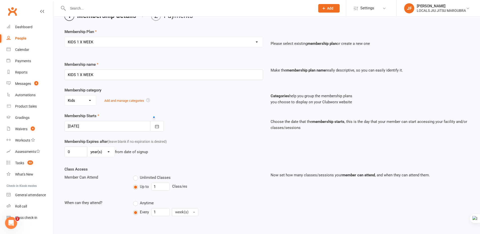
click at [220, 128] on div "Membership Starts 13 Oct 2025 October 2025 Sun Mon Tue Wed Thu Fri Sat 40 28 29…" at bounding box center [164, 122] width 206 height 19
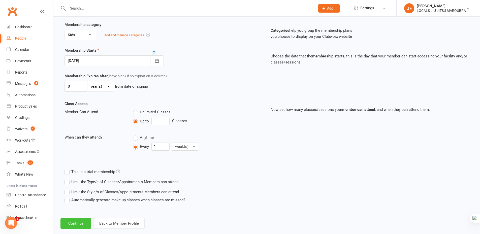
scroll to position [103, 0]
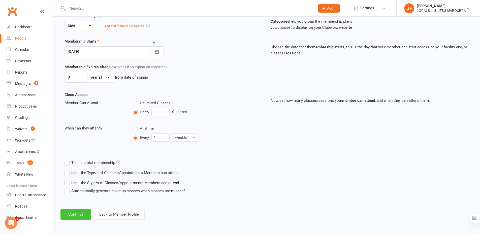
click at [78, 216] on button "Continue" at bounding box center [76, 214] width 31 height 11
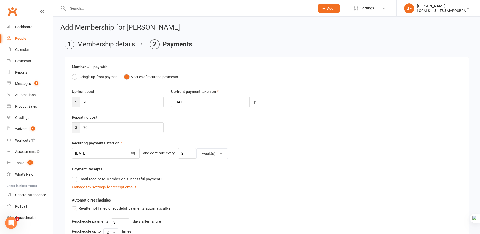
click at [208, 102] on div at bounding box center [217, 102] width 92 height 11
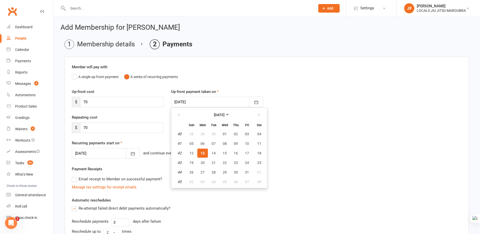
click at [301, 118] on div "Repeating cost $ 70" at bounding box center [267, 128] width 398 height 26
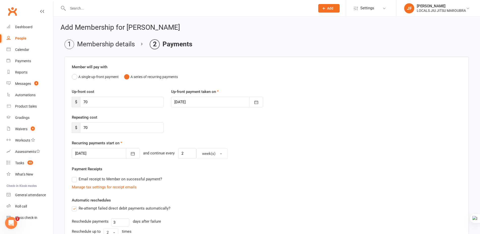
click at [200, 102] on div at bounding box center [217, 102] width 92 height 11
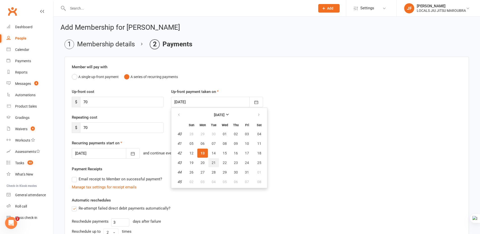
click at [215, 163] on span "21" at bounding box center [214, 163] width 4 height 4
type input "21 Oct 2025"
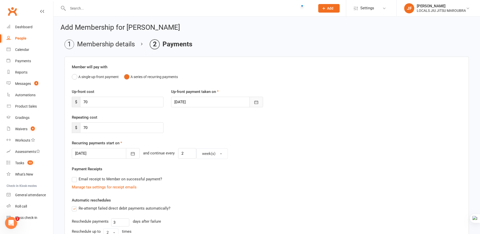
click at [257, 105] on button "button" at bounding box center [257, 102] width 14 height 11
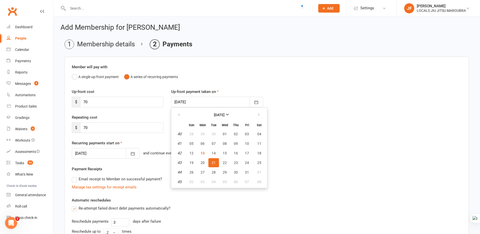
click at [328, 146] on div "Recurring payments start on 27 Oct 2025 October 2025 Sun Mon Tue Wed Thu Fri Sa…" at bounding box center [267, 149] width 390 height 19
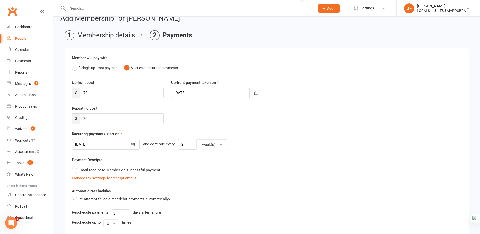
scroll to position [14, 0]
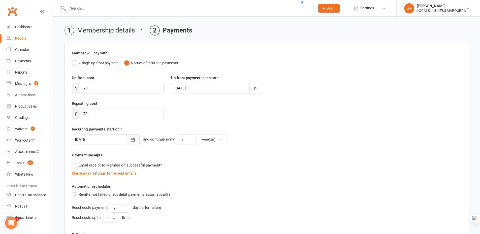
click at [130, 138] on icon "button" at bounding box center [132, 139] width 5 height 5
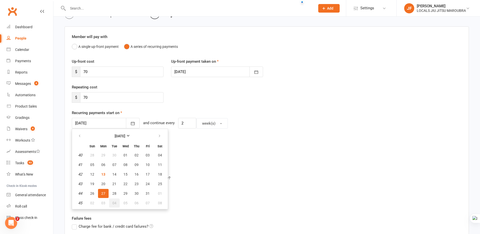
scroll to position [39, 0]
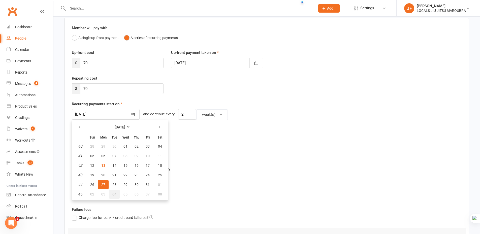
click at [115, 196] on span "04" at bounding box center [114, 194] width 4 height 4
type input "04 Nov 2025"
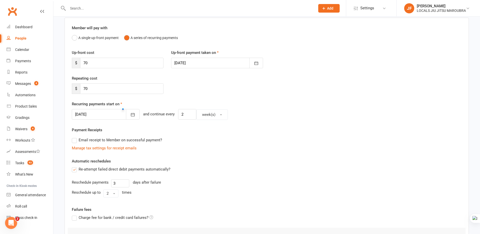
click at [289, 137] on div "Email receipt to Member on successful payment?" at bounding box center [265, 140] width 394 height 10
drag, startPoint x: 256, startPoint y: 132, endPoint x: 251, endPoint y: 132, distance: 4.4
click at [256, 132] on div "Payment Receipts Email receipt to Member on successful payment? Manage tax sett…" at bounding box center [267, 139] width 390 height 24
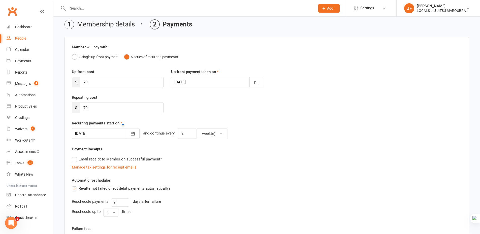
scroll to position [0, 0]
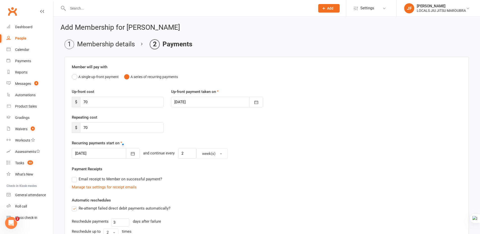
click at [257, 134] on div "Repeating cost $ 70" at bounding box center [267, 128] width 398 height 26
click at [287, 137] on div "Repeating cost $ 70" at bounding box center [267, 128] width 398 height 26
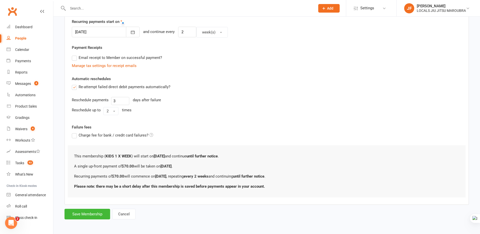
scroll to position [122, 0]
click at [102, 215] on button "Save Membership" at bounding box center [88, 213] width 46 height 11
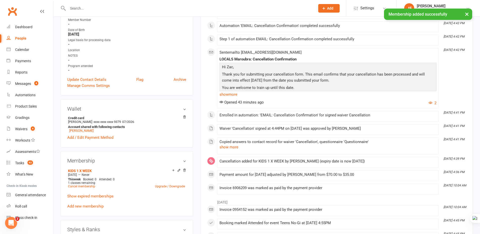
scroll to position [126, 0]
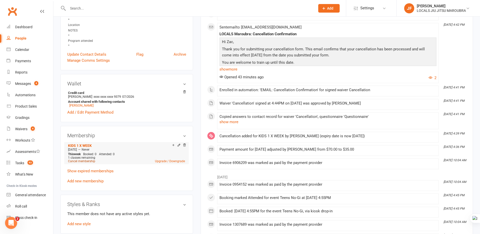
click at [90, 161] on link "Cancel membership" at bounding box center [81, 162] width 27 height 4
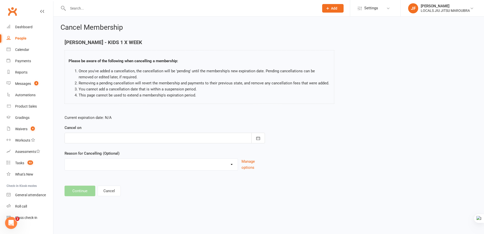
click at [120, 140] on div at bounding box center [165, 138] width 201 height 11
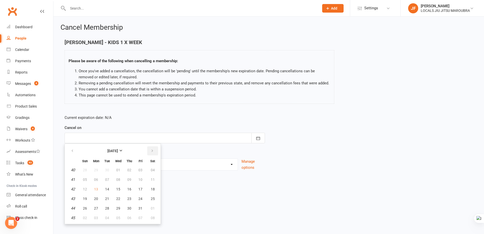
click at [151, 153] on icon "button" at bounding box center [153, 151] width 4 height 4
click at [94, 180] on span "08" at bounding box center [96, 180] width 4 height 4
type input "08 Dec 2025"
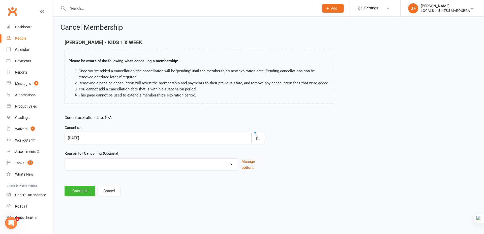
click at [123, 167] on select "Downgrade Financial Holiday Injury Lost motivation Relocation Schedule school c…" at bounding box center [151, 164] width 173 height 10
click at [126, 167] on select "Downgrade Financial Holiday Injury Lost motivation Relocation Schedule school c…" at bounding box center [151, 164] width 173 height 10
select select "9"
click at [65, 165] on select "Downgrade Financial Holiday Injury Lost motivation Relocation Schedule school c…" at bounding box center [151, 164] width 173 height 10
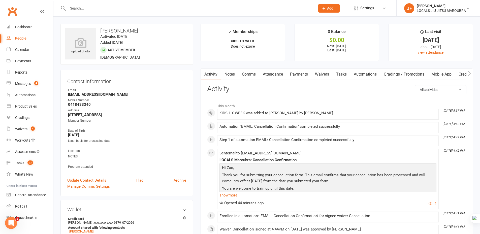
click at [297, 74] on link "Payments" at bounding box center [299, 75] width 25 height 12
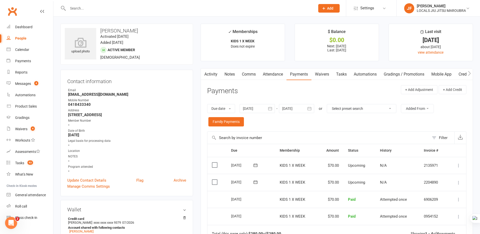
click at [309, 109] on icon "button" at bounding box center [309, 108] width 5 height 5
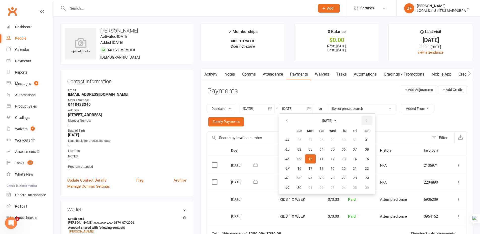
click at [370, 120] on button "button" at bounding box center [367, 120] width 11 height 9
click at [324, 171] on button "23" at bounding box center [322, 168] width 11 height 9
type input "23 Dec 2025"
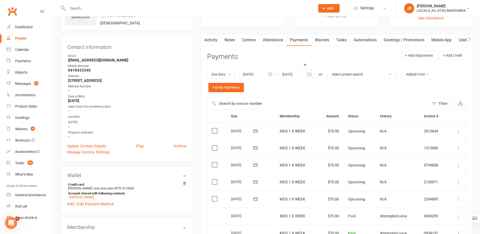
scroll to position [25, 0]
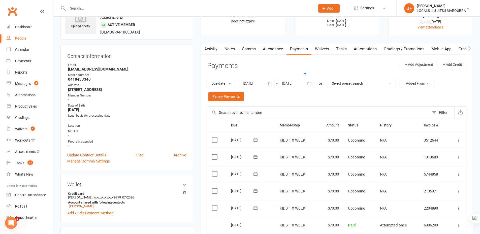
click at [458, 158] on icon at bounding box center [459, 157] width 5 height 5
click at [425, 209] on link "Change amount" at bounding box center [432, 208] width 60 height 10
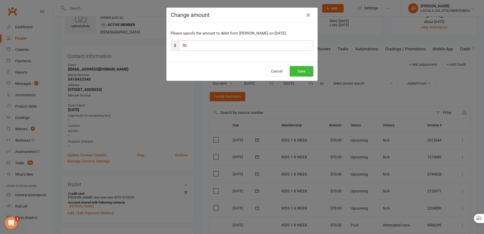
drag, startPoint x: 191, startPoint y: 43, endPoint x: 178, endPoint y: 43, distance: 13.6
click at [179, 43] on input "70" at bounding box center [246, 45] width 134 height 11
type input "35"
click at [293, 71] on button "Save" at bounding box center [302, 71] width 24 height 11
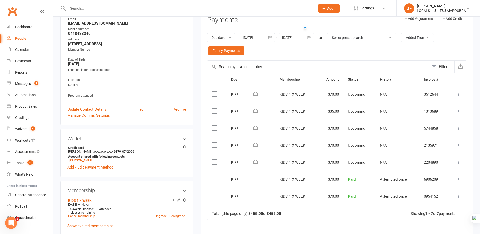
scroll to position [101, 0]
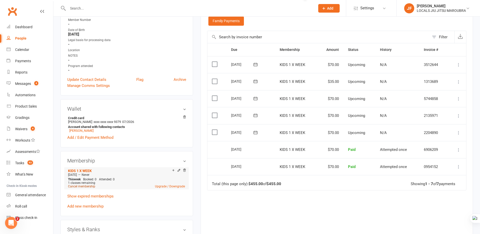
click at [83, 186] on link "Cancel membership" at bounding box center [81, 187] width 27 height 4
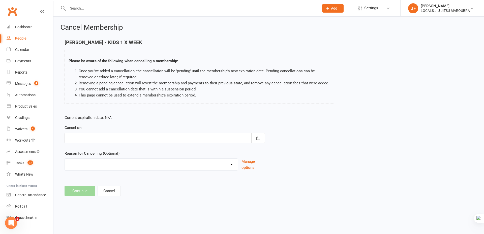
click at [113, 139] on div at bounding box center [165, 138] width 201 height 11
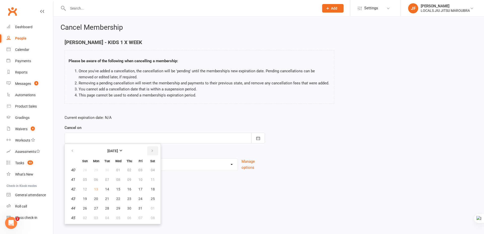
click at [152, 151] on icon "button" at bounding box center [153, 151] width 4 height 4
click at [153, 151] on icon "button" at bounding box center [153, 151] width 4 height 4
click at [97, 178] on span "08" at bounding box center [96, 180] width 4 height 4
type input "08 Dec 2025"
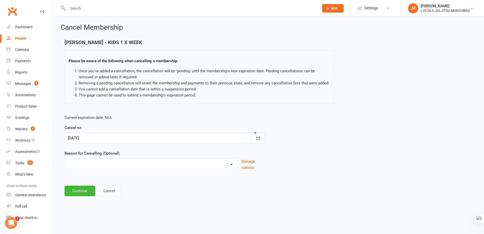
click at [166, 160] on select "Downgrade Financial Holiday Injury Lost motivation Relocation Schedule school c…" at bounding box center [151, 164] width 173 height 10
select select "9"
click at [65, 165] on select "Downgrade Financial Holiday Injury Lost motivation Relocation Schedule school c…" at bounding box center [151, 164] width 173 height 10
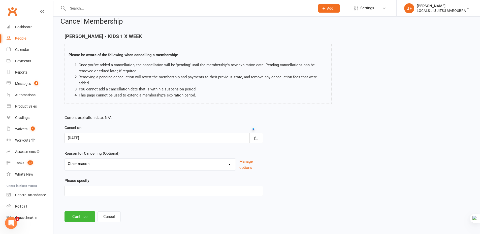
scroll to position [9, 0]
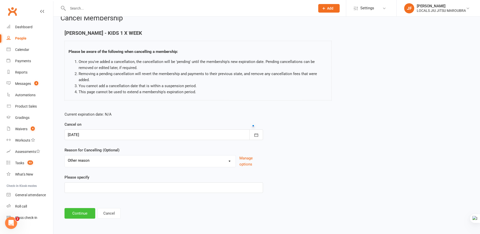
click at [78, 214] on button "Continue" at bounding box center [80, 213] width 31 height 11
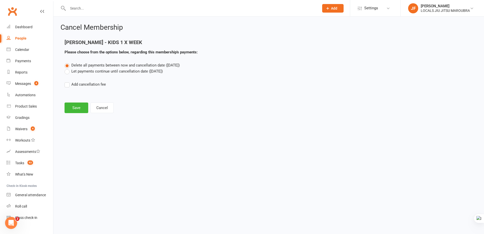
click at [86, 72] on label "Let payments continue until cancellation date (Dec 8, 2025)" at bounding box center [114, 71] width 98 height 6
click at [68, 68] on input "Let payments continue until cancellation date (Dec 8, 2025)" at bounding box center [66, 68] width 3 height 0
click at [77, 107] on button "Save" at bounding box center [77, 108] width 24 height 11
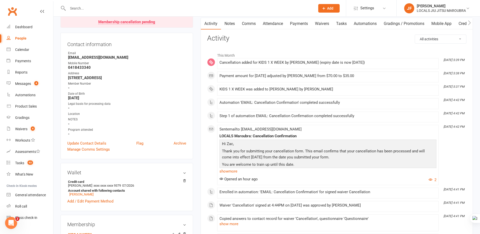
scroll to position [25, 0]
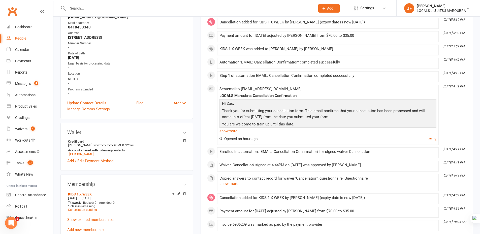
scroll to position [0, 0]
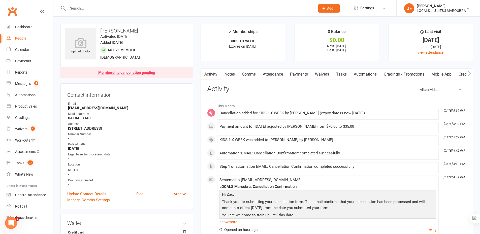
click at [150, 8] on input "text" at bounding box center [189, 8] width 246 height 7
paste input "Leedham"
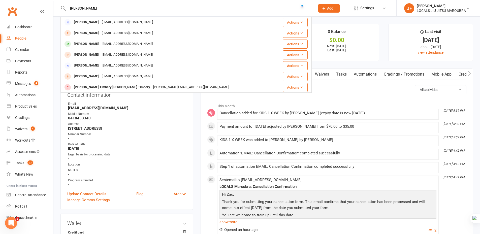
type input "Leedham"
click at [118, 21] on div "juliaaleedham@gmail.com" at bounding box center [127, 22] width 54 height 7
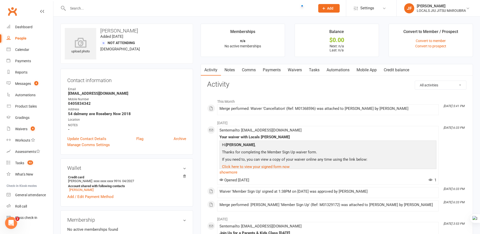
click at [160, 11] on input "text" at bounding box center [189, 8] width 246 height 7
paste input "Leedham"
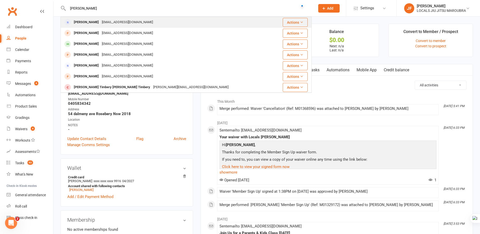
type input "Leedham"
click at [113, 23] on div "juliaaleedham@gmail.com" at bounding box center [127, 22] width 54 height 7
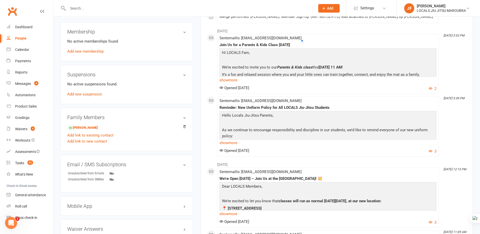
scroll to position [227, 0]
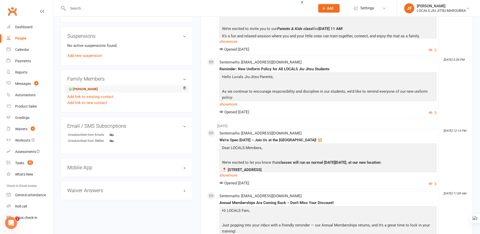
click at [96, 88] on link "Francesca Leedham - Child" at bounding box center [83, 89] width 30 height 5
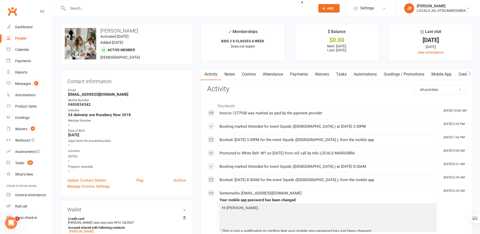
click at [273, 74] on link "Attendance" at bounding box center [273, 75] width 27 height 12
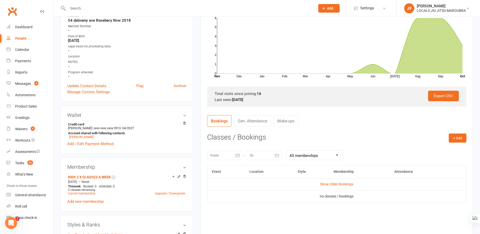
scroll to position [126, 0]
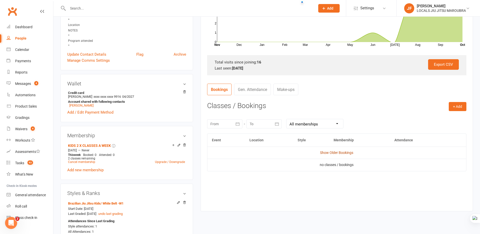
click at [328, 152] on link "Show Older Bookings" at bounding box center [336, 153] width 33 height 4
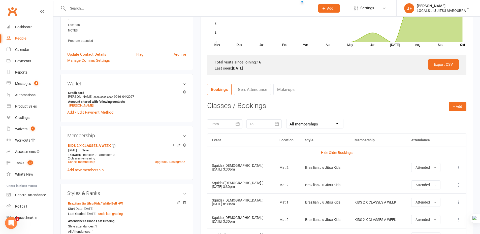
scroll to position [0, 0]
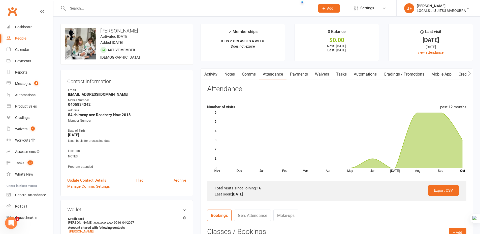
click at [293, 76] on link "Payments" at bounding box center [299, 75] width 25 height 12
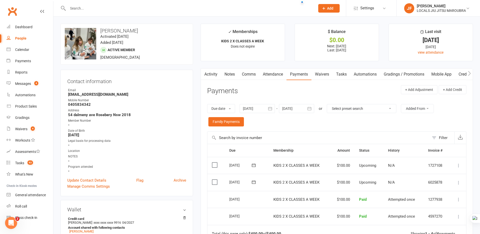
click at [311, 108] on icon "button" at bounding box center [309, 108] width 5 height 5
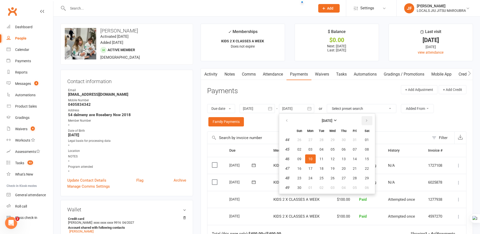
click at [370, 121] on button "button" at bounding box center [367, 120] width 11 height 9
click at [331, 175] on button "31" at bounding box center [333, 178] width 11 height 9
type input "31 Dec 2025"
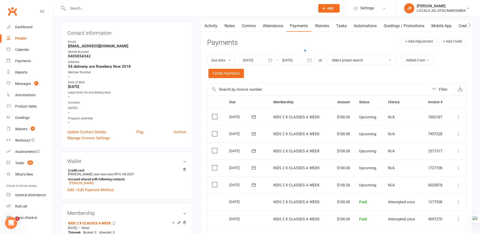
scroll to position [50, 0]
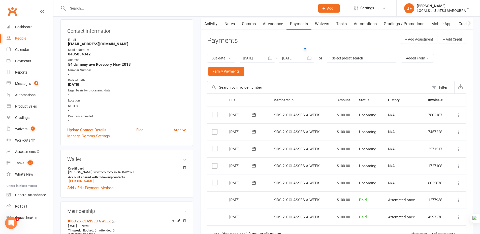
click at [459, 133] on icon at bounding box center [459, 132] width 5 height 5
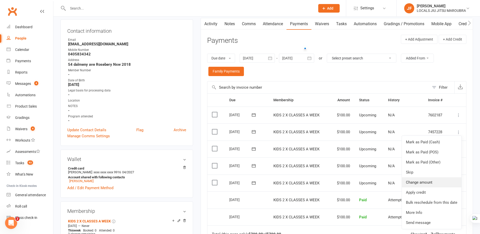
click at [434, 181] on link "Change amount" at bounding box center [432, 183] width 60 height 10
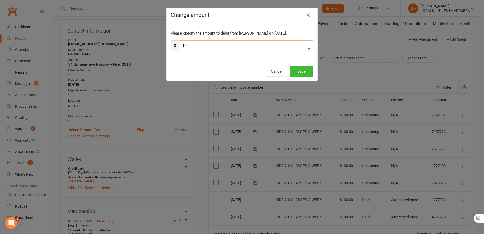
drag, startPoint x: 202, startPoint y: 45, endPoint x: 179, endPoint y: 45, distance: 23.0
click at [179, 45] on input "100" at bounding box center [246, 45] width 134 height 11
type input "50"
click at [307, 18] on icon "button" at bounding box center [308, 15] width 6 height 6
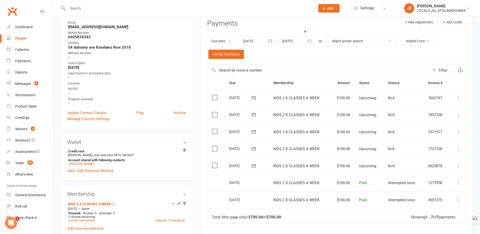
scroll to position [76, 0]
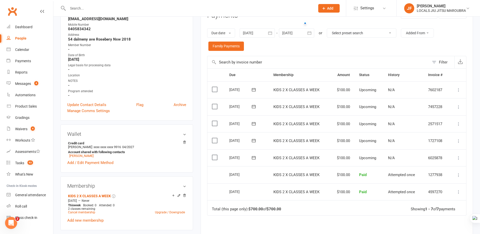
click at [341, 230] on div "Due Contact Membership Amount Status History Invoice # Select this 18 Dec 2025 …" at bounding box center [337, 174] width 260 height 213
click at [319, 234] on div "Due Contact Membership Amount Status History Invoice # Select this 18 Dec 2025 …" at bounding box center [337, 174] width 260 height 213
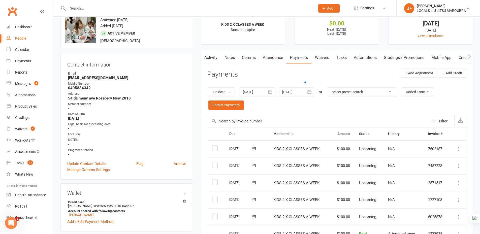
scroll to position [25, 0]
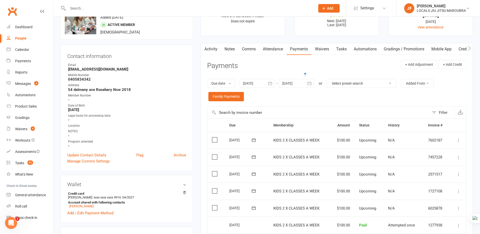
click at [199, 171] on main "✓ Memberships KIDS 2 X CLASSES A WEEK Does not expire $ Balance $0.00 Next: 23 …" at bounding box center [337, 171] width 280 height 346
click at [204, 178] on div "Activity Notes Comms Attendance Payments Waivers Tasks Automations Gradings / P…" at bounding box center [337, 191] width 273 height 296
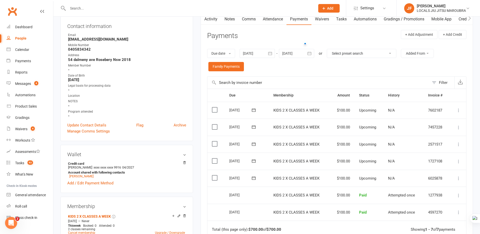
scroll to position [126, 0]
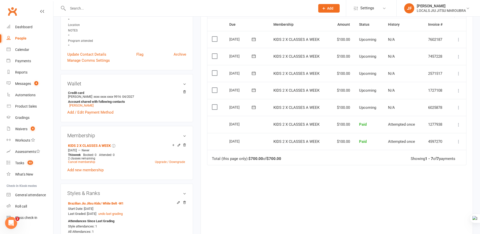
click at [352, 201] on div "Due Contact Membership Amount Status History Invoice # Select this 18 Dec 2025 …" at bounding box center [337, 124] width 260 height 213
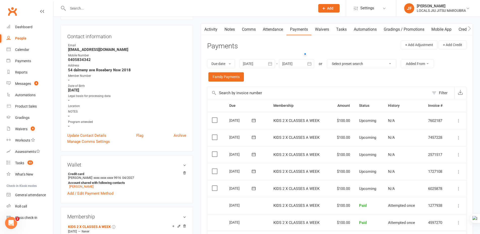
scroll to position [76, 0]
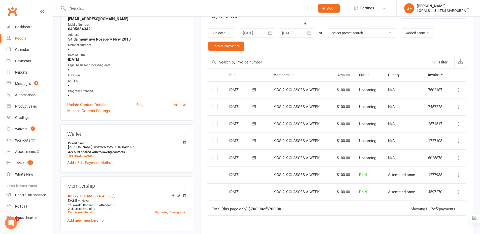
click at [239, 229] on div "Due Contact Membership Amount Status History Invoice # Select this 18 Dec 2025 …" at bounding box center [337, 174] width 260 height 213
click at [319, 229] on div "Due Contact Membership Amount Status History Invoice # Select this 18 Dec 2025 …" at bounding box center [337, 174] width 260 height 213
click at [322, 229] on div "Due Contact Membership Amount Status History Invoice # Select this 18 Dec 2025 …" at bounding box center [337, 174] width 260 height 213
drag, startPoint x: 255, startPoint y: 227, endPoint x: 97, endPoint y: 218, distance: 157.9
click at [251, 227] on div "Due Contact Membership Amount Status History Invoice # Select this 18 Dec 2025 …" at bounding box center [337, 174] width 260 height 213
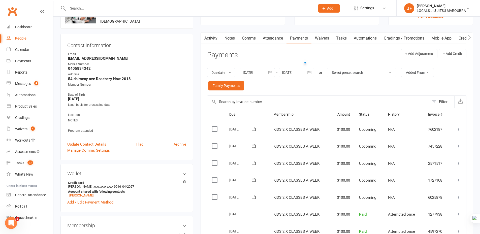
scroll to position [0, 0]
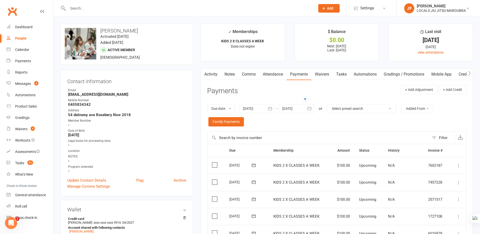
click at [198, 134] on main "✓ Memberships KIDS 2 X CLASSES A WEEK Does not expire $ Balance $0.00 Next: 23 …" at bounding box center [337, 197] width 280 height 346
click at [460, 183] on icon at bounding box center [459, 182] width 5 height 5
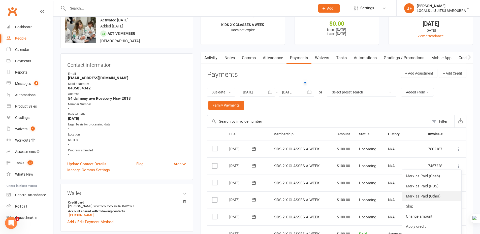
scroll to position [50, 0]
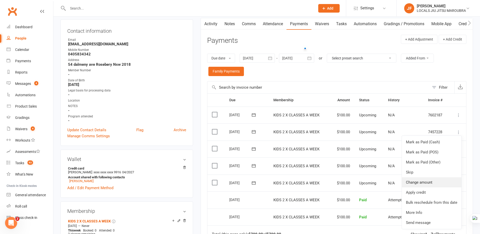
click at [430, 183] on link "Change amount" at bounding box center [432, 183] width 60 height 10
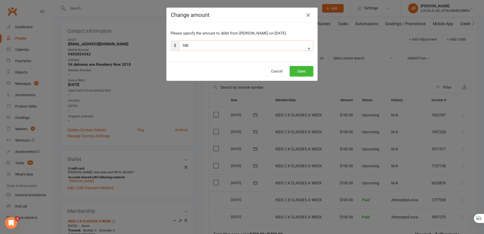
click at [211, 47] on input "100" at bounding box center [246, 45] width 134 height 11
drag, startPoint x: 198, startPoint y: 45, endPoint x: 180, endPoint y: 45, distance: 18.4
click at [180, 45] on input "100" at bounding box center [246, 45] width 134 height 11
click at [200, 48] on input "64" at bounding box center [246, 45] width 134 height 11
type input "64.29"
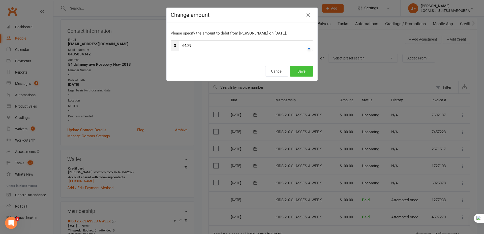
click at [293, 74] on button "Save" at bounding box center [302, 71] width 24 height 11
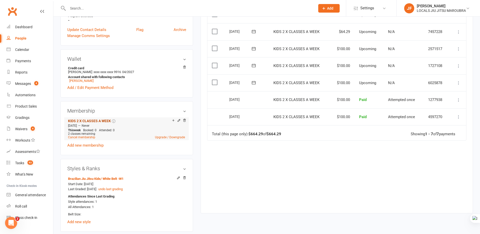
scroll to position [151, 0]
click at [86, 137] on link "Cancel membership" at bounding box center [81, 137] width 27 height 4
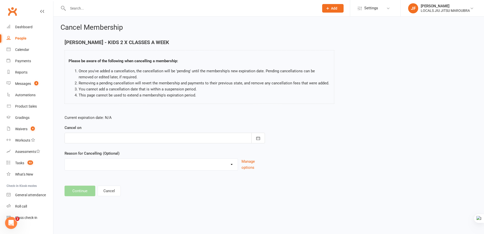
click at [114, 141] on div at bounding box center [165, 138] width 201 height 11
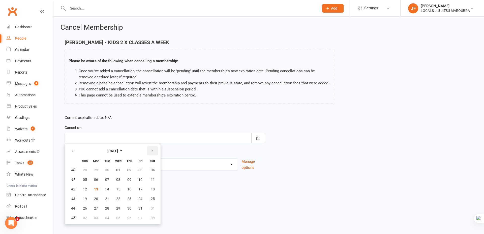
click at [150, 152] on button "button" at bounding box center [152, 151] width 11 height 9
click at [138, 178] on span "12" at bounding box center [140, 180] width 4 height 4
type input "12 Dec 2025"
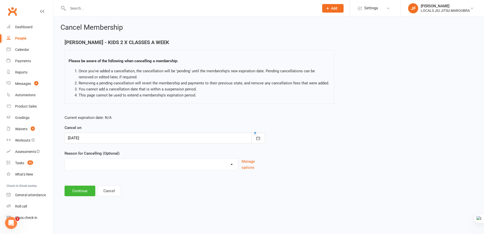
click at [129, 162] on select "Downgrade Financial Holiday Injury Lost motivation Relocation Schedule school c…" at bounding box center [151, 164] width 173 height 10
select select "4"
click at [65, 159] on select "Downgrade Financial Holiday Injury Lost motivation Relocation Schedule school c…" at bounding box center [151, 164] width 173 height 10
click at [80, 189] on button "Continue" at bounding box center [80, 191] width 31 height 11
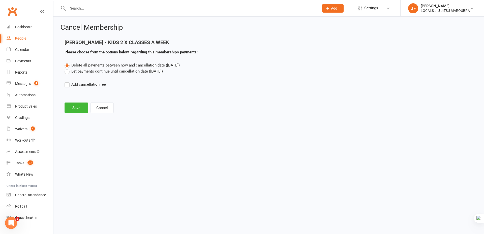
click at [85, 69] on label "Let payments continue until cancellation date (Dec 12, 2025)" at bounding box center [114, 71] width 98 height 6
click at [68, 68] on input "Let payments continue until cancellation date (Dec 12, 2025)" at bounding box center [66, 68] width 3 height 0
click at [82, 108] on button "Save" at bounding box center [77, 108] width 24 height 11
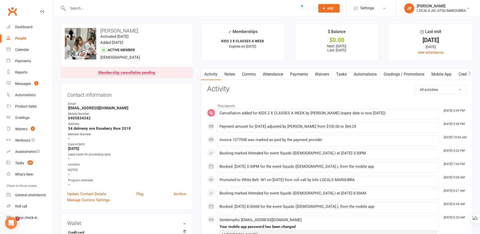
click at [131, 8] on input "text" at bounding box center [189, 8] width 246 height 7
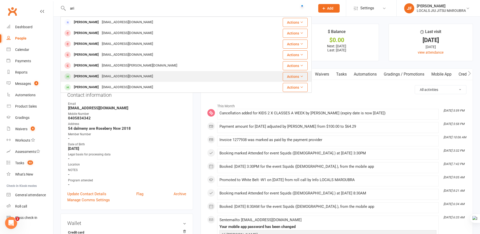
type input "ari"
click at [106, 77] on div "Kymdgardner@gmail.com" at bounding box center [127, 76] width 54 height 7
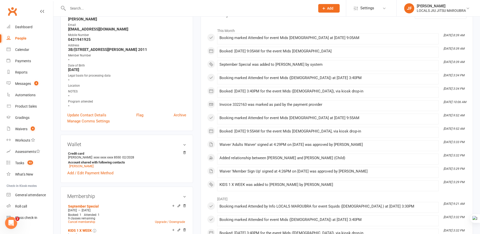
scroll to position [76, 0]
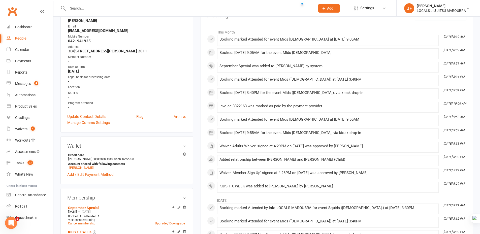
scroll to position [0, 0]
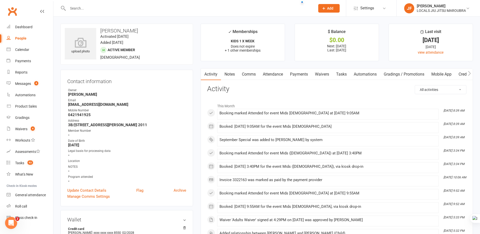
click at [273, 76] on link "Attendance" at bounding box center [273, 75] width 27 height 12
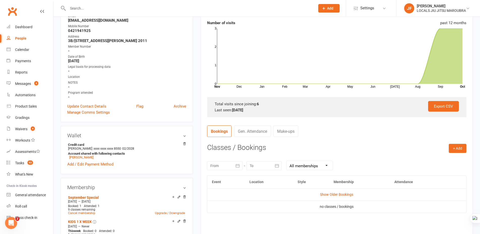
scroll to position [126, 0]
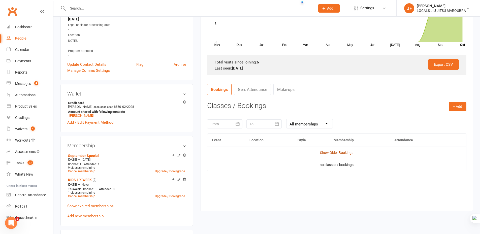
click at [342, 153] on link "Show Older Bookings" at bounding box center [336, 153] width 33 height 4
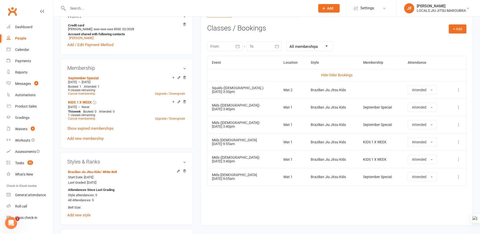
scroll to position [227, 0]
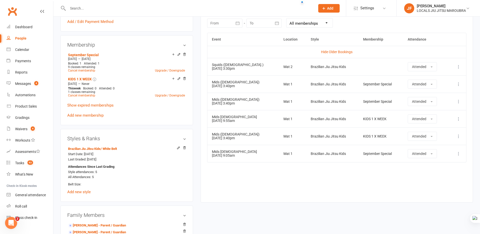
click at [287, 182] on div "Event Location Style Membership Attendance Hide Older Bookings Squids (3-5 y.o.…" at bounding box center [337, 114] width 260 height 162
click at [328, 195] on div "Event Location Style Membership Attendance Hide Older Bookings Squids (3-5 y.o.…" at bounding box center [337, 114] width 260 height 162
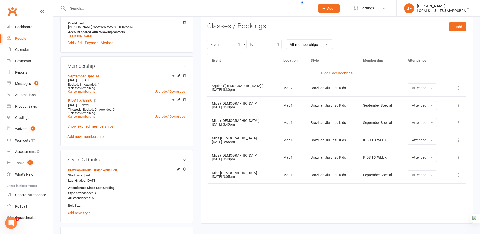
scroll to position [177, 0]
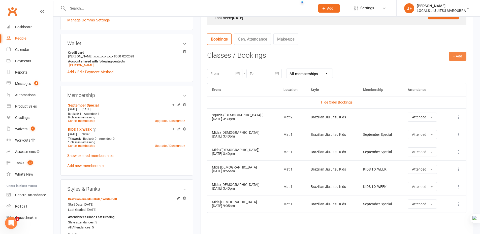
click at [457, 59] on button "+ Add" at bounding box center [458, 56] width 18 height 9
click at [425, 69] on link "Book Event" at bounding box center [442, 68] width 50 height 10
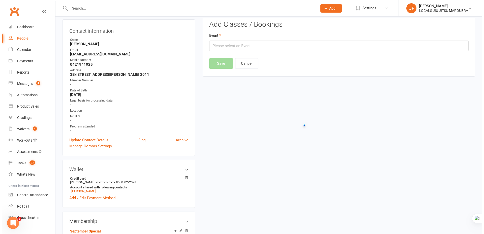
scroll to position [43, 0]
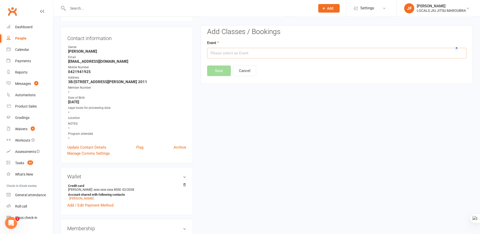
click at [244, 57] on input "text" at bounding box center [337, 53] width 260 height 11
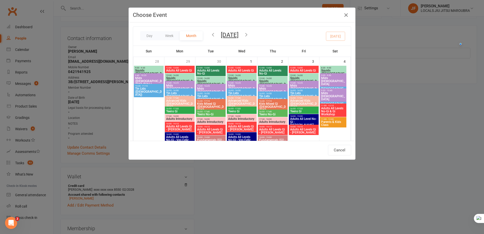
click at [213, 36] on icon "button" at bounding box center [213, 35] width 6 height 6
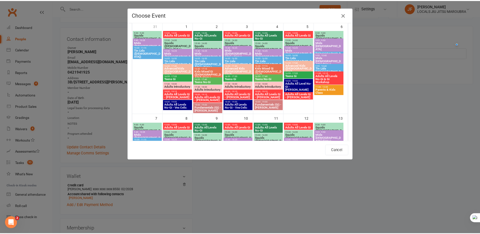
scroll to position [25, 0]
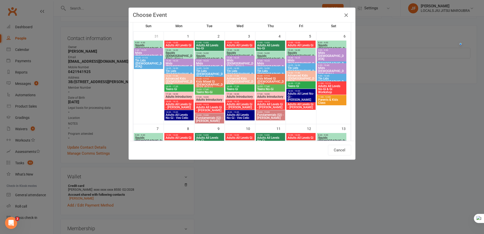
click at [343, 15] on icon "button" at bounding box center [346, 15] width 6 height 6
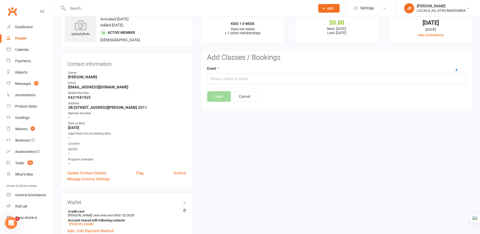
scroll to position [0, 0]
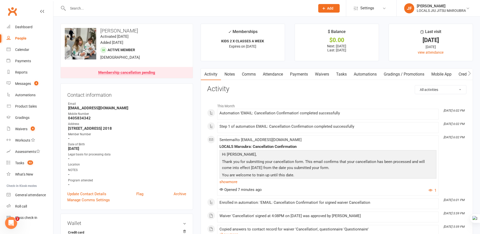
click at [272, 74] on link "Attendance" at bounding box center [273, 75] width 27 height 12
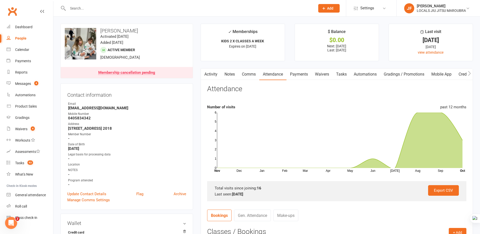
click at [305, 73] on link "Payments" at bounding box center [299, 75] width 25 height 12
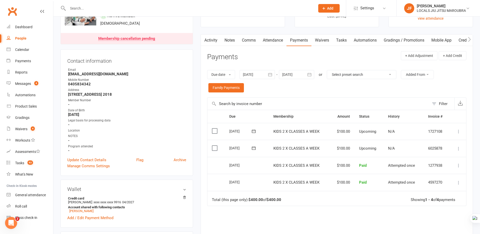
scroll to position [25, 0]
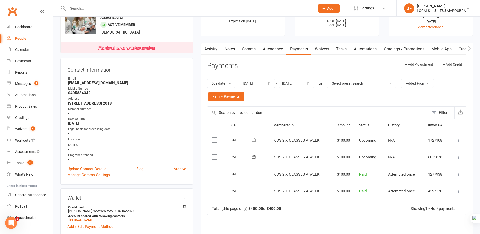
click at [280, 51] on link "Attendance" at bounding box center [273, 49] width 27 height 12
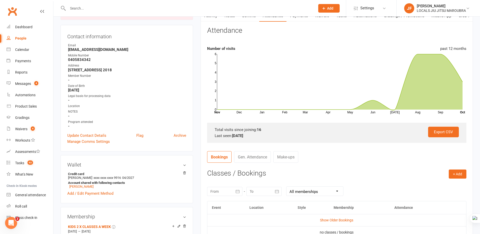
scroll to position [101, 0]
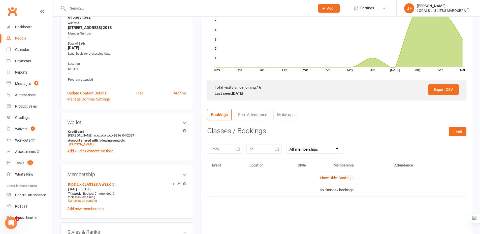
click at [328, 178] on link "Show Older Bookings" at bounding box center [336, 178] width 33 height 4
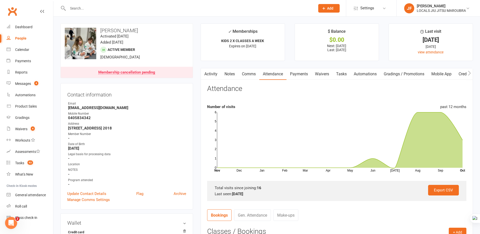
scroll to position [0, 0]
click at [135, 7] on input "text" at bounding box center [189, 8] width 246 height 7
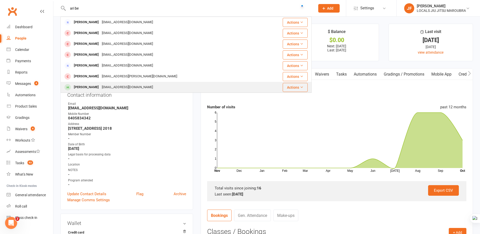
type input "ari be"
click at [122, 85] on div "Kymdgardner@gmail.com" at bounding box center [127, 87] width 54 height 7
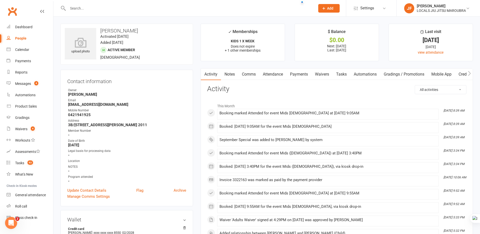
click at [271, 73] on link "Attendance" at bounding box center [273, 75] width 27 height 12
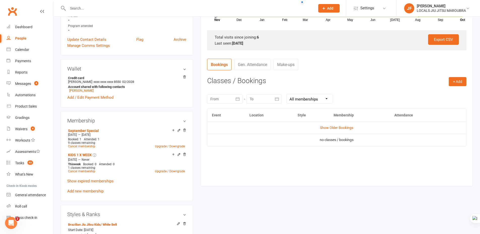
scroll to position [151, 0]
click at [336, 127] on link "Show Older Bookings" at bounding box center [336, 128] width 33 height 4
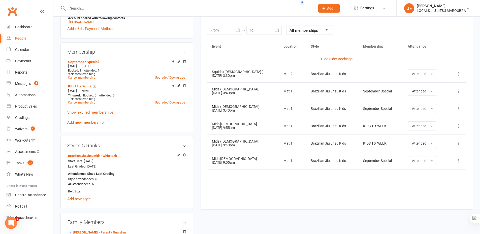
scroll to position [227, 0]
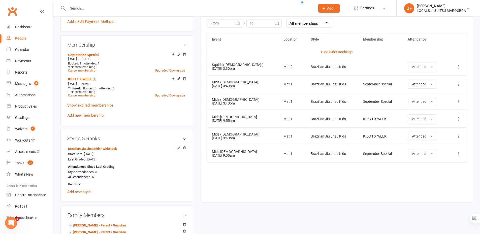
click at [140, 10] on input "text" at bounding box center [189, 8] width 246 height 7
paste input "Wrylee"
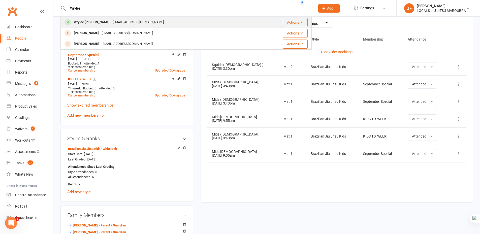
type input "Wrylee"
click at [134, 22] on div "katereyesgrant@gmail.com" at bounding box center [138, 22] width 54 height 7
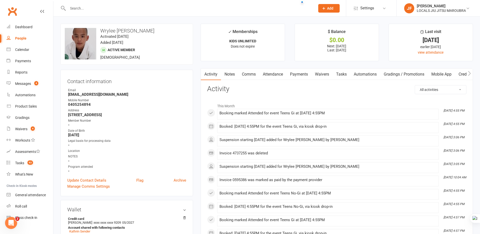
click at [279, 75] on link "Attendance" at bounding box center [273, 75] width 27 height 12
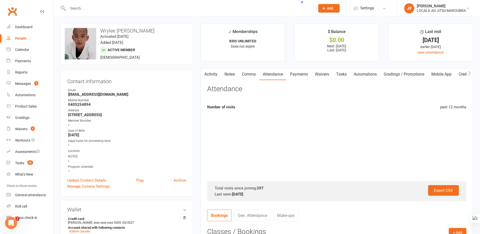
click at [303, 73] on link "Payments" at bounding box center [299, 75] width 25 height 12
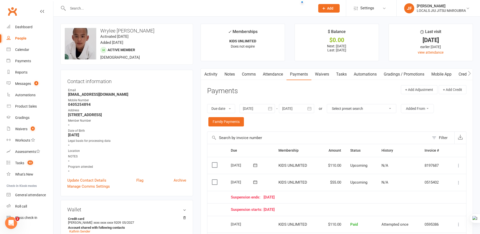
click at [216, 72] on link "Activity" at bounding box center [211, 75] width 20 height 12
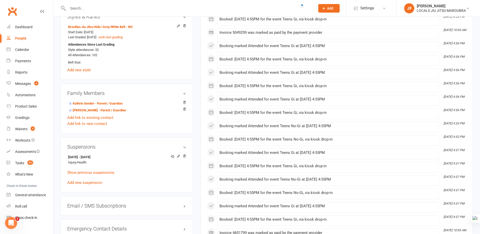
scroll to position [303, 0]
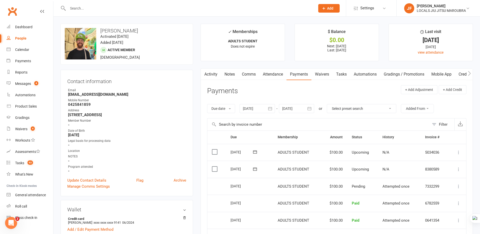
click at [116, 6] on input "text" at bounding box center [189, 8] width 246 height 7
click at [155, 12] on div at bounding box center [186, 8] width 251 height 16
click at [155, 9] on input "text" at bounding box center [189, 8] width 246 height 7
paste input "Wrylee"
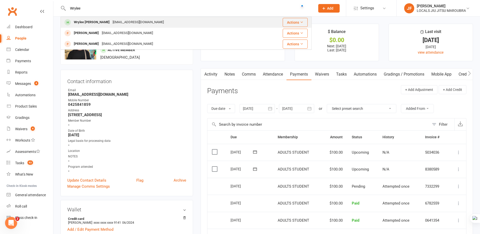
type input "Wrylee"
click at [135, 22] on div "[EMAIL_ADDRESS][DOMAIN_NAME]" at bounding box center [138, 22] width 54 height 7
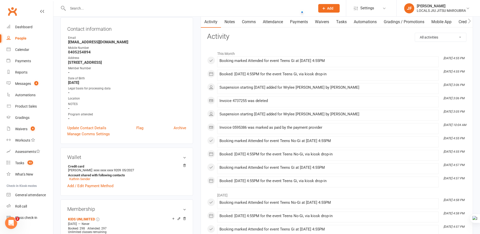
scroll to position [50, 0]
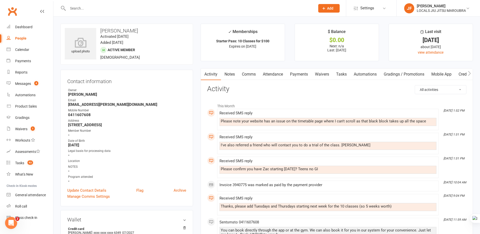
click at [270, 75] on link "Attendance" at bounding box center [273, 75] width 27 height 12
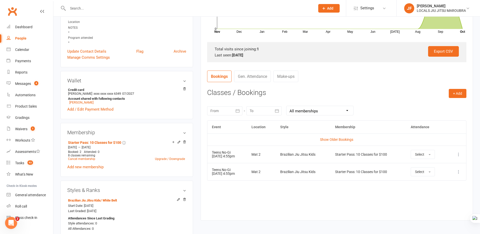
scroll to position [151, 0]
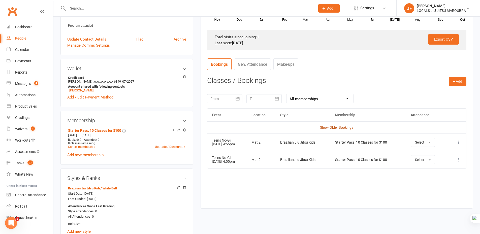
click at [341, 129] on link "Show Older Bookings" at bounding box center [336, 128] width 33 height 4
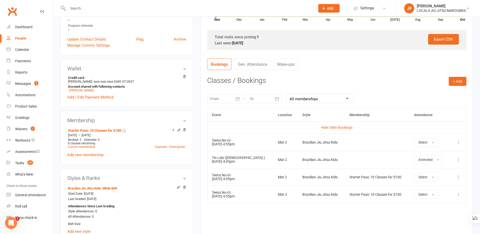
scroll to position [177, 0]
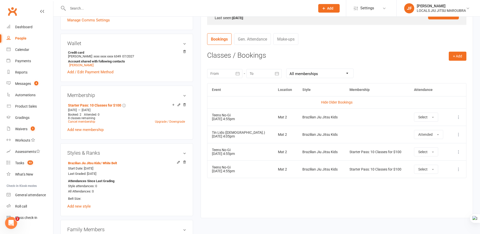
click at [335, 192] on div "Event Location Style Membership Attendance Hide Older Bookings Teens No-Gi 04 S…" at bounding box center [337, 147] width 260 height 128
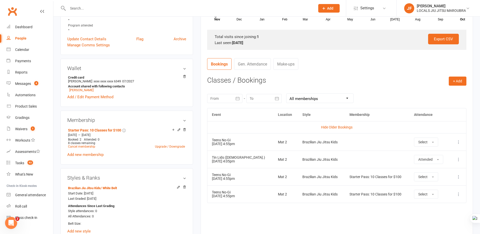
scroll to position [151, 0]
drag, startPoint x: 329, startPoint y: 215, endPoint x: 316, endPoint y: 211, distance: 13.9
click at [329, 215] on div "Event Location Style Membership Attendance Hide Older Bookings Teens No-Gi 04 S…" at bounding box center [337, 172] width 260 height 128
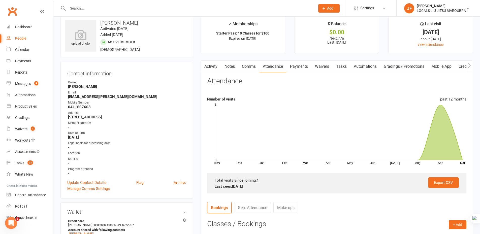
scroll to position [0, 0]
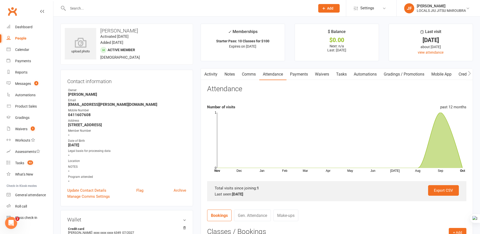
click at [209, 74] on link "Activity" at bounding box center [211, 75] width 20 height 12
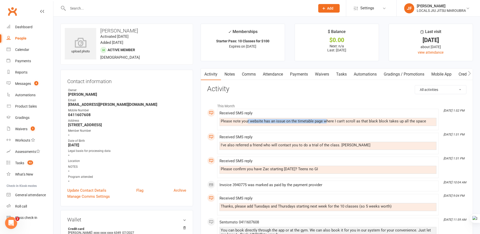
drag, startPoint x: 248, startPoint y: 124, endPoint x: 327, endPoint y: 120, distance: 78.8
click at [327, 120] on div "Please note your website has an issue on the timetable page where I can't scrol…" at bounding box center [328, 121] width 215 height 4
click at [308, 137] on div "Received SMS reply" at bounding box center [328, 137] width 217 height 4
click at [251, 75] on link "Comms" at bounding box center [249, 75] width 21 height 12
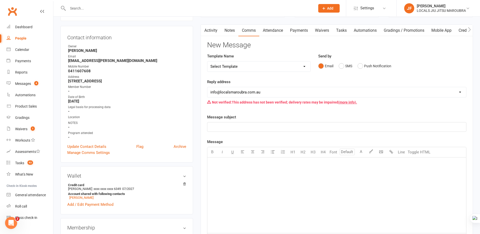
scroll to position [50, 0]
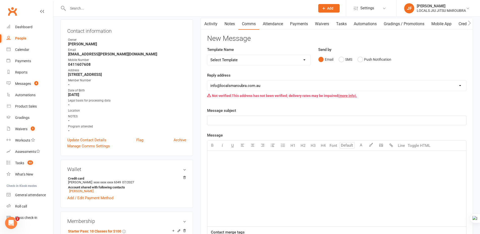
click at [259, 172] on div "﻿" at bounding box center [337, 189] width 259 height 76
click at [342, 57] on button "SMS" at bounding box center [346, 60] width 14 height 10
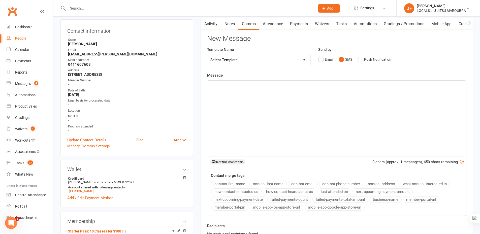
click at [233, 102] on div "﻿" at bounding box center [337, 119] width 259 height 76
click at [213, 26] on link "Activity" at bounding box center [211, 24] width 20 height 12
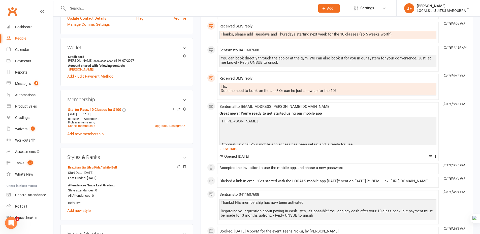
scroll to position [177, 0]
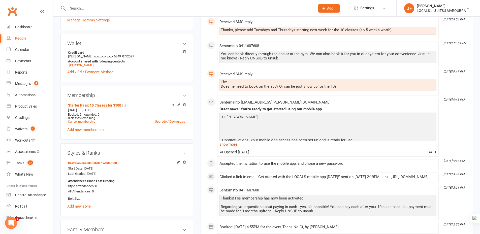
click at [232, 146] on link "show more" at bounding box center [328, 144] width 217 height 7
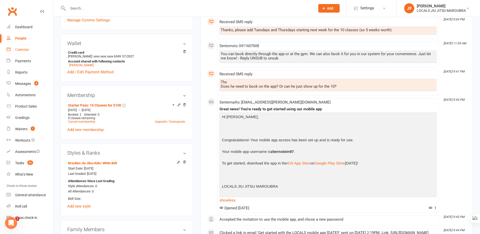
click at [22, 48] on div "Calendar" at bounding box center [22, 50] width 14 height 4
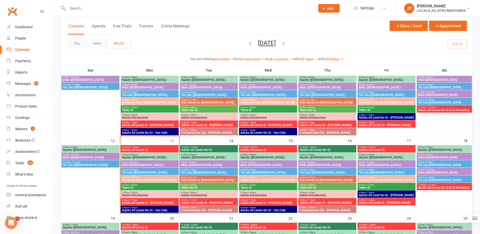
scroll to position [126, 0]
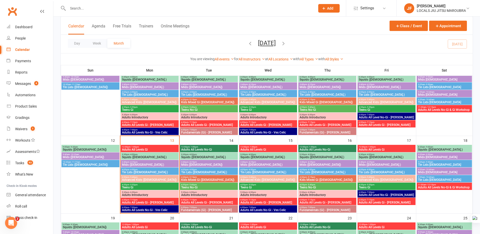
click at [198, 186] on span "Teens No-Gi" at bounding box center [209, 187] width 56 height 3
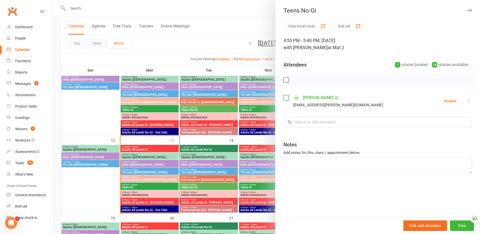
click at [467, 11] on icon "button" at bounding box center [469, 10] width 5 height 3
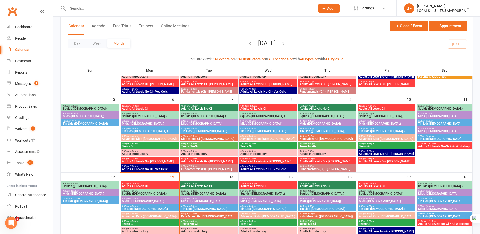
scroll to position [25, 0]
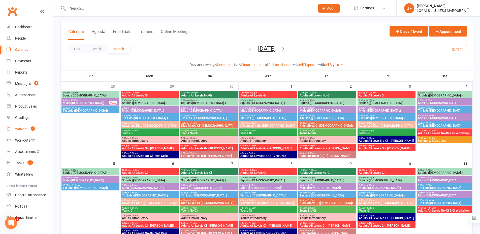
click at [24, 129] on div "Waivers" at bounding box center [21, 129] width 12 height 4
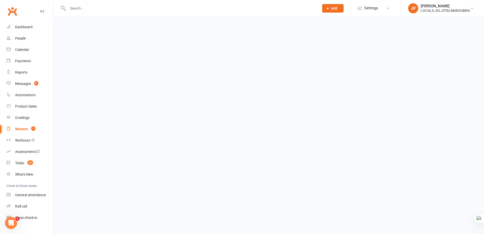
select select "100"
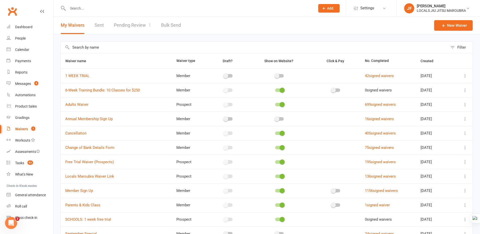
click at [141, 24] on link "Pending Review 1" at bounding box center [132, 25] width 37 height 17
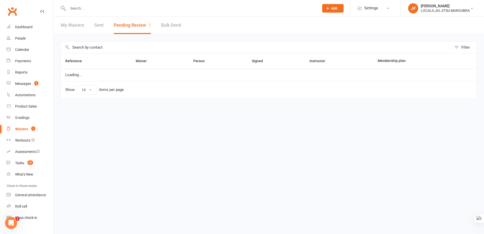
select select "50"
click at [20, 85] on div "Messages" at bounding box center [23, 84] width 16 height 4
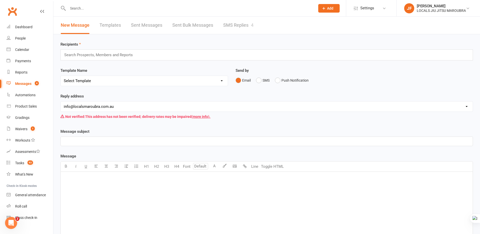
click at [228, 22] on link "SMS Replies 4" at bounding box center [238, 25] width 30 height 17
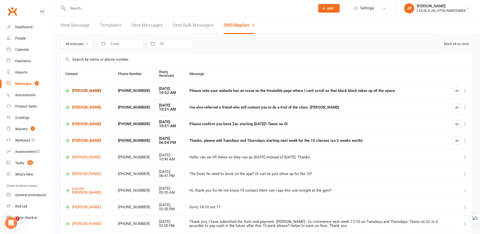
click at [88, 90] on link "Zachary Bernstein" at bounding box center [87, 91] width 44 height 5
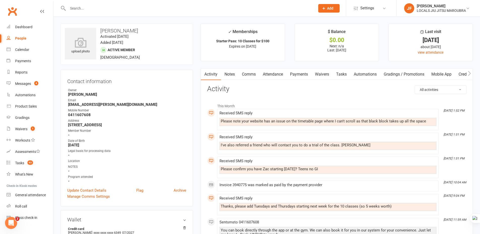
click at [271, 74] on link "Attendance" at bounding box center [273, 75] width 27 height 12
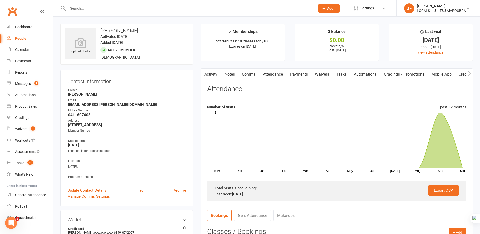
click at [295, 73] on link "Payments" at bounding box center [299, 75] width 25 height 12
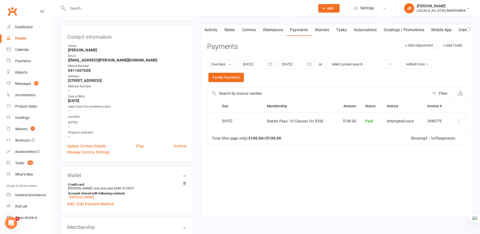
scroll to position [50, 0]
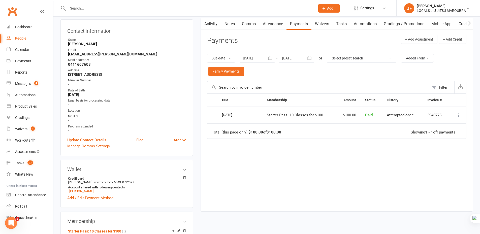
click at [251, 22] on link "Comms" at bounding box center [249, 24] width 21 height 12
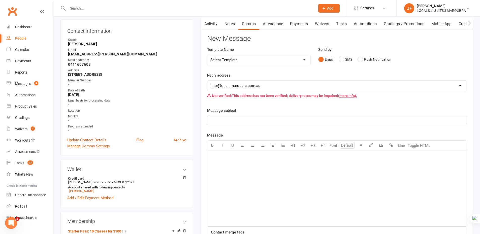
click at [211, 24] on link "Activity" at bounding box center [211, 24] width 20 height 12
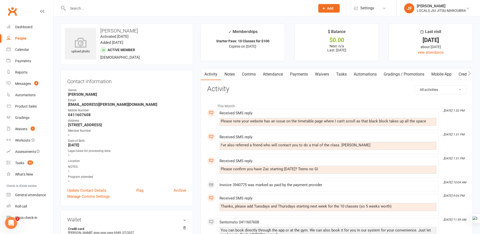
click at [253, 76] on link "Comms" at bounding box center [249, 75] width 21 height 12
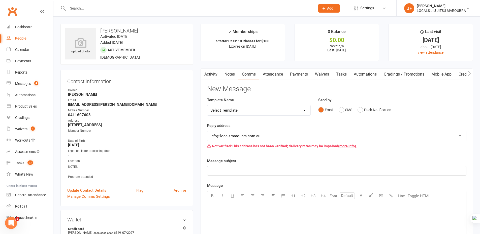
click at [277, 76] on link "Attendance" at bounding box center [273, 75] width 27 height 12
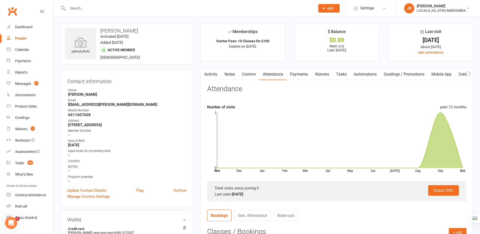
click at [209, 73] on link "Activity" at bounding box center [211, 75] width 20 height 12
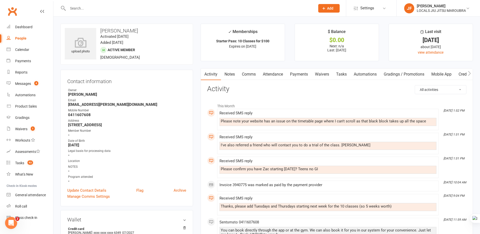
click at [285, 74] on link "Attendance" at bounding box center [273, 75] width 27 height 12
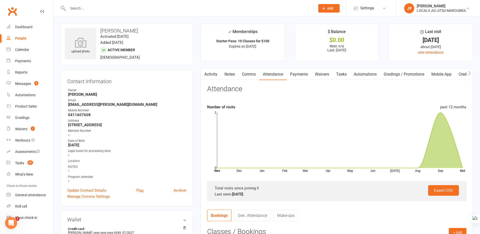
click at [301, 75] on link "Payments" at bounding box center [299, 75] width 25 height 12
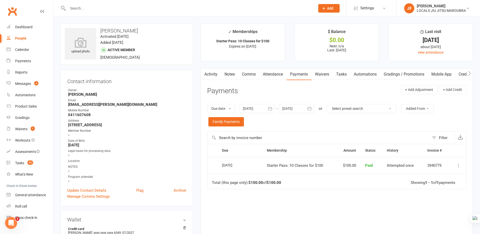
click at [210, 70] on link "Activity" at bounding box center [211, 75] width 20 height 12
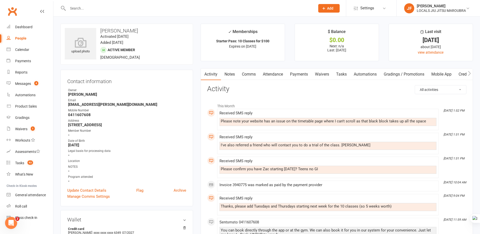
click at [252, 71] on link "Comms" at bounding box center [249, 75] width 21 height 12
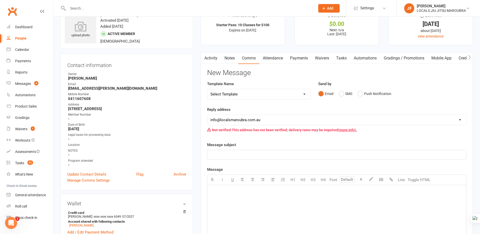
scroll to position [25, 0]
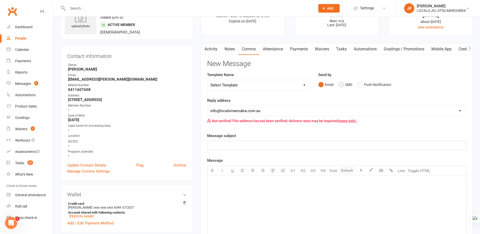
click at [344, 86] on button "SMS" at bounding box center [346, 85] width 14 height 10
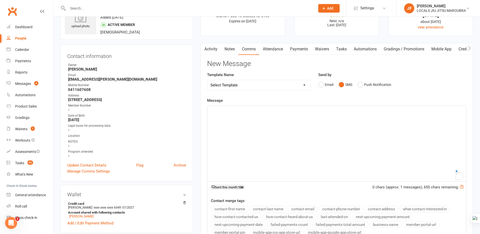
click at [250, 131] on div "﻿" at bounding box center [337, 144] width 259 height 76
click at [233, 109] on p "Hello, yes!" at bounding box center [337, 110] width 253 height 6
drag, startPoint x: 229, startPoint y: 109, endPoint x: 321, endPoint y: 109, distance: 92.3
click at [321, 109] on p "Hello, yes! His class has been booked for tomorrow. W" at bounding box center [337, 110] width 253 height 6
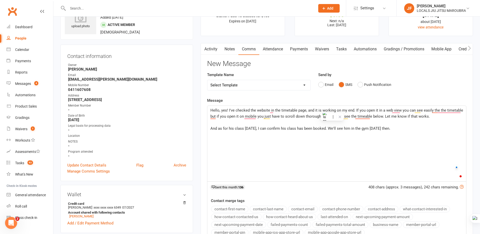
copy div "Hello, yes! I've checked the website in the timetable page, and it is working o…"
click at [338, 131] on p "And as for his class tomorrow, I can confirm his class has been booked. We'll s…" at bounding box center [337, 129] width 253 height 6
drag, startPoint x: 348, startPoint y: 128, endPoint x: 352, endPoint y: 129, distance: 4.3
click at [352, 129] on span "And as for his class tomorrow, I can confirm his class has been booked. We'll s…" at bounding box center [301, 128] width 180 height 5
click at [368, 127] on span "And as for his class tomorrow, I can confirm his class has been booked. We'll s…" at bounding box center [301, 128] width 180 height 5
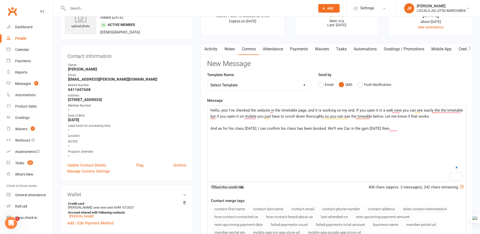
copy div "Hello, yes! I've checked the website in the timetable page, and it is working o…"
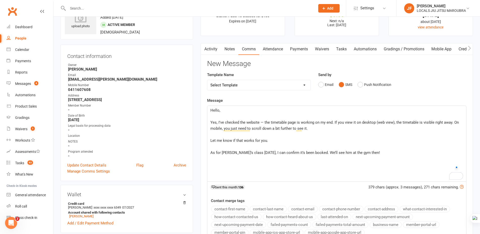
click at [211, 122] on span "Yes, I’ve checked the website — the timetable page is working on my end. If you…" at bounding box center [336, 125] width 250 height 11
click at [263, 123] on span "Yes, I’ve checked the website — the timetable page is working on my end. If you…" at bounding box center [336, 125] width 250 height 11
click at [264, 122] on span "Yes, I’ve checked the website — the timetable page is working on my end. If you…" at bounding box center [336, 125] width 250 height 11
click at [322, 129] on p "Yes, I’ve checked the website — the timetable page is working on my end. If you…" at bounding box center [337, 126] width 253 height 12
click at [433, 128] on p "Yes, I’ve checked the website — the timetable page is working on my end. If you…" at bounding box center [337, 126] width 253 height 12
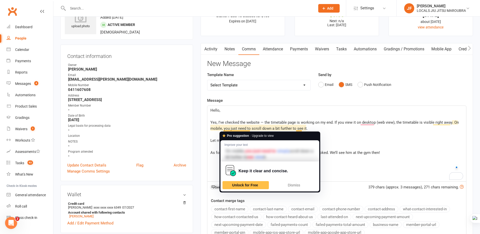
click at [339, 132] on p "﻿" at bounding box center [337, 135] width 253 height 6
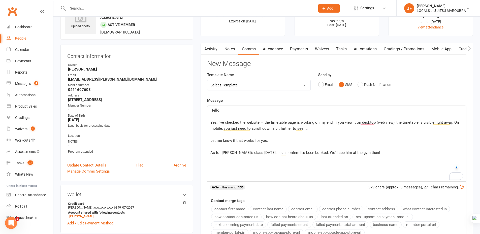
click at [288, 135] on p "﻿" at bounding box center [337, 135] width 253 height 6
click at [273, 140] on p "Let me know if that works for you." at bounding box center [337, 141] width 253 height 6
click at [211, 140] on span "Let me know if that works for you." at bounding box center [240, 140] width 58 height 5
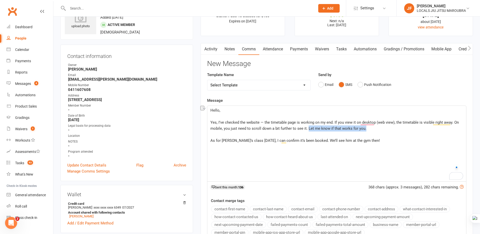
drag, startPoint x: 365, startPoint y: 127, endPoint x: 308, endPoint y: 129, distance: 57.3
click at [308, 129] on p "Yes, I’ve checked the website — the timetable page is working on my end. If you…" at bounding box center [337, 126] width 253 height 12
click at [238, 137] on p "﻿" at bounding box center [337, 135] width 253 height 6
click at [238, 146] on div "Hello, ﻿ Yes, I’ve checked the website — the timetable page is working on my en…" at bounding box center [337, 144] width 259 height 76
click at [255, 146] on div "Hello, ﻿ Yes, I’ve checked the website — the timetable page is working on my en…" at bounding box center [337, 144] width 259 height 76
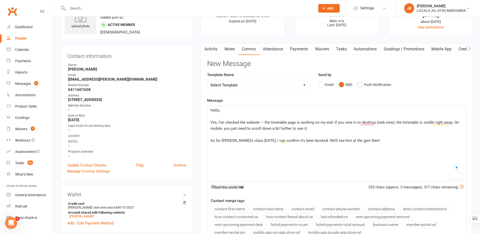
click at [272, 141] on span "As for Zac’s class tomorrow, I can confirm it’s been booked. We’ll see him at t…" at bounding box center [296, 140] width 170 height 5
click at [306, 140] on span "As for Zac’s class tomorrow, I can confirm it’s been booked. We’ll see him at t…" at bounding box center [296, 140] width 170 height 5
click at [315, 140] on span "As for Zac’s class tomorrow, I can confirm it’s been booked. We’ll see him at t…" at bounding box center [296, 140] width 170 height 5
click at [332, 140] on span "As for Zac’s class tomorrow, I can confirm it’s been booked. We’ll see him at t…" at bounding box center [296, 140] width 170 height 5
click at [357, 140] on span "As for Zac’s class tomorrow, I can confirm it’s been booked. We’ll see him at t…" at bounding box center [296, 140] width 170 height 5
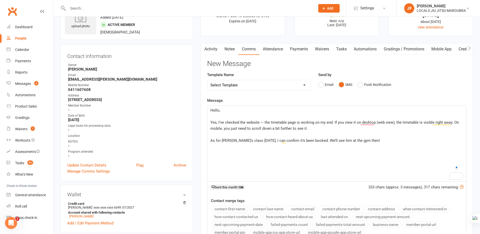
click at [370, 140] on p "As for Zac’s class tomorrow, I can confirm it’s been booked. We’ll see him at t…" at bounding box center [337, 141] width 253 height 6
click at [323, 134] on p "﻿" at bounding box center [337, 135] width 253 height 6
click at [267, 126] on p "Yes, I’ve checked the website — the timetable page is working on my end. If you…" at bounding box center [337, 126] width 253 height 12
click at [337, 132] on p "﻿" at bounding box center [337, 135] width 253 height 6
click at [335, 131] on p "Yes, I’ve checked the website — the timetable page is working on my end. If you…" at bounding box center [337, 126] width 253 height 12
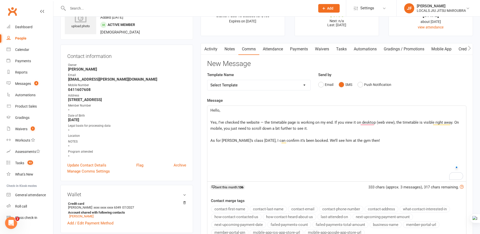
click at [275, 152] on div "Hello, ﻿ Yes, I’ve checked the website — the timetable page is working on my en…" at bounding box center [337, 144] width 259 height 76
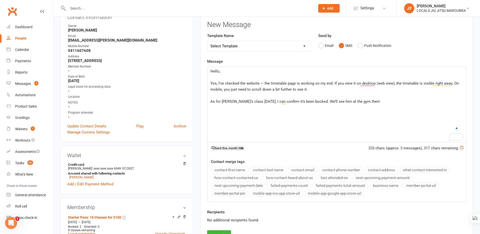
scroll to position [0, 0]
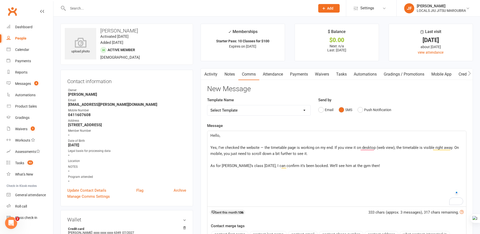
click at [304, 156] on p "Yes, I’ve checked the website — the timetable page is working on my end. If you…" at bounding box center [337, 151] width 253 height 12
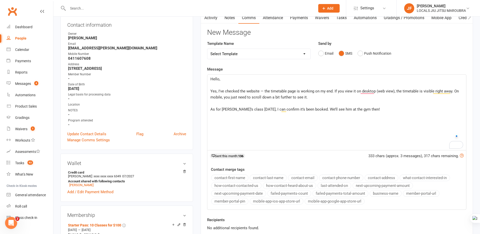
scroll to position [101, 0]
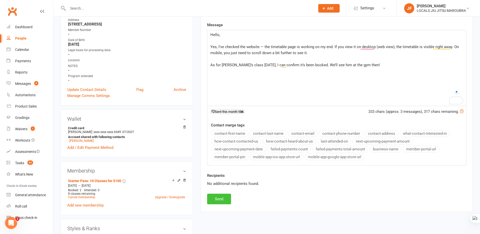
click at [230, 199] on button "Send" at bounding box center [219, 199] width 24 height 11
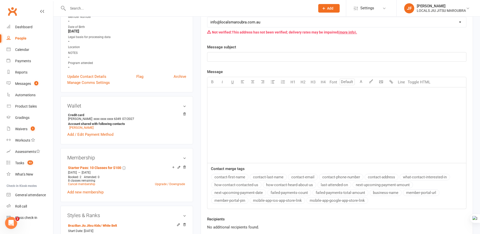
scroll to position [25, 0]
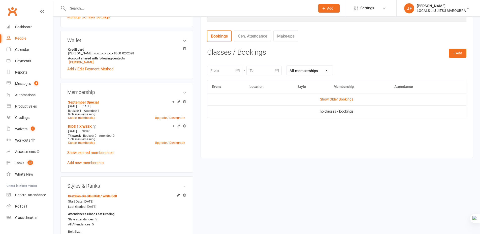
scroll to position [177, 0]
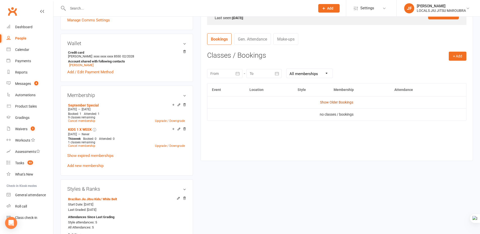
click at [339, 104] on link "Show Older Bookings" at bounding box center [336, 102] width 33 height 4
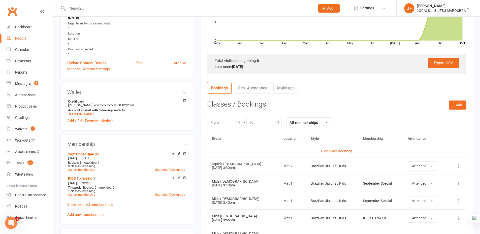
scroll to position [126, 0]
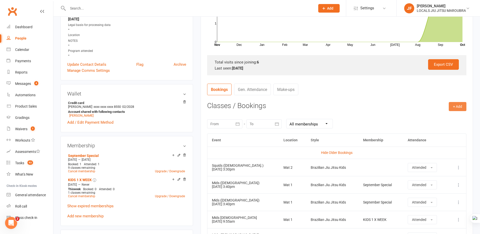
click at [453, 107] on button "+ Add" at bounding box center [458, 106] width 18 height 9
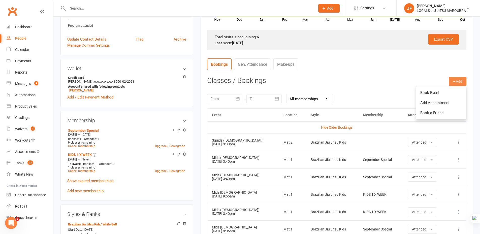
scroll to position [177, 0]
click at [437, 94] on link "Book Event" at bounding box center [442, 93] width 50 height 10
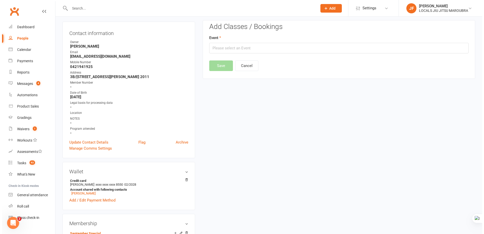
scroll to position [43, 0]
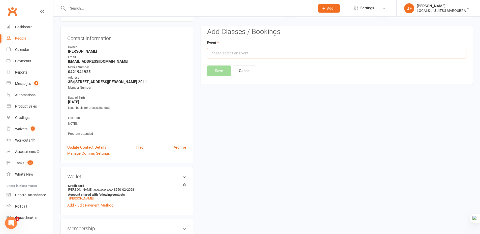
click at [255, 54] on input "text" at bounding box center [337, 53] width 260 height 11
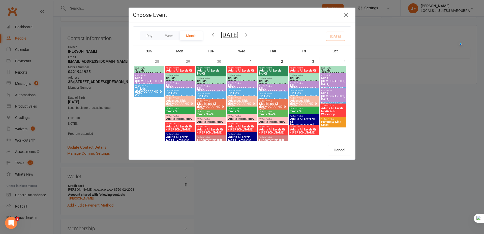
click at [213, 38] on button "button" at bounding box center [213, 35] width 6 height 9
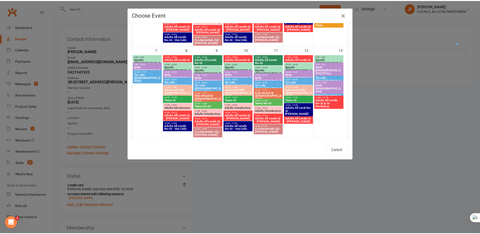
scroll to position [126, 0]
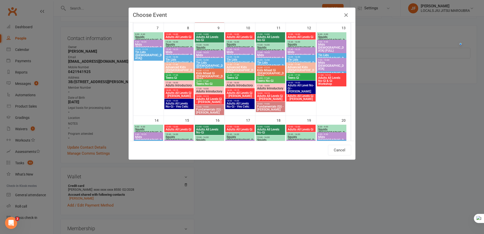
click at [202, 55] on span "Mids ([DEMOGRAPHIC_DATA])" at bounding box center [209, 58] width 27 height 9
type input "Mids ([DEMOGRAPHIC_DATA]) - [DATE] 3:40:00 PM"
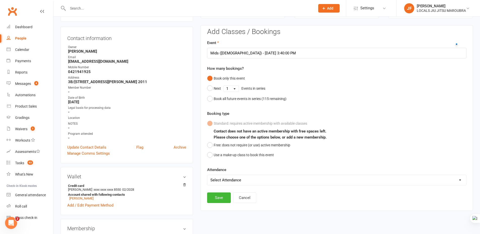
click at [263, 179] on select "Select Attendance Attended Absent" at bounding box center [337, 180] width 259 height 10
select select "0"
click at [208, 175] on select "Select Attendance Attended Absent" at bounding box center [337, 180] width 259 height 10
drag, startPoint x: 218, startPoint y: 199, endPoint x: 223, endPoint y: 197, distance: 5.3
click at [218, 199] on button "Save" at bounding box center [219, 198] width 24 height 11
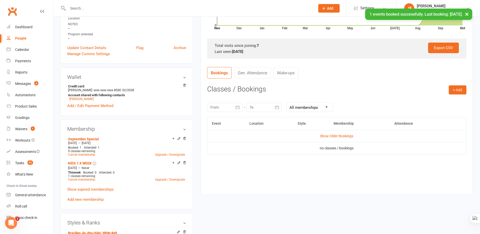
scroll to position [144, 0]
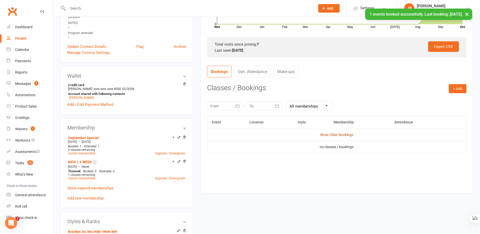
click at [328, 135] on link "Show Older Bookings" at bounding box center [336, 135] width 33 height 4
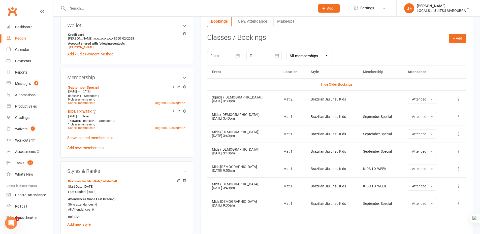
scroll to position [169, 0]
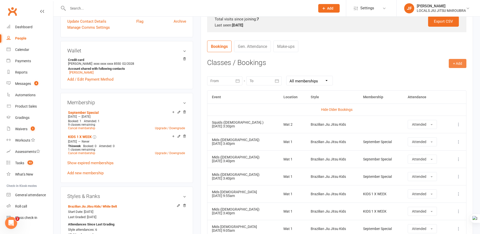
drag, startPoint x: 453, startPoint y: 64, endPoint x: 452, endPoint y: 66, distance: 2.6
click at [454, 64] on button "+ Add" at bounding box center [458, 63] width 18 height 9
click at [434, 75] on link "Book Event" at bounding box center [442, 75] width 50 height 10
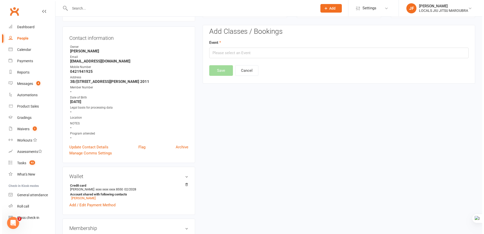
scroll to position [43, 0]
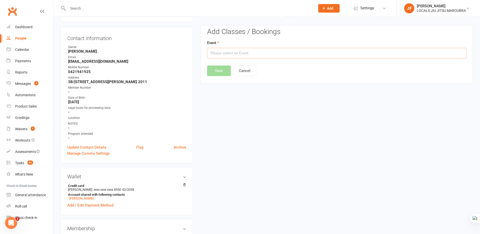
click at [238, 51] on input "text" at bounding box center [337, 53] width 260 height 11
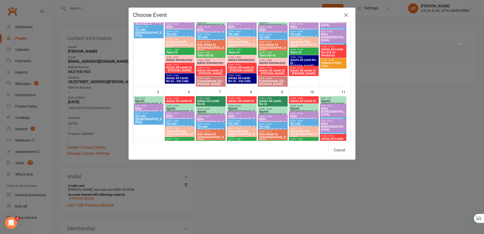
scroll to position [0, 0]
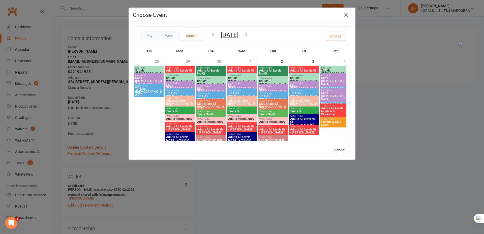
click at [213, 34] on icon "button" at bounding box center [213, 35] width 6 height 6
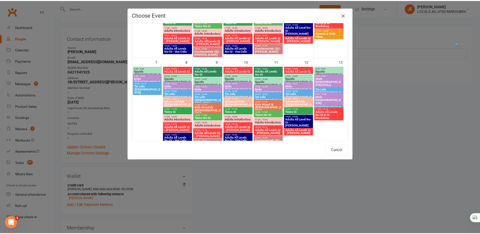
scroll to position [101, 0]
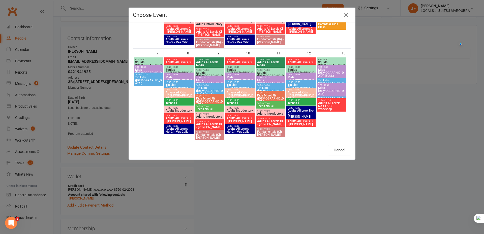
click at [267, 80] on span "Mids ([DEMOGRAPHIC_DATA])" at bounding box center [270, 83] width 27 height 9
type input "Mids ([DEMOGRAPHIC_DATA]) - [DATE] 3:40:00 PM"
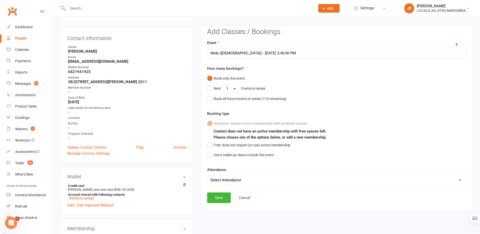
click at [223, 181] on select "Select Attendance Attended Absent" at bounding box center [337, 180] width 259 height 10
select select "0"
click at [208, 175] on select "Select Attendance Attended Absent" at bounding box center [337, 180] width 259 height 10
click at [215, 199] on button "Save" at bounding box center [219, 198] width 24 height 11
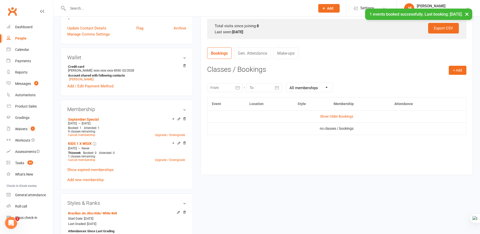
scroll to position [169, 0]
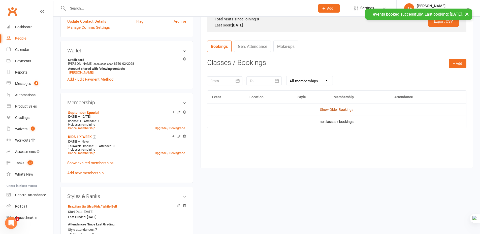
click at [332, 111] on link "Show Older Bookings" at bounding box center [336, 110] width 33 height 4
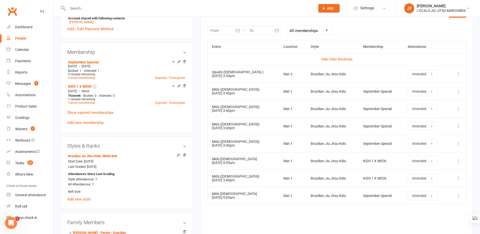
scroll to position [144, 0]
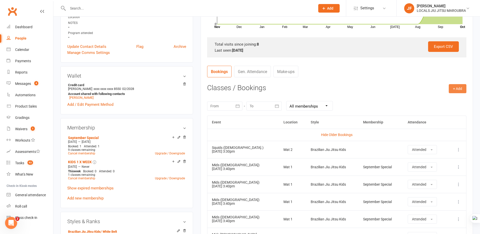
click at [456, 89] on button "+ Add" at bounding box center [458, 88] width 18 height 9
click at [432, 99] on link "Book Event" at bounding box center [442, 100] width 50 height 10
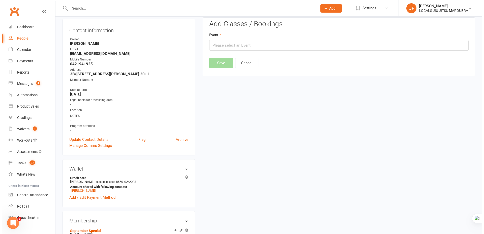
scroll to position [43, 0]
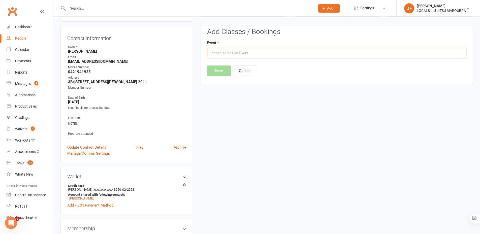
click at [258, 52] on input "text" at bounding box center [337, 53] width 260 height 11
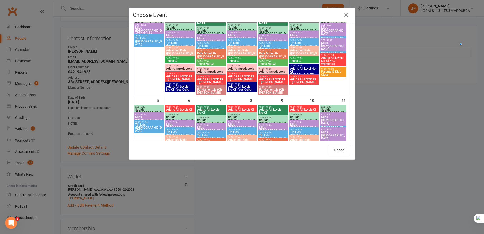
scroll to position [0, 0]
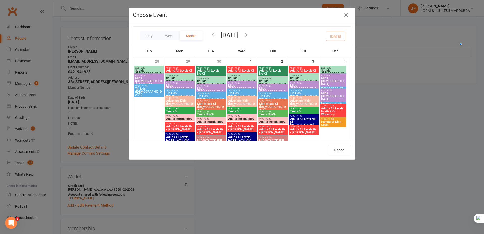
click at [211, 34] on icon "button" at bounding box center [213, 35] width 6 height 6
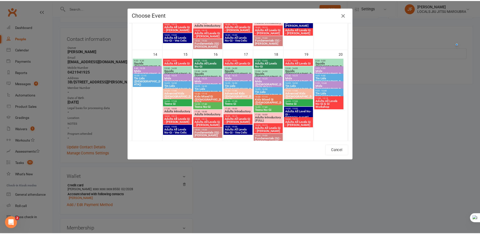
scroll to position [202, 0]
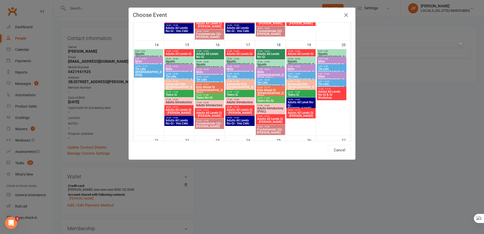
click at [203, 71] on span "Mids ([DEMOGRAPHIC_DATA])" at bounding box center [209, 75] width 27 height 9
type input "Mids ([DEMOGRAPHIC_DATA]) - [DATE] 3:40:00 PM"
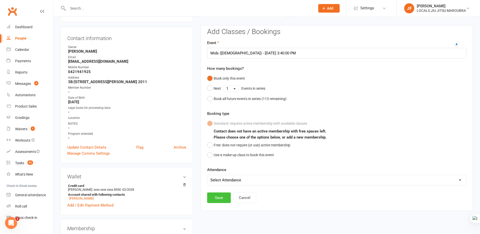
click at [217, 199] on button "Save" at bounding box center [219, 198] width 24 height 11
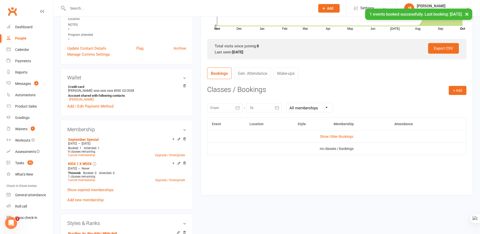
scroll to position [144, 0]
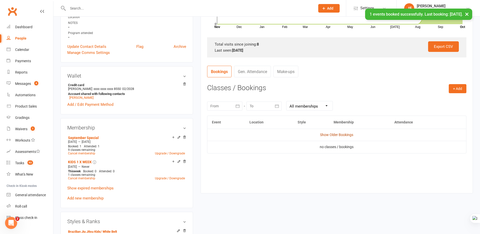
click at [345, 135] on link "Show Older Bookings" at bounding box center [336, 135] width 33 height 4
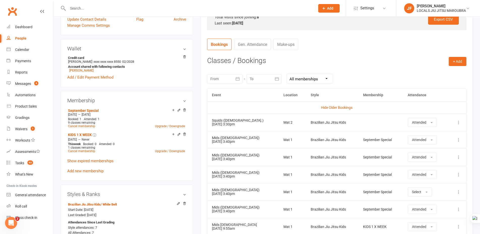
scroll to position [169, 0]
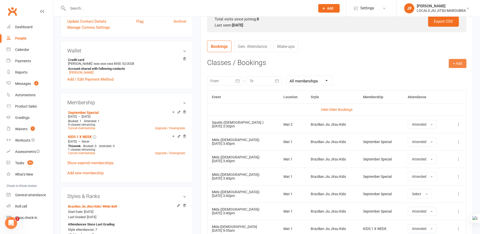
click at [464, 65] on button "+ Add" at bounding box center [458, 63] width 18 height 9
click at [430, 75] on link "Book Event" at bounding box center [442, 75] width 50 height 10
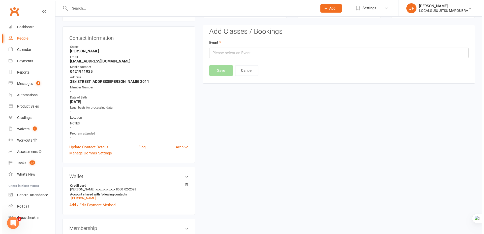
scroll to position [43, 0]
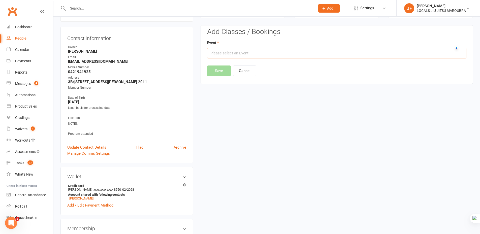
click at [254, 54] on input "text" at bounding box center [337, 53] width 260 height 11
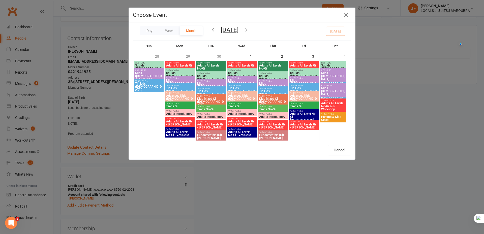
scroll to position [0, 0]
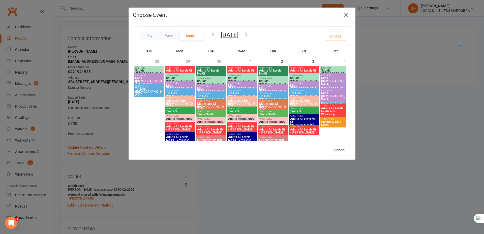
click at [212, 35] on icon "button" at bounding box center [213, 35] width 6 height 6
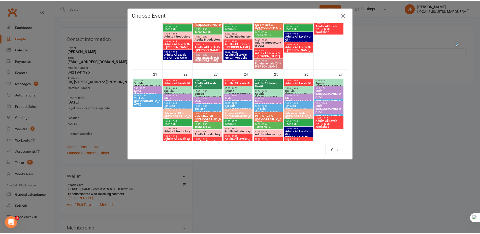
scroll to position [277, 0]
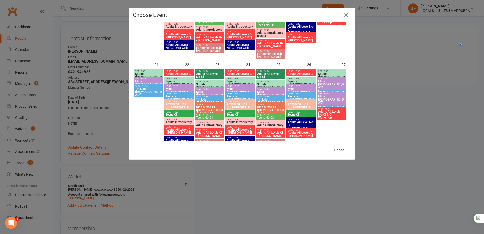
click at [207, 90] on span "15:40 - 16:25" at bounding box center [209, 89] width 27 height 2
type input "Mids ([DEMOGRAPHIC_DATA]) - [DATE] 3:40:00 PM"
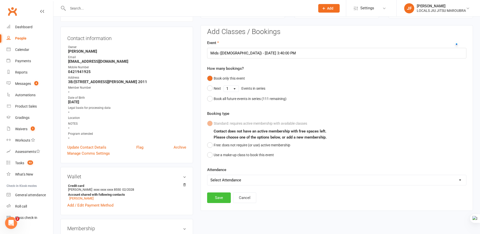
click at [221, 200] on button "Save" at bounding box center [219, 198] width 24 height 11
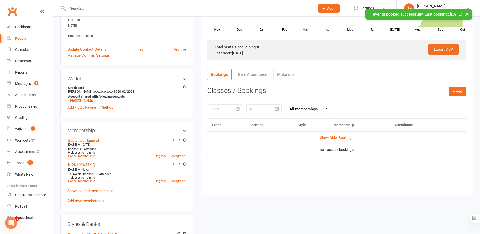
scroll to position [144, 0]
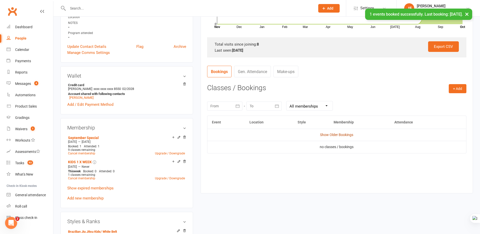
click at [342, 136] on link "Show Older Bookings" at bounding box center [336, 135] width 33 height 4
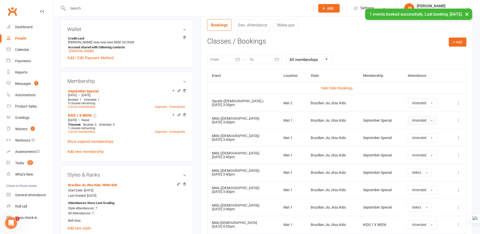
scroll to position [220, 0]
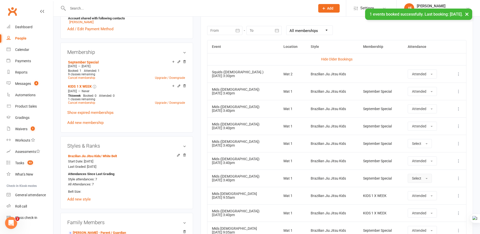
click at [414, 181] on button "Select" at bounding box center [420, 178] width 24 height 9
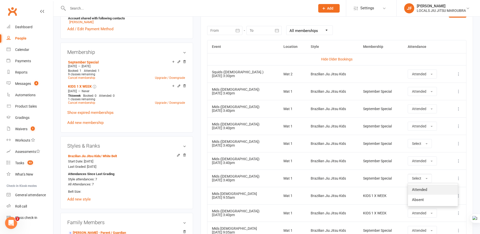
click at [415, 189] on span "Attended" at bounding box center [419, 190] width 15 height 5
click at [414, 143] on span "Select" at bounding box center [416, 144] width 9 height 4
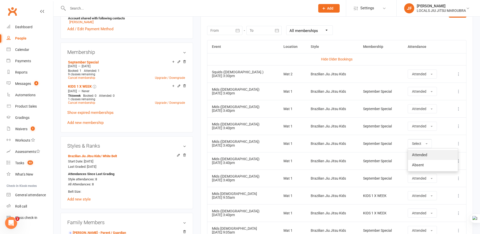
click at [415, 151] on link "Attended" at bounding box center [433, 155] width 50 height 10
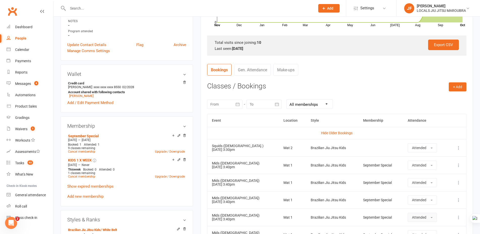
scroll to position [144, 0]
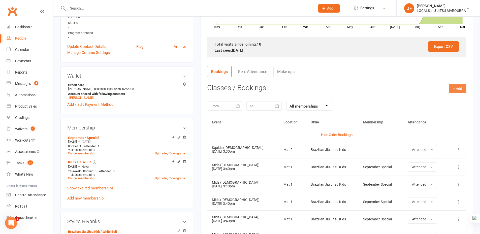
click at [454, 89] on button "+ Add" at bounding box center [458, 88] width 18 height 9
click at [430, 99] on link "Book Event" at bounding box center [442, 100] width 50 height 10
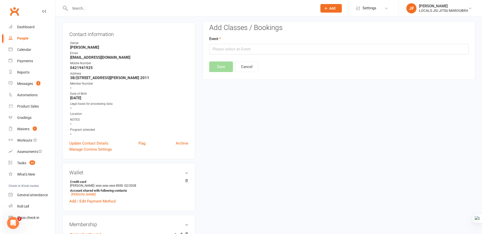
scroll to position [43, 0]
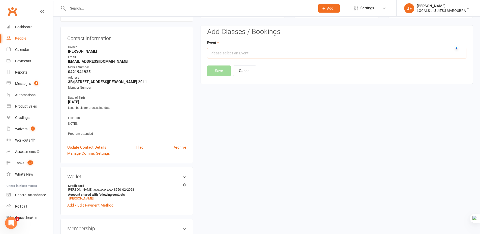
click at [247, 54] on input "text" at bounding box center [337, 53] width 260 height 11
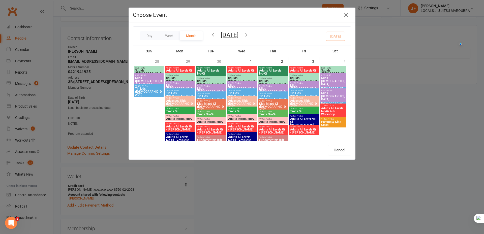
click at [211, 34] on icon "button" at bounding box center [213, 35] width 6 height 6
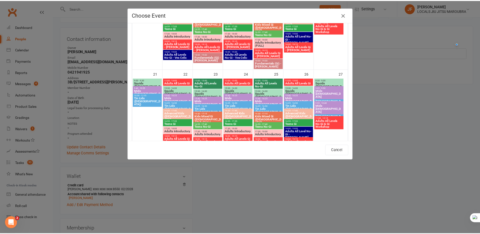
scroll to position [277, 0]
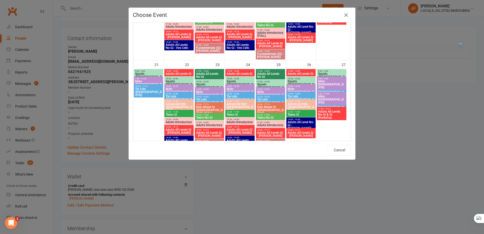
click at [265, 90] on span "15:40 - 16:25" at bounding box center [270, 89] width 27 height 2
type input "Mids ([DEMOGRAPHIC_DATA]) - [DATE] 3:40:00 PM"
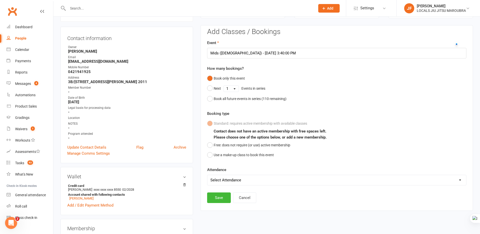
click at [273, 181] on select "Select Attendance Attended Absent" at bounding box center [337, 180] width 259 height 10
select select "0"
click at [208, 175] on select "Select Attendance Attended Absent" at bounding box center [337, 180] width 259 height 10
click at [217, 199] on button "Save" at bounding box center [219, 198] width 24 height 11
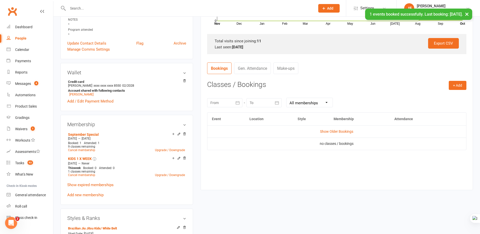
scroll to position [220, 0]
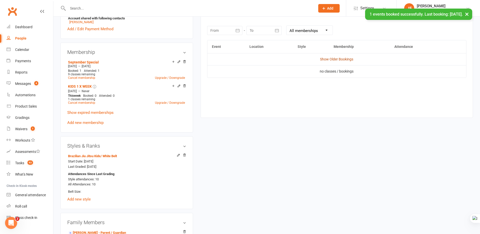
click at [326, 60] on link "Show Older Bookings" at bounding box center [336, 59] width 33 height 4
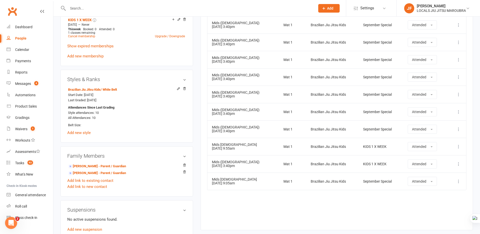
scroll to position [295, 0]
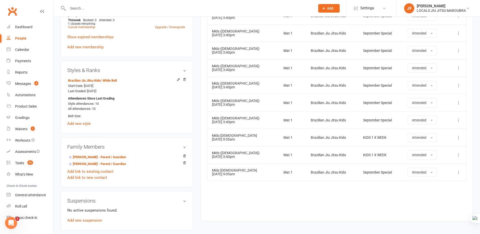
click at [310, 210] on div "Event Location Style Membership Attendance Hide Older Bookings Squids ([DEMOGRA…" at bounding box center [337, 88] width 260 height 249
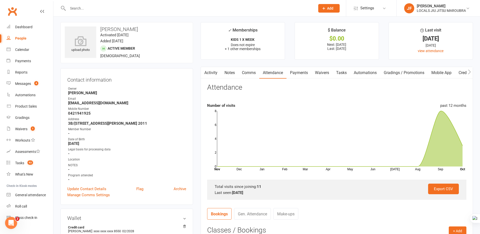
scroll to position [0, 0]
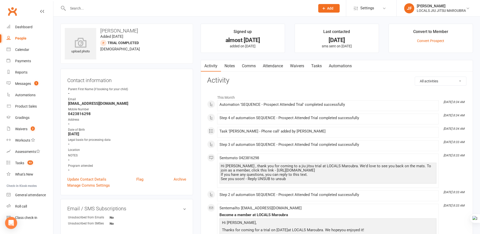
click at [195, 138] on div "upload photo [PERSON_NAME] Added [DATE] TRIAL COMPLETED prospect [DEMOGRAPHIC_D…" at bounding box center [127, 223] width 140 height 399
click at [250, 66] on link "Comms" at bounding box center [249, 66] width 21 height 12
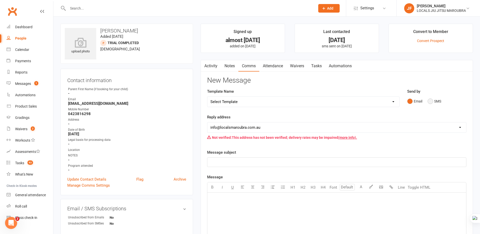
click at [432, 100] on button "SMS" at bounding box center [435, 102] width 14 height 10
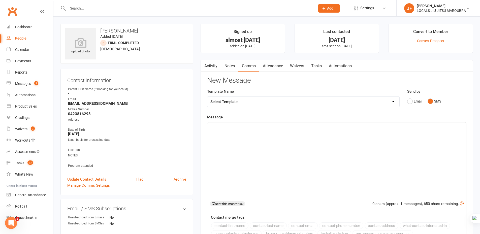
click at [240, 143] on div "﻿" at bounding box center [337, 161] width 259 height 76
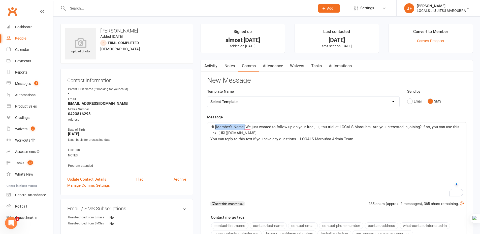
drag, startPoint x: 215, startPoint y: 126, endPoint x: 245, endPoint y: 126, distance: 29.5
click at [245, 126] on span "Hi [Member’s Name],We just wanted to follow up on your free jiu jitsu trial at …" at bounding box center [336, 130] width 250 height 11
click at [298, 133] on p "Hi [PERSON_NAME], We just wanted to follow up on your free jiu jitsu trial at L…" at bounding box center [337, 130] width 253 height 12
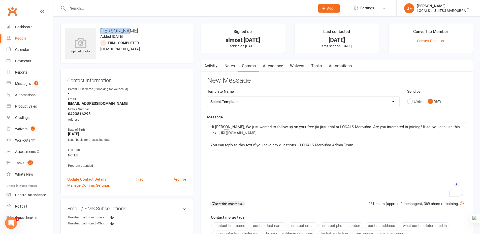
copy h3 "[PERSON_NAME]"
drag, startPoint x: 99, startPoint y: 30, endPoint x: 134, endPoint y: 31, distance: 35.4
click at [134, 31] on h3 "[PERSON_NAME]" at bounding box center [127, 31] width 124 height 6
click at [296, 145] on span "You can reply to this text if you have any questions. - LOCALS Maroubra Admin T…" at bounding box center [282, 145] width 143 height 5
click at [308, 159] on p "- LOCALS Maroubra Admin Team" at bounding box center [337, 157] width 253 height 6
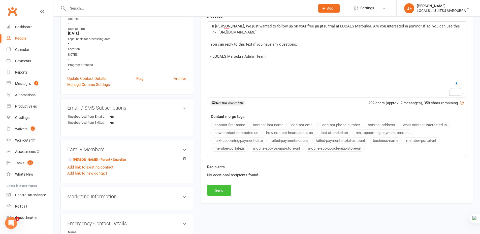
click at [225, 189] on button "Send" at bounding box center [219, 190] width 24 height 11
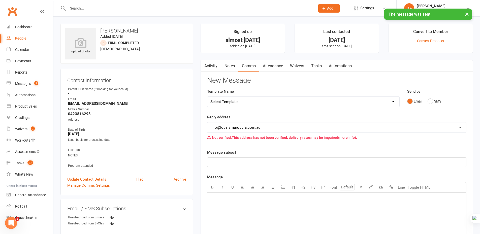
drag, startPoint x: 216, startPoint y: 65, endPoint x: 226, endPoint y: 74, distance: 13.7
click at [215, 64] on link "Activity" at bounding box center [211, 66] width 20 height 12
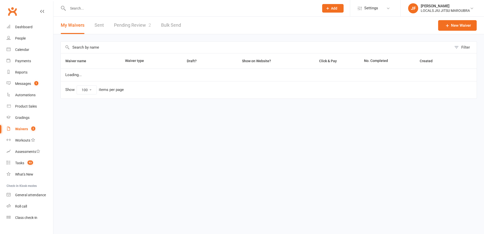
select select "100"
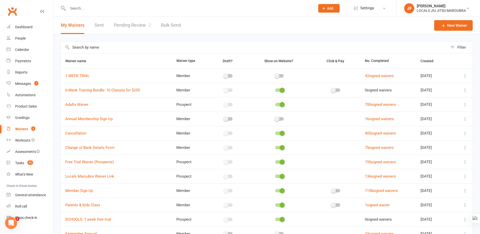
click at [138, 23] on link "Pending Review 2" at bounding box center [132, 25] width 37 height 17
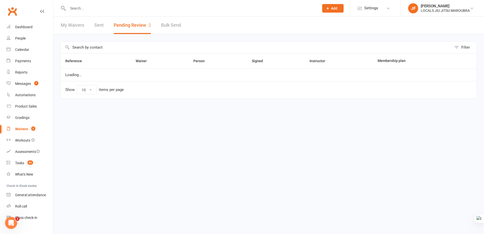
select select "50"
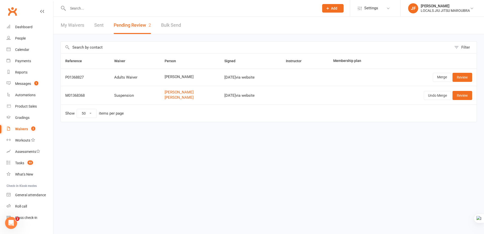
click at [176, 136] on div "Filter Reference Waiver Person Signed Instructor Membership plan P01368827 Adul…" at bounding box center [268, 85] width 431 height 102
copy div "P01368827"
drag, startPoint x: 66, startPoint y: 76, endPoint x: 93, endPoint y: 79, distance: 27.2
click at [93, 79] on div "P01368827" at bounding box center [85, 77] width 40 height 4
click at [175, 139] on html "Prospect Member Non-attending contact Class / event Appointment Grading event T…" at bounding box center [242, 72] width 484 height 144
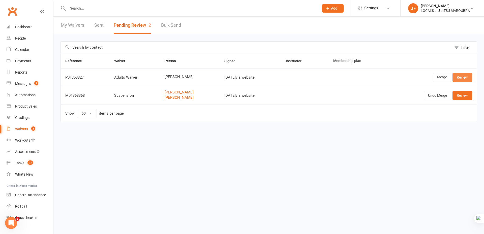
click at [458, 77] on link "Review" at bounding box center [463, 77] width 20 height 9
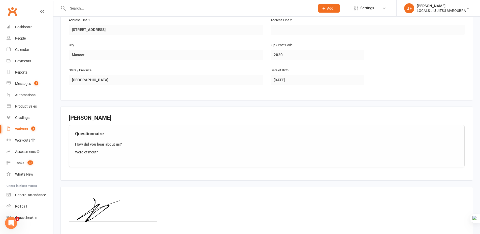
scroll to position [184, 0]
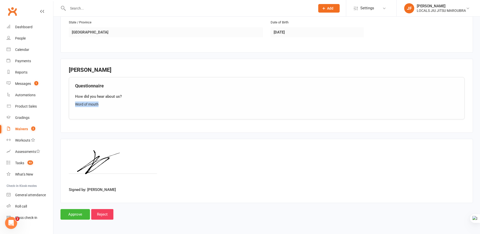
drag, startPoint x: 98, startPoint y: 106, endPoint x: 109, endPoint y: 107, distance: 11.4
click at [109, 107] on div "Questionnaire How did you hear about us? Word of mouth" at bounding box center [267, 98] width 396 height 42
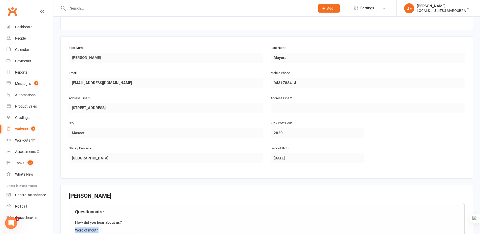
scroll to position [0, 0]
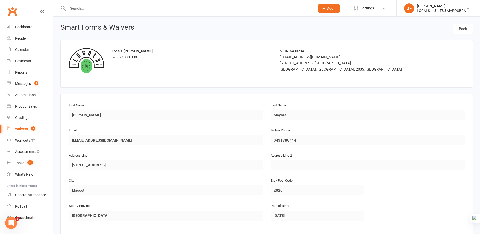
select select "50"
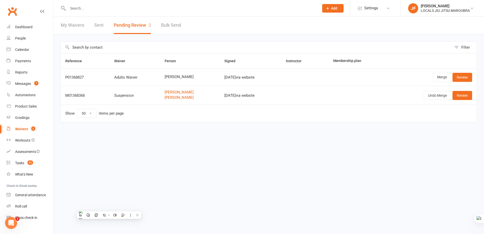
copy span "[PERSON_NAME]"
drag, startPoint x: 163, startPoint y: 76, endPoint x: 189, endPoint y: 77, distance: 25.5
click at [189, 77] on td "[PERSON_NAME]" at bounding box center [190, 77] width 60 height 17
click at [203, 135] on div "Filter Reference Waiver Person Signed Instructor Membership plan P01368827 Adul…" at bounding box center [268, 85] width 431 height 102
copy div "[DATE]"
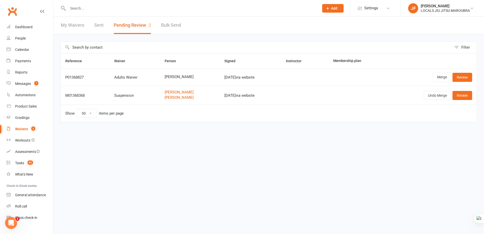
drag, startPoint x: 217, startPoint y: 77, endPoint x: 237, endPoint y: 75, distance: 19.5
click at [237, 78] on div "[DATE] via website" at bounding box center [250, 77] width 52 height 4
click at [235, 136] on div "Filter Reference Waiver Person Signed Instructor Membership plan P01368827 Adul…" at bounding box center [268, 85] width 431 height 102
click at [461, 80] on link "Review" at bounding box center [463, 77] width 20 height 9
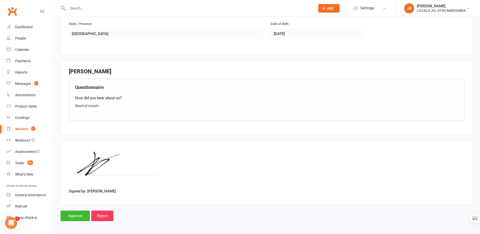
scroll to position [184, 0]
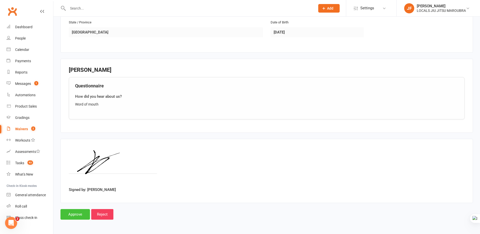
drag, startPoint x: 63, startPoint y: 213, endPoint x: 66, endPoint y: 211, distance: 3.8
click at [64, 213] on input "Approve" at bounding box center [76, 214] width 30 height 11
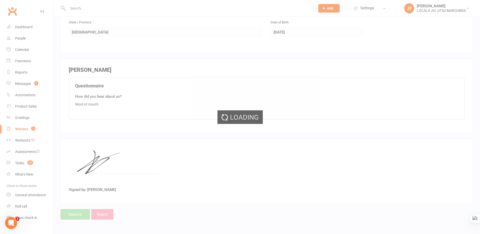
select select "50"
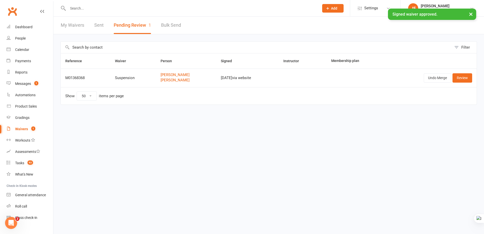
click at [211, 126] on html "Prospect Member Non-attending contact Class / event Appointment Grading event T…" at bounding box center [242, 63] width 484 height 126
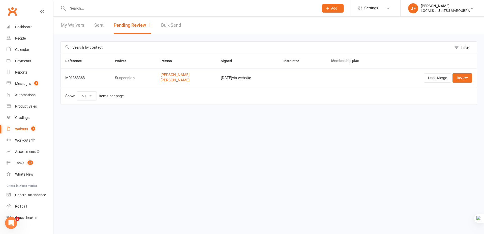
click at [182, 126] on html "Prospect Member Non-attending contact Class / event Appointment Grading event T…" at bounding box center [242, 63] width 484 height 126
click at [16, 85] on div "Messages" at bounding box center [23, 84] width 16 height 4
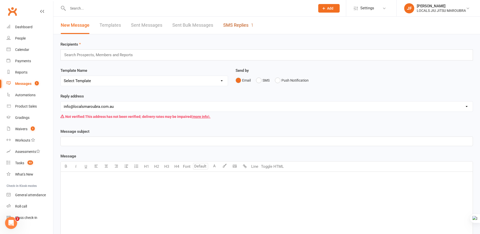
click at [237, 23] on link "SMS Replies 1" at bounding box center [238, 25] width 30 height 17
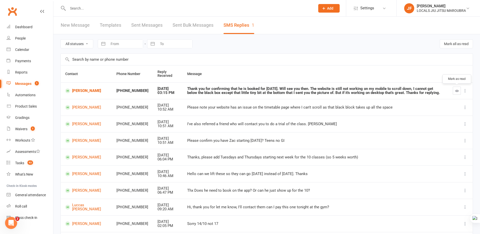
click at [456, 90] on icon "button" at bounding box center [458, 91] width 4 height 4
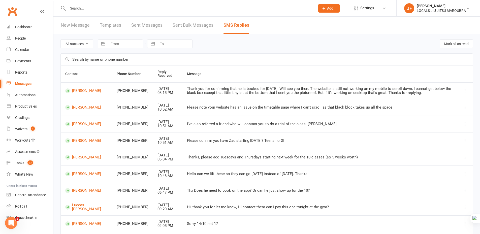
click at [313, 53] on div at bounding box center [267, 59] width 413 height 12
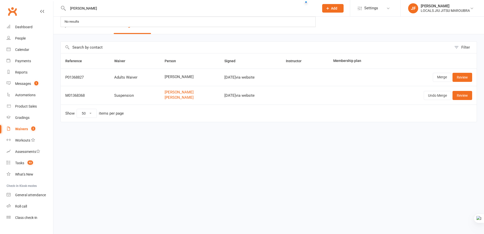
select select "50"
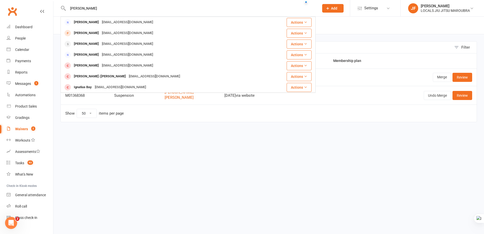
click at [120, 9] on input "[PERSON_NAME]" at bounding box center [190, 8] width 249 height 7
paste input "[PERSON_NAME]"
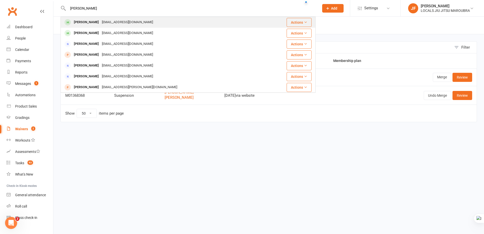
type input "[PERSON_NAME]"
click at [131, 23] on div "[PERSON_NAME] [EMAIL_ADDRESS][DOMAIN_NAME]" at bounding box center [163, 22] width 205 height 10
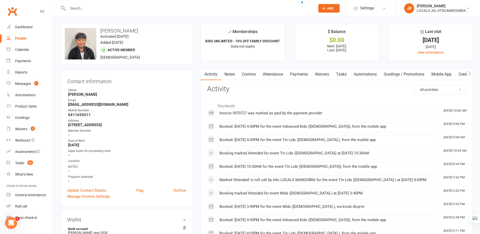
copy strong "[EMAIL_ADDRESS][DOMAIN_NAME]"
drag, startPoint x: 67, startPoint y: 105, endPoint x: 109, endPoint y: 103, distance: 42.4
click at [109, 103] on div "Contact information Owner [PERSON_NAME] Email [EMAIL_ADDRESS][DOMAIN_NAME] Mobi…" at bounding box center [127, 138] width 133 height 137
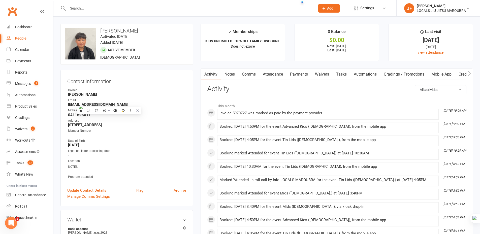
click at [68, 124] on strong "[STREET_ADDRESS]" at bounding box center [127, 125] width 118 height 5
copy strong "[EMAIL_ADDRESS][DOMAIN_NAME]"
drag, startPoint x: 120, startPoint y: 105, endPoint x: 135, endPoint y: 105, distance: 15.4
click at [135, 105] on div "Contact information Owner [PERSON_NAME] Email [EMAIL_ADDRESS][DOMAIN_NAME] Mobi…" at bounding box center [127, 138] width 133 height 137
click at [123, 12] on div at bounding box center [186, 8] width 251 height 16
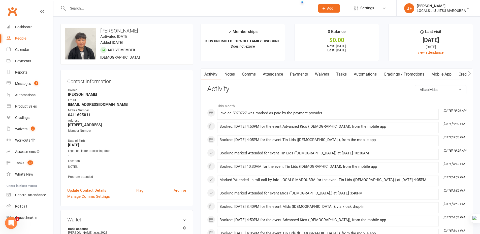
click at [121, 8] on input "text" at bounding box center [189, 8] width 246 height 7
paste input "[PERSON_NAME]"
type input "[PERSON_NAME]"
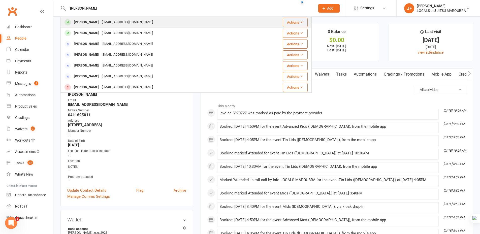
click at [113, 21] on div "[EMAIL_ADDRESS][DOMAIN_NAME]" at bounding box center [127, 22] width 54 height 7
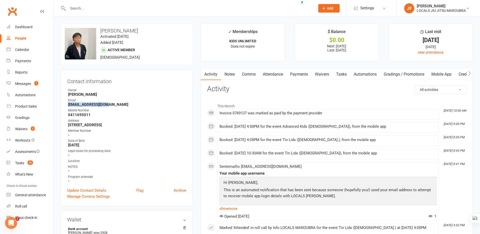
copy strong "[EMAIL_ADDRESS][DOMAIN_NAME]"
drag, startPoint x: 65, startPoint y: 103, endPoint x: 115, endPoint y: 104, distance: 49.7
click at [115, 104] on div "Contact information Owner [PERSON_NAME] Email [EMAIL_ADDRESS][DOMAIN_NAME] Mobi…" at bounding box center [127, 138] width 133 height 137
click at [142, 92] on div "Owner" at bounding box center [127, 90] width 118 height 5
copy strong "0411695011"
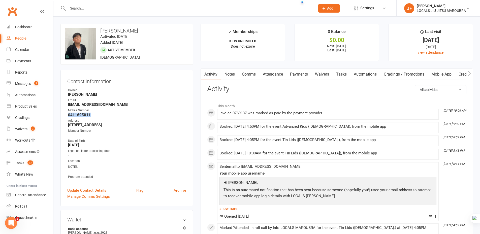
drag, startPoint x: 66, startPoint y: 115, endPoint x: 92, endPoint y: 116, distance: 25.7
click at [92, 116] on div "Contact information Owner [PERSON_NAME] Email [EMAIL_ADDRESS][DOMAIN_NAME] Mobi…" at bounding box center [127, 138] width 133 height 137
drag, startPoint x: 128, startPoint y: 99, endPoint x: 58, endPoint y: 110, distance: 70.7
click at [128, 99] on div "Email" at bounding box center [127, 100] width 118 height 5
copy strong "[STREET_ADDRESS]"
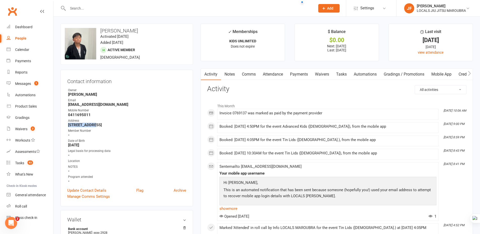
drag, startPoint x: 68, startPoint y: 124, endPoint x: 87, endPoint y: 124, distance: 19.2
click at [87, 124] on li "Address [STREET_ADDRESS]" at bounding box center [126, 123] width 119 height 9
copy strong "Maroubra"
drag, startPoint x: 89, startPoint y: 124, endPoint x: 104, endPoint y: 125, distance: 14.5
click at [104, 125] on strong "[STREET_ADDRESS]" at bounding box center [127, 125] width 118 height 5
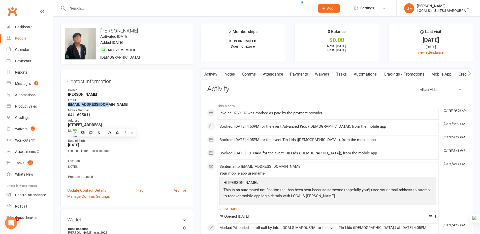
copy strong "[EMAIL_ADDRESS][DOMAIN_NAME]"
drag, startPoint x: 67, startPoint y: 106, endPoint x: 120, endPoint y: 106, distance: 52.7
click at [120, 106] on div "Contact information Owner [PERSON_NAME] Email [EMAIL_ADDRESS][DOMAIN_NAME] Mobi…" at bounding box center [127, 138] width 133 height 137
click at [124, 10] on input "text" at bounding box center [189, 8] width 246 height 7
paste input "[PERSON_NAME]"
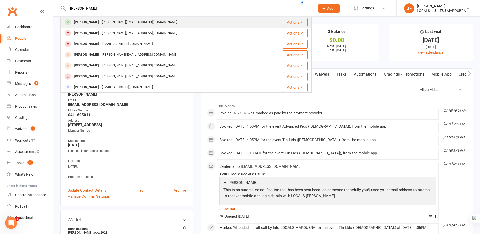
type input "[PERSON_NAME]"
click at [118, 23] on div "[PERSON_NAME][EMAIL_ADDRESS][DOMAIN_NAME]" at bounding box center [139, 22] width 78 height 7
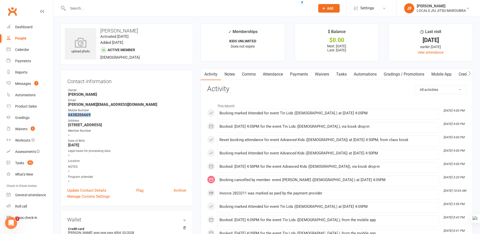
copy strong "0438206669"
drag, startPoint x: 69, startPoint y: 115, endPoint x: 95, endPoint y: 115, distance: 26.0
click at [95, 115] on div "Contact information Owner [PERSON_NAME] Email [PERSON_NAME][EMAIL_ADDRESS][DOMA…" at bounding box center [127, 138] width 133 height 137
click at [63, 102] on div "Contact information Owner [PERSON_NAME] Email [PERSON_NAME][EMAIL_ADDRESS][DOMA…" at bounding box center [127, 138] width 133 height 137
drag, startPoint x: 102, startPoint y: 29, endPoint x: 108, endPoint y: 31, distance: 5.9
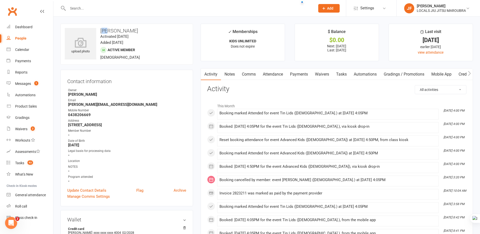
click at [108, 31] on h3 "[PERSON_NAME]" at bounding box center [127, 31] width 124 height 6
copy h3 "[PERSON_NAME]"
drag, startPoint x: 101, startPoint y: 30, endPoint x: 111, endPoint y: 32, distance: 11.0
click at [111, 32] on h3 "[PERSON_NAME]" at bounding box center [127, 31] width 124 height 6
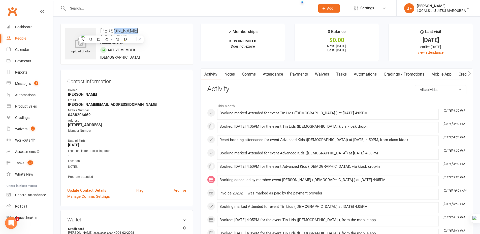
drag, startPoint x: 113, startPoint y: 30, endPoint x: 132, endPoint y: 32, distance: 19.3
click at [132, 32] on h3 "[PERSON_NAME]" at bounding box center [127, 31] width 124 height 6
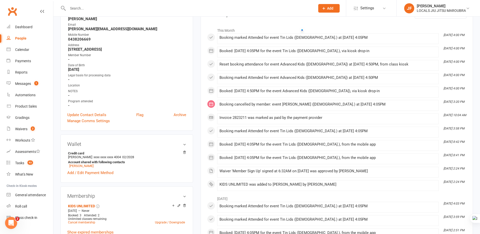
scroll to position [25, 0]
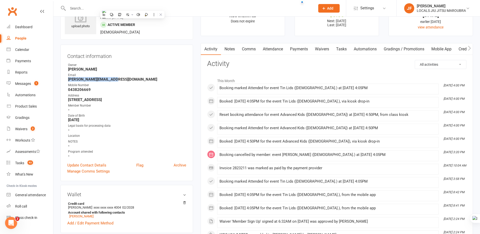
drag, startPoint x: 66, startPoint y: 79, endPoint x: 321, endPoint y: 124, distance: 258.9
click at [120, 78] on div "Contact information Owner [PERSON_NAME] Email [PERSON_NAME][EMAIL_ADDRESS][DOMA…" at bounding box center [127, 113] width 133 height 137
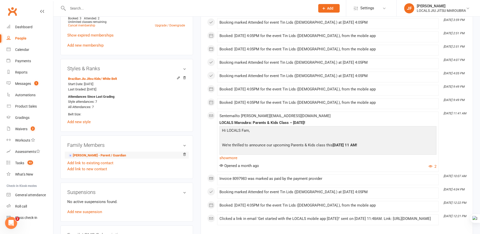
scroll to position [277, 0]
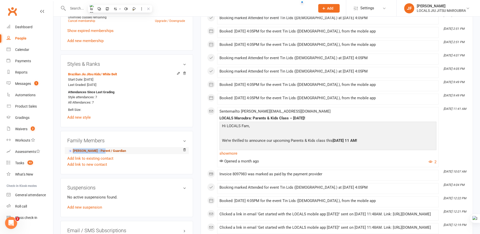
drag, startPoint x: 83, startPoint y: 146, endPoint x: 103, endPoint y: 152, distance: 20.3
click at [103, 152] on div "Family Members [PERSON_NAME] - Parent / Guardian Add link to existing contact A…" at bounding box center [127, 152] width 133 height 43
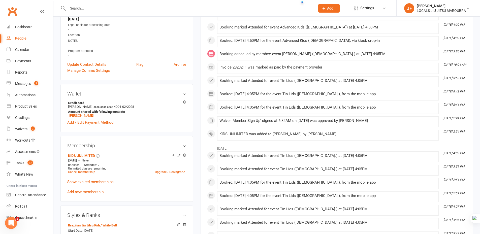
click at [59, 113] on div "upload photo [PERSON_NAME] Activated [DATE] Added [DATE] Active member [DEMOGRA…" at bounding box center [127, 199] width 140 height 602
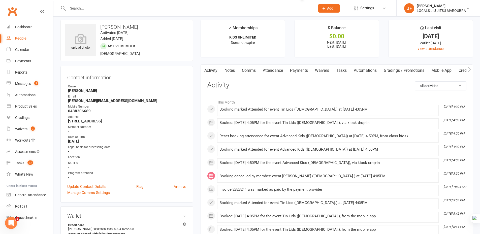
scroll to position [0, 0]
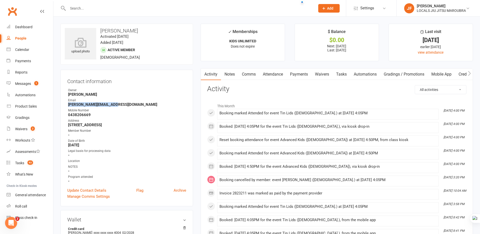
drag, startPoint x: 84, startPoint y: 103, endPoint x: 135, endPoint y: 103, distance: 50.7
click at [135, 103] on div "Contact information Owner [PERSON_NAME] Email [PERSON_NAME][EMAIL_ADDRESS][DOMA…" at bounding box center [127, 138] width 133 height 137
drag, startPoint x: 70, startPoint y: 114, endPoint x: 92, endPoint y: 116, distance: 22.0
click at [92, 116] on li "Mobile Number [PHONE_NUMBER]" at bounding box center [126, 112] width 119 height 9
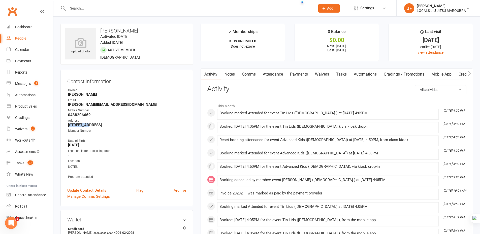
drag, startPoint x: 69, startPoint y: 125, endPoint x: 88, endPoint y: 126, distance: 18.7
click at [88, 126] on div "Contact information Owner [PERSON_NAME] Email [PERSON_NAME][EMAIL_ADDRESS][DOMA…" at bounding box center [127, 138] width 133 height 137
click at [476, 216] on div at bounding box center [474, 218] width 12 height 9
drag, startPoint x: 67, startPoint y: 105, endPoint x: 118, endPoint y: 104, distance: 50.2
click at [118, 104] on li "Email [PERSON_NAME][EMAIL_ADDRESS][DOMAIN_NAME]" at bounding box center [126, 102] width 119 height 9
